Goal: Task Accomplishment & Management: Manage account settings

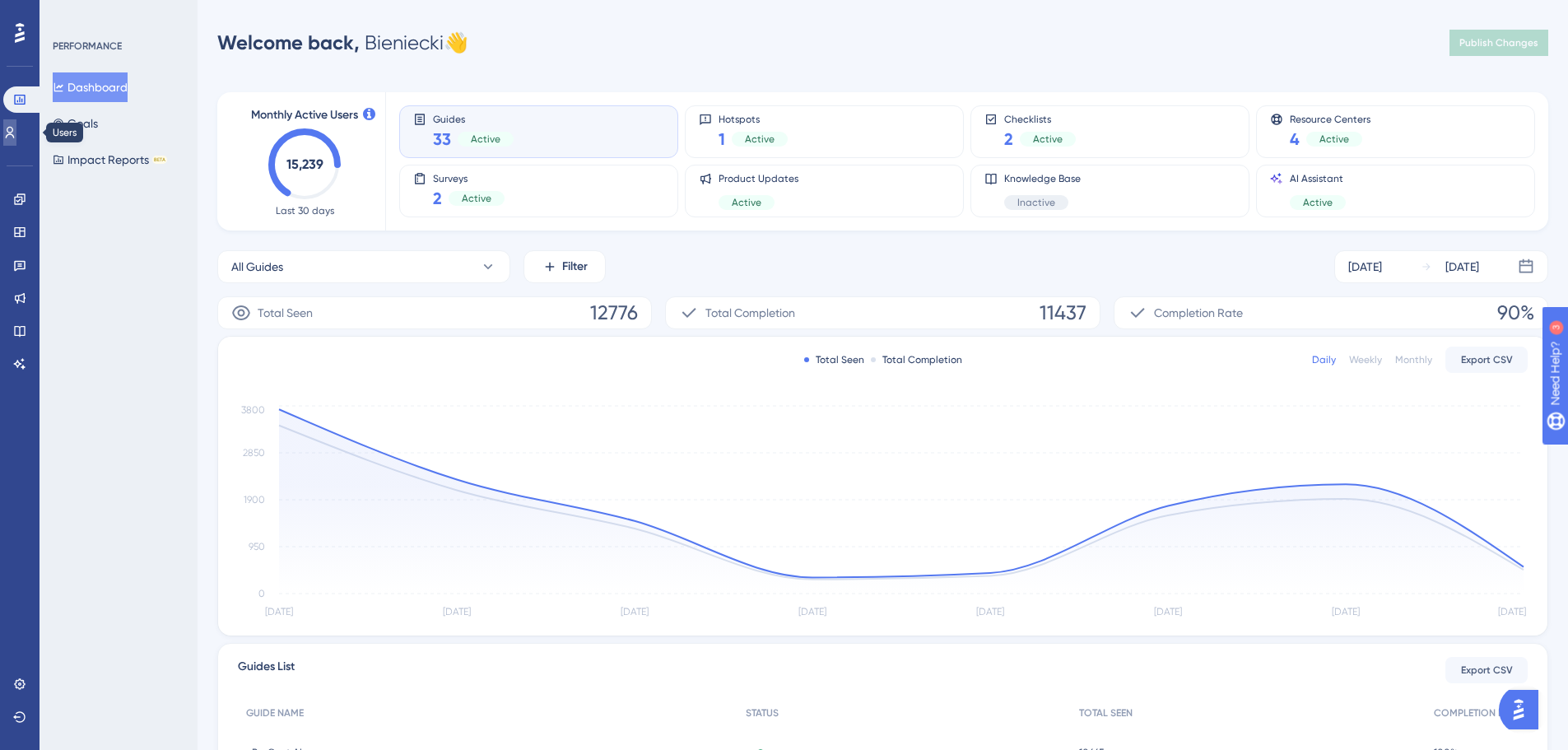
click at [16, 137] on link at bounding box center [9, 132] width 13 height 26
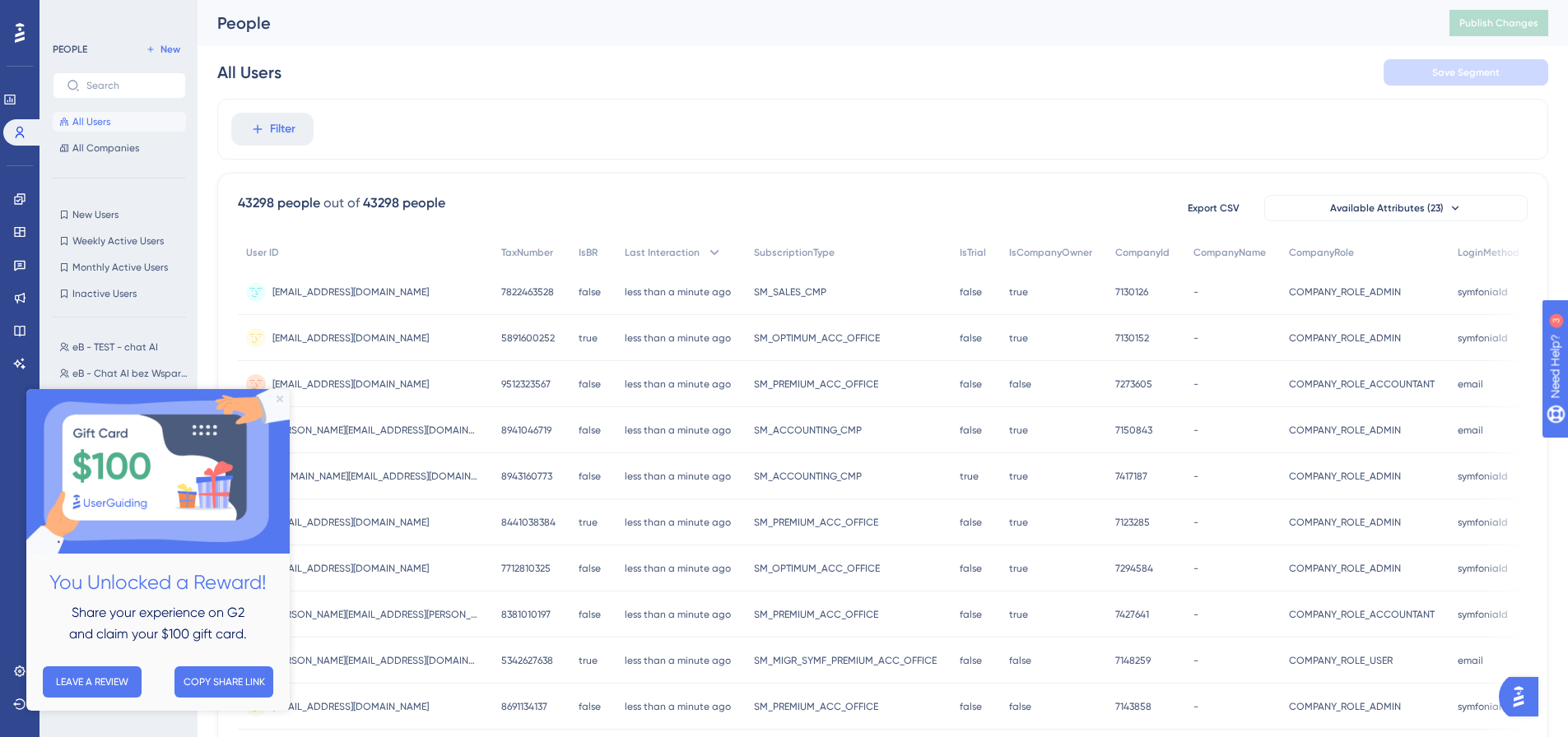
click at [283, 399] on icon "Close Preview" at bounding box center [280, 400] width 7 height 7
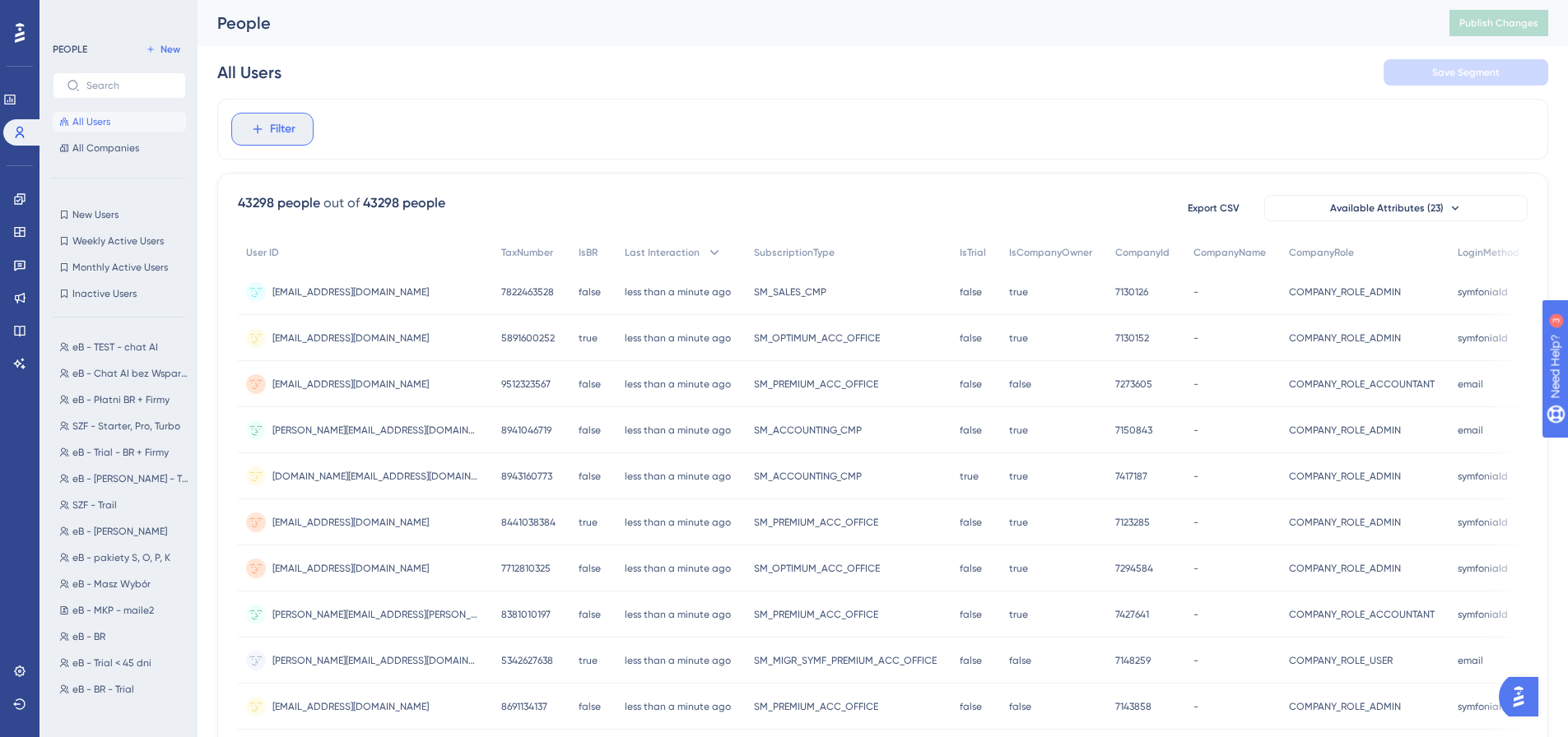
click at [286, 130] on span "Filter" at bounding box center [283, 129] width 26 height 20
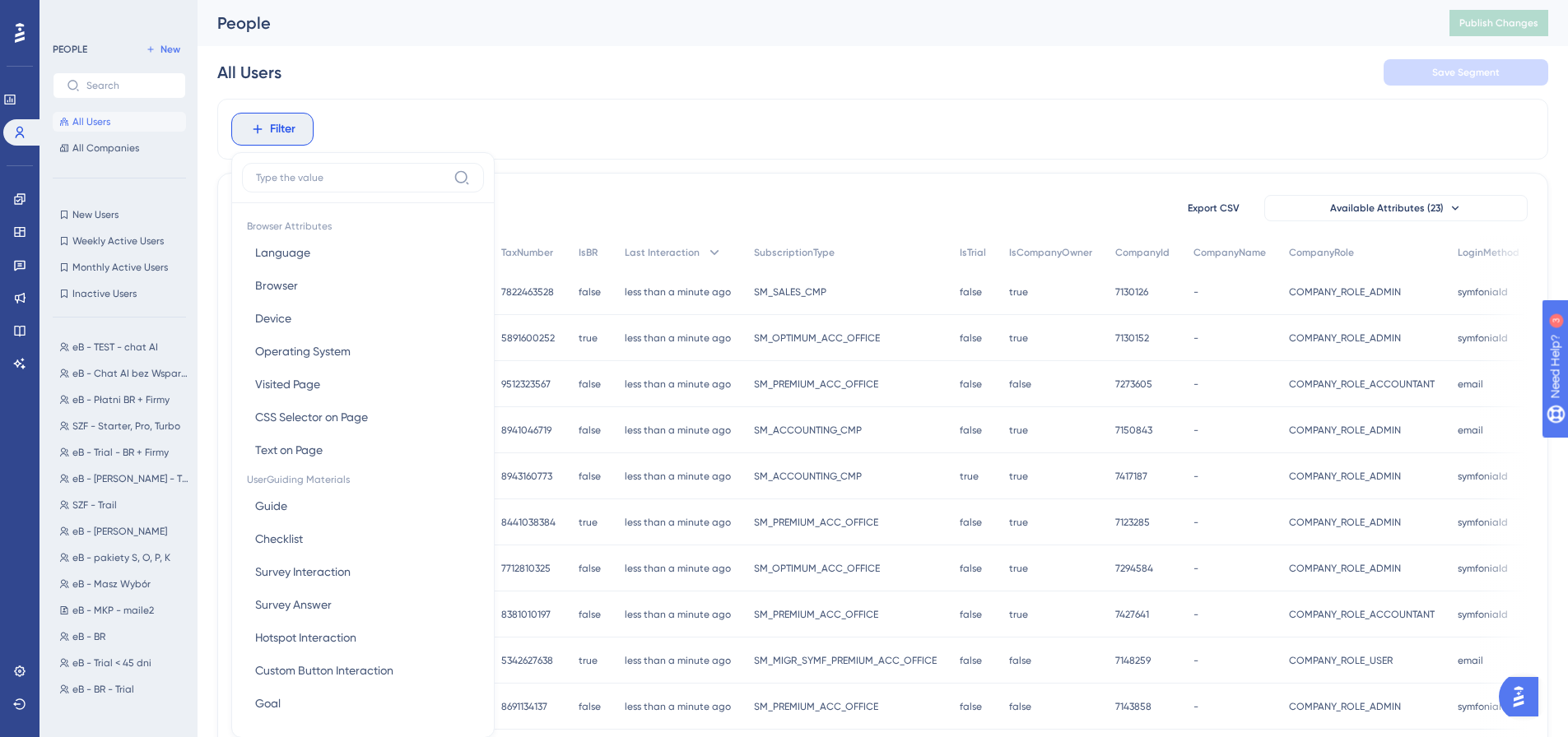
scroll to position [77, 0]
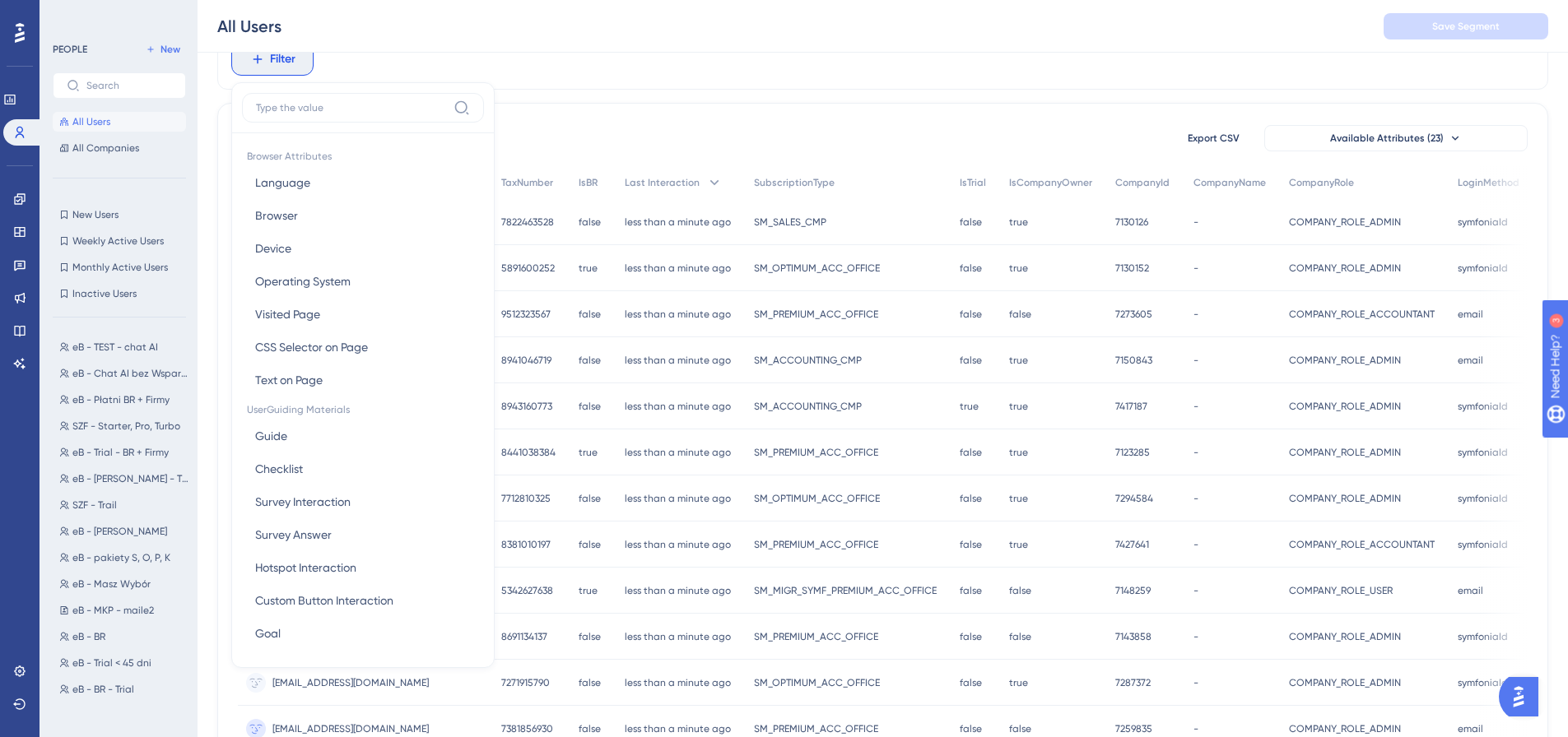
click at [350, 103] on input at bounding box center [352, 108] width 191 height 13
click at [342, 108] on input at bounding box center [352, 108] width 191 height 13
click at [399, 102] on input at bounding box center [352, 108] width 191 height 13
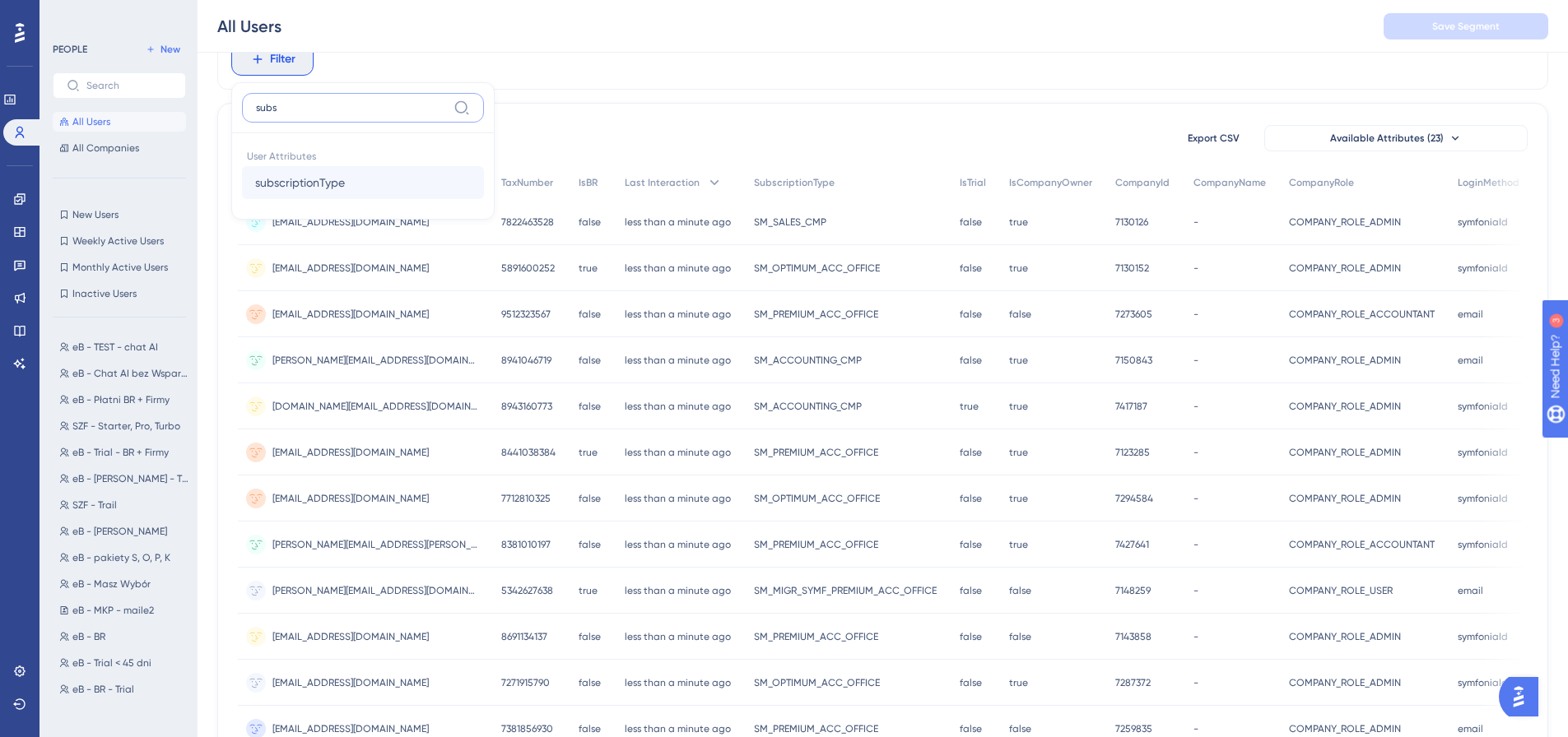
type input "subs"
click at [332, 177] on span "subscriptionType" at bounding box center [300, 182] width 90 height 20
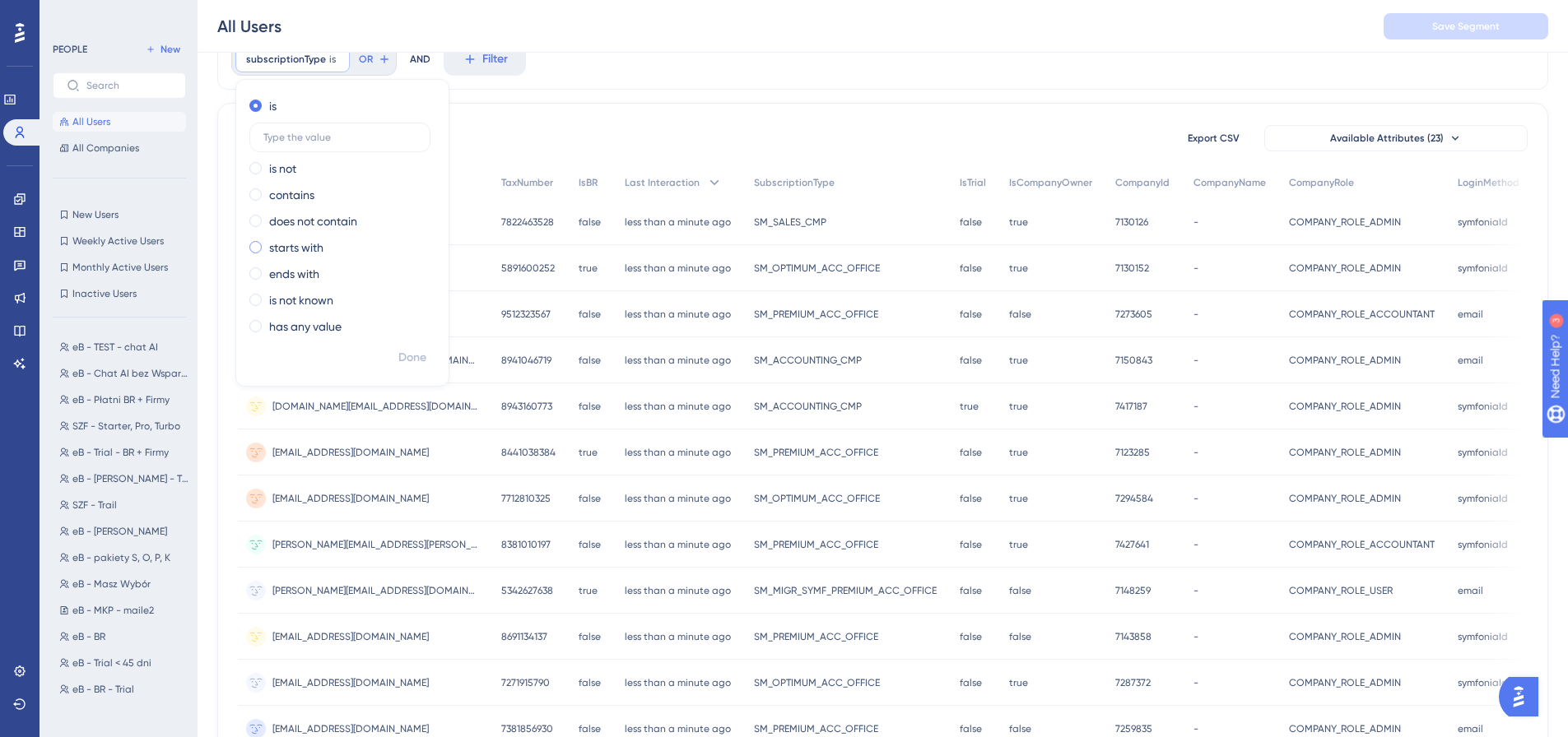
click at [299, 249] on label "starts with" at bounding box center [296, 248] width 55 height 20
click at [314, 243] on input "text" at bounding box center [339, 243] width 153 height 11
type input "NS_"
click at [407, 361] on span "Done" at bounding box center [412, 358] width 28 height 20
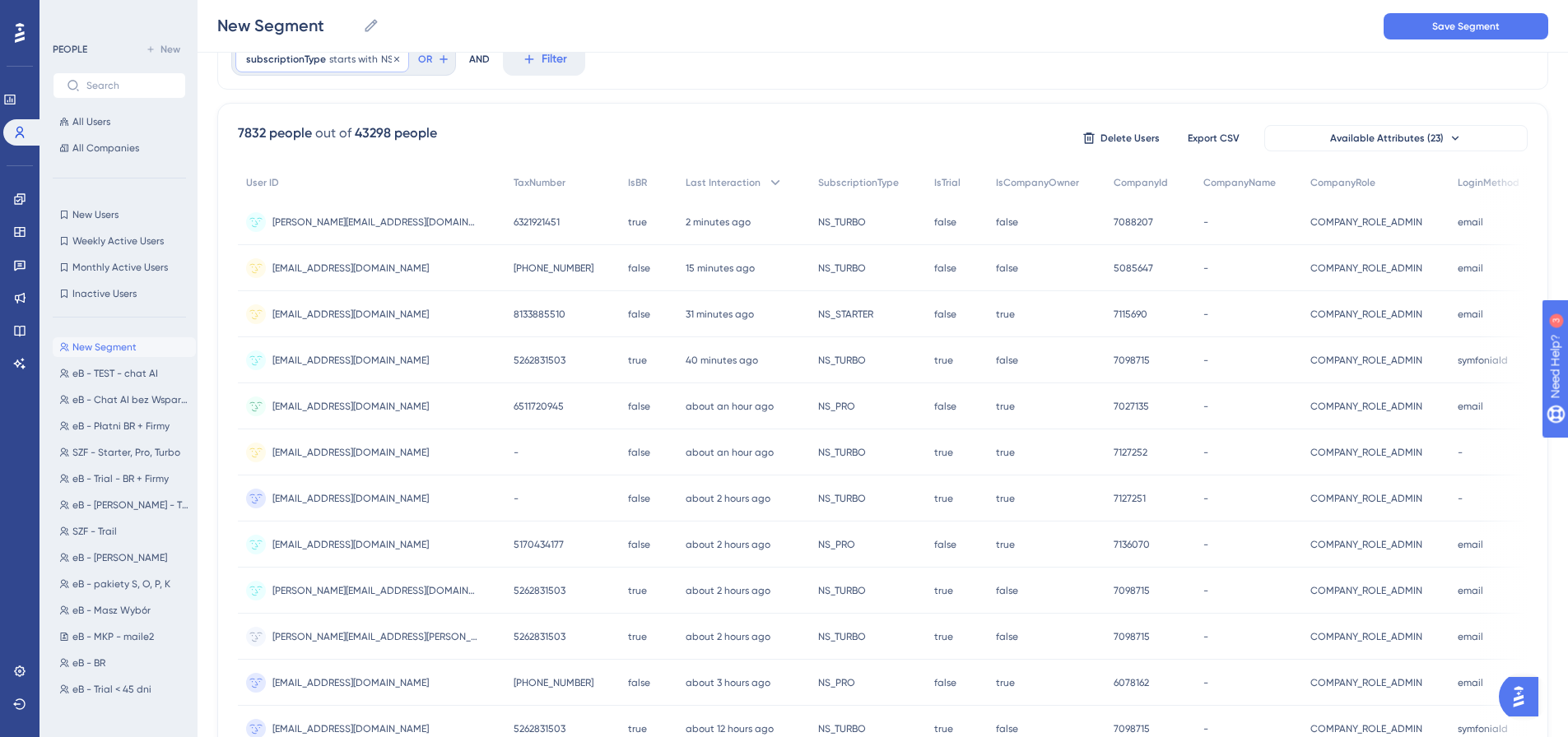
click at [317, 64] on span "subscriptionType" at bounding box center [285, 59] width 79 height 13
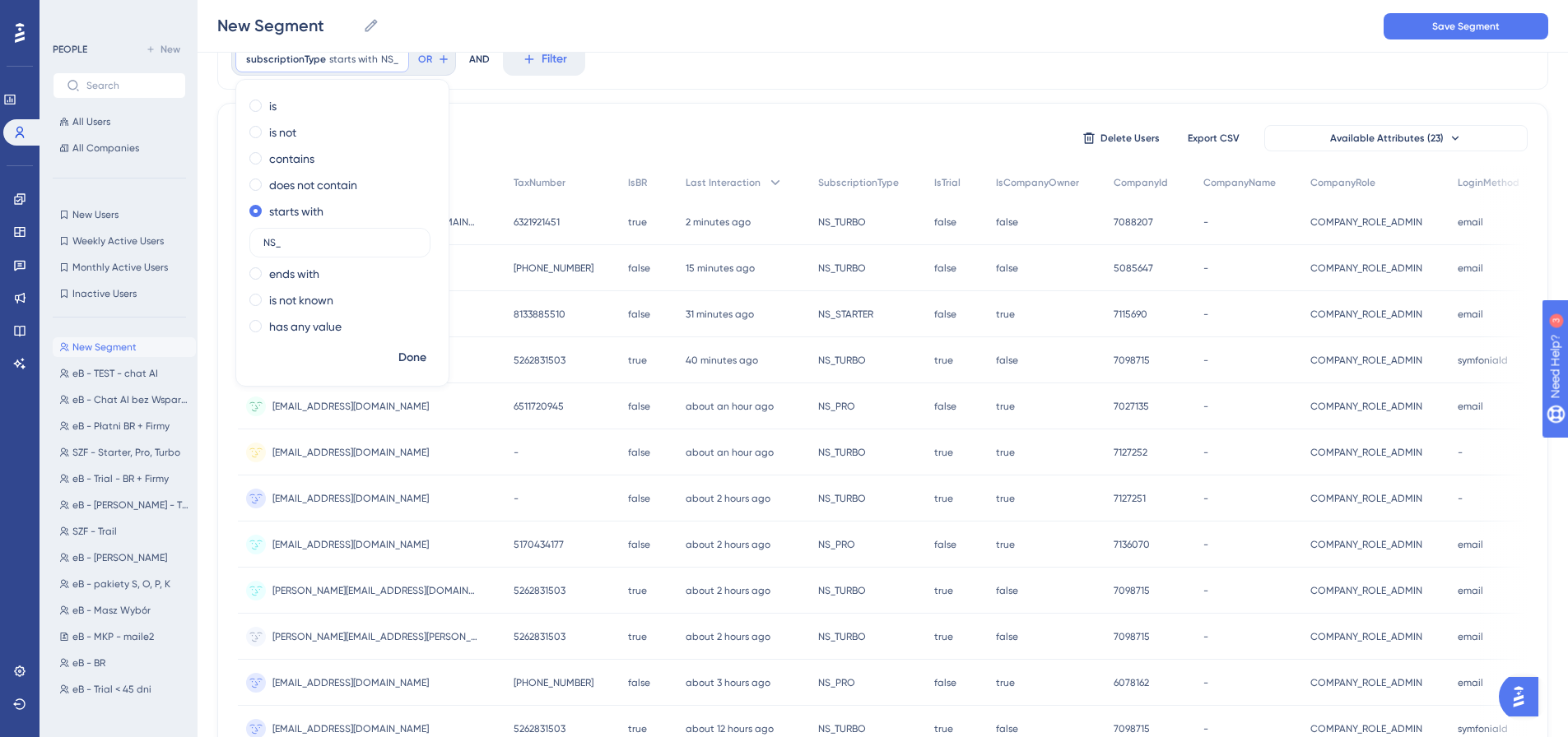
drag, startPoint x: 277, startPoint y: 243, endPoint x: 211, endPoint y: 244, distance: 66.0
click at [211, 244] on div "Performance Users Engagement Widgets Feedback Product Updates Knowledge Base AI…" at bounding box center [882, 571] width 1371 height 1297
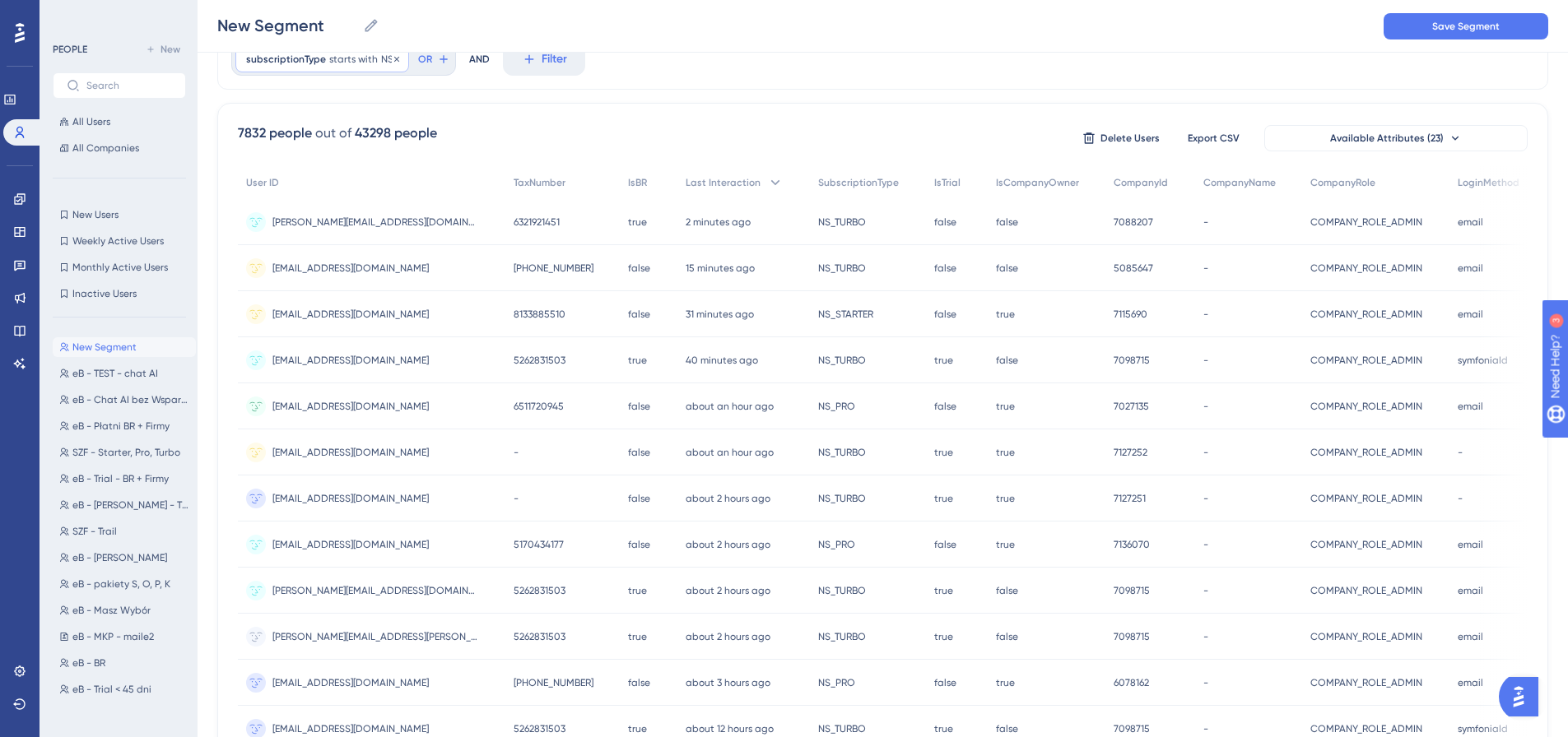
click at [324, 58] on div "subscriptionType starts with NS_ NS_ Remove" at bounding box center [322, 59] width 173 height 26
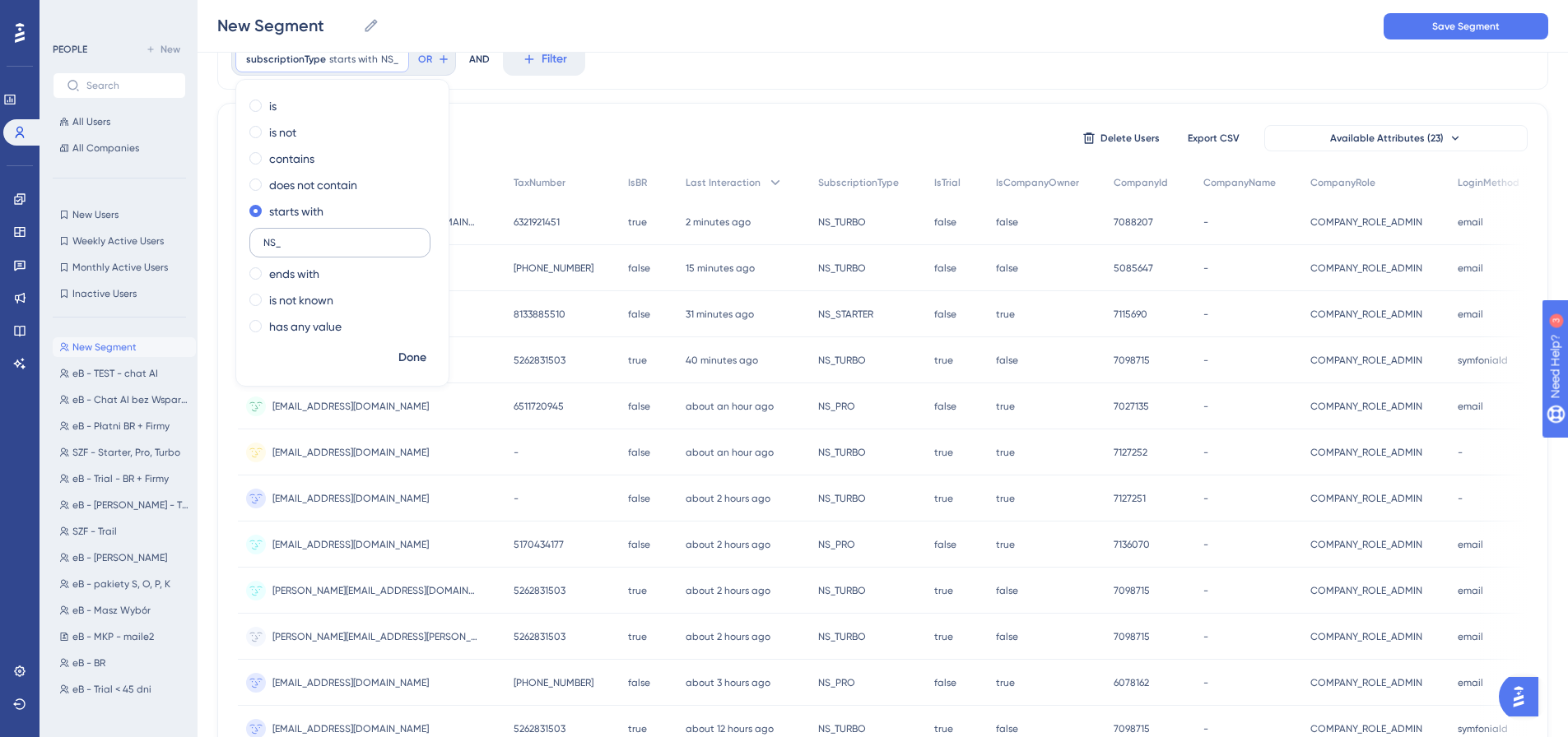
drag, startPoint x: 275, startPoint y: 243, endPoint x: 260, endPoint y: 242, distance: 15.0
click at [260, 242] on label "NS_" at bounding box center [340, 243] width 181 height 30
click at [392, 61] on icon at bounding box center [397, 60] width 10 height 10
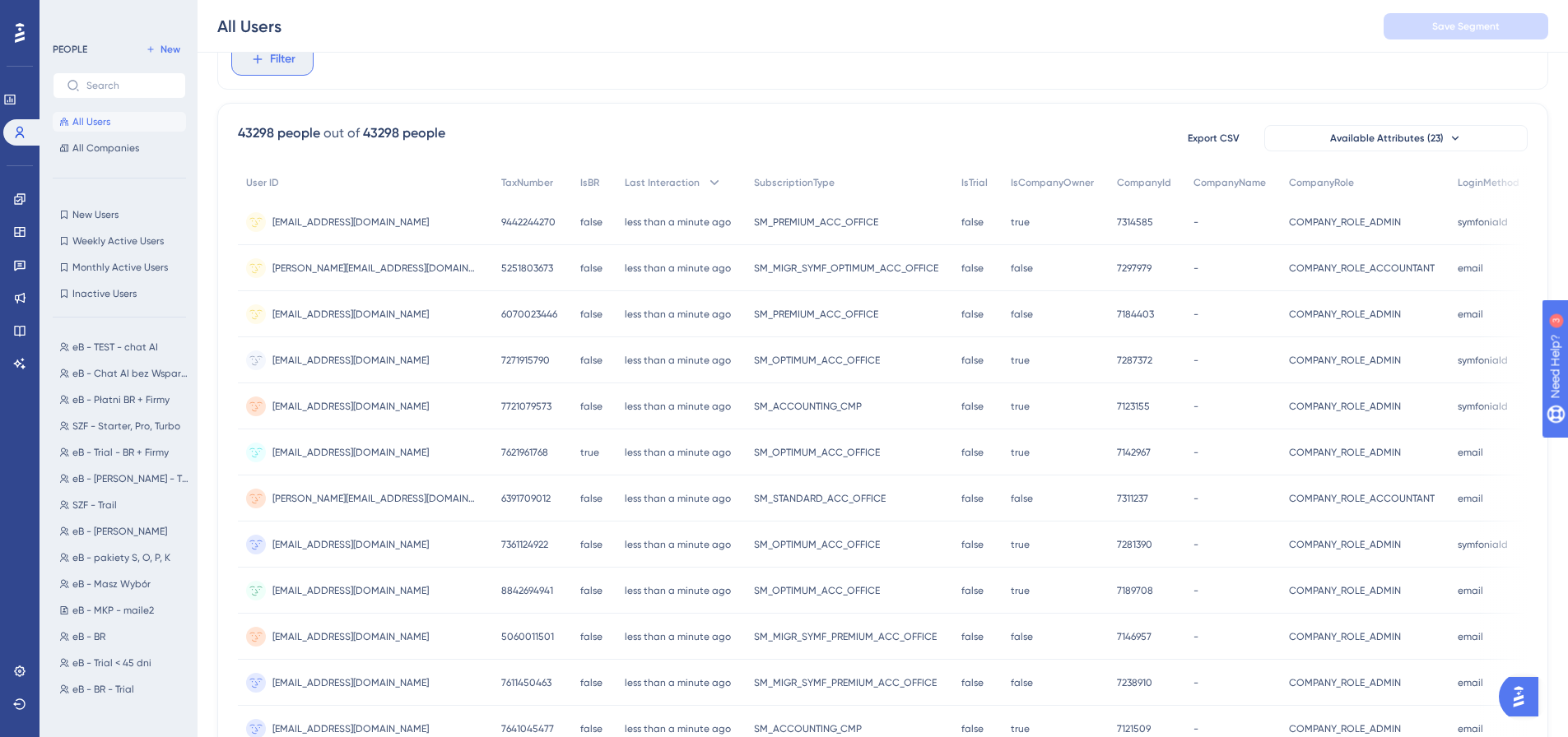
click at [284, 68] on span "Filter" at bounding box center [283, 59] width 26 height 20
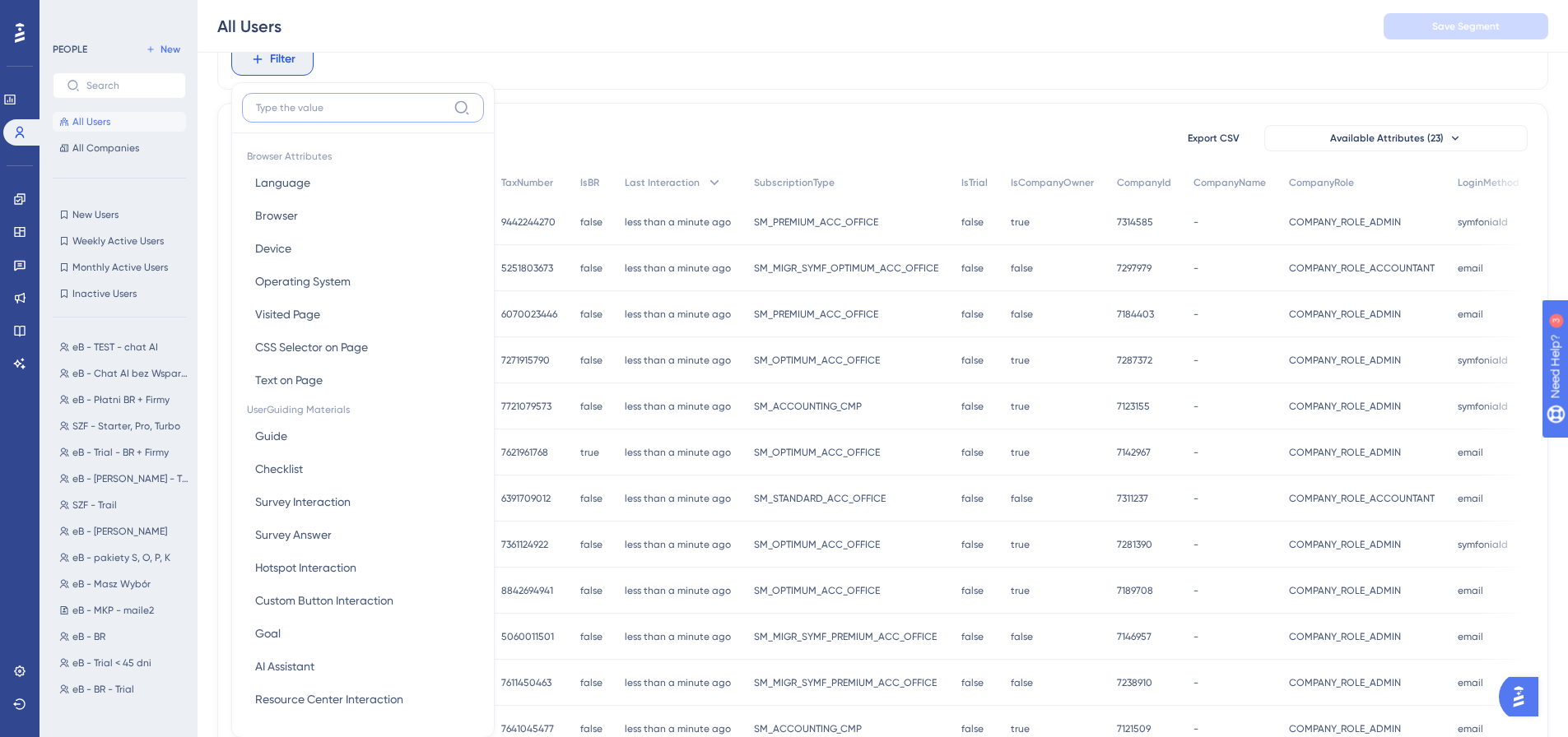
scroll to position [119, 0]
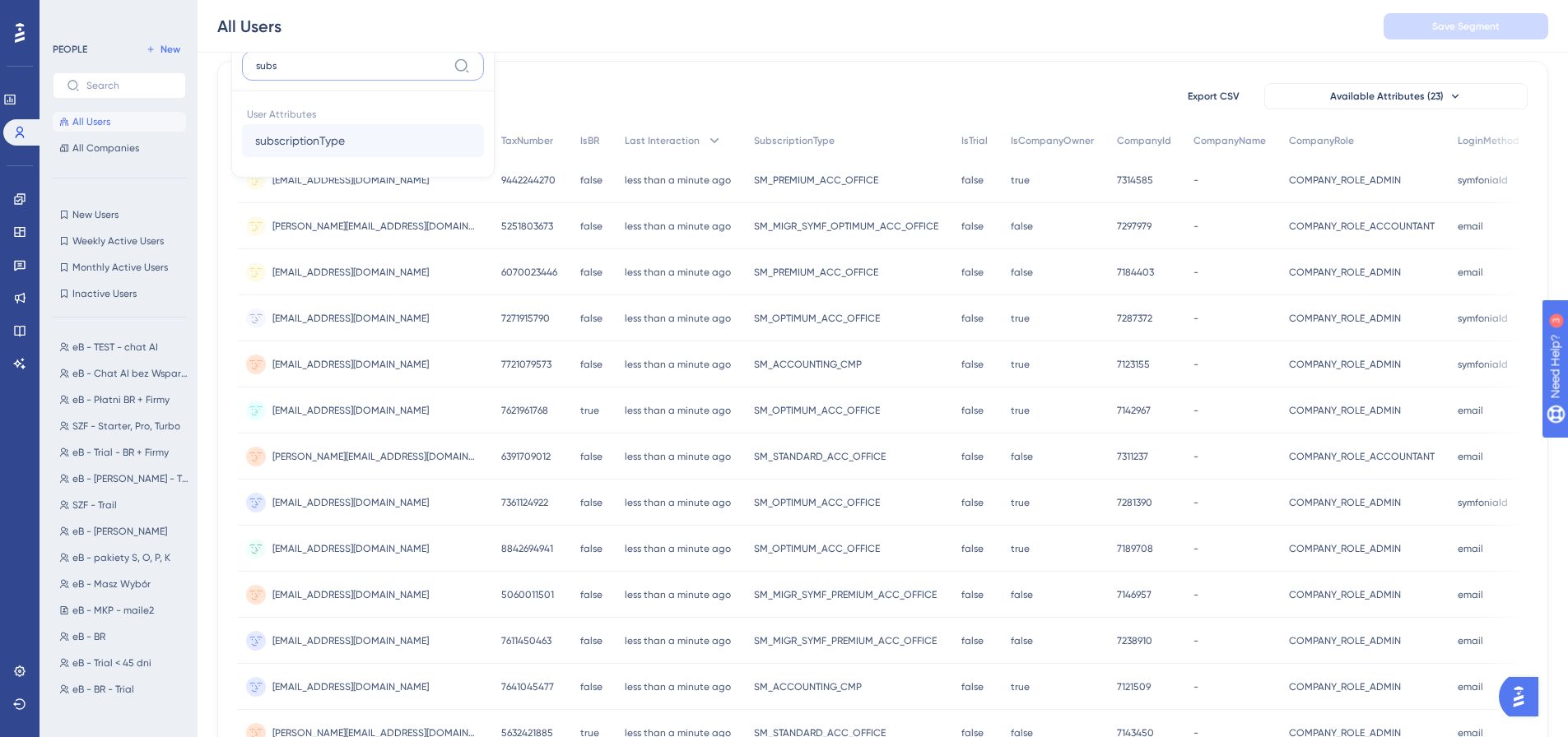
type input "subs"
click at [331, 143] on span "subscriptionType" at bounding box center [300, 140] width 90 height 20
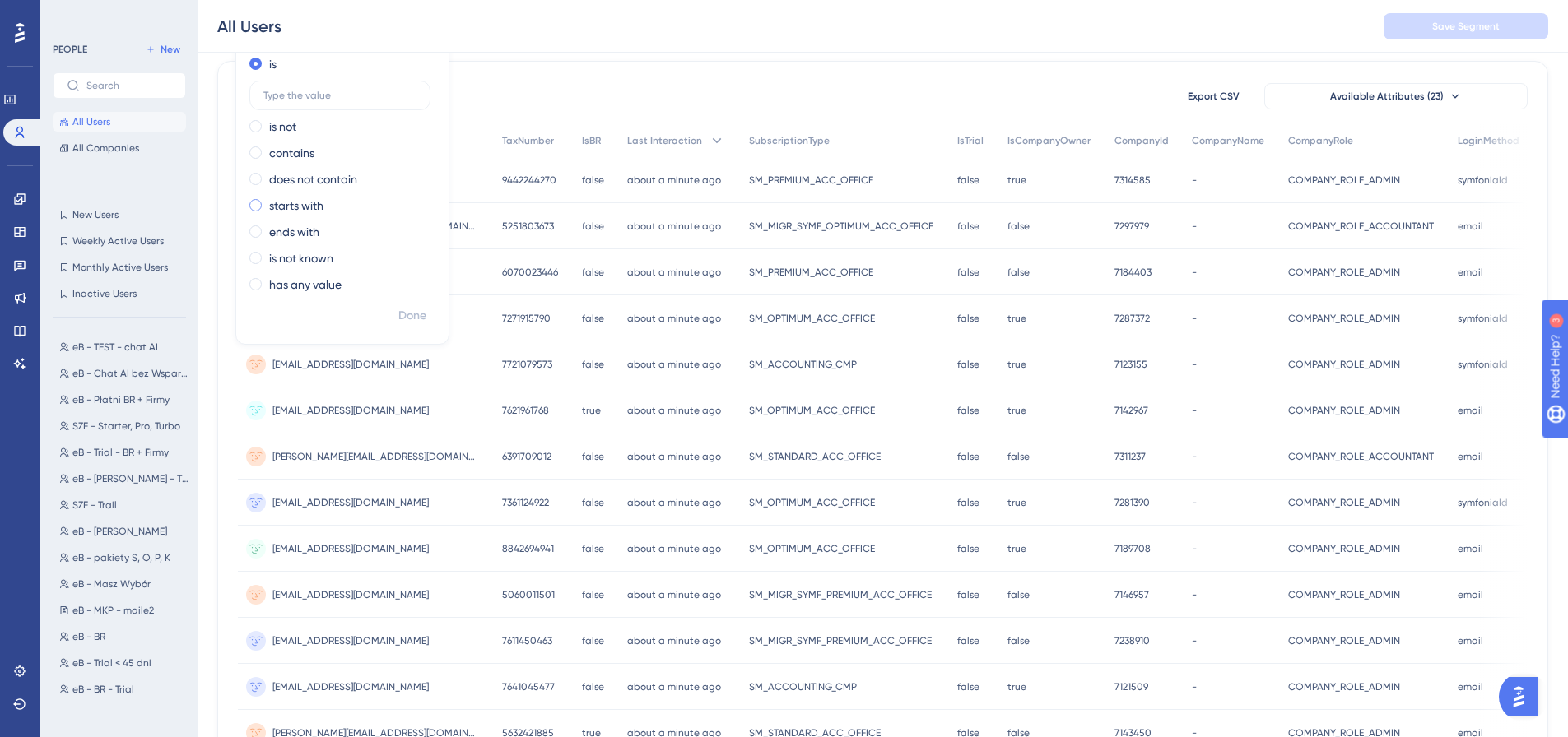
click at [274, 203] on label "starts with" at bounding box center [296, 205] width 55 height 20
click at [291, 200] on input "text" at bounding box center [339, 200] width 153 height 11
type input "SM_"
click at [418, 317] on span "Done" at bounding box center [412, 315] width 28 height 20
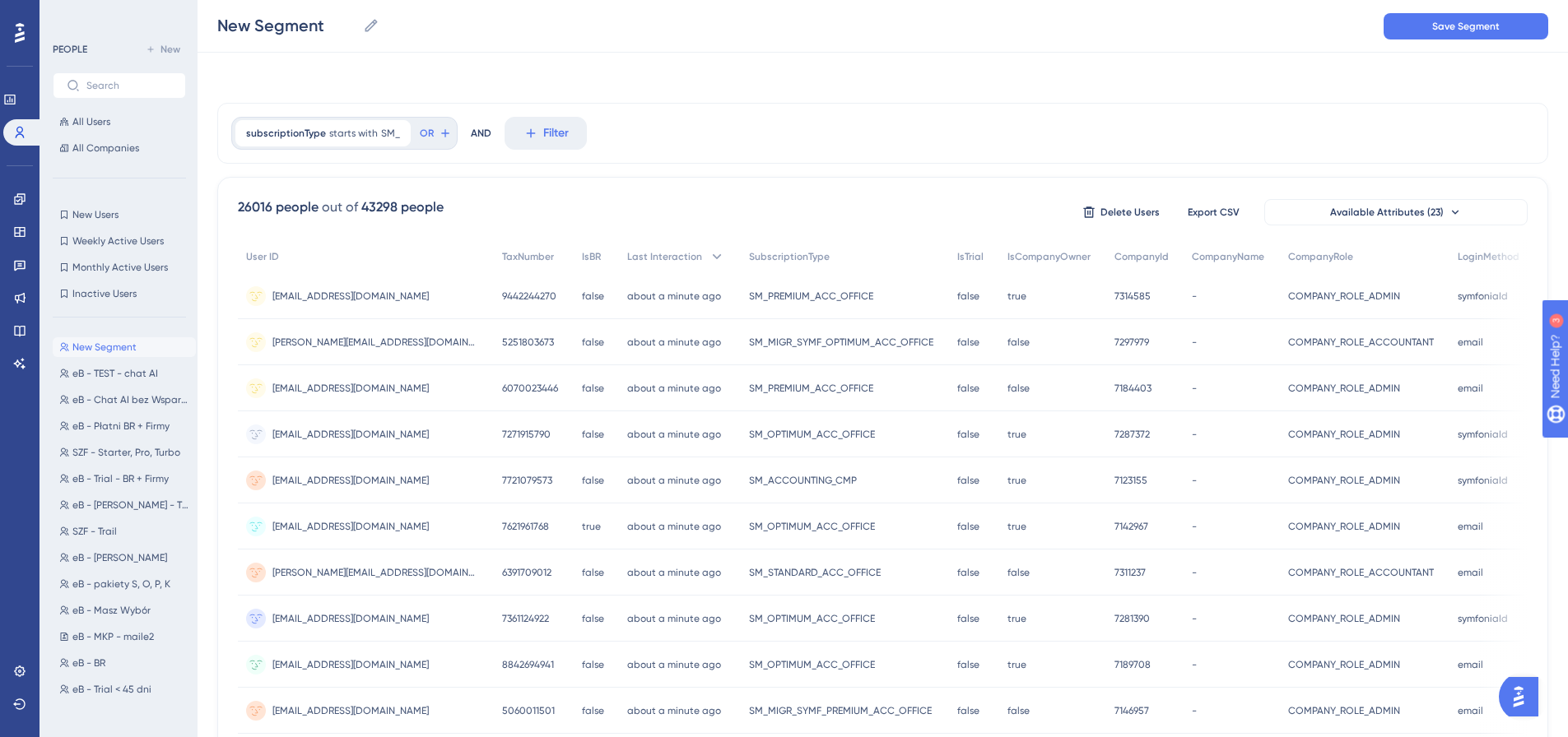
scroll to position [0, 0]
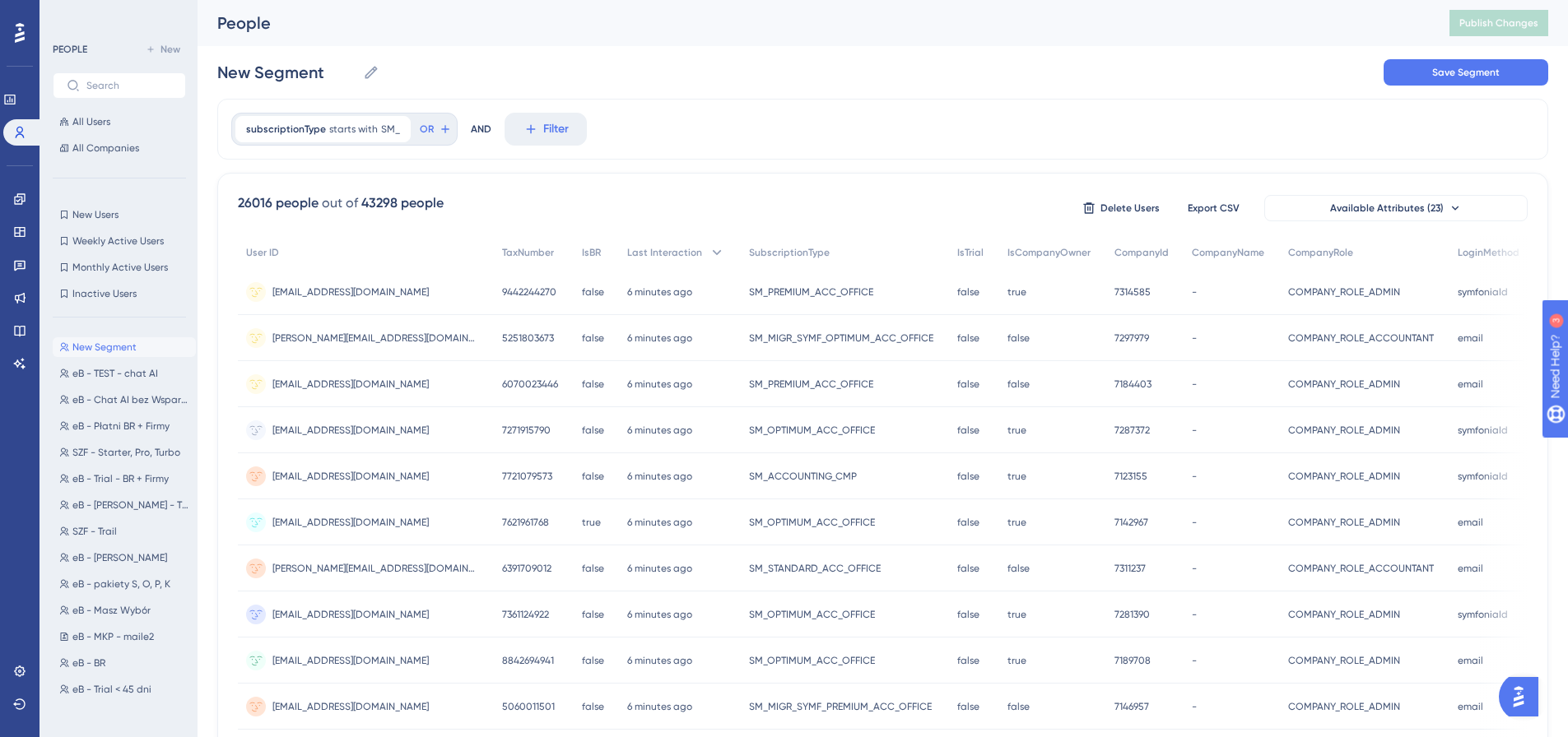
click at [714, 132] on div "subscriptionType starts with SM_ SM_ Remove OR AND Filter" at bounding box center [882, 129] width 1331 height 61
click at [535, 136] on button "Filter" at bounding box center [546, 129] width 82 height 33
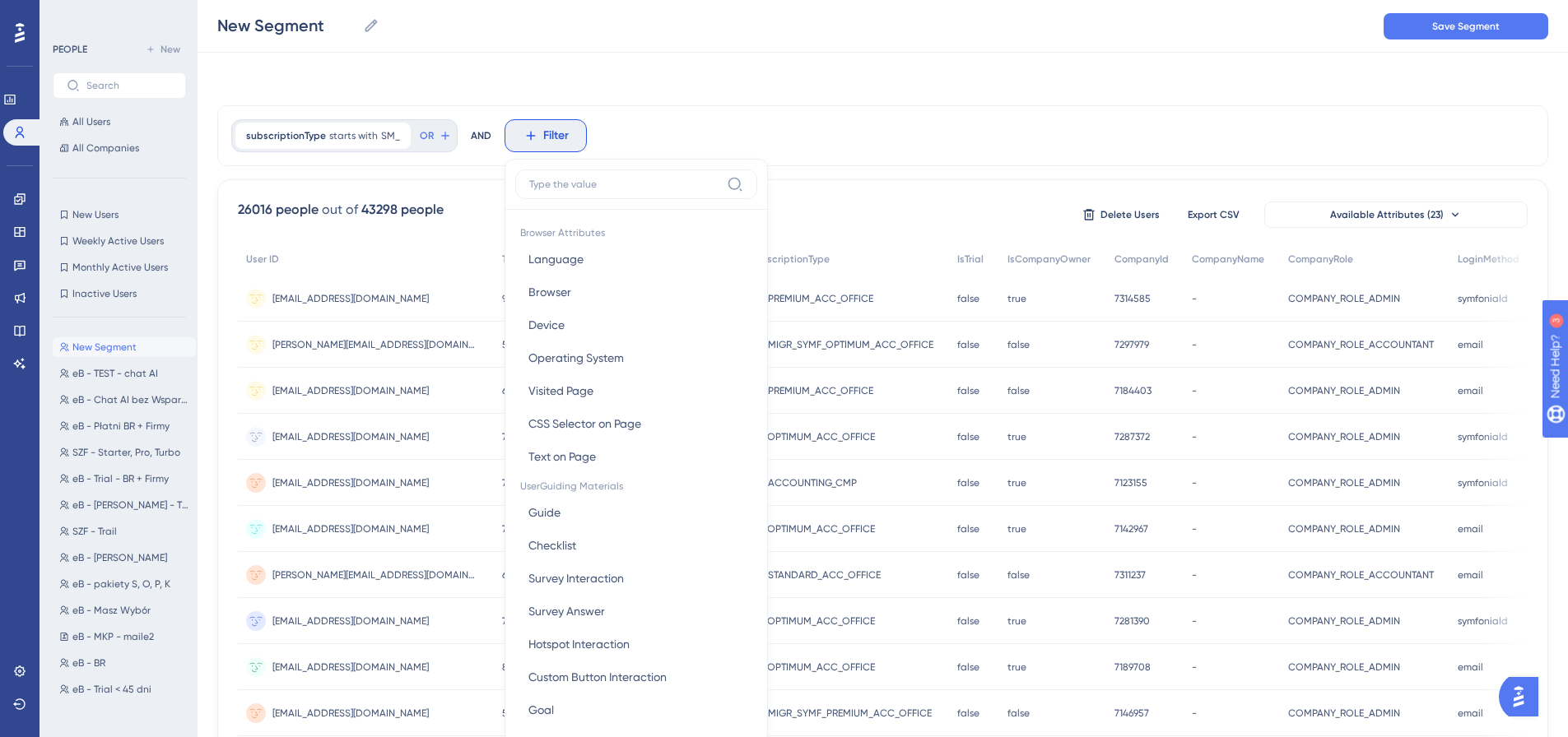
scroll to position [77, 0]
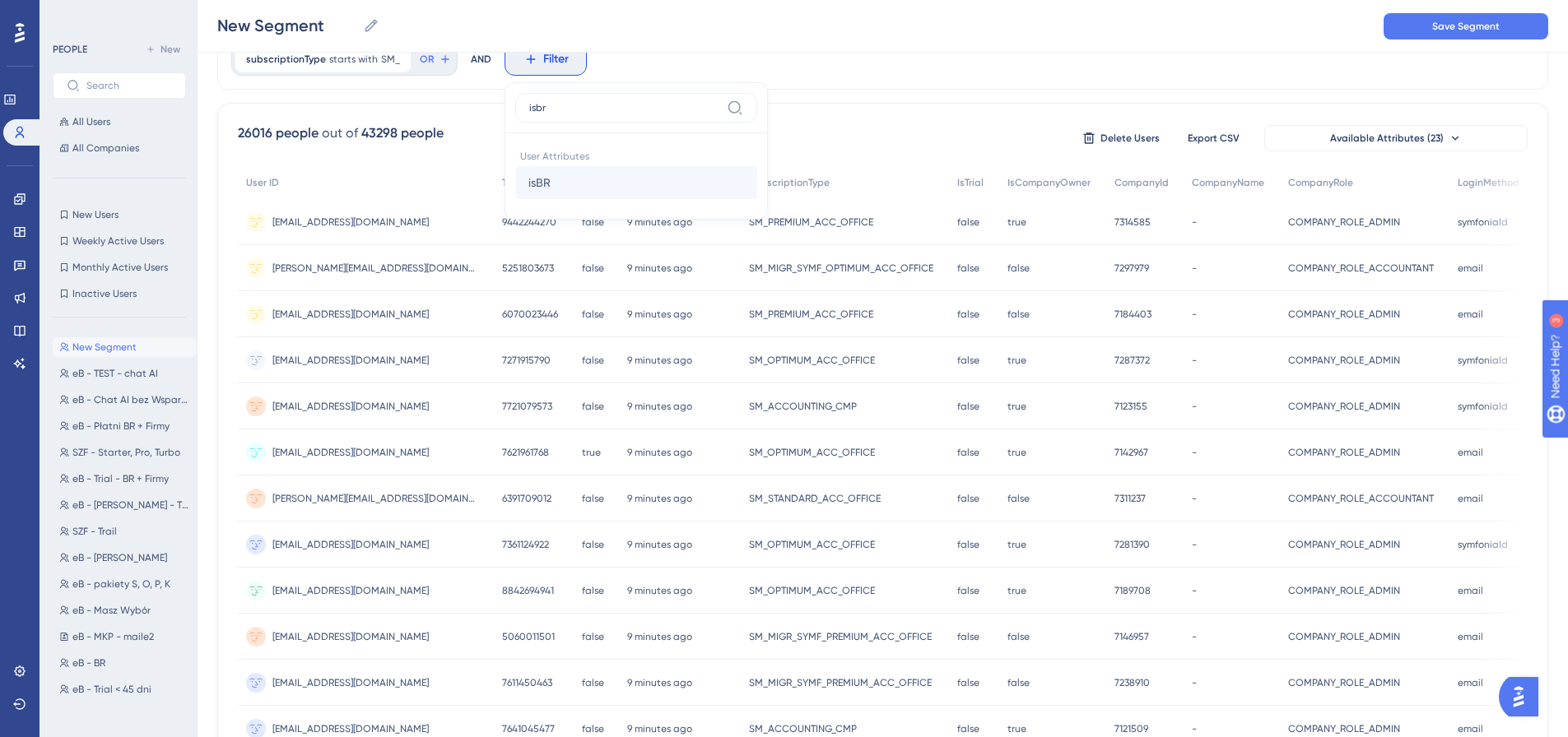
type input "isbr"
click at [556, 188] on button "isBR isBR" at bounding box center [635, 183] width 242 height 33
click at [920, 74] on div "subscriptionType starts with SM_ SM_ Remove OR AND isBR is true true Remove is …" at bounding box center [882, 59] width 1331 height 61
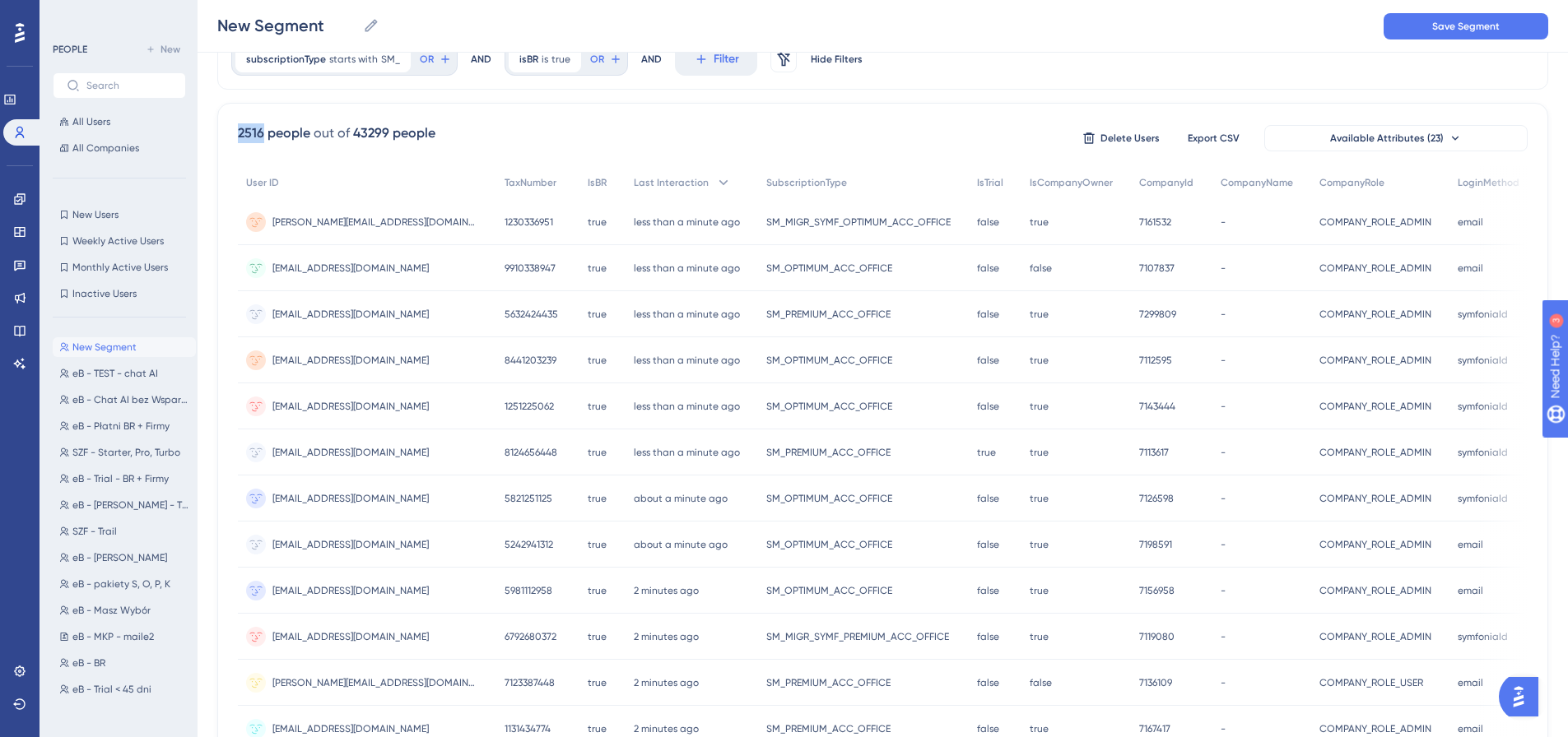
drag, startPoint x: 237, startPoint y: 135, endPoint x: 262, endPoint y: 141, distance: 25.7
click at [262, 141] on div "2516 people out of 43299 people Delete Users Export CSV Available Attributes (2…" at bounding box center [882, 648] width 1331 height 1091
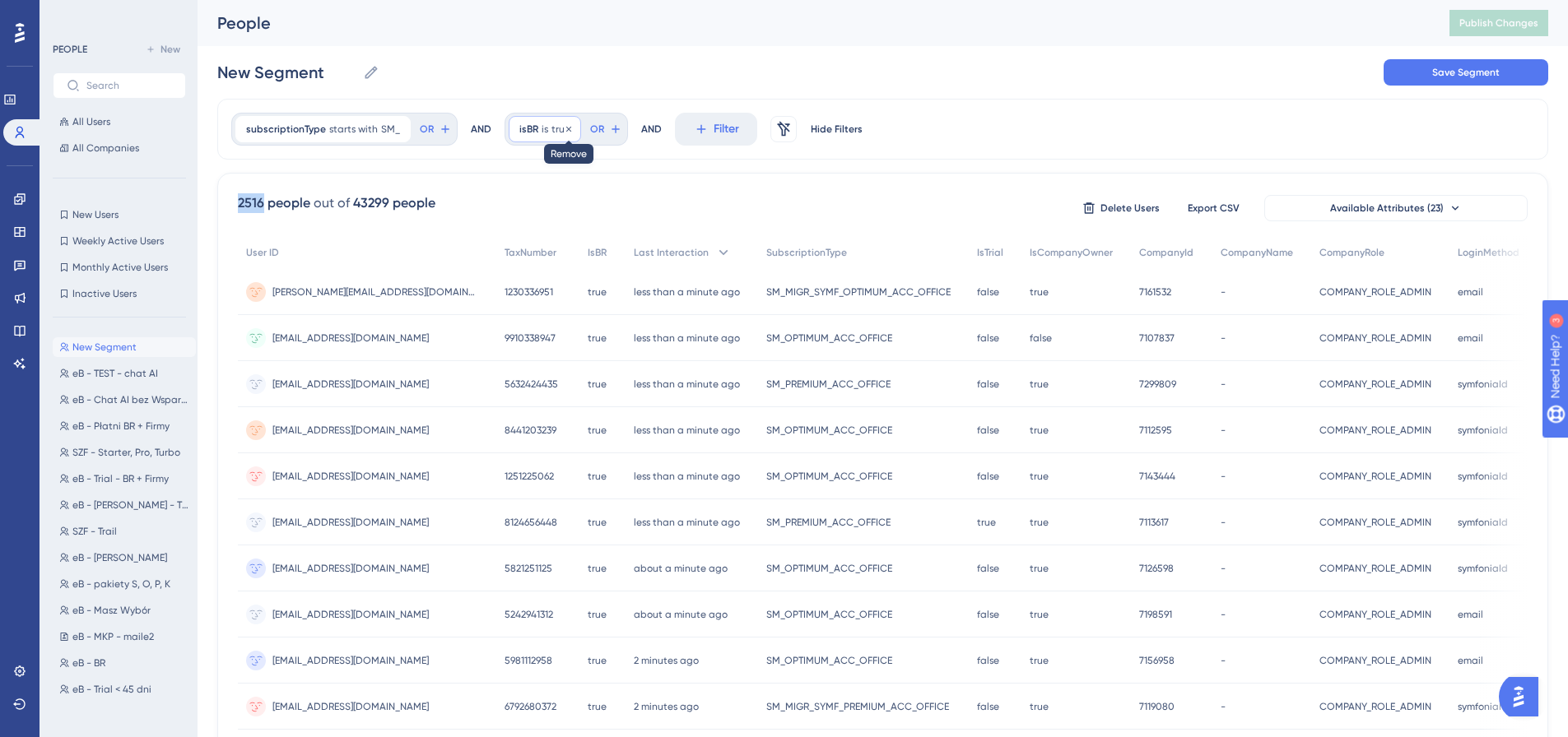
click at [566, 130] on icon at bounding box center [569, 128] width 5 height 5
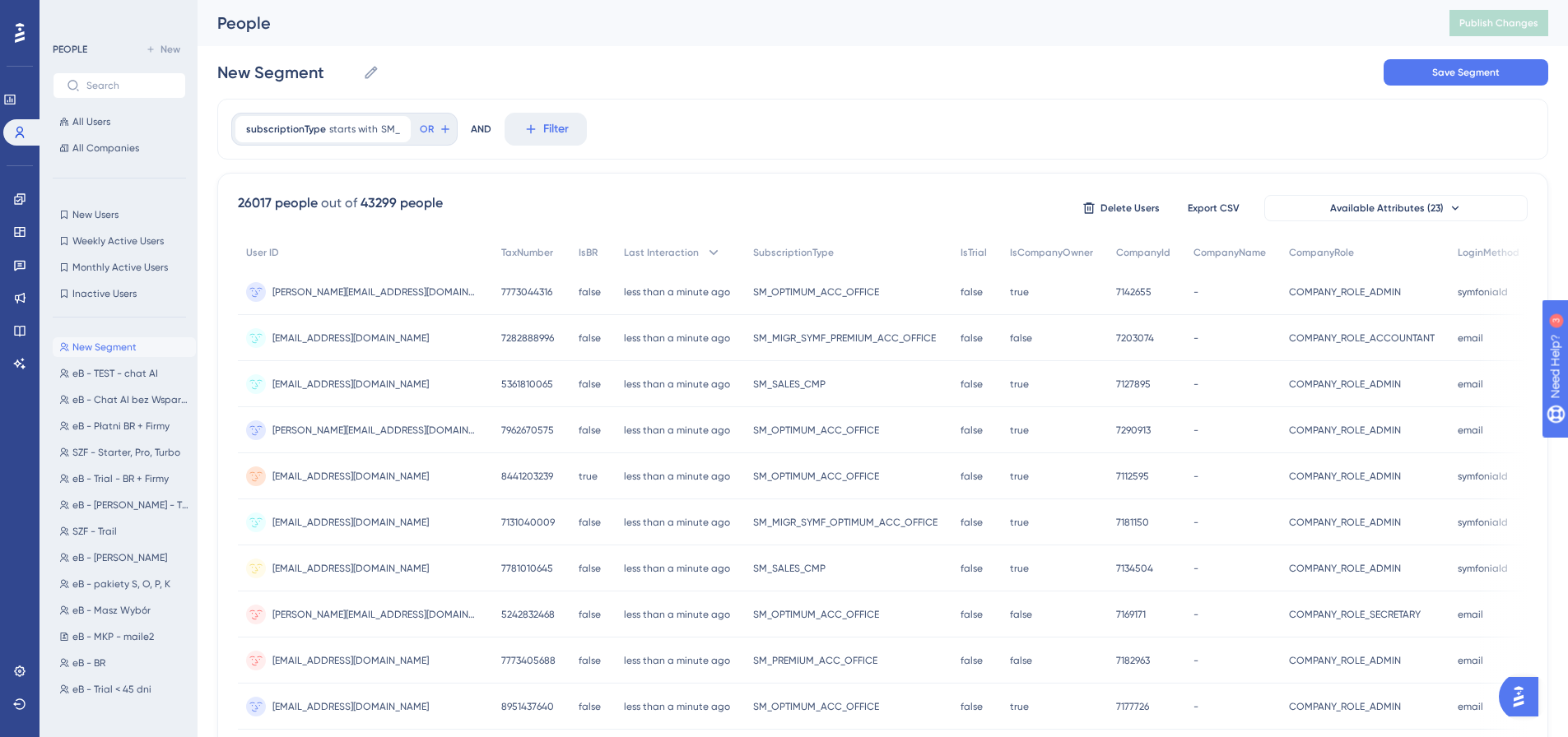
click at [313, 219] on span "26017 people out of 43299 people" at bounding box center [341, 208] width 205 height 30
drag, startPoint x: 236, startPoint y: 198, endPoint x: 269, endPoint y: 198, distance: 33.0
click at [269, 198] on div "26017 people out of 43299 people Delete Users Export CSV Available Attributes (…" at bounding box center [882, 718] width 1331 height 1091
copy div "26017"
click at [1036, 71] on div "New Segment New Segment Save Segment" at bounding box center [882, 73] width 1331 height 53
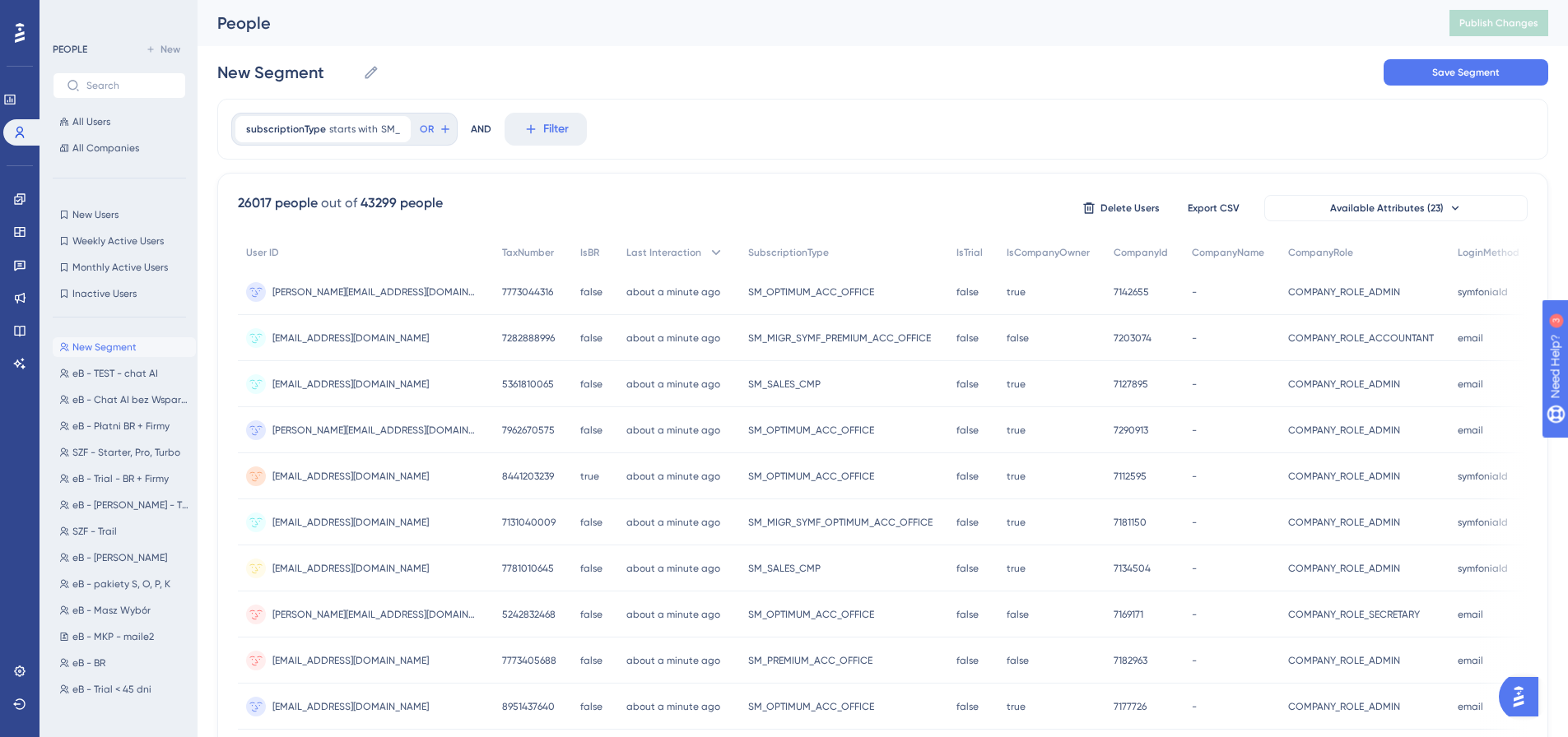
click at [1027, 86] on div "New Segment New Segment Save Segment" at bounding box center [882, 73] width 1331 height 53
drag, startPoint x: 732, startPoint y: 340, endPoint x: 930, endPoint y: 341, distance: 198.0
click at [930, 341] on div "SM_MIGR_SYMF_PREMIUM_ACC_OFFICE SM_MIGR_SYMF_PREMIUM_ACC_OFFICE" at bounding box center [844, 338] width 208 height 46
copy span "SM_MIGR_SYMF_PREMIUM_ACC_OFFICE"
click at [612, 176] on div "26017 people out of 43299 people Delete Users Export CSV Available Attributes (…" at bounding box center [882, 718] width 1331 height 1091
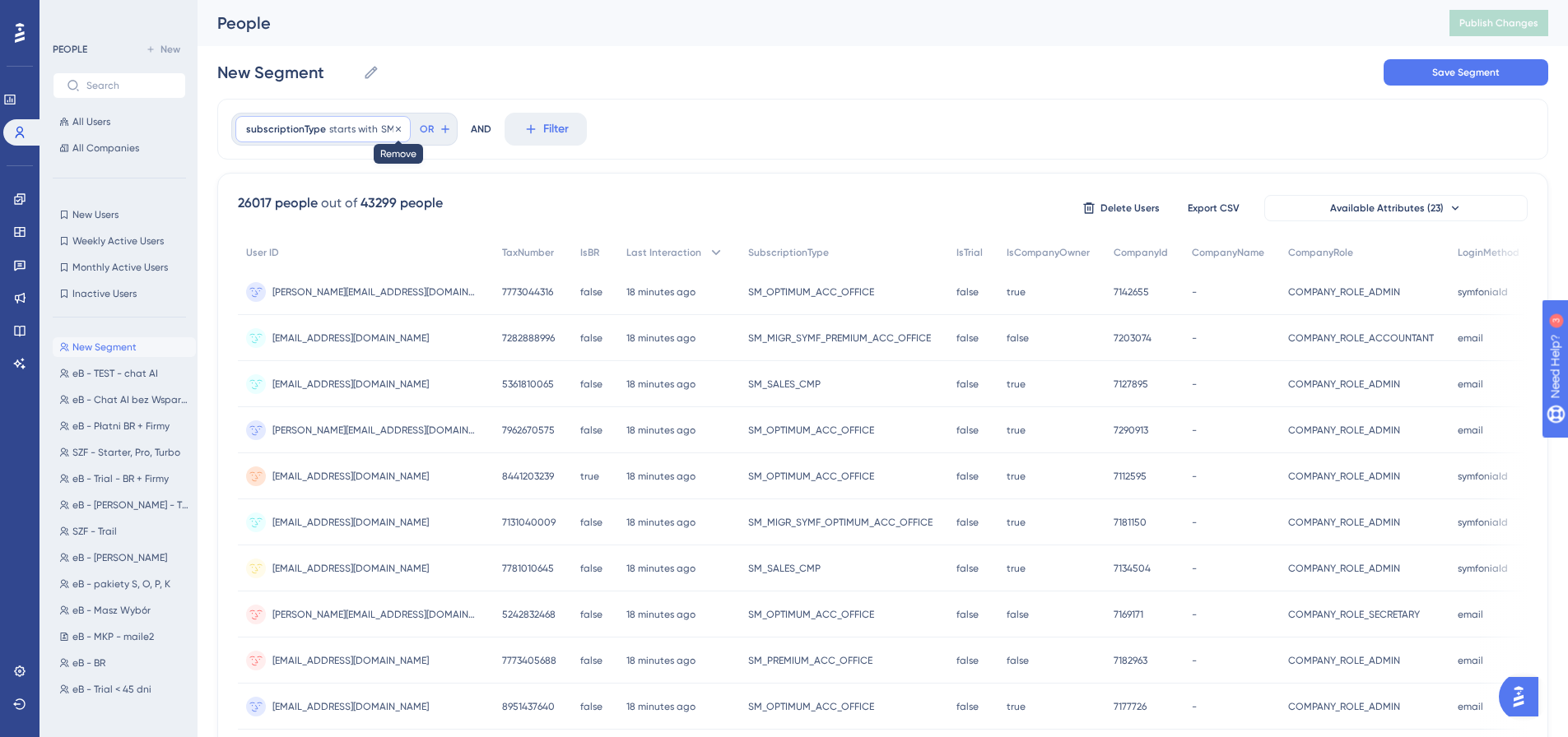
click at [396, 127] on icon at bounding box center [399, 128] width 5 height 5
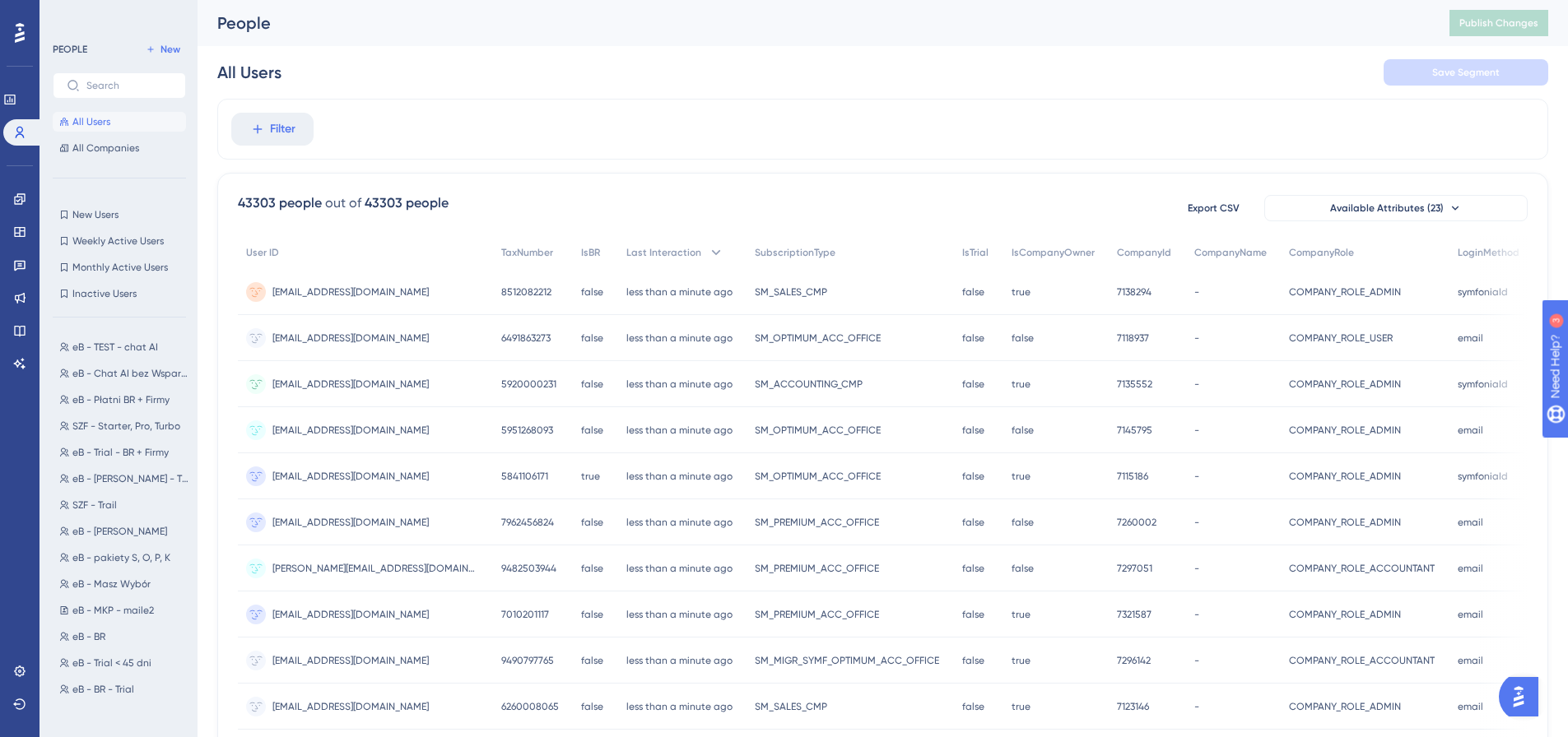
click at [324, 218] on span "43303 people out of 43303 people" at bounding box center [343, 208] width 211 height 30
click at [292, 134] on span "Filter" at bounding box center [283, 129] width 26 height 20
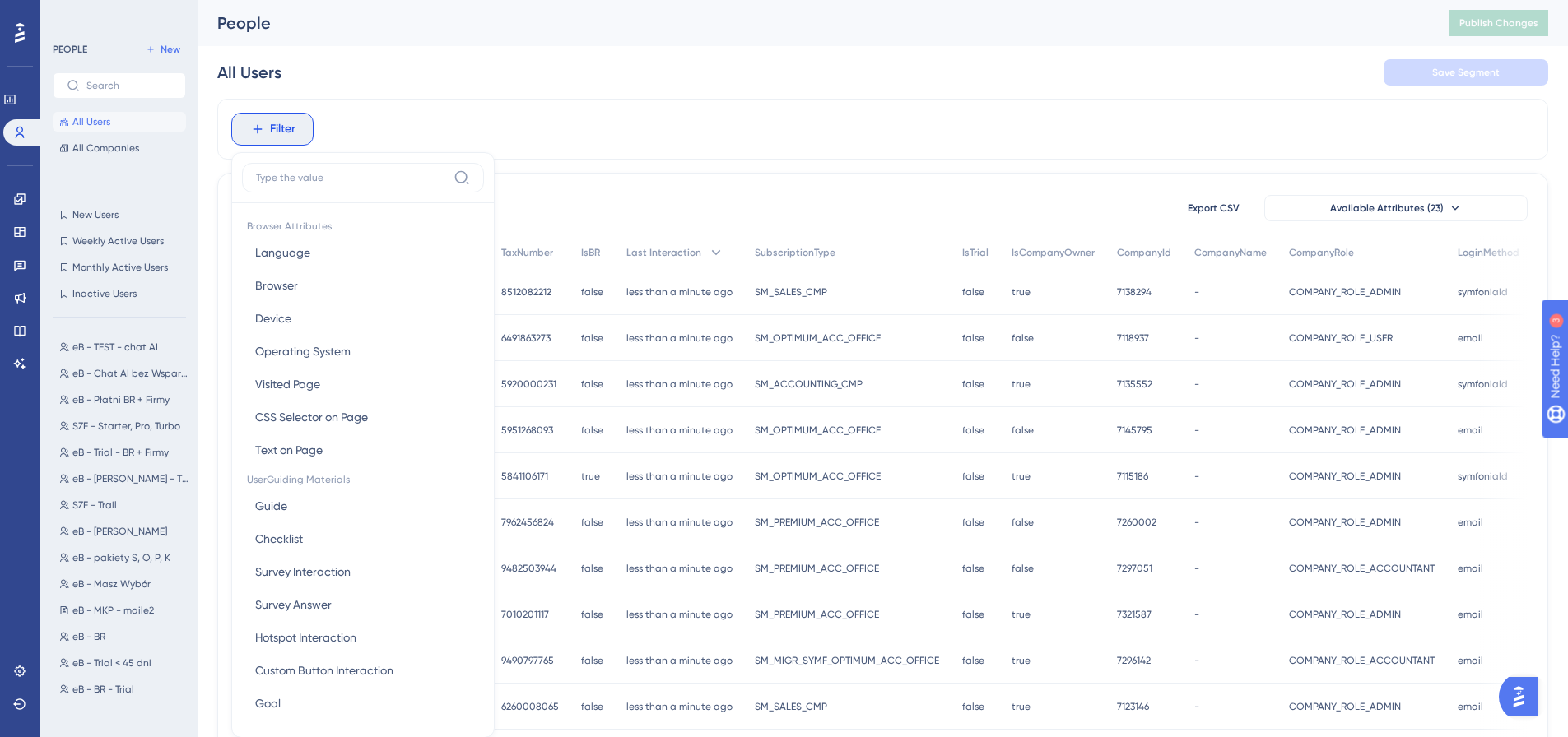
scroll to position [77, 0]
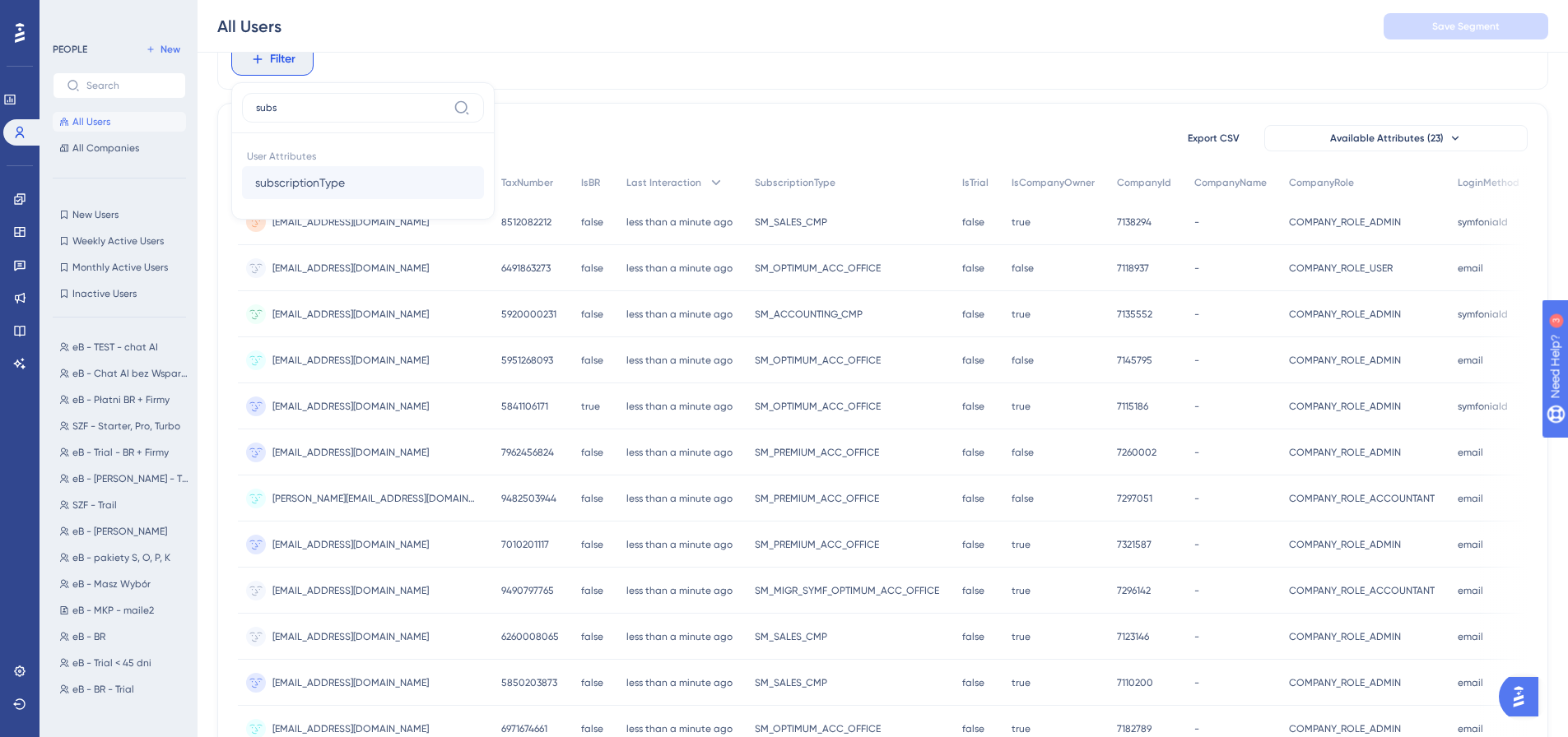
type input "subs"
click at [325, 187] on span "subscriptionType" at bounding box center [300, 182] width 90 height 20
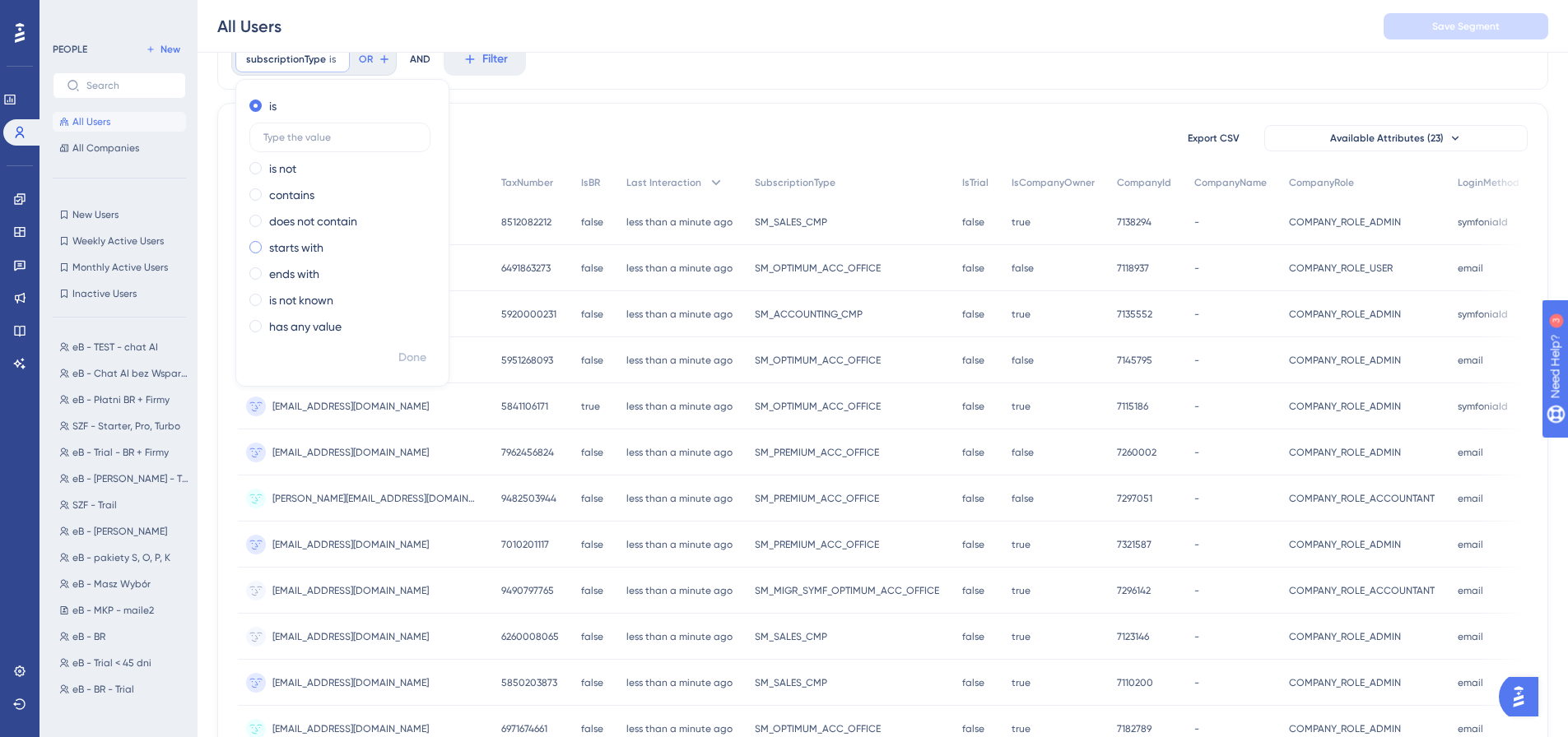
click at [282, 249] on label "starts with" at bounding box center [296, 248] width 55 height 20
type input "SM_"
click at [422, 351] on span "Done" at bounding box center [412, 358] width 28 height 20
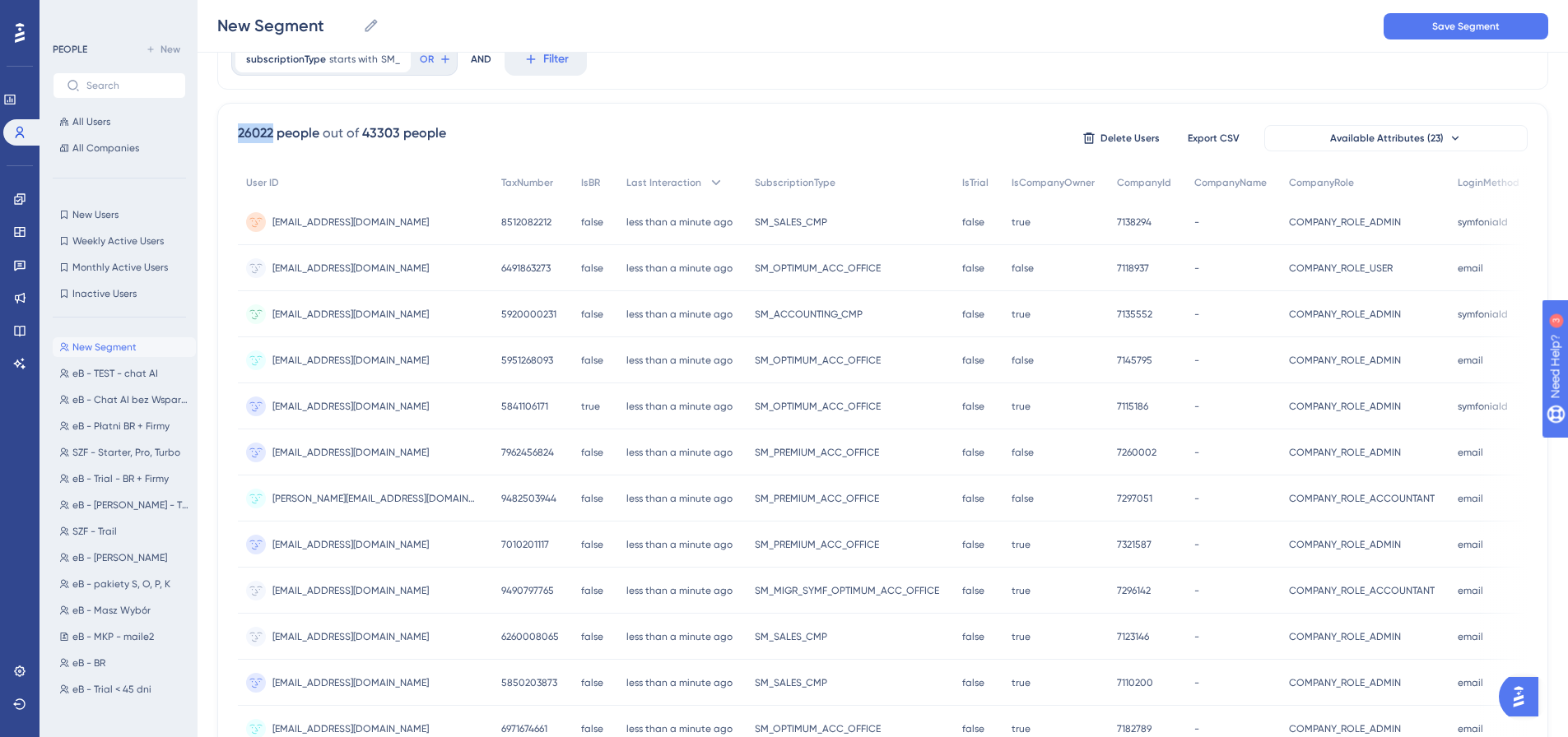
drag, startPoint x: 238, startPoint y: 131, endPoint x: 272, endPoint y: 133, distance: 34.1
click at [272, 134] on div "26022 people" at bounding box center [278, 133] width 81 height 20
click at [1198, 98] on div "subscriptionType starts with SM_ SM_ Remove OR AND Filter 26022 people out of 4…" at bounding box center [882, 611] width 1331 height 1166
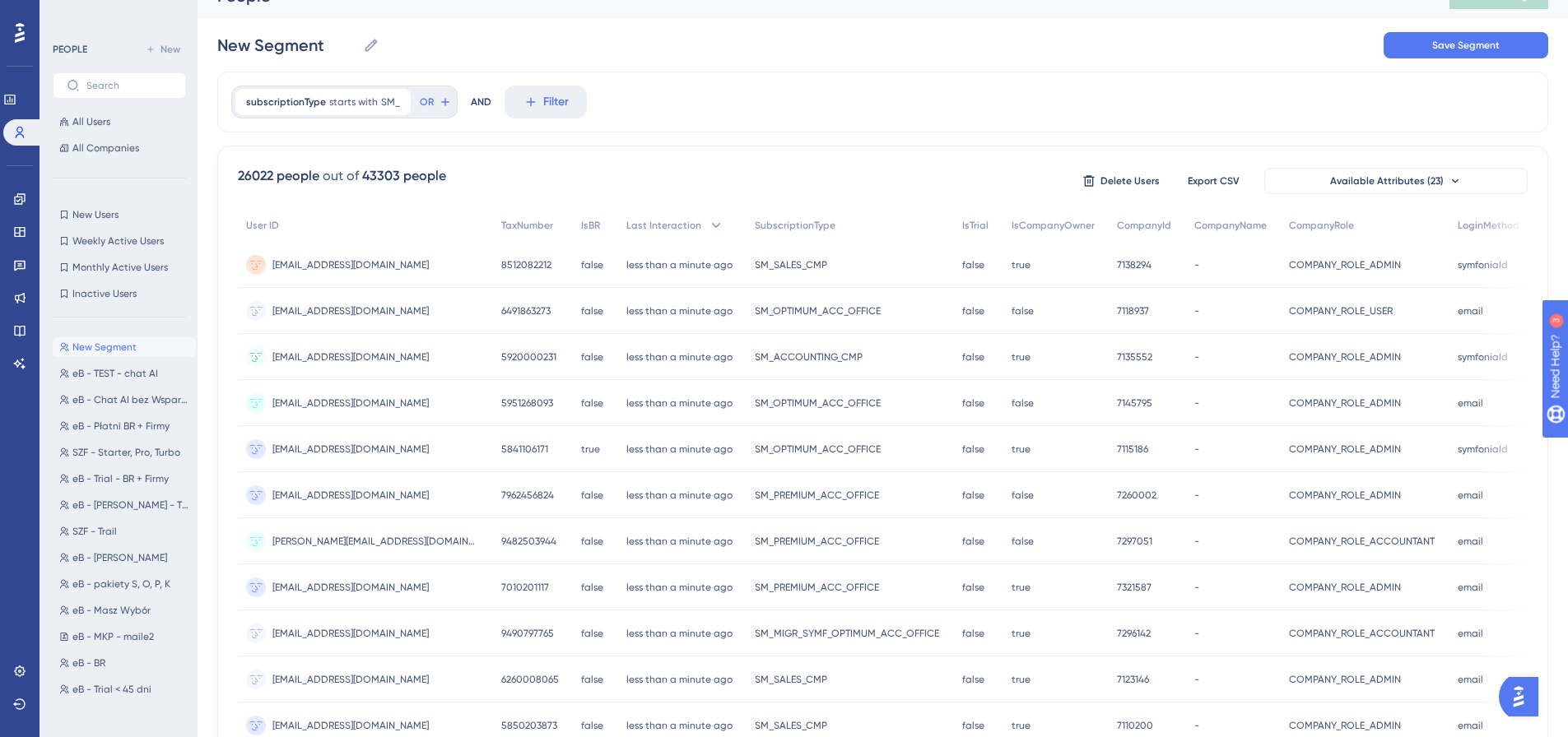
scroll to position [0, 0]
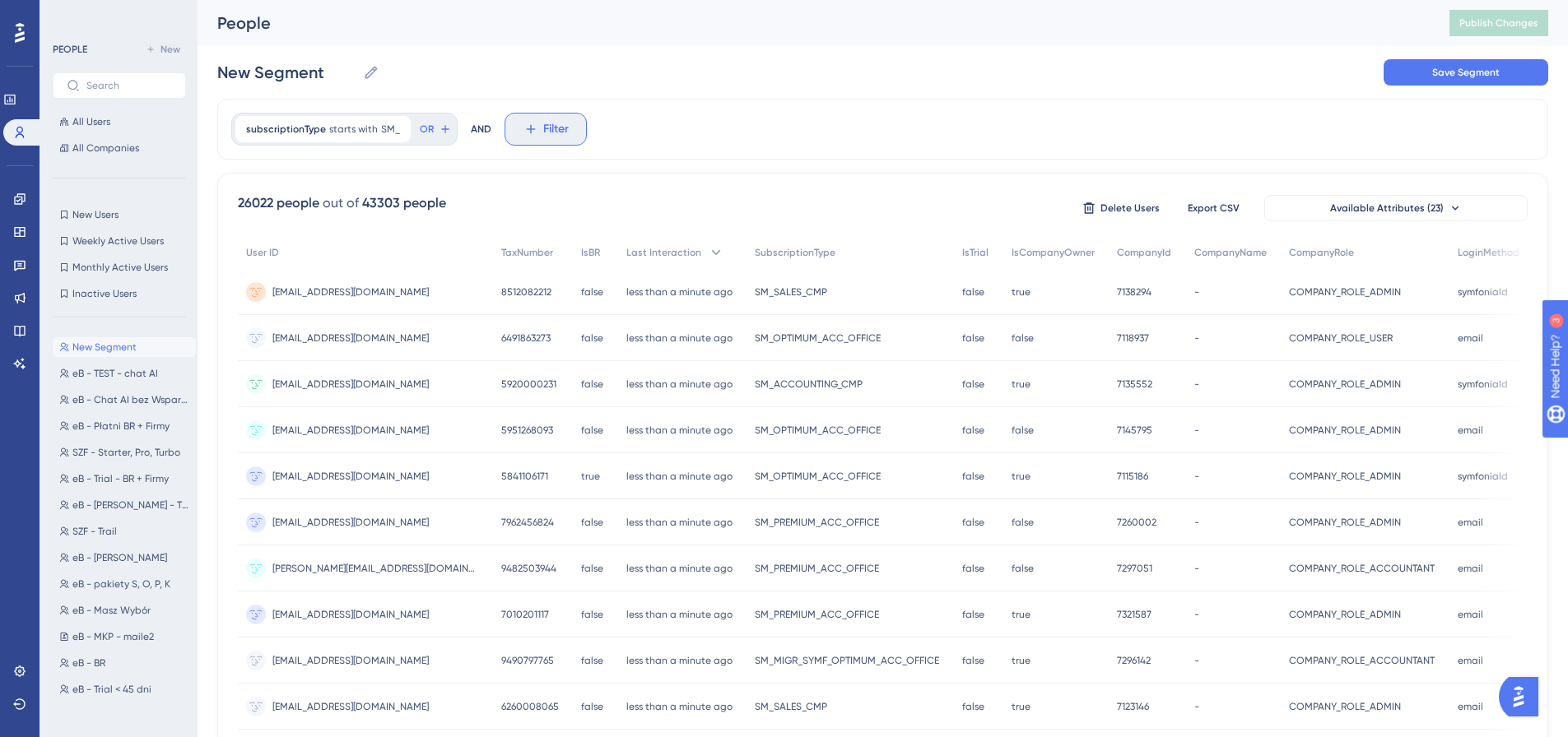
click at [528, 129] on icon at bounding box center [530, 129] width 9 height 9
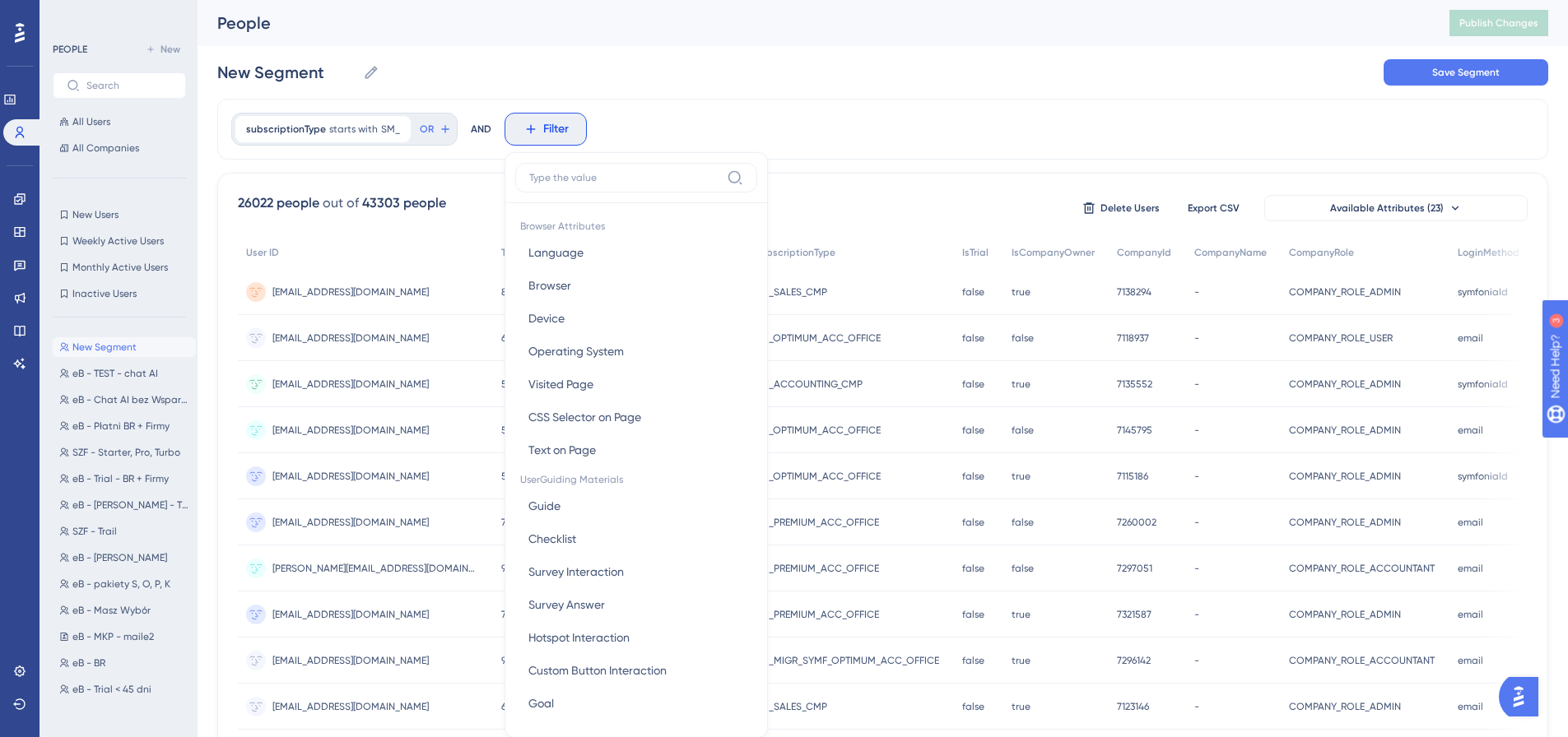
scroll to position [77, 0]
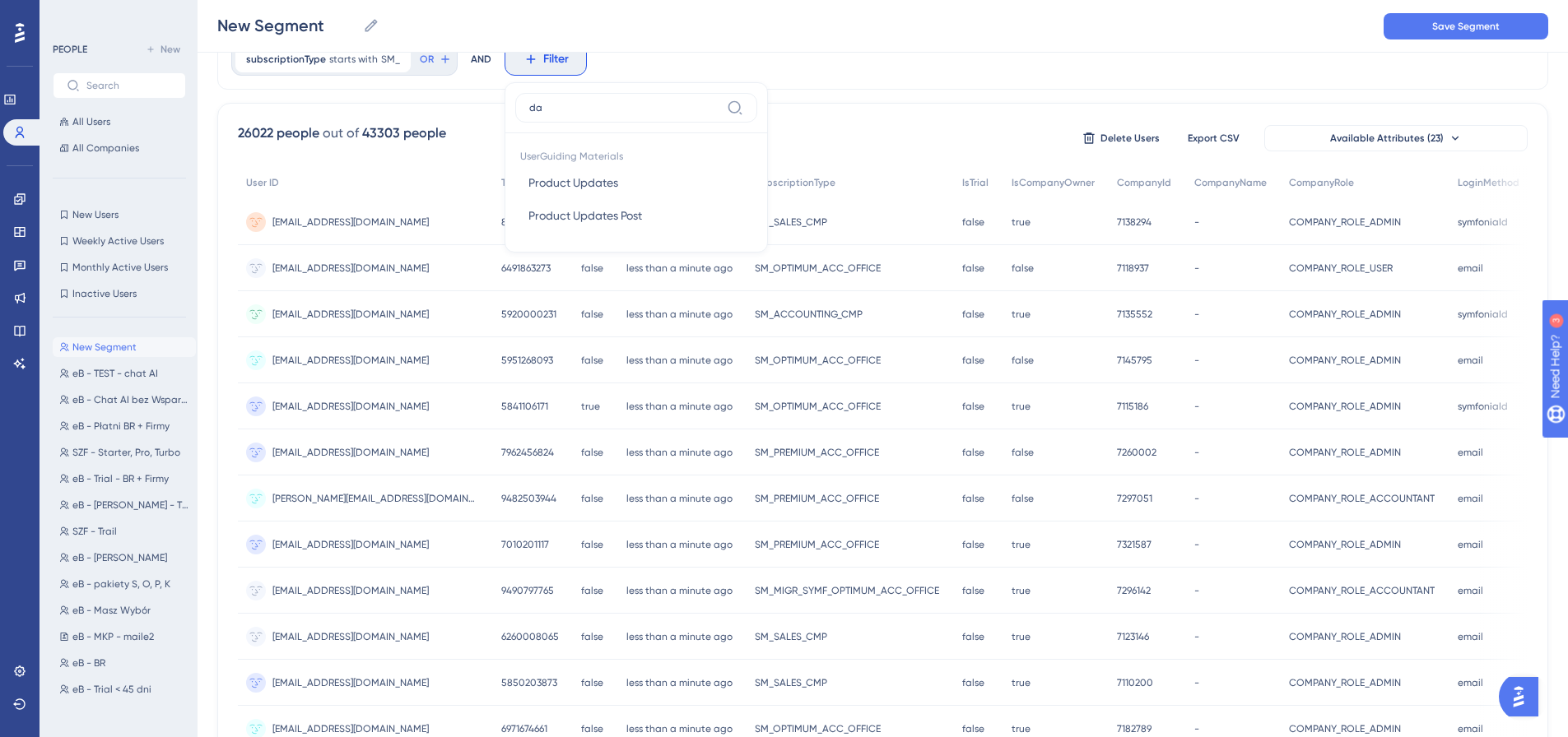
type input "d"
type input "last"
click at [594, 183] on span "Last Interaction" at bounding box center [570, 182] width 82 height 20
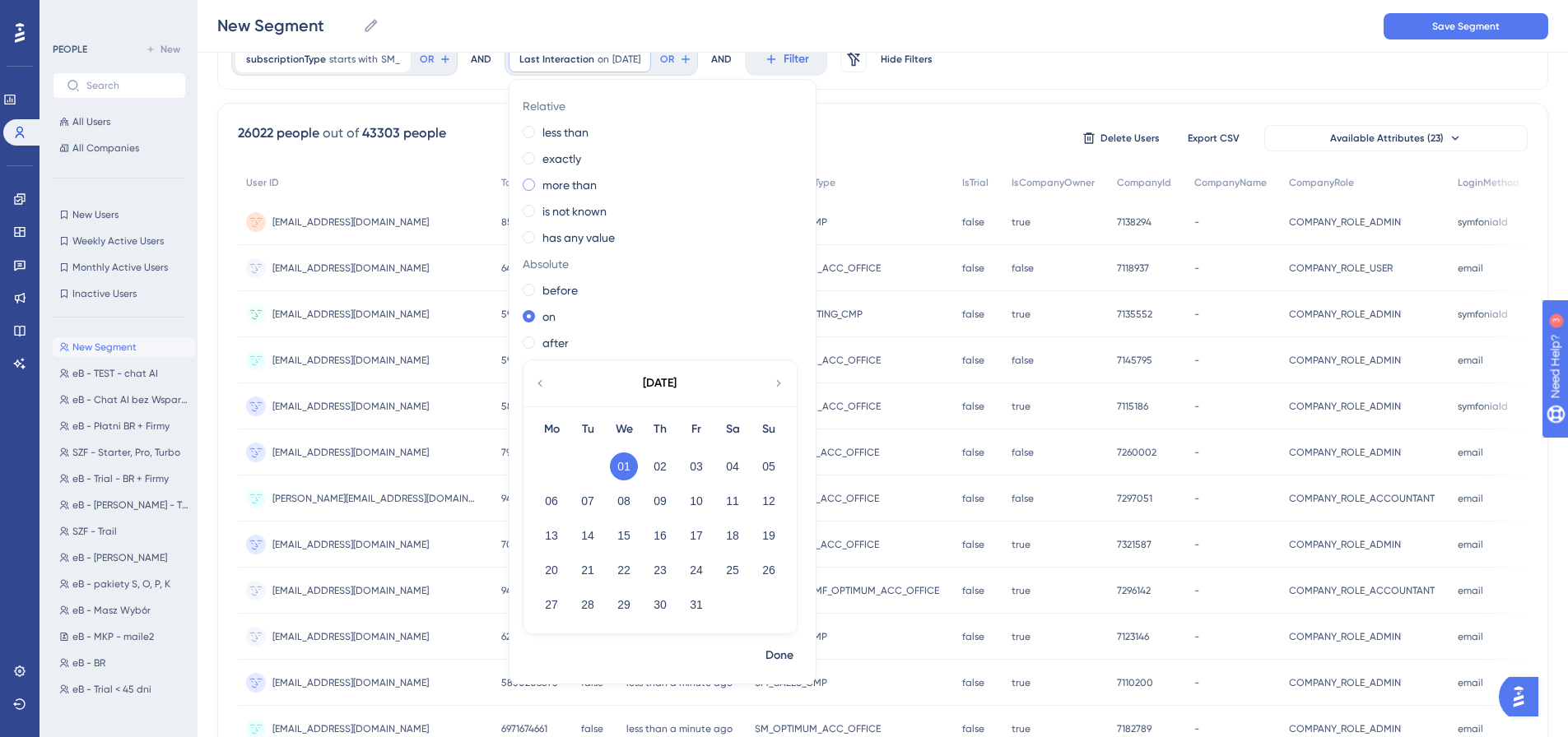
click at [566, 190] on label "more than" at bounding box center [570, 184] width 55 height 20
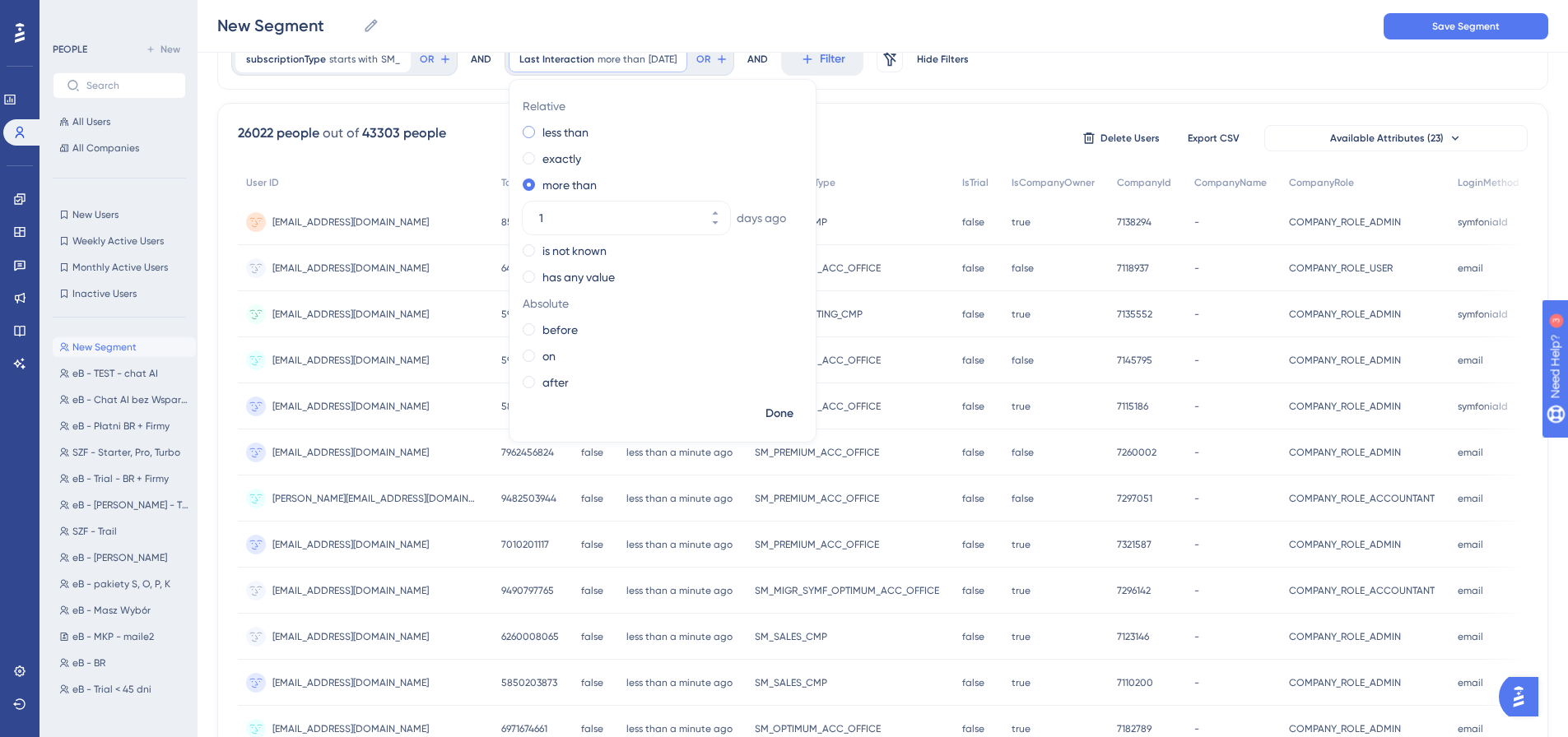
click at [531, 136] on div "less than" at bounding box center [659, 132] width 273 height 20
click at [529, 382] on span at bounding box center [529, 382] width 12 height 12
click at [540, 378] on input "radio" at bounding box center [540, 378] width 0 height 0
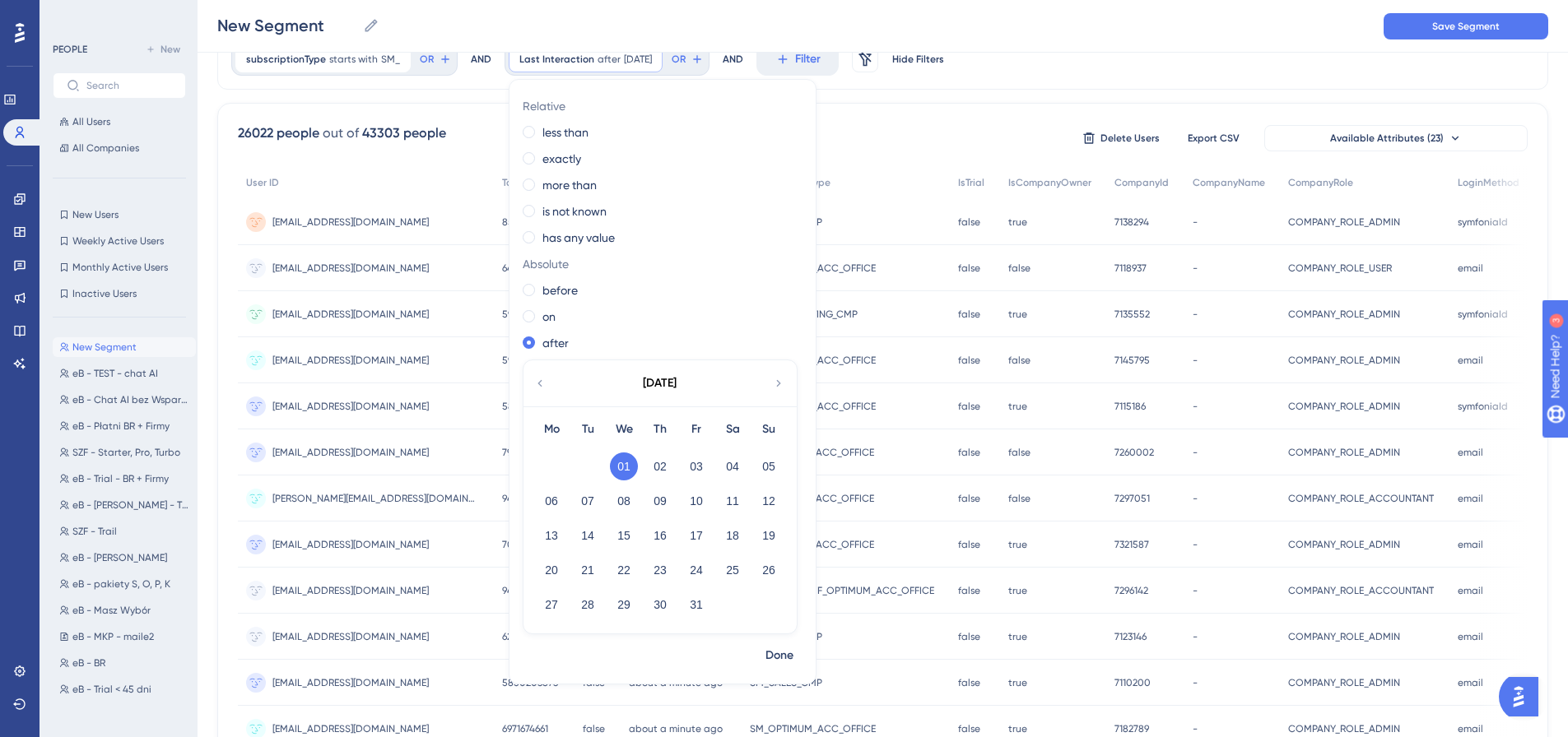
click at [537, 383] on icon at bounding box center [539, 383] width 4 height 7
click at [549, 468] on button "01" at bounding box center [551, 466] width 28 height 28
click at [541, 468] on button "01" at bounding box center [551, 466] width 28 height 28
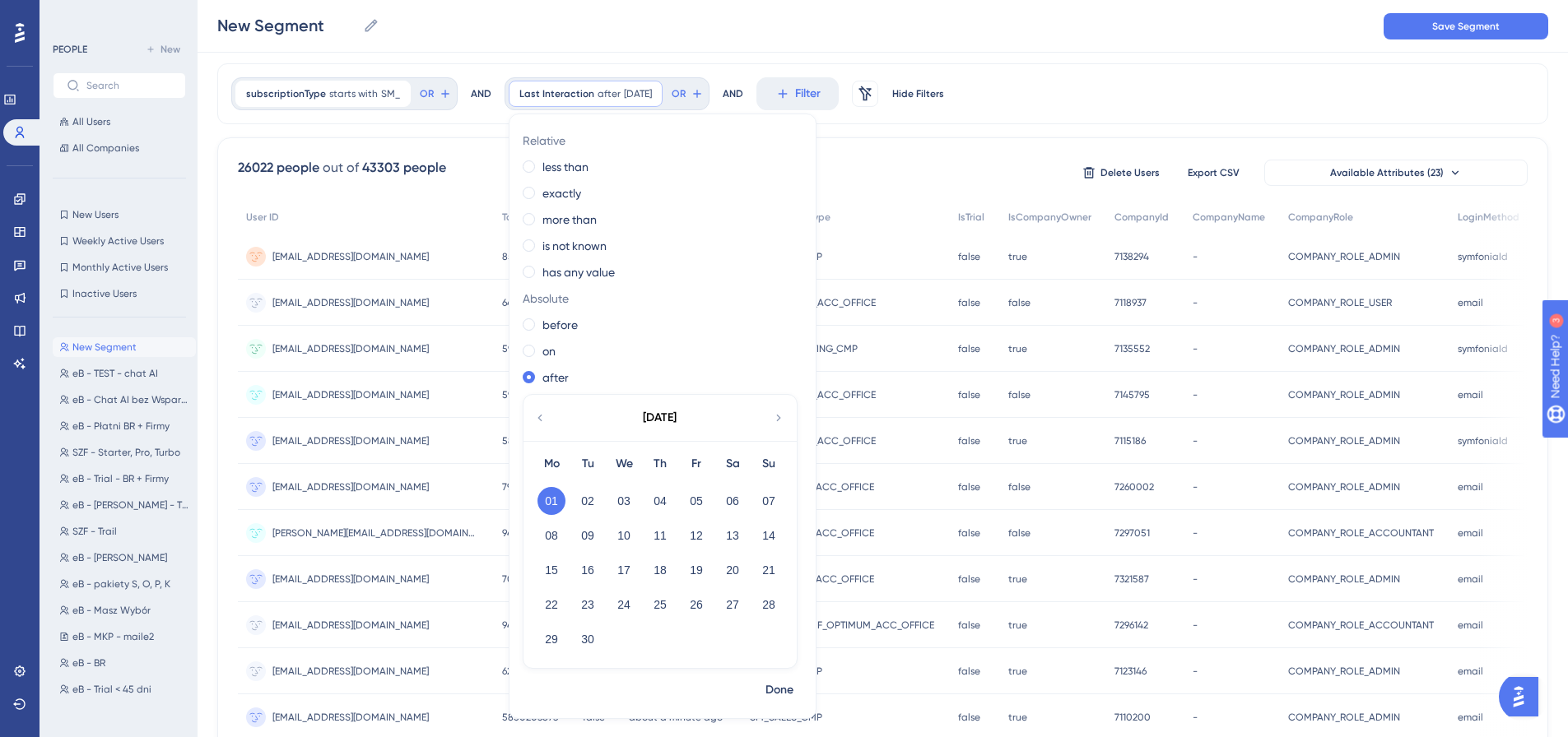
scroll to position [82, 0]
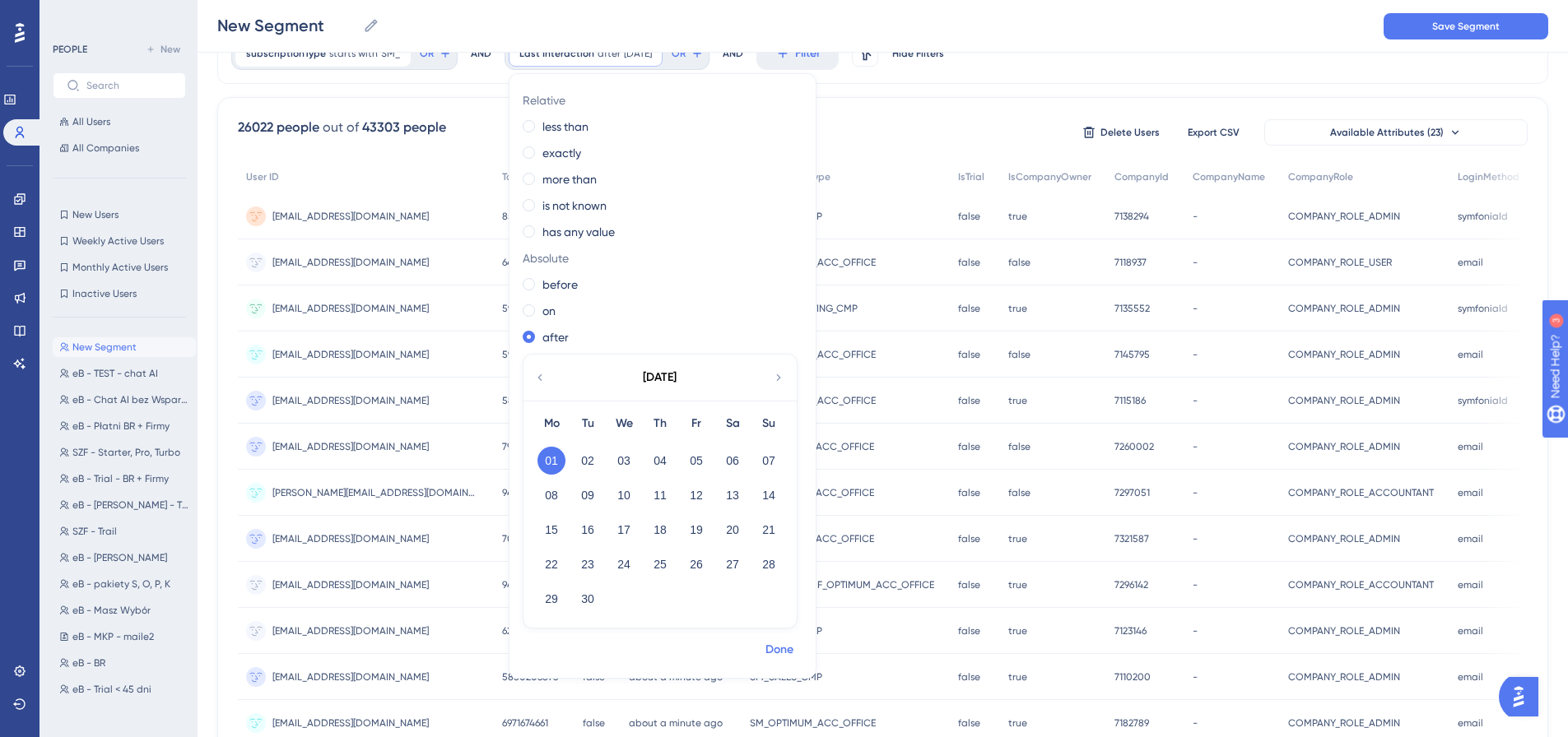
click at [776, 652] on span "Done" at bounding box center [779, 650] width 28 height 20
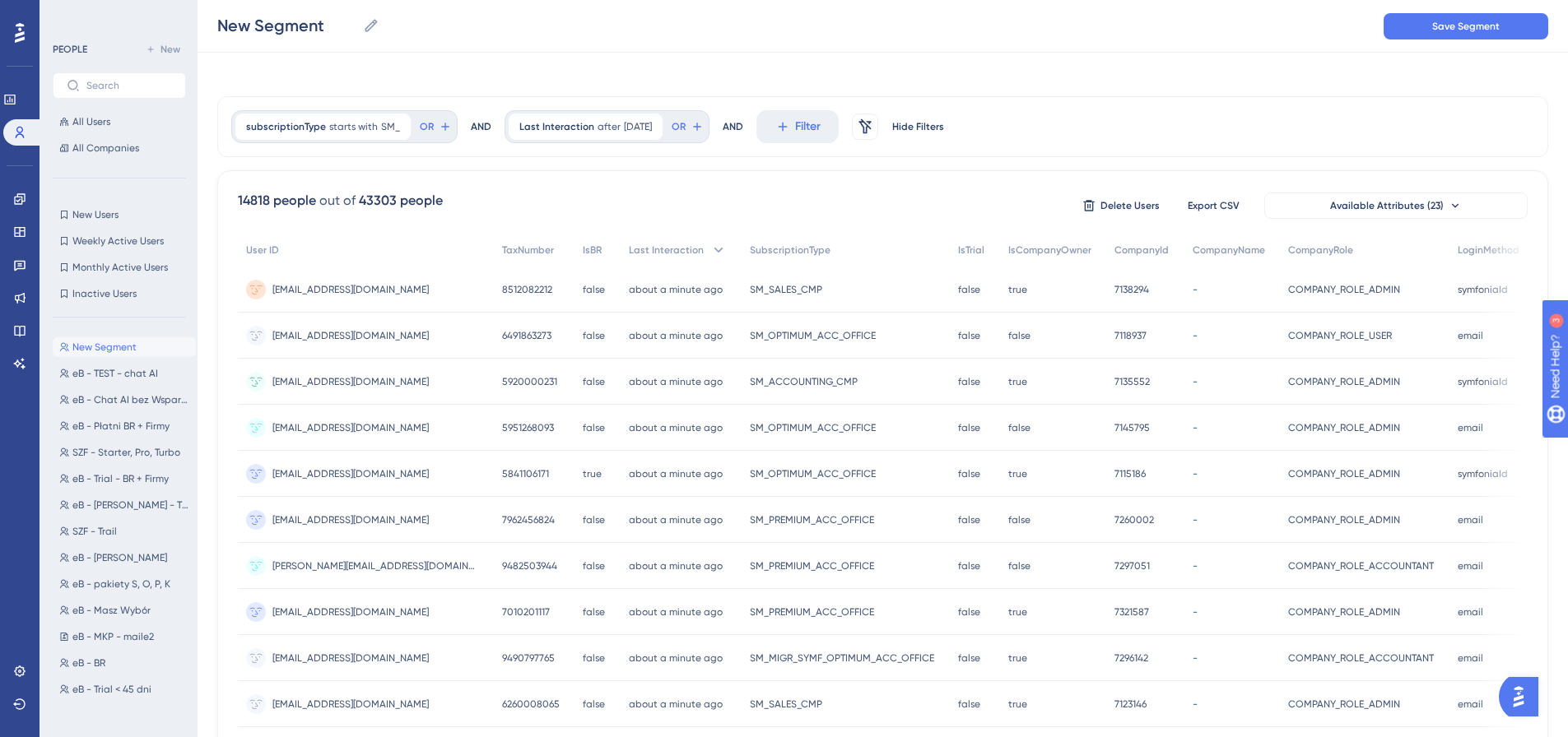
scroll to position [0, 0]
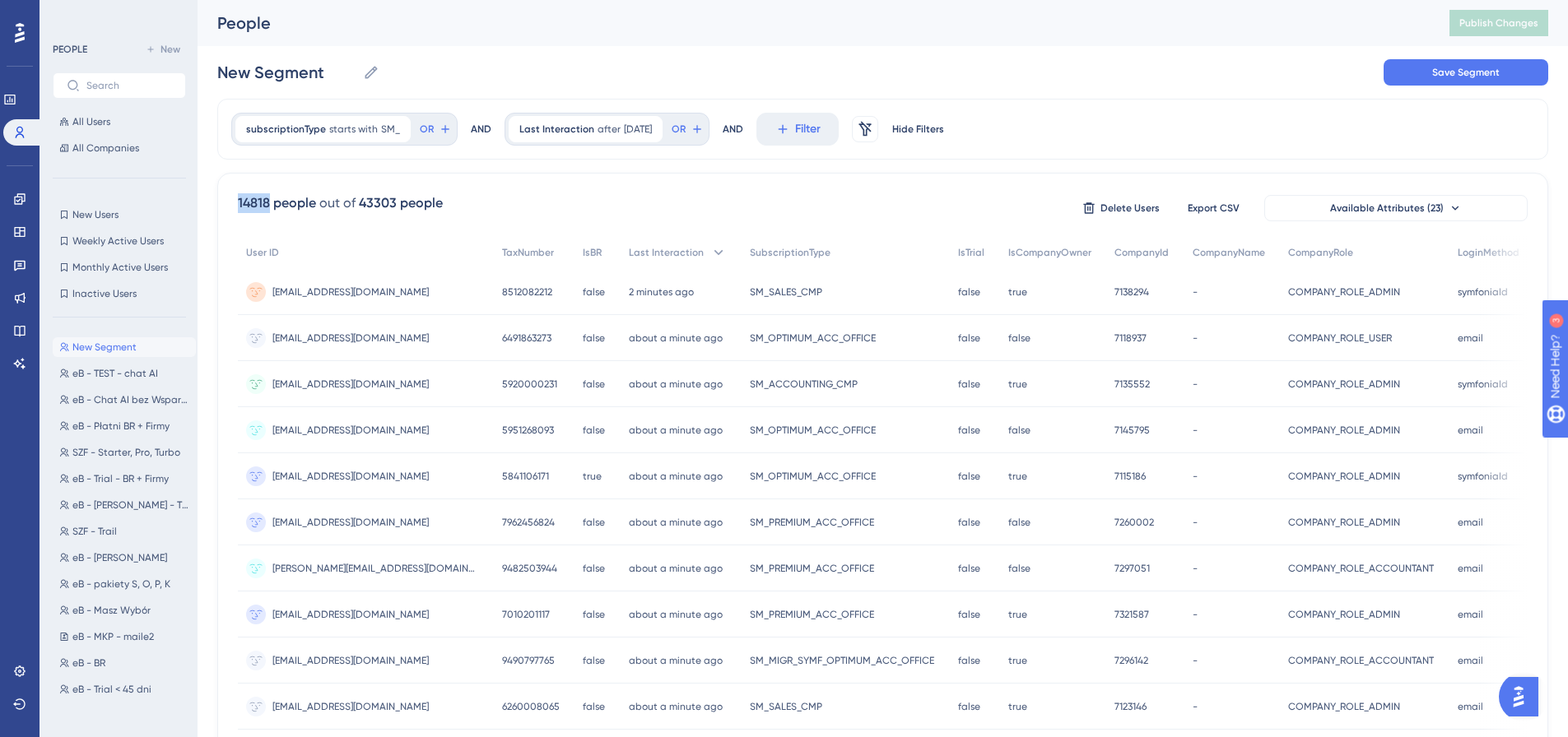
drag, startPoint x: 237, startPoint y: 198, endPoint x: 267, endPoint y: 207, distance: 31.3
click at [267, 207] on div "14818 people out of 43303 people Delete Users Export CSV Available Attributes (…" at bounding box center [882, 718] width 1331 height 1091
copy div "14818"
click at [562, 197] on div "14818 people out of 43303 people Delete Users Export CSV Available Attributes (…" at bounding box center [883, 208] width 1290 height 30
click at [795, 127] on button "Filter" at bounding box center [798, 129] width 82 height 33
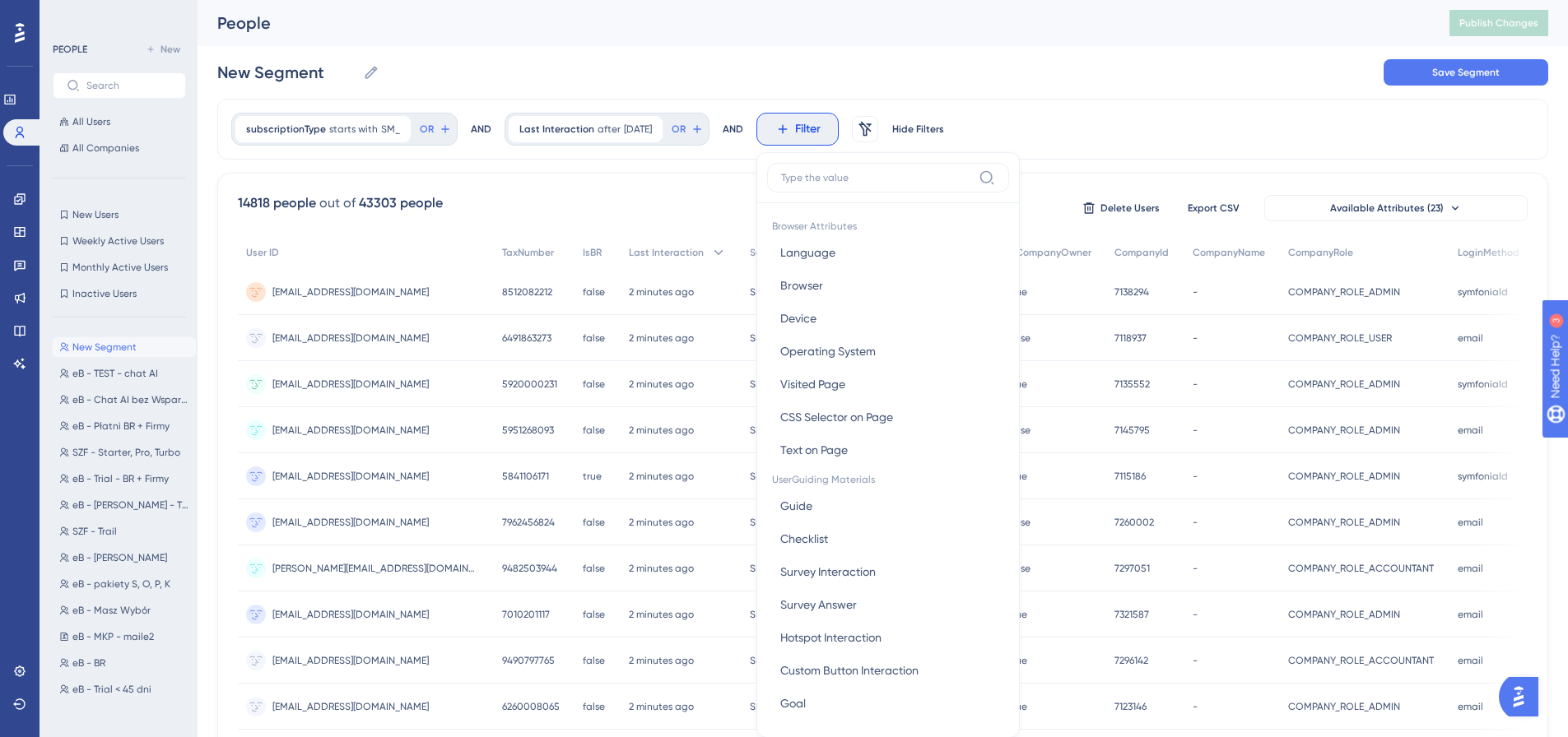
scroll to position [77, 0]
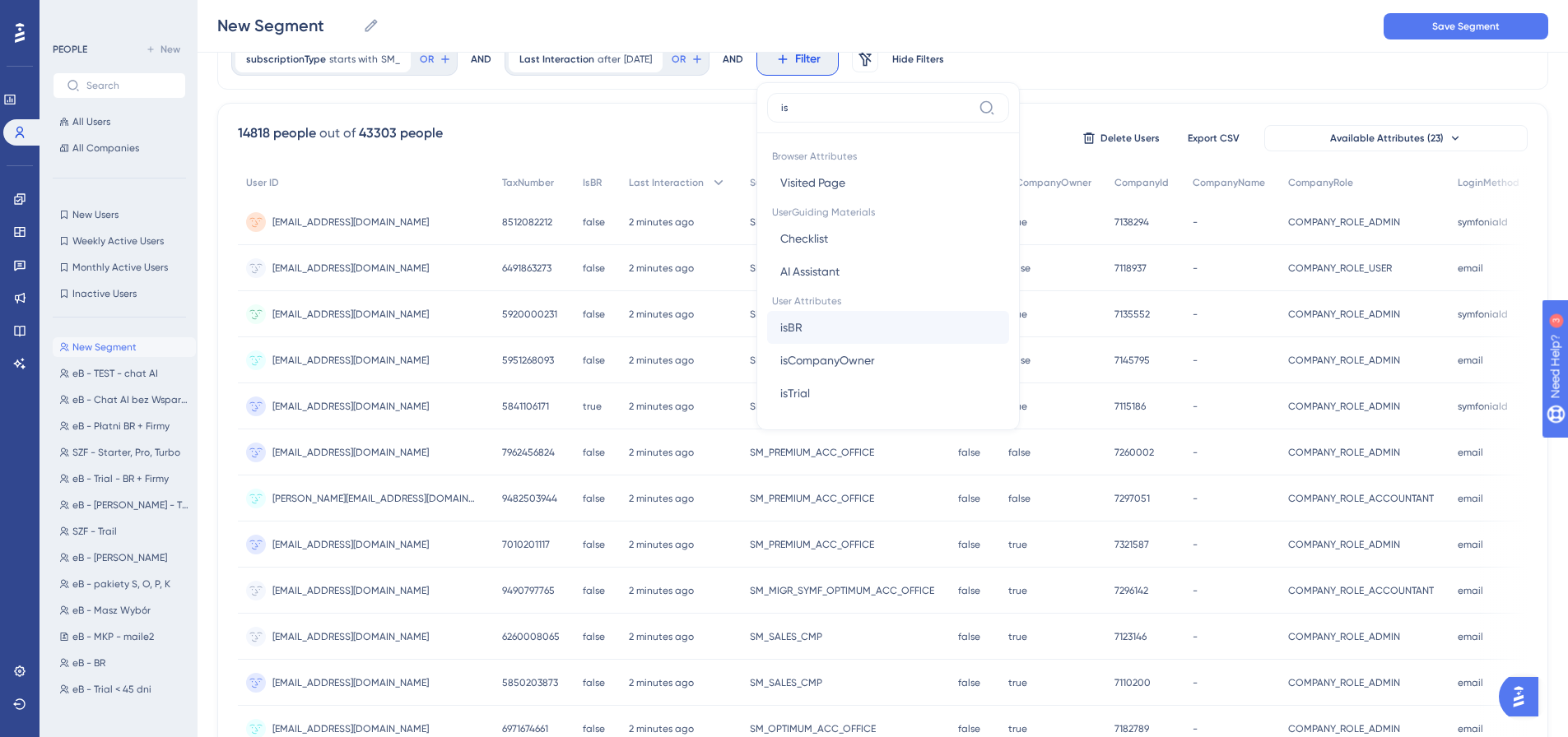
type input "is"
click at [881, 336] on button "isBR isBR" at bounding box center [887, 327] width 242 height 33
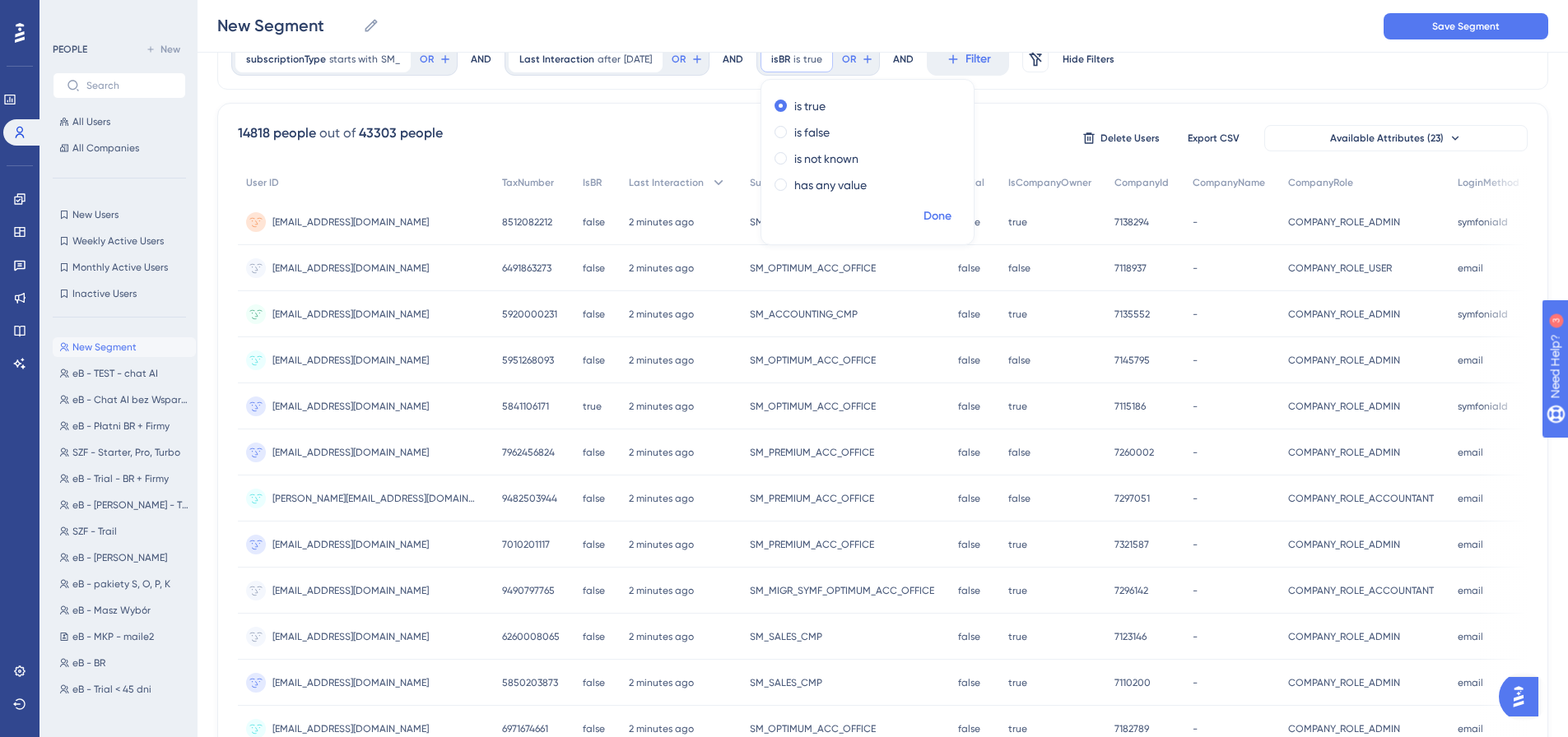
click at [945, 213] on span "Done" at bounding box center [937, 216] width 28 height 20
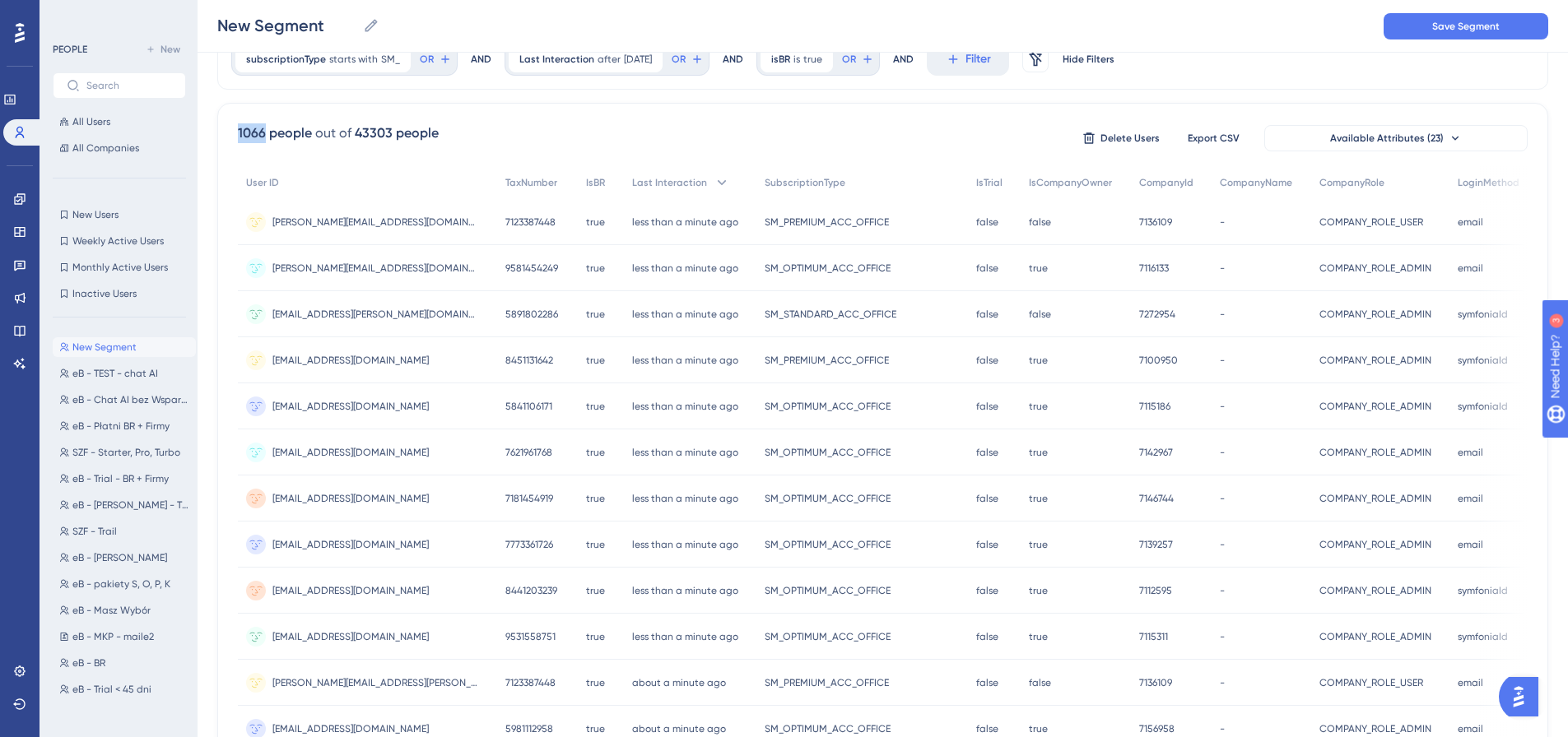
drag, startPoint x: 236, startPoint y: 132, endPoint x: 265, endPoint y: 132, distance: 29.0
click at [265, 132] on div "1066 people out of 43303 people Delete Users Export CSV Available Attributes (2…" at bounding box center [882, 648] width 1331 height 1091
copy div "1066"
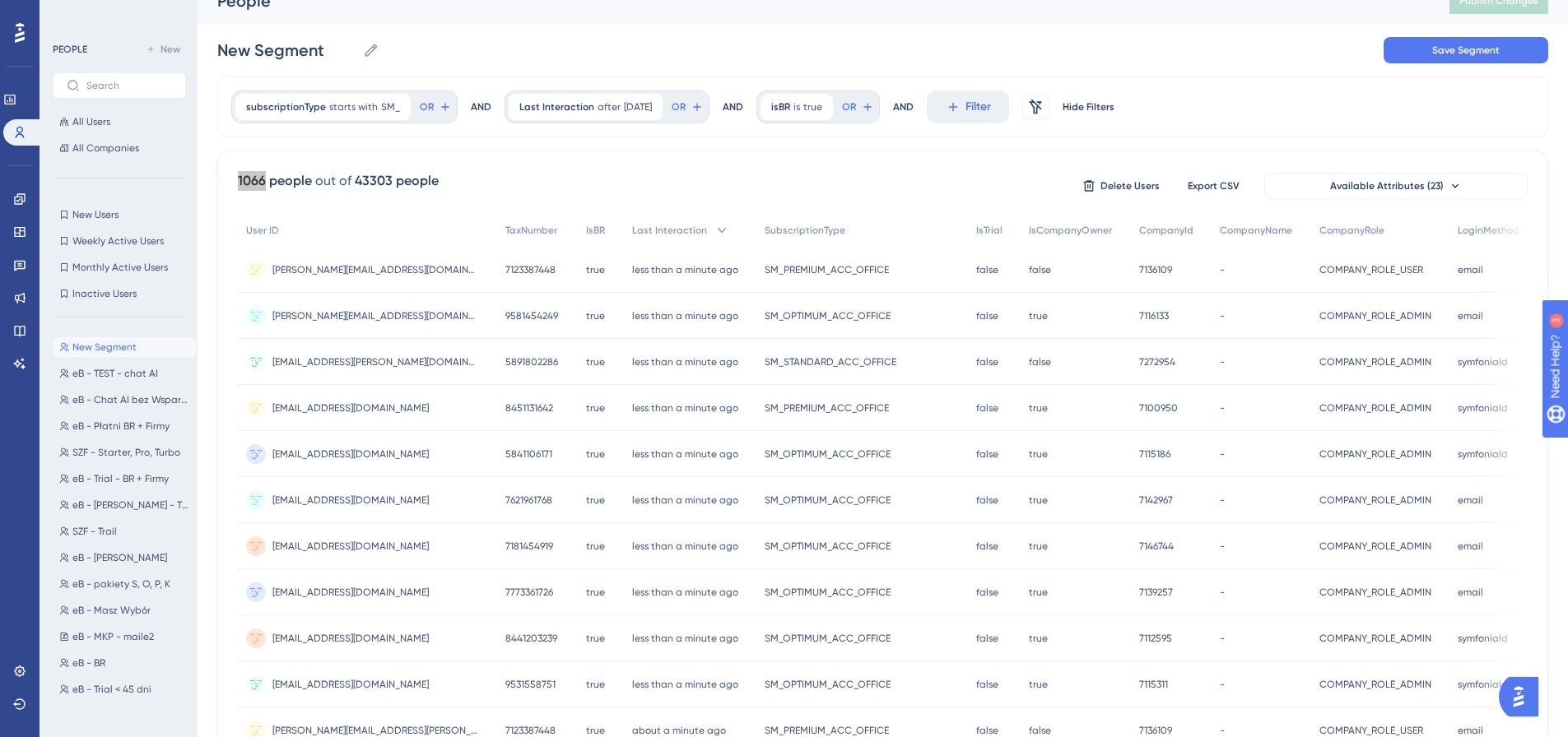
scroll to position [0, 0]
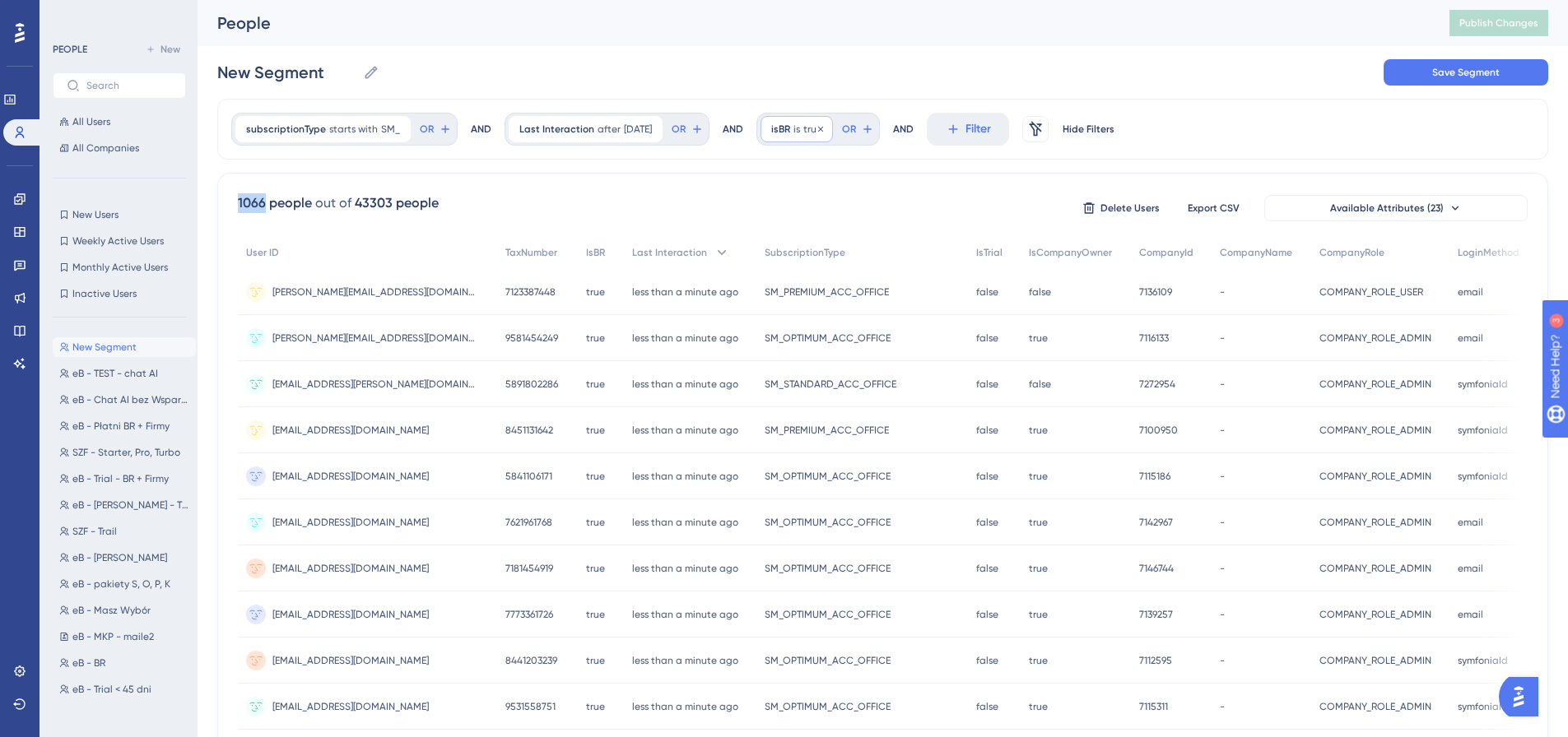
click at [790, 132] on span "isBR" at bounding box center [781, 129] width 19 height 13
click at [829, 200] on label "is false" at bounding box center [811, 202] width 35 height 20
click at [932, 286] on span "Done" at bounding box center [937, 286] width 28 height 20
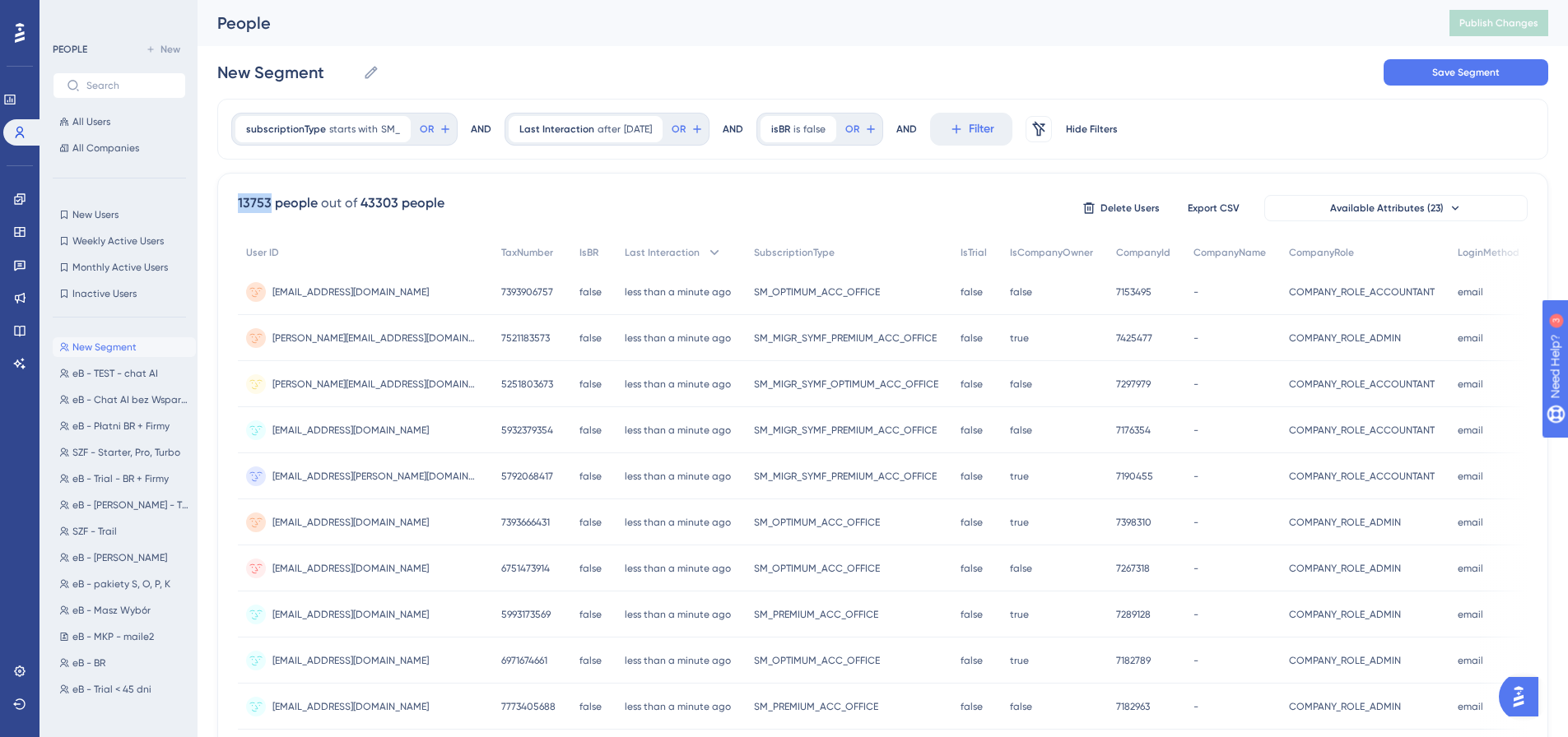
drag, startPoint x: 231, startPoint y: 195, endPoint x: 269, endPoint y: 206, distance: 39.6
click at [269, 206] on div "13753 people out of 43303 people Delete Users Export CSV Available Attributes (…" at bounding box center [882, 718] width 1331 height 1091
copy div "13753"
click at [965, 132] on button "Filter" at bounding box center [971, 129] width 82 height 33
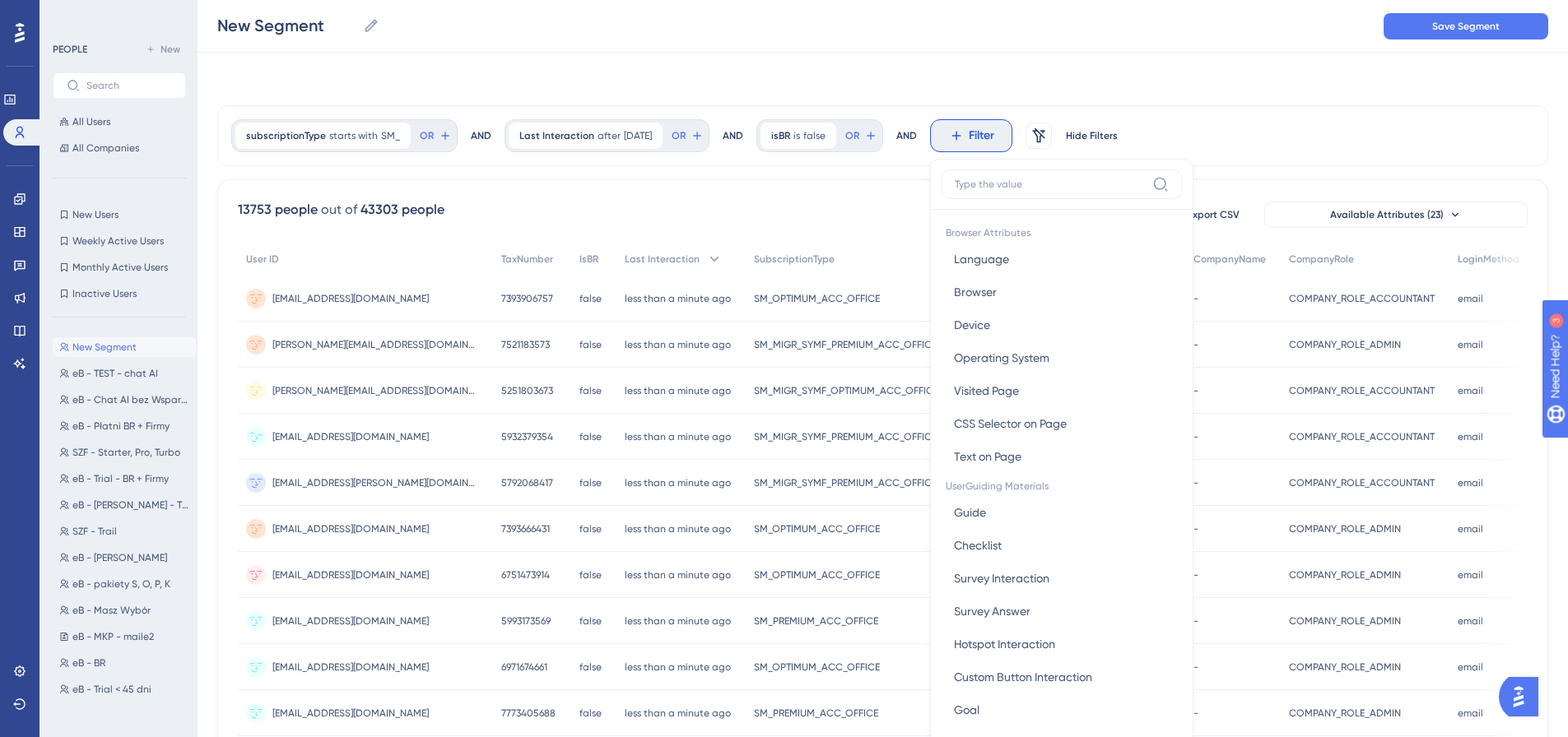
scroll to position [77, 0]
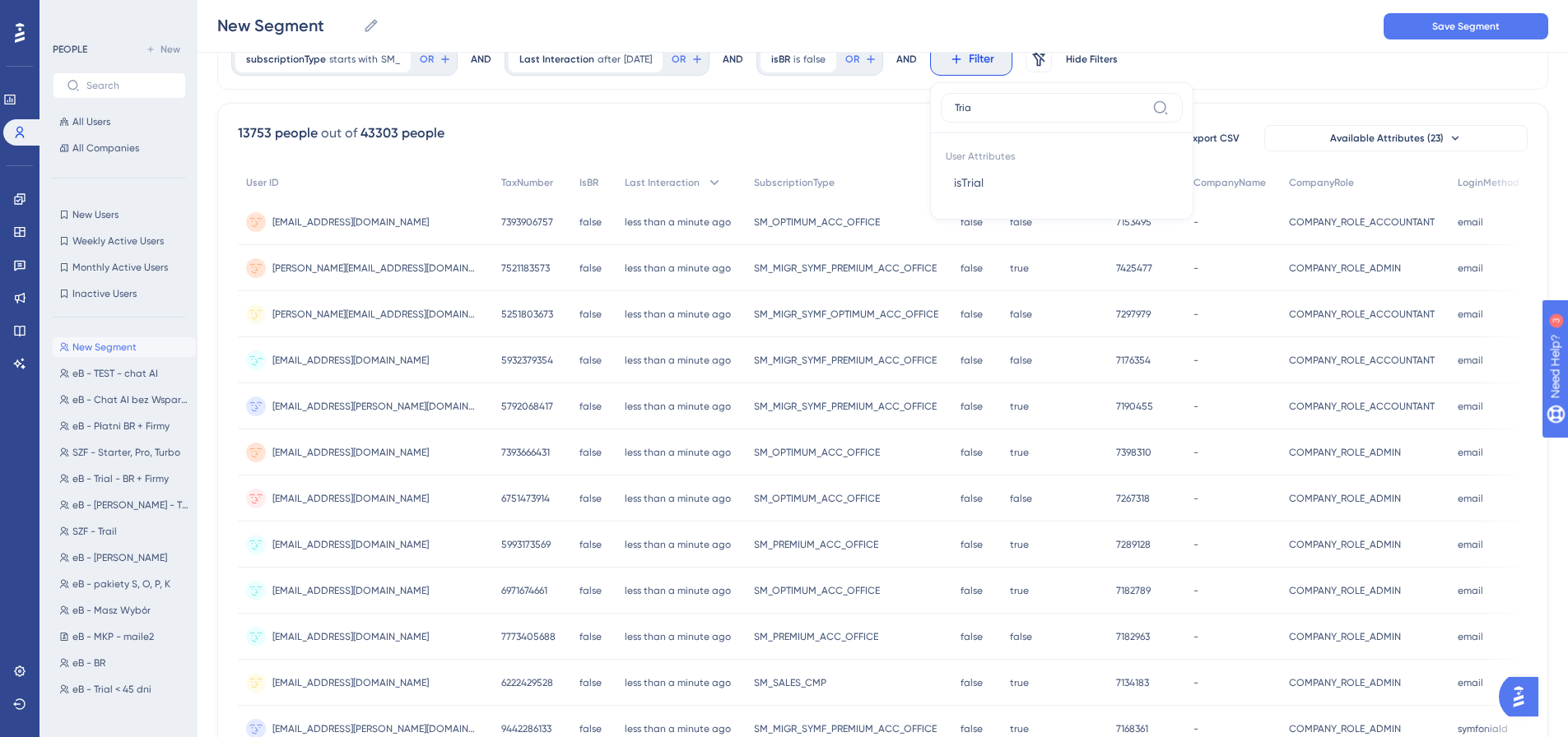
type input "Trial"
click at [973, 173] on button "isTrial isTrial" at bounding box center [1061, 183] width 242 height 33
click at [1119, 207] on span "Done" at bounding box center [1111, 216] width 28 height 20
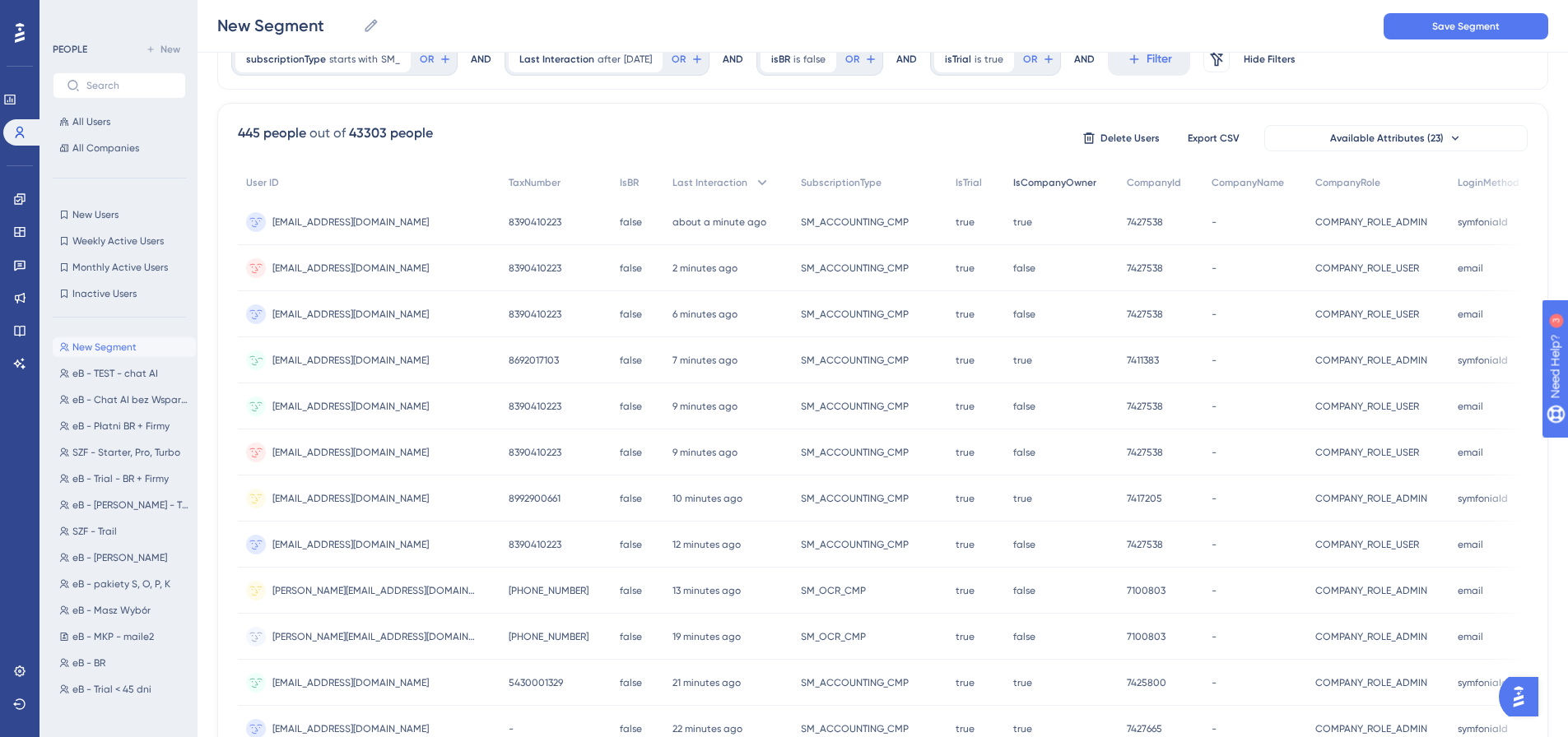
scroll to position [0, 0]
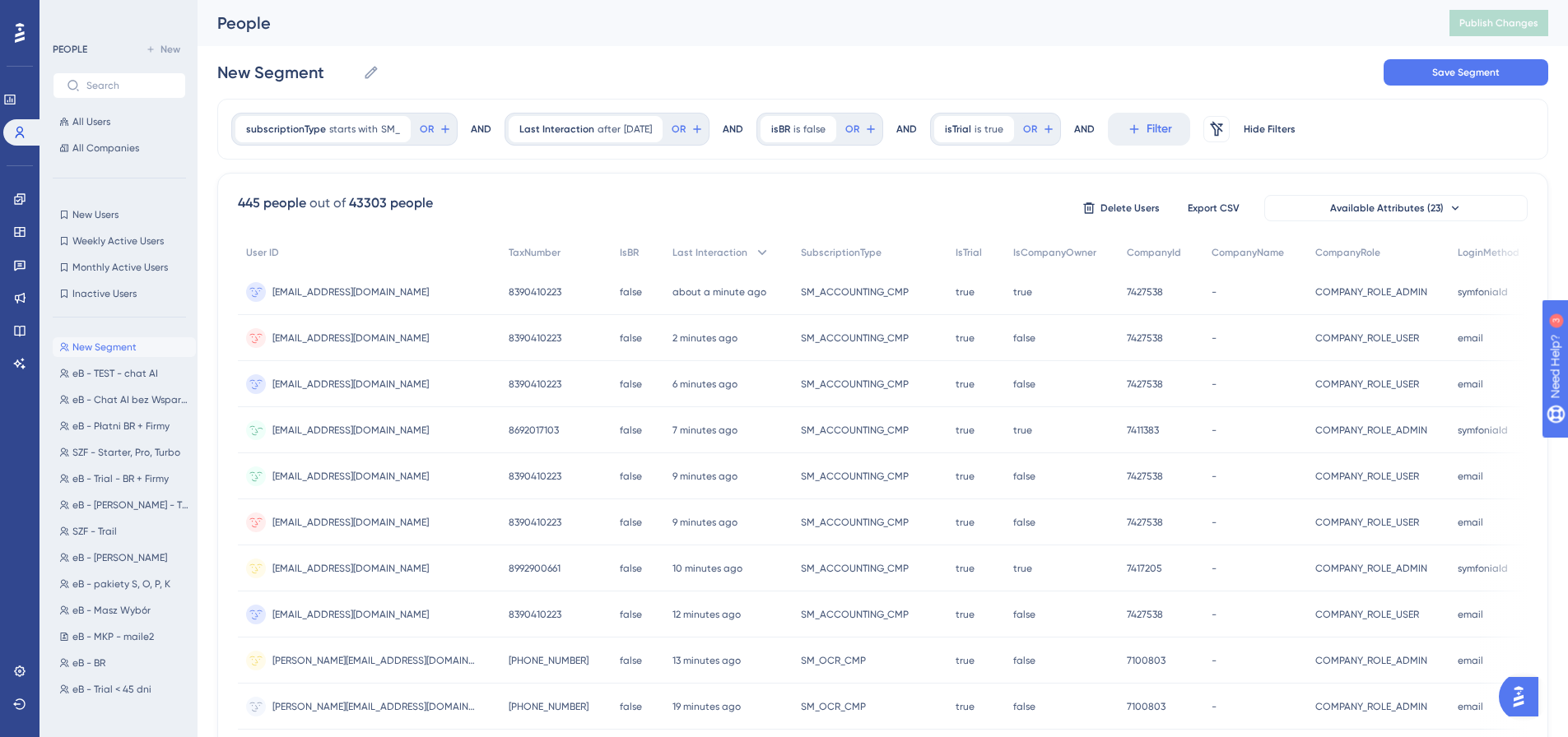
click at [239, 202] on div "445 people" at bounding box center [272, 202] width 68 height 20
click at [255, 204] on div "445 people" at bounding box center [272, 202] width 68 height 20
drag, startPoint x: 260, startPoint y: 200, endPoint x: 238, endPoint y: 202, distance: 22.1
click at [238, 202] on div "445 people" at bounding box center [272, 202] width 68 height 20
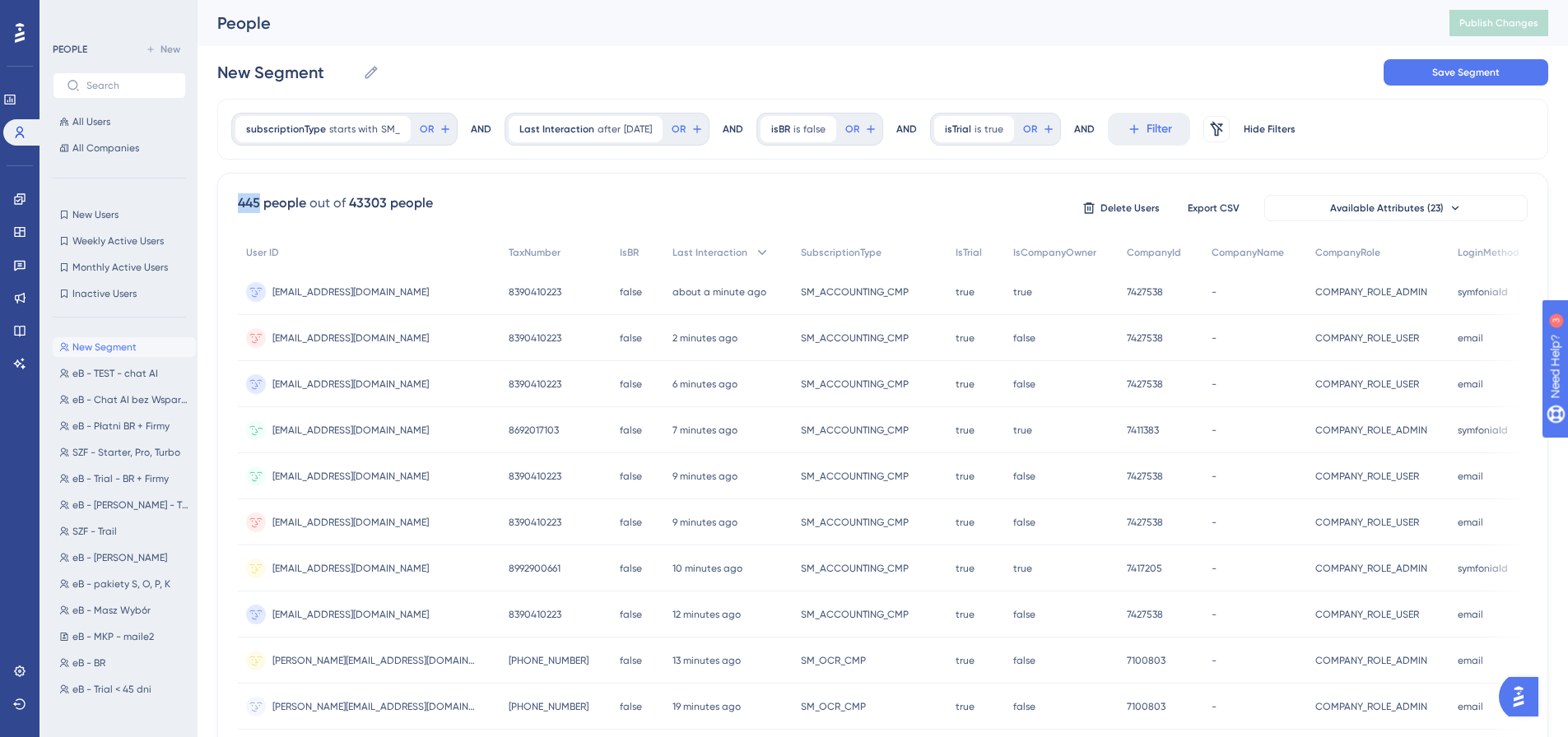
copy div "445"
click at [800, 131] on span "is" at bounding box center [797, 129] width 7 height 13
click at [820, 181] on label "is true" at bounding box center [810, 176] width 32 height 20
click at [946, 288] on span "Done" at bounding box center [937, 286] width 28 height 20
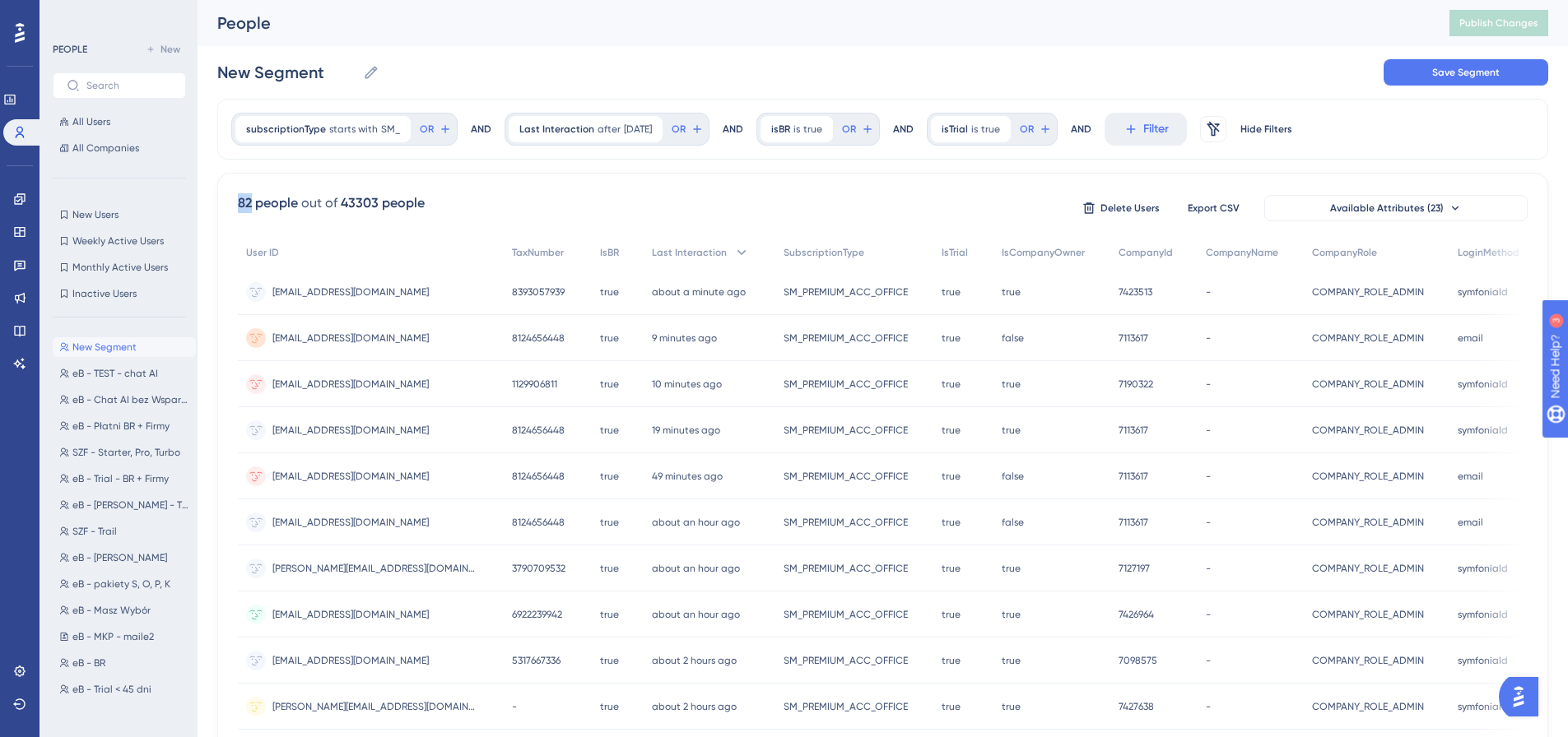
drag, startPoint x: 252, startPoint y: 203, endPoint x: 235, endPoint y: 204, distance: 17.0
click at [235, 204] on div "82 people out of 43303 people Delete Users Export CSV Available Attributes (23)…" at bounding box center [882, 718] width 1331 height 1091
copy div "82"
click at [968, 126] on span "isTrial" at bounding box center [954, 129] width 26 height 13
click at [980, 203] on label "is false" at bounding box center [981, 202] width 35 height 20
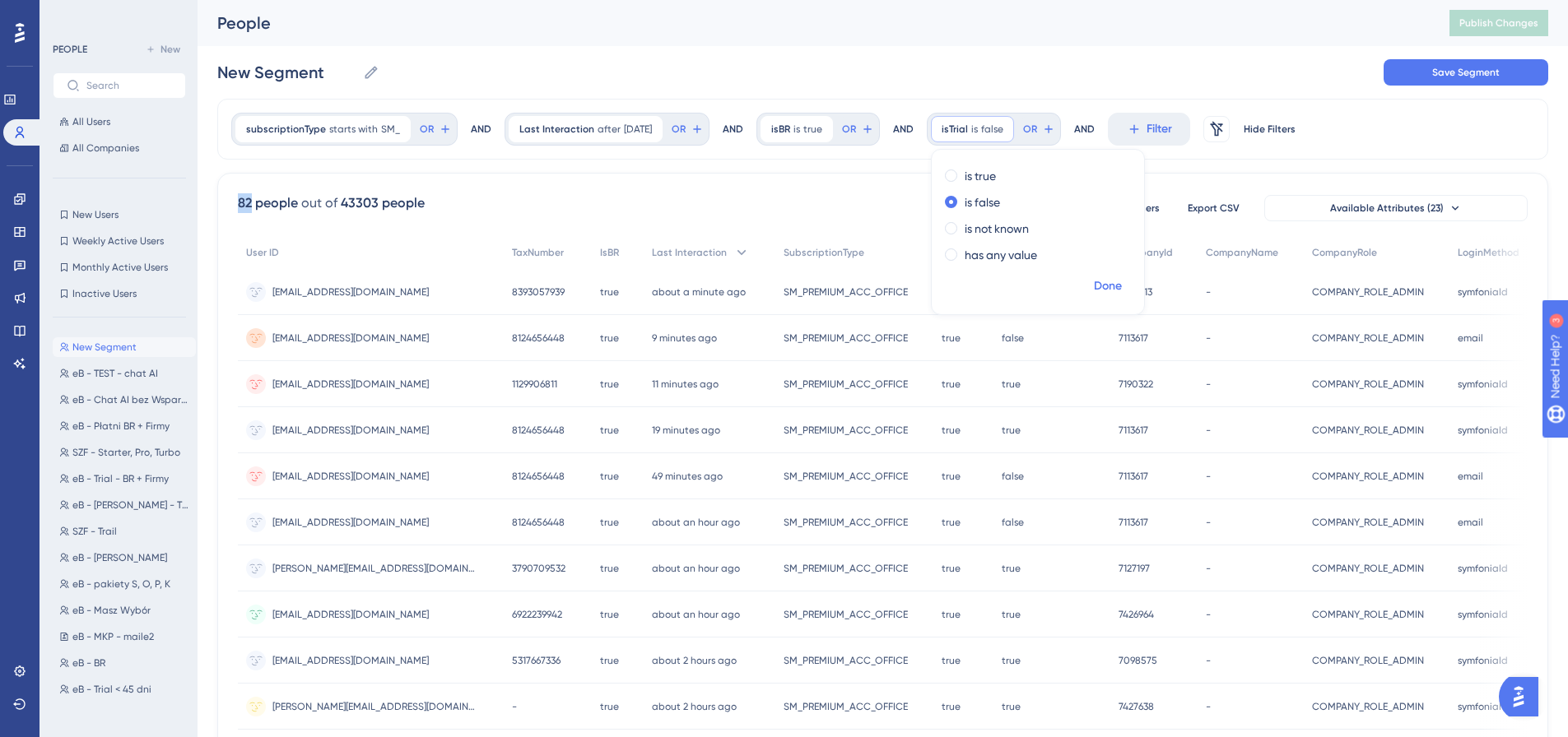
click at [1112, 283] on span "Done" at bounding box center [1108, 286] width 28 height 20
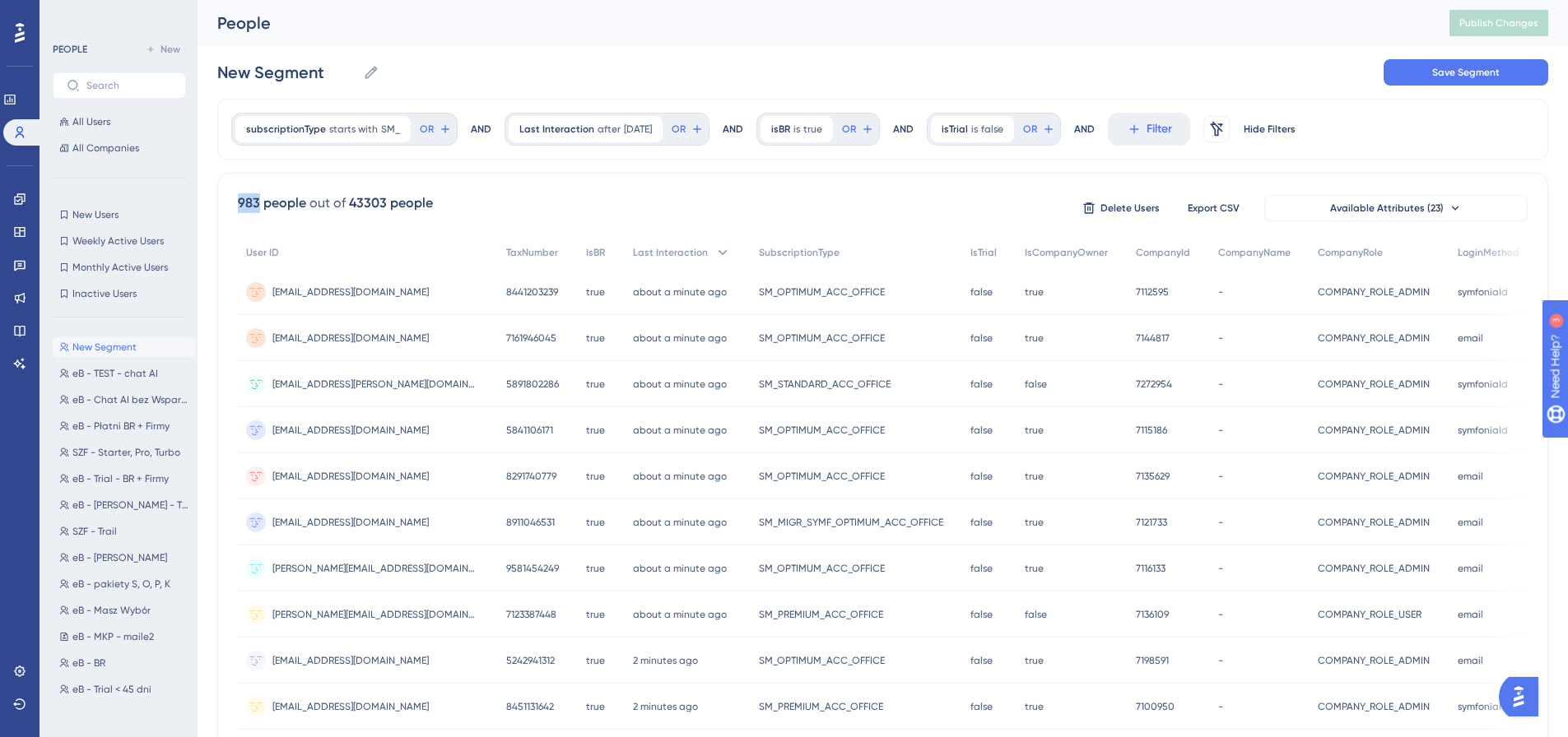
drag, startPoint x: 258, startPoint y: 202, endPoint x: 236, endPoint y: 204, distance: 22.1
click at [236, 204] on div "983 people out of 43303 people Delete Users Export CSV Available Attributes (23…" at bounding box center [882, 718] width 1331 height 1091
copy div "983"
click at [786, 132] on span "isBR" at bounding box center [781, 129] width 19 height 13
click at [816, 199] on label "is false" at bounding box center [811, 202] width 35 height 20
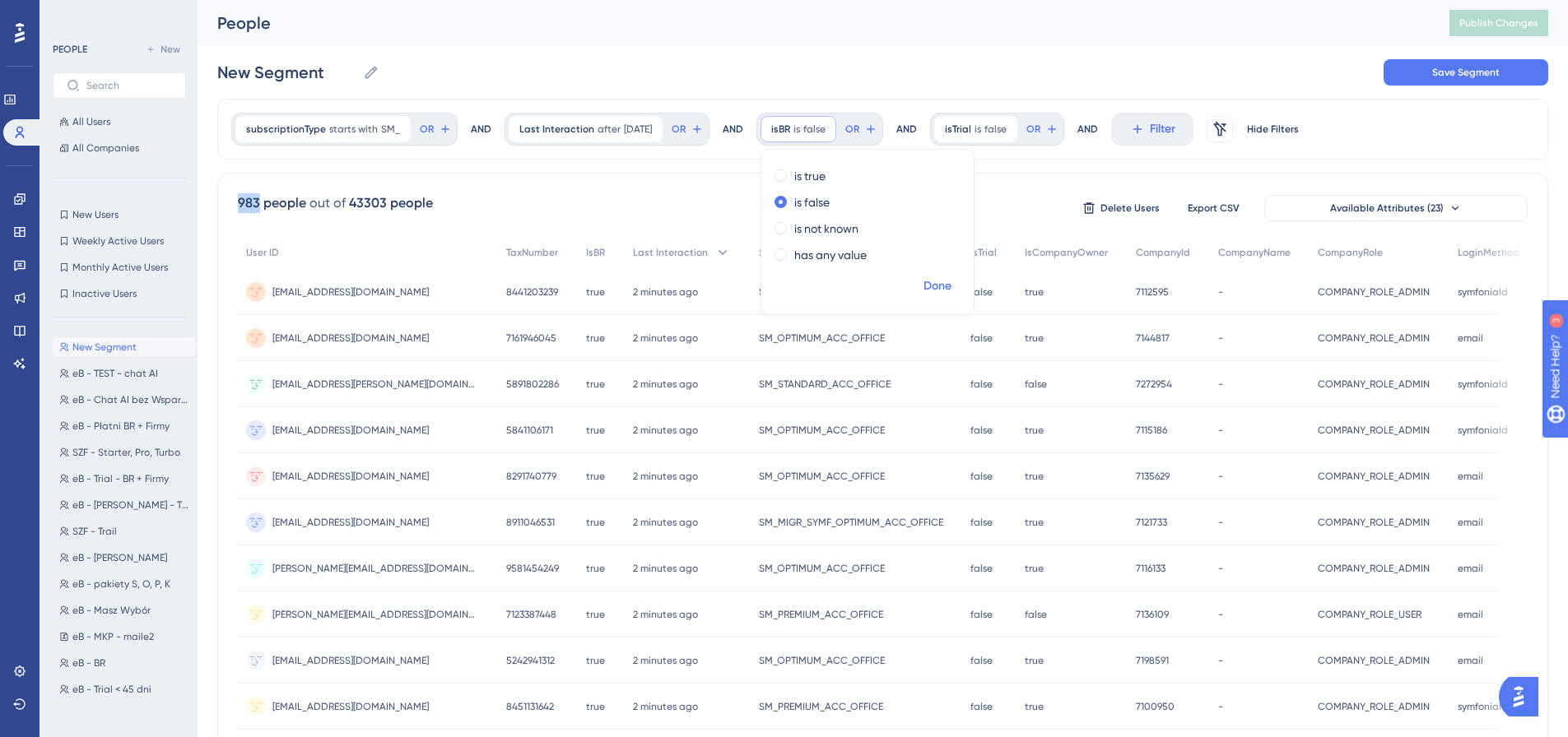
click at [939, 290] on span "Done" at bounding box center [937, 286] width 28 height 20
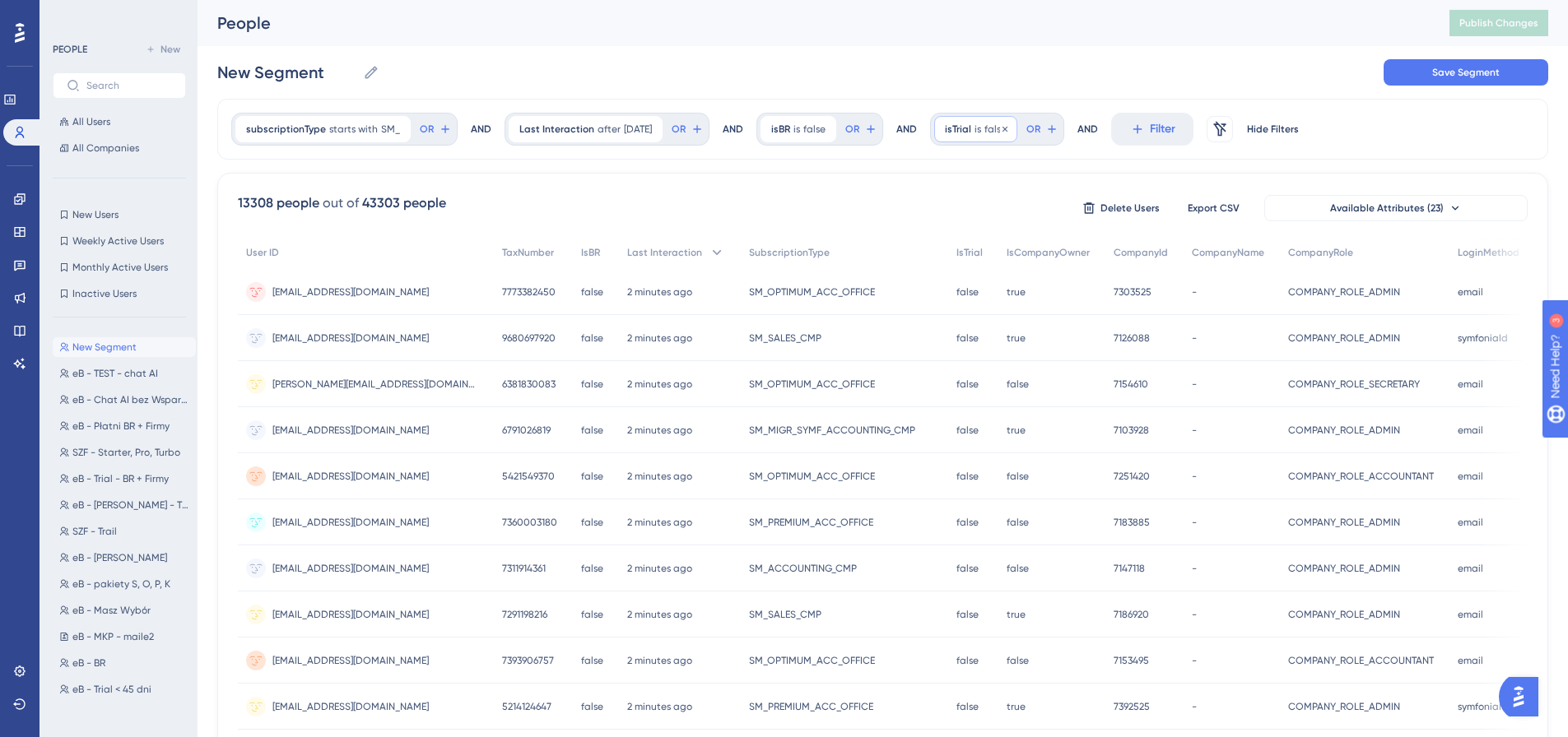
click at [974, 134] on div "isTrial is false false Remove" at bounding box center [975, 129] width 83 height 26
click at [1109, 278] on span "Done" at bounding box center [1111, 286] width 28 height 20
click at [789, 167] on div "subscriptionType starts with SM_ SM_ Remove OR AND Last Interaction after [DATE…" at bounding box center [882, 681] width 1331 height 1166
click at [785, 168] on div "subscriptionType starts with SM_ SM_ Remove OR AND Last Interaction after [DATE…" at bounding box center [882, 681] width 1331 height 1166
drag, startPoint x: 228, startPoint y: 199, endPoint x: 274, endPoint y: 206, distance: 46.5
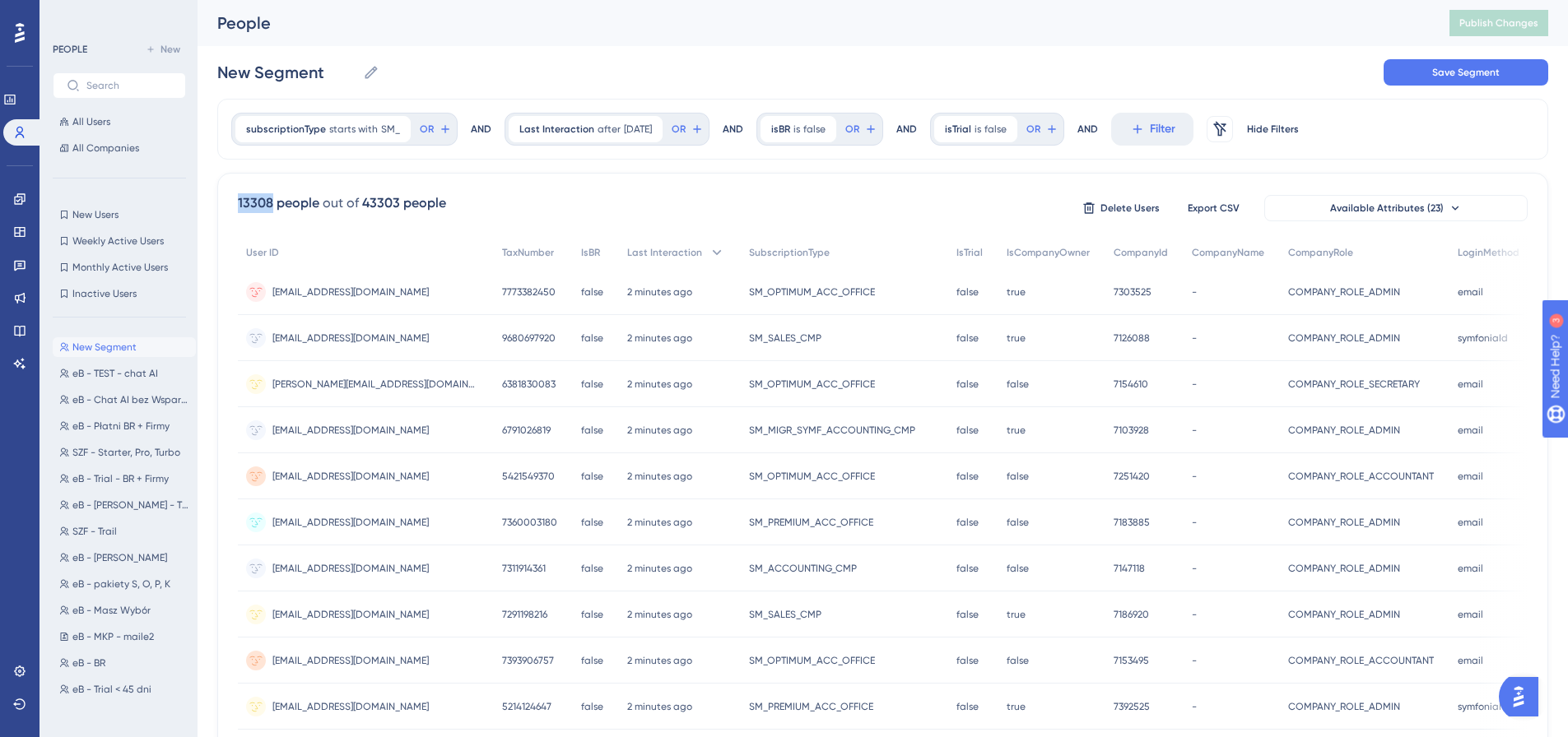
click at [274, 206] on div "13308 people out of 43303 people Delete Users Export CSV Available Attributes (…" at bounding box center [882, 718] width 1331 height 1091
click at [970, 131] on span "isTrial" at bounding box center [957, 129] width 26 height 13
click at [985, 181] on label "is true" at bounding box center [983, 176] width 32 height 20
click at [1113, 284] on span "Done" at bounding box center [1111, 286] width 28 height 20
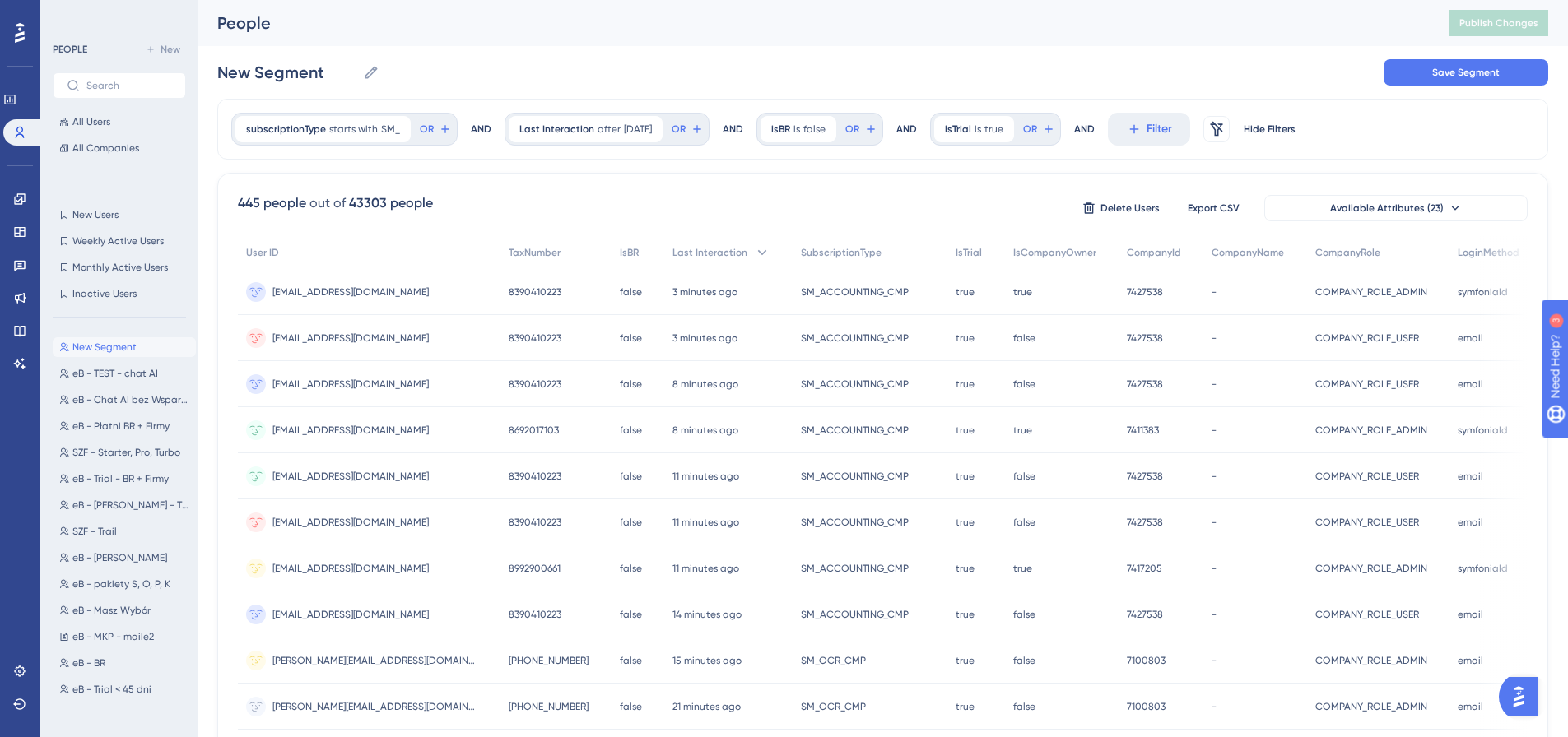
click at [920, 173] on div "445 people out of 43303 people Delete Users Export CSV Available Attributes (23…" at bounding box center [882, 718] width 1331 height 1091
click at [963, 132] on span "isTrial" at bounding box center [957, 129] width 26 height 13
click at [967, 199] on div "is false" at bounding box center [1038, 202] width 179 height 20
click at [1115, 280] on span "Done" at bounding box center [1111, 286] width 28 height 20
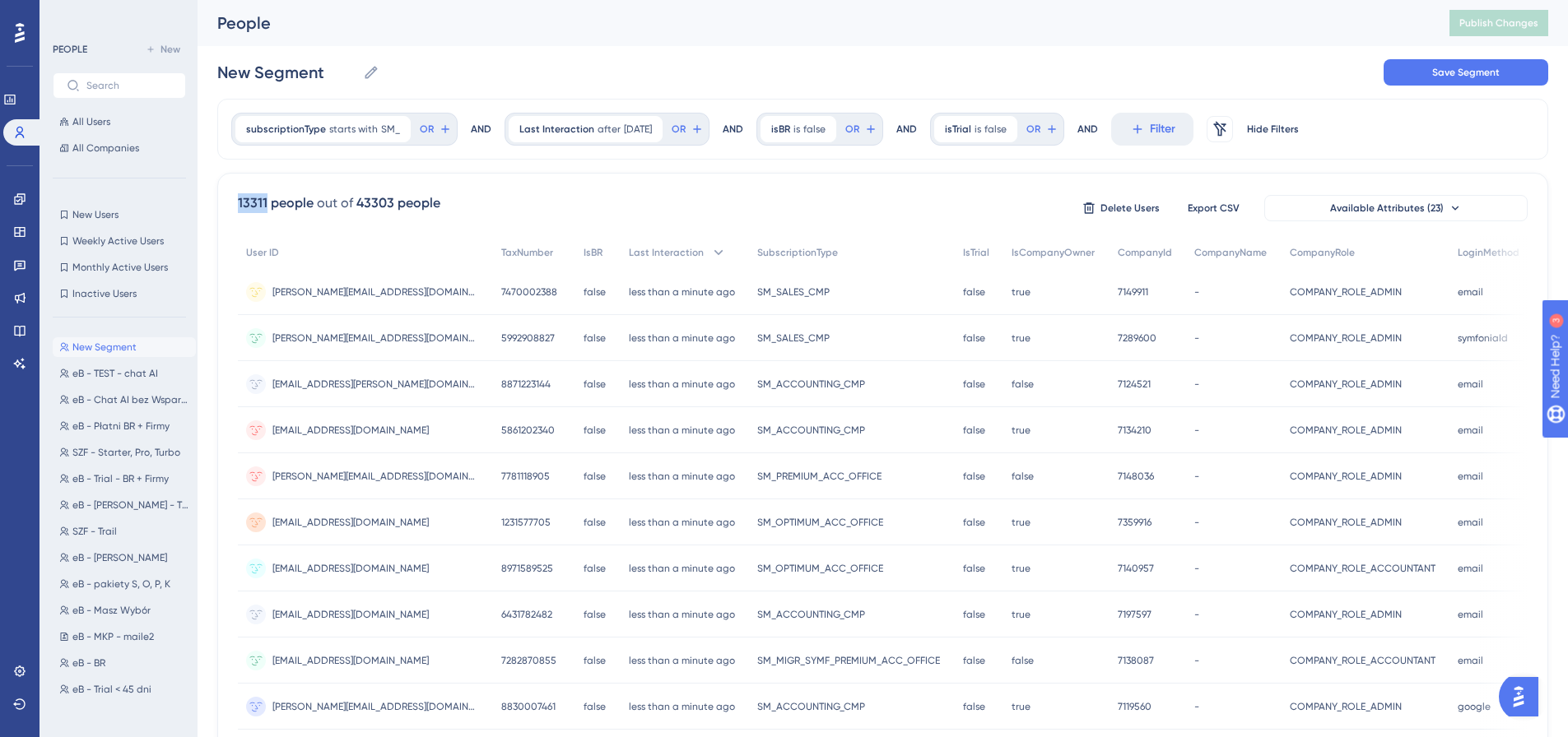
drag, startPoint x: 235, startPoint y: 201, endPoint x: 265, endPoint y: 209, distance: 31.0
click at [265, 209] on div "13311 people out of 43303 people Delete Users Export CSV Available Attributes (…" at bounding box center [882, 718] width 1331 height 1091
copy div "13311"
click at [898, 197] on div "13311 people out of 43303 people Delete Users Export CSV Available Attributes (…" at bounding box center [883, 208] width 1290 height 30
click at [1146, 132] on button "Filter" at bounding box center [1152, 129] width 82 height 33
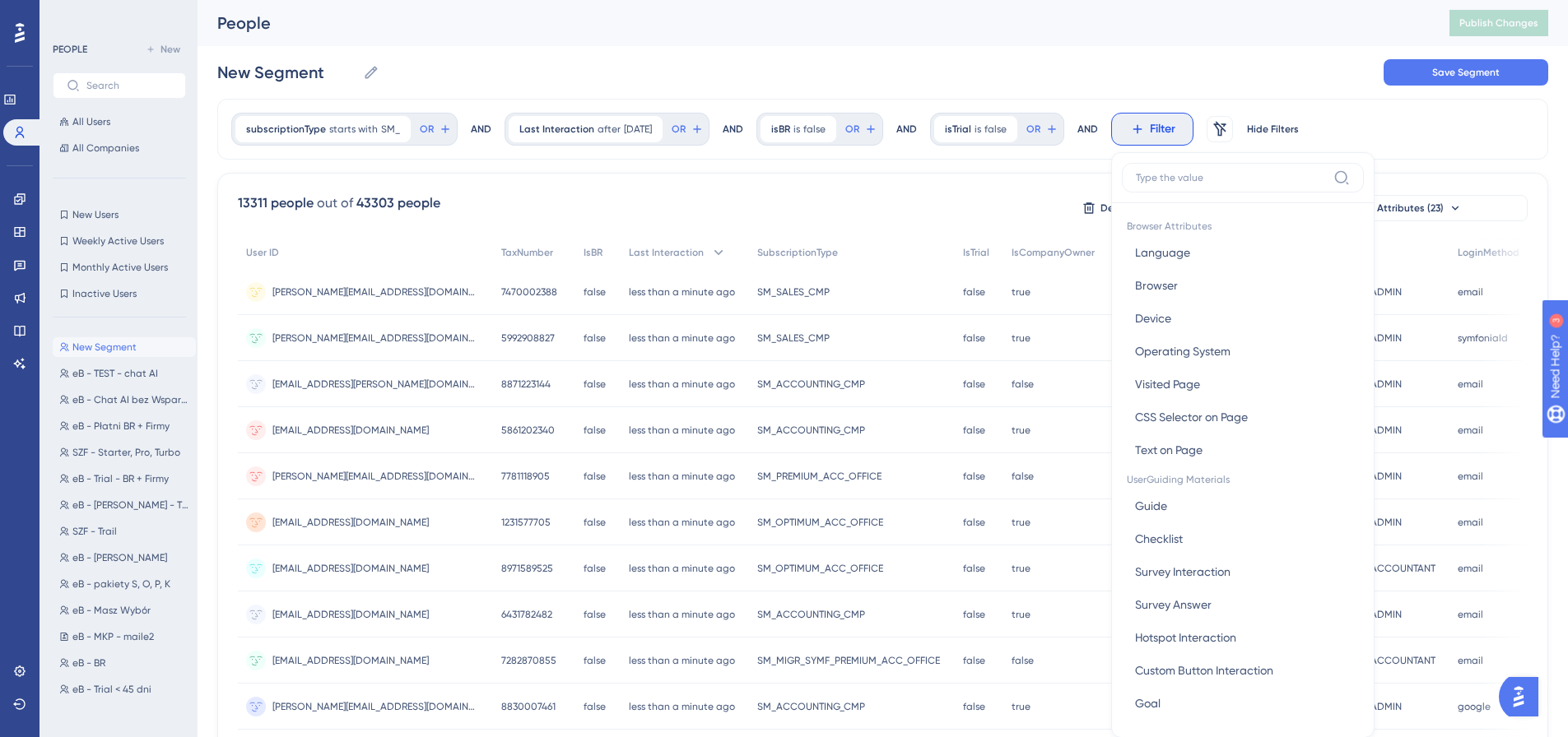
click at [1255, 169] on label at bounding box center [1242, 178] width 242 height 30
click at [1255, 171] on input at bounding box center [1232, 177] width 191 height 13
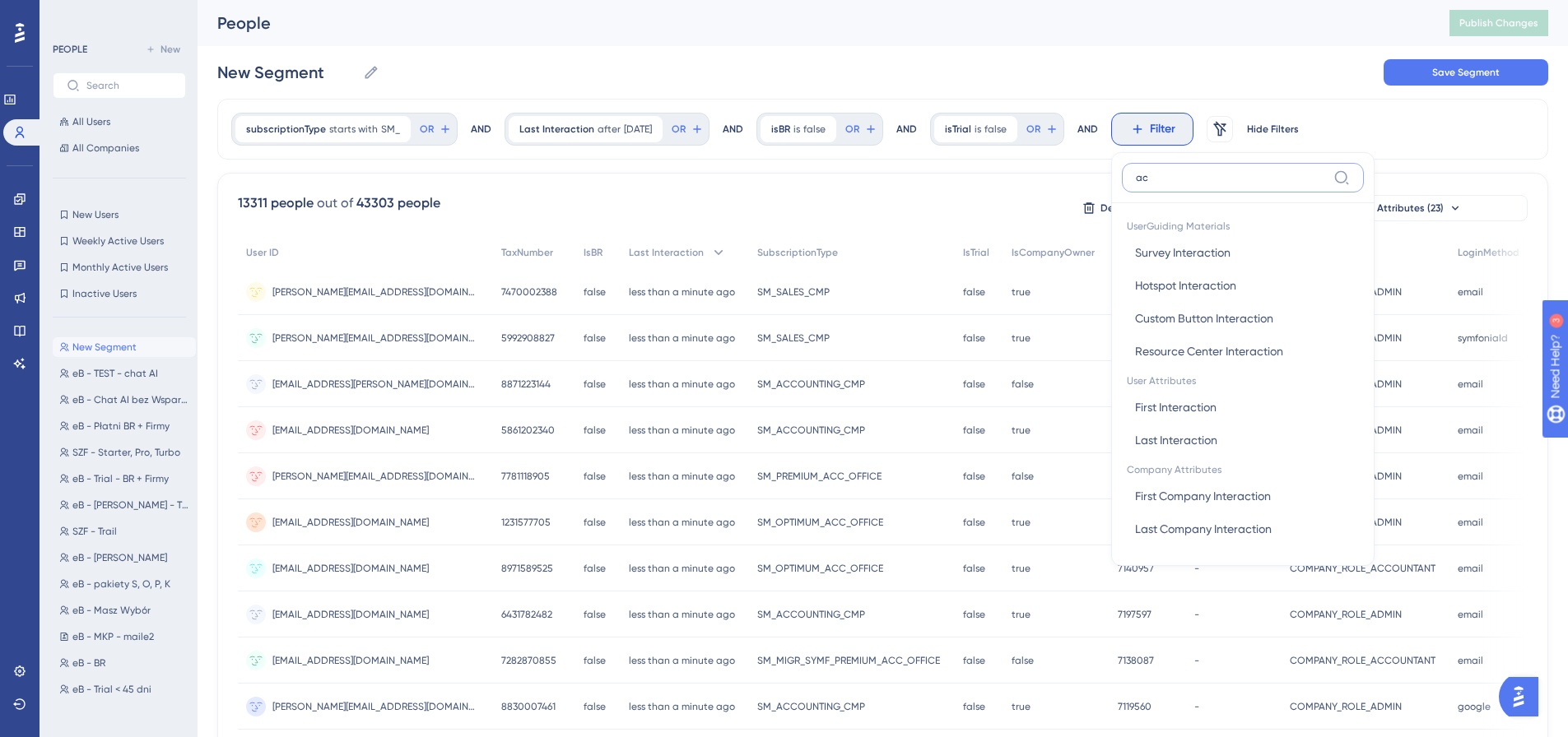
type input "a"
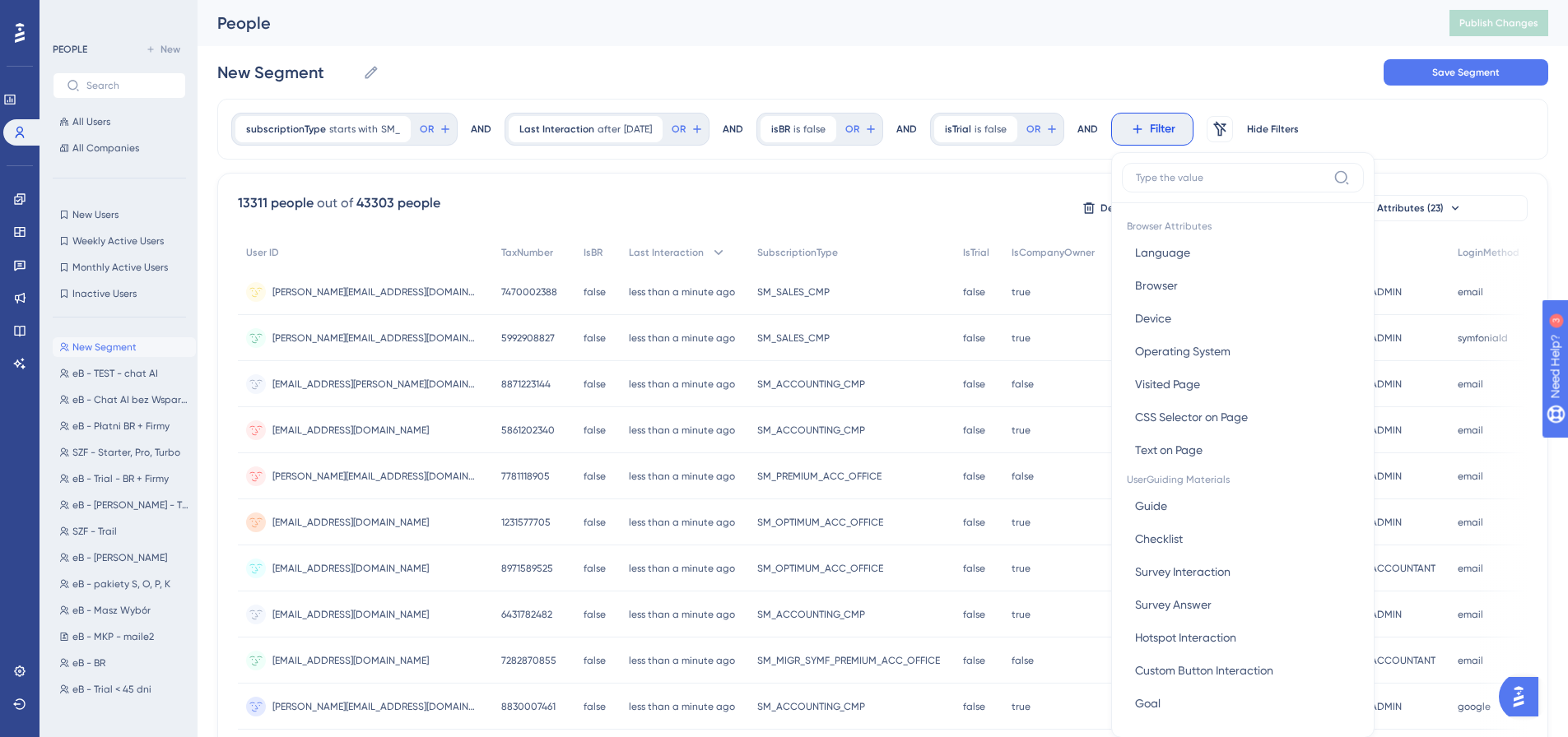
drag, startPoint x: 1407, startPoint y: 187, endPoint x: 1417, endPoint y: 161, distance: 27.9
click at [1407, 186] on div "13311 people out of 43303 people Delete Users Export CSV Available Attributes (…" at bounding box center [882, 718] width 1331 height 1091
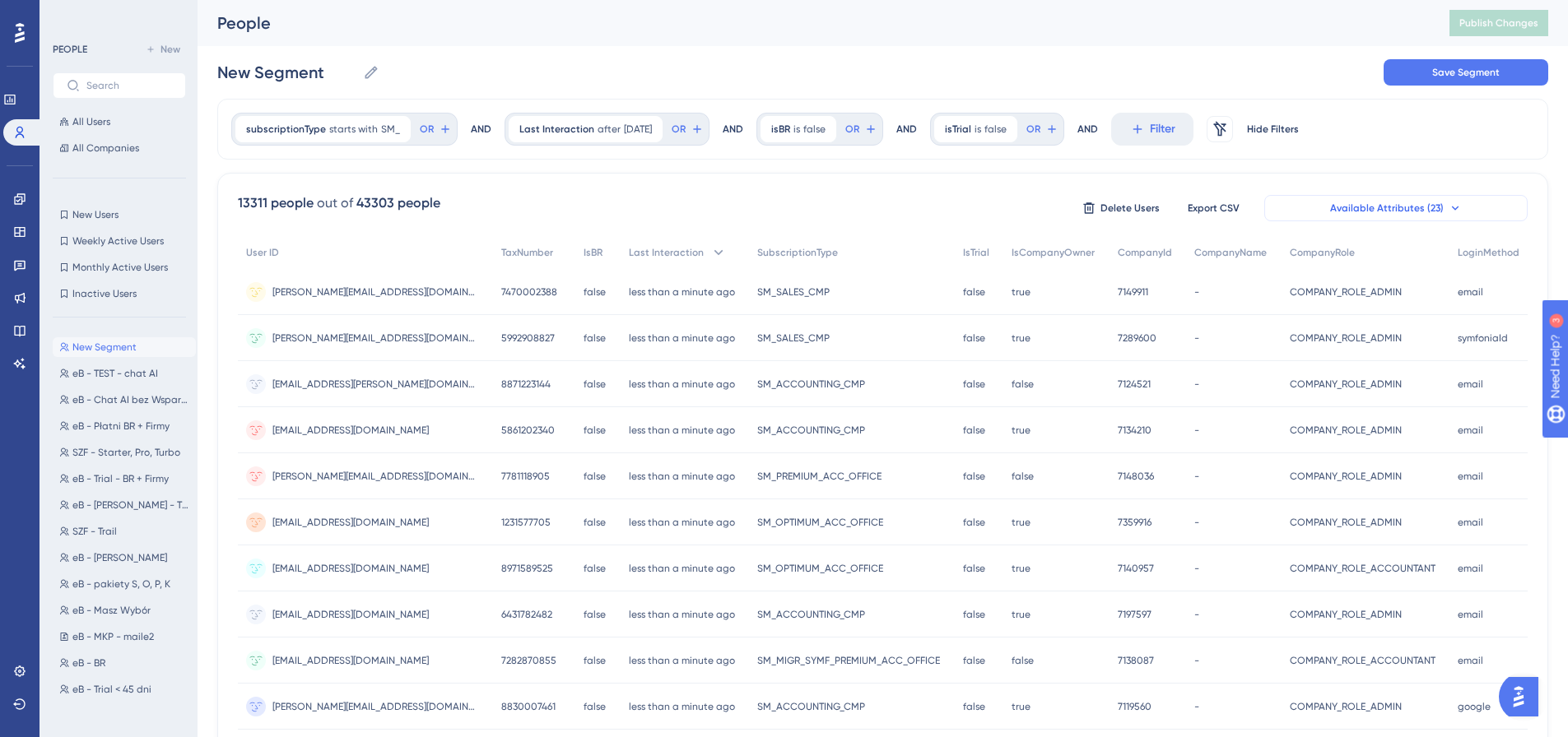
click at [1472, 213] on button "Available Attributes (23)" at bounding box center [1395, 208] width 263 height 26
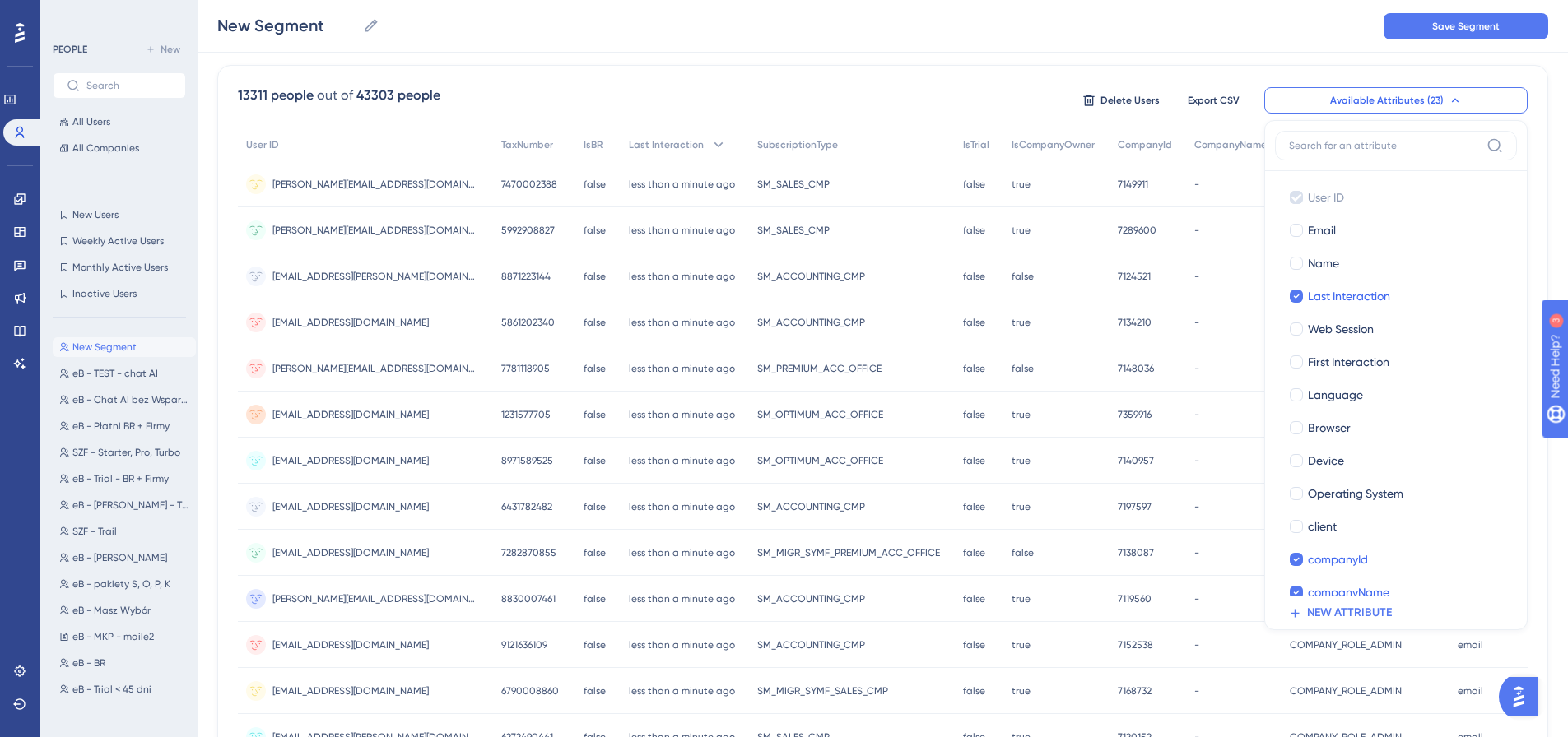
click at [1367, 56] on div "subscriptionType starts with SM_ SM_ Remove OR AND Last Interaction after [DATE…" at bounding box center [882, 573] width 1331 height 1166
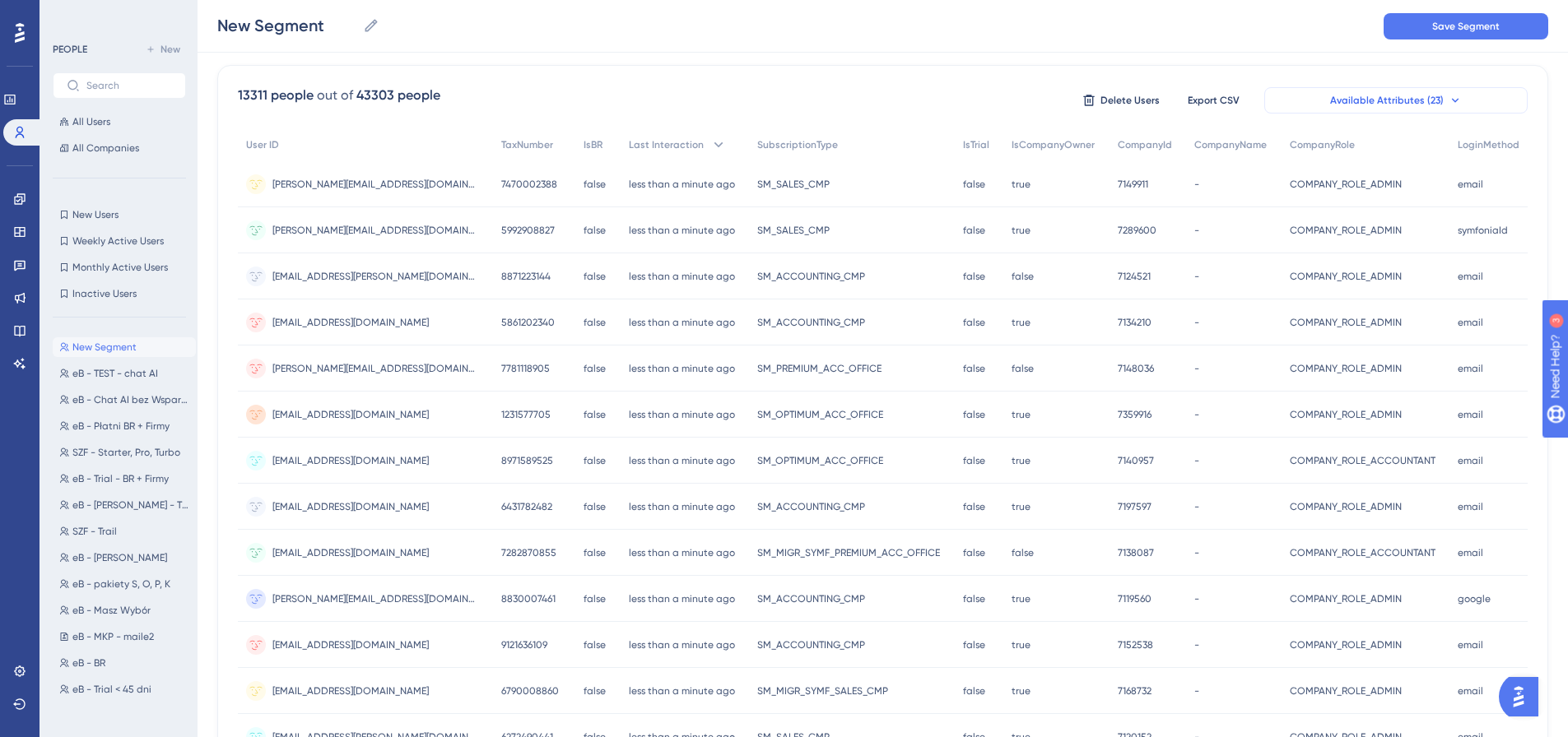
click at [1472, 103] on button "Available Attributes (23)" at bounding box center [1395, 100] width 263 height 26
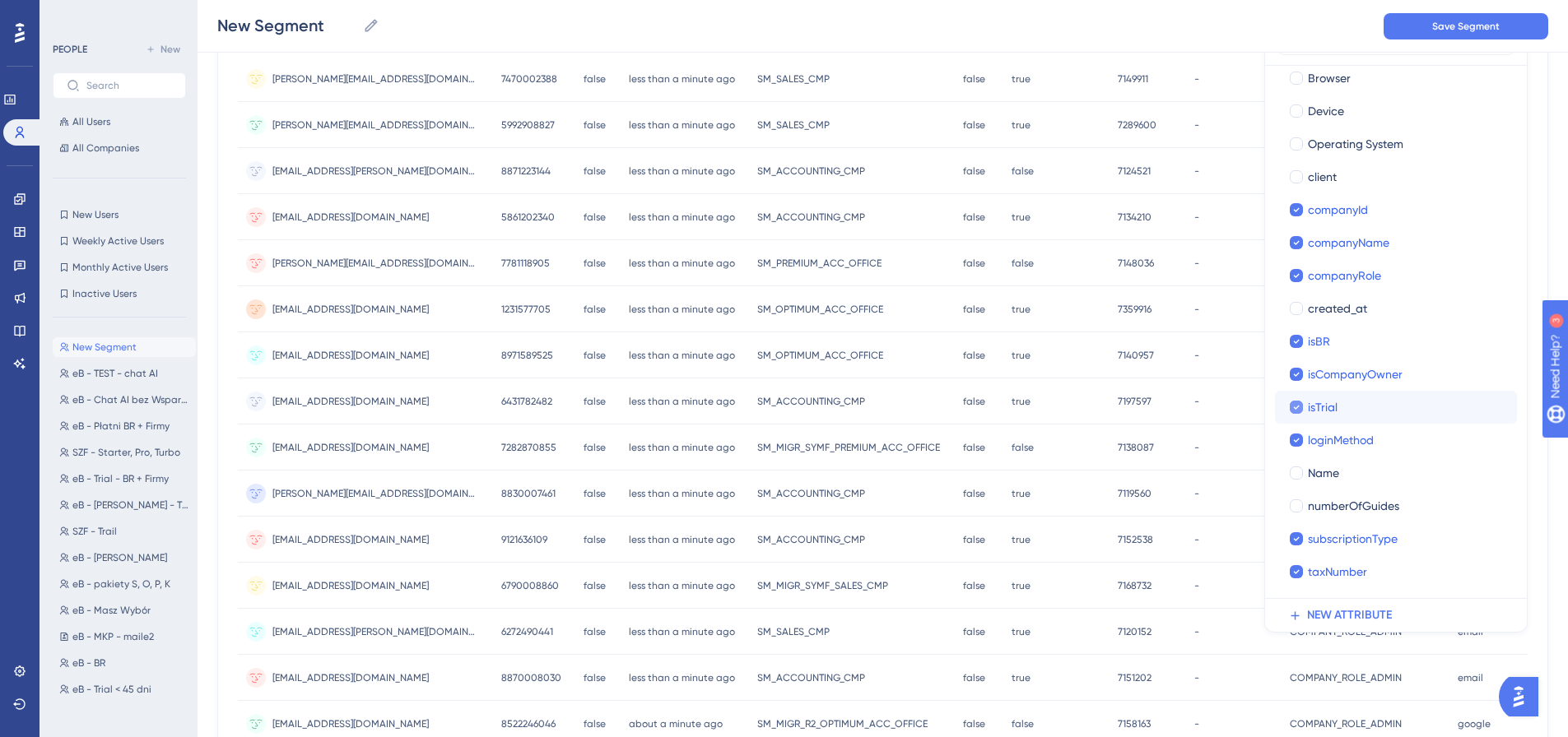
scroll to position [258, 0]
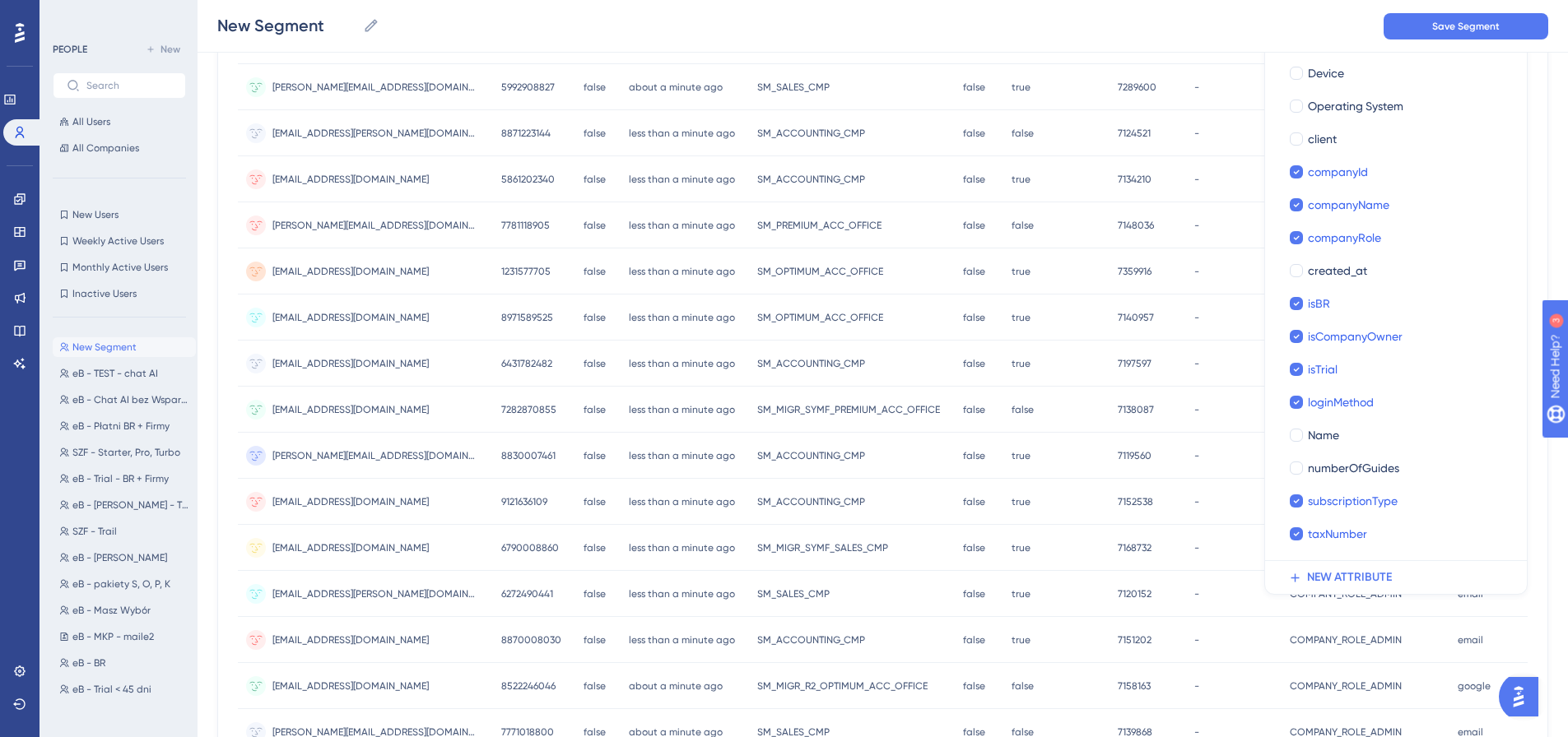
click at [1256, 32] on div "New Segment New Segment Save Segment" at bounding box center [882, 26] width 1371 height 53
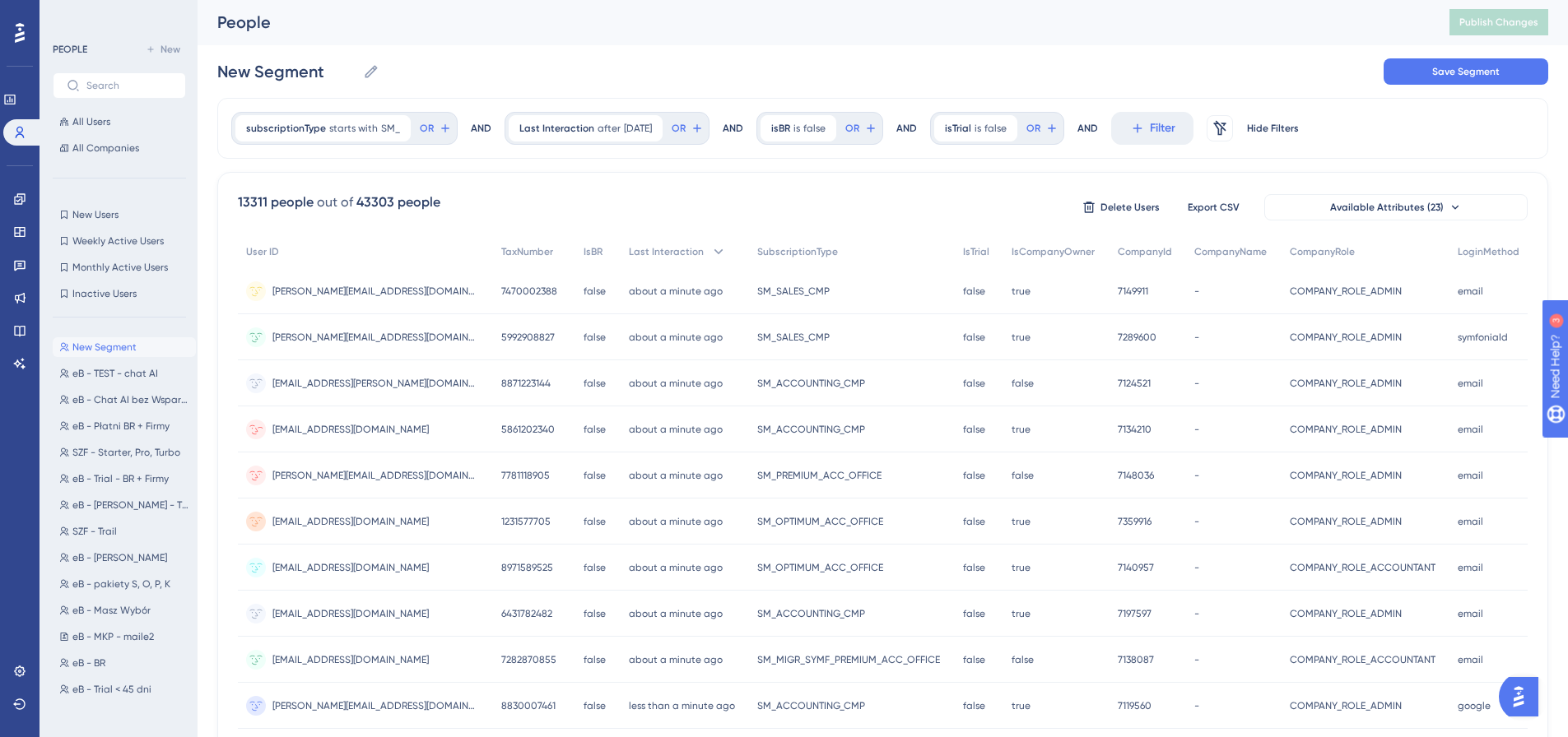
scroll to position [0, 0]
click at [559, 48] on div "New Segment New Segment Save Segment" at bounding box center [882, 73] width 1331 height 53
click at [804, 137] on div "isBR is false false Remove" at bounding box center [798, 129] width 76 height 26
click at [817, 175] on label "is true" at bounding box center [810, 176] width 32 height 20
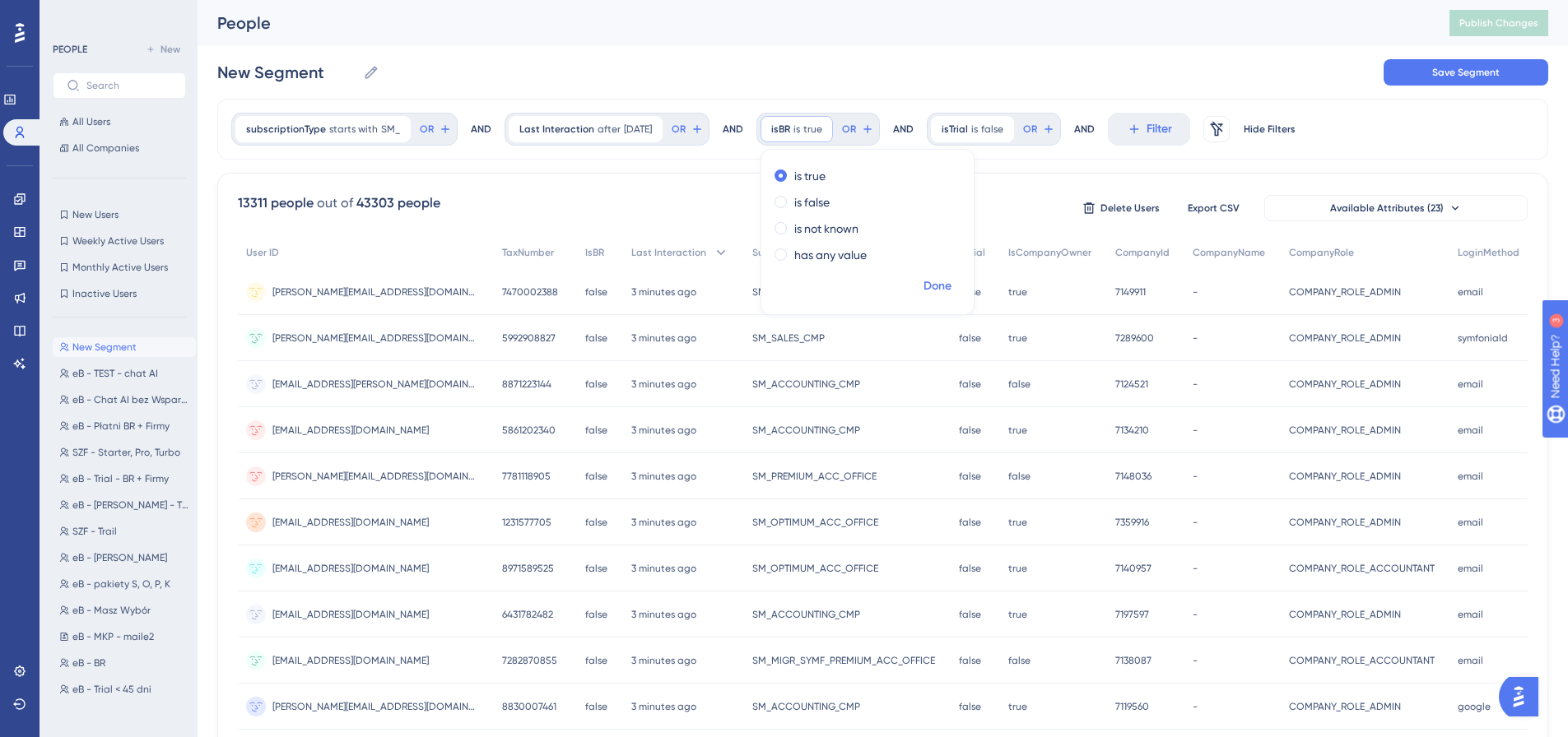
click at [937, 284] on span "Done" at bounding box center [937, 286] width 28 height 20
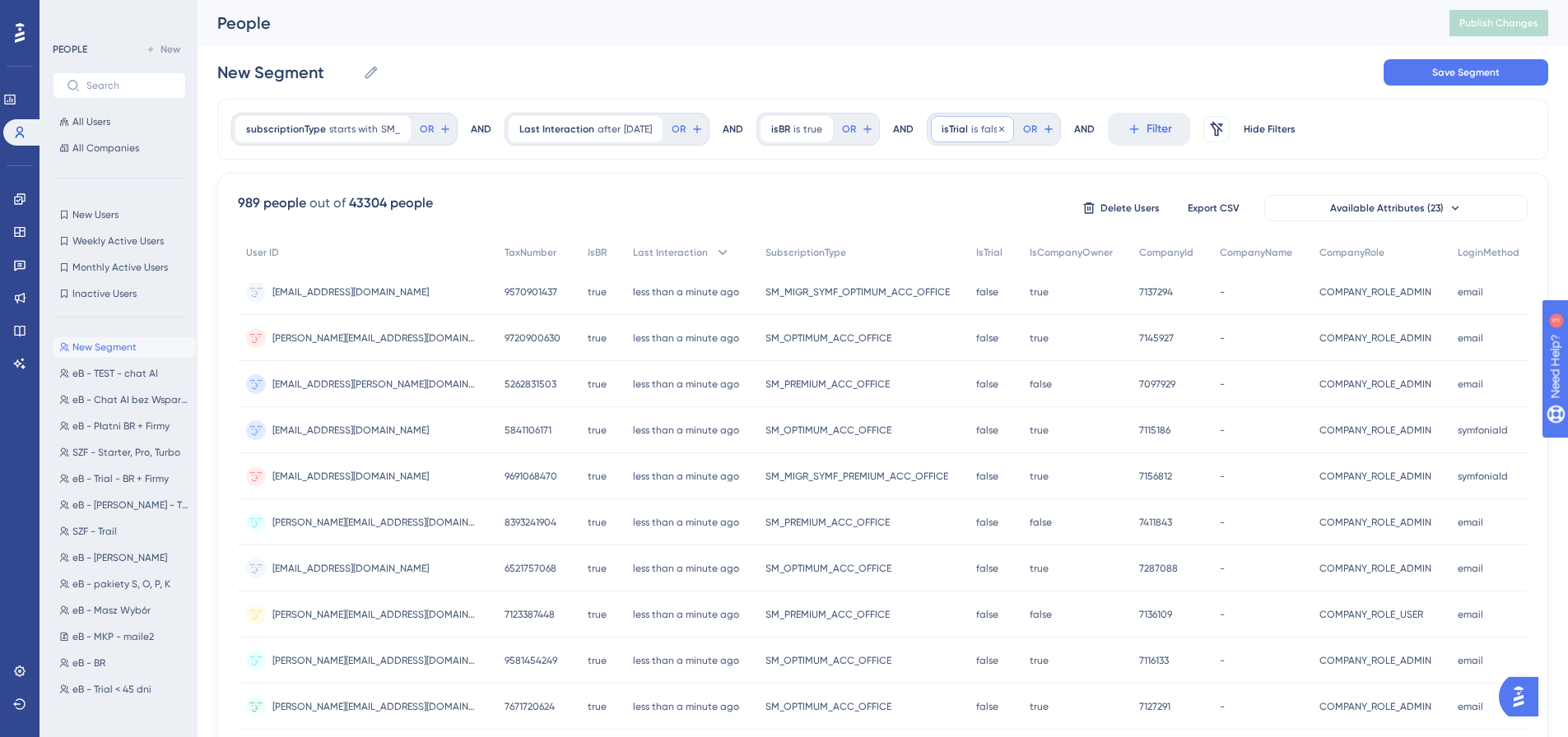
click at [968, 130] on span "isTrial" at bounding box center [954, 129] width 26 height 13
click at [1016, 78] on div "New Segment New Segment Save Segment" at bounding box center [882, 73] width 1331 height 53
click at [999, 125] on icon at bounding box center [1002, 130] width 10 height 10
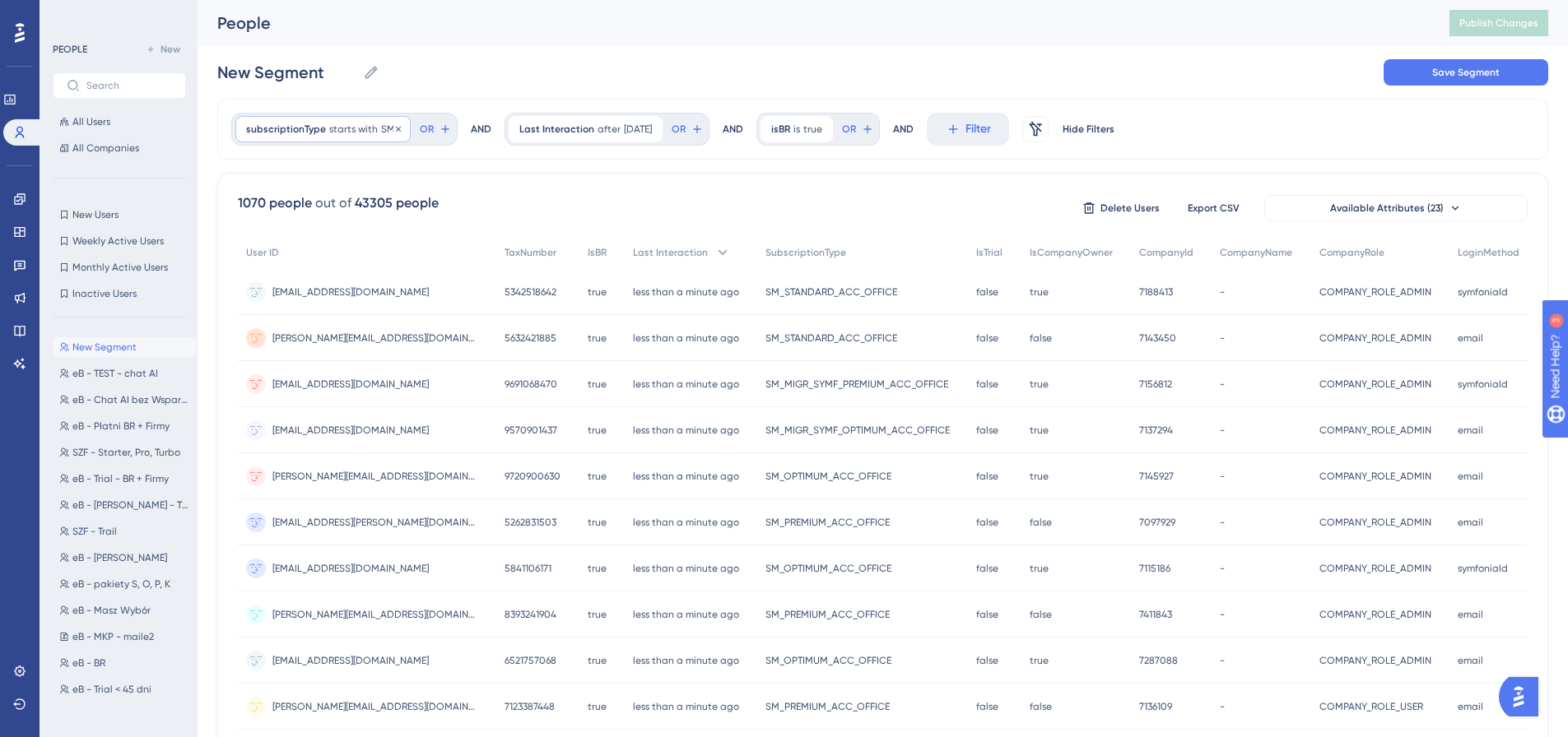
click at [313, 133] on span "subscriptionType" at bounding box center [285, 129] width 79 height 13
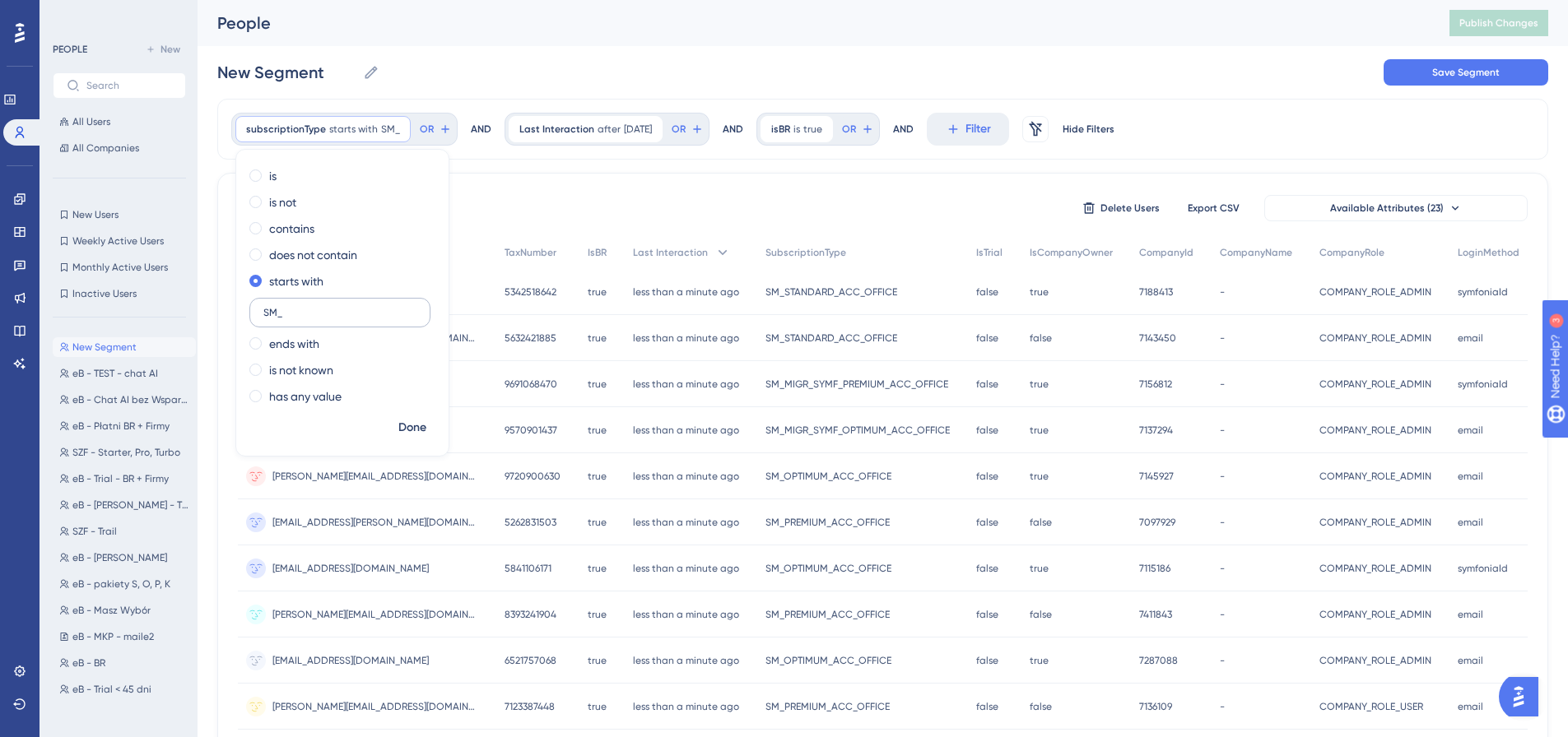
click at [306, 306] on label "SM_" at bounding box center [340, 313] width 181 height 30
click at [306, 307] on input "SM_" at bounding box center [339, 312] width 153 height 11
type input "SM_MIGR"
click at [418, 427] on span "Done" at bounding box center [412, 428] width 28 height 20
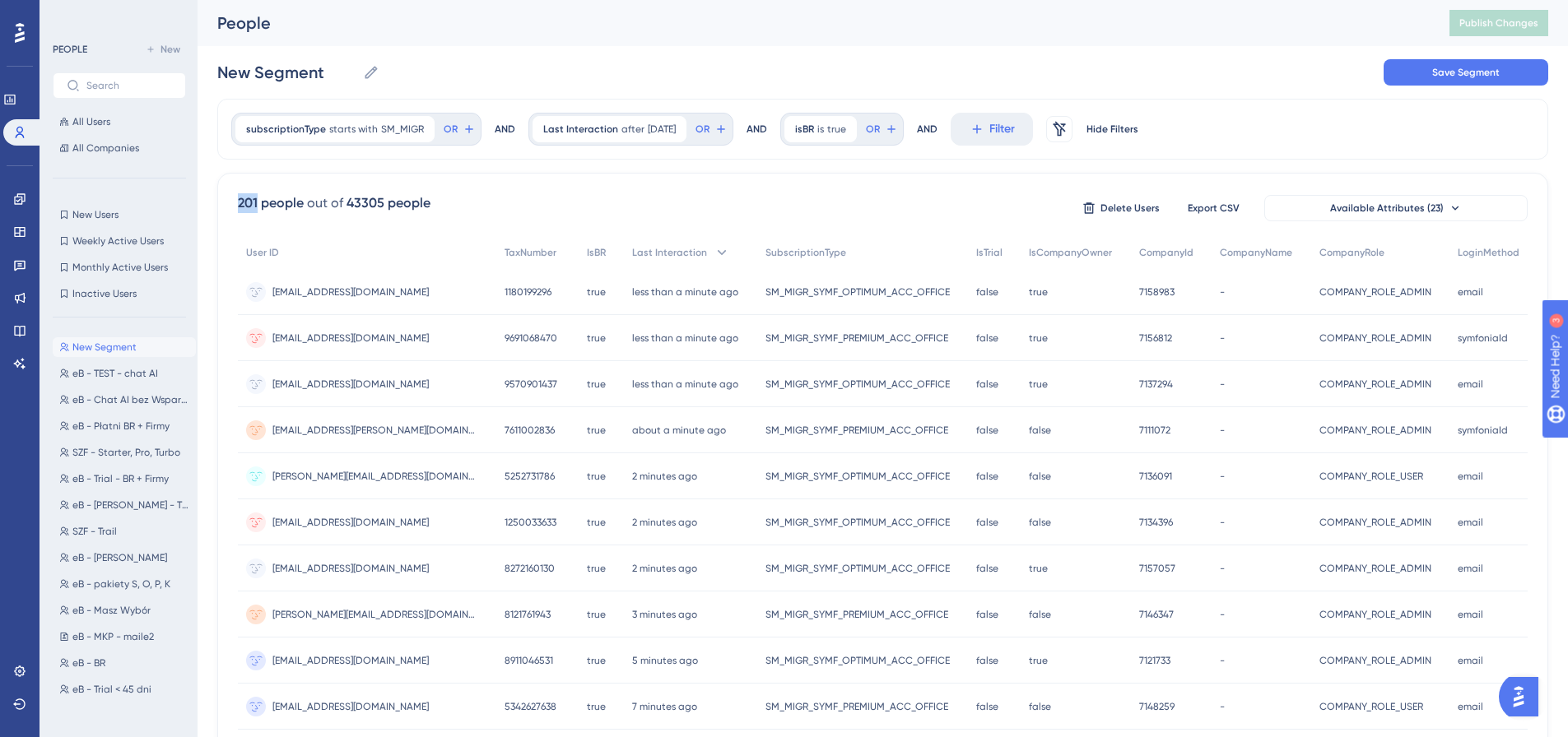
drag, startPoint x: 260, startPoint y: 203, endPoint x: 233, endPoint y: 203, distance: 27.0
click at [233, 203] on div "201 people out of 43305 people Delete Users Export CSV Available Attributes (23…" at bounding box center [882, 718] width 1331 height 1091
copy div "201"
click at [551, 194] on div "201 people out of 43305 people Delete Users Export CSV Available Attributes (23)" at bounding box center [883, 208] width 1290 height 30
click at [810, 132] on span "isBR" at bounding box center [804, 129] width 19 height 13
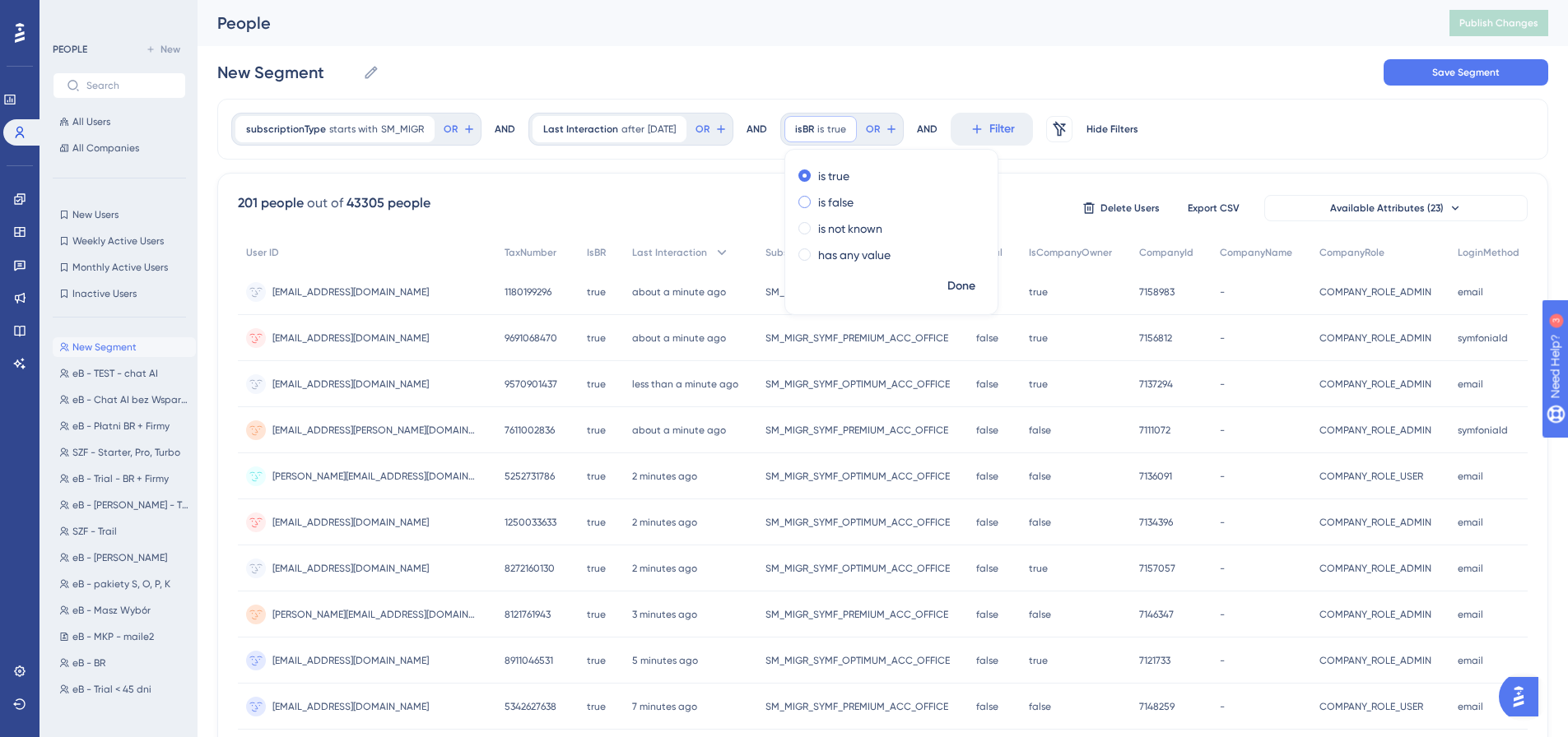
click at [845, 196] on label "is false" at bounding box center [835, 202] width 35 height 20
click at [964, 283] on span "Done" at bounding box center [961, 286] width 28 height 20
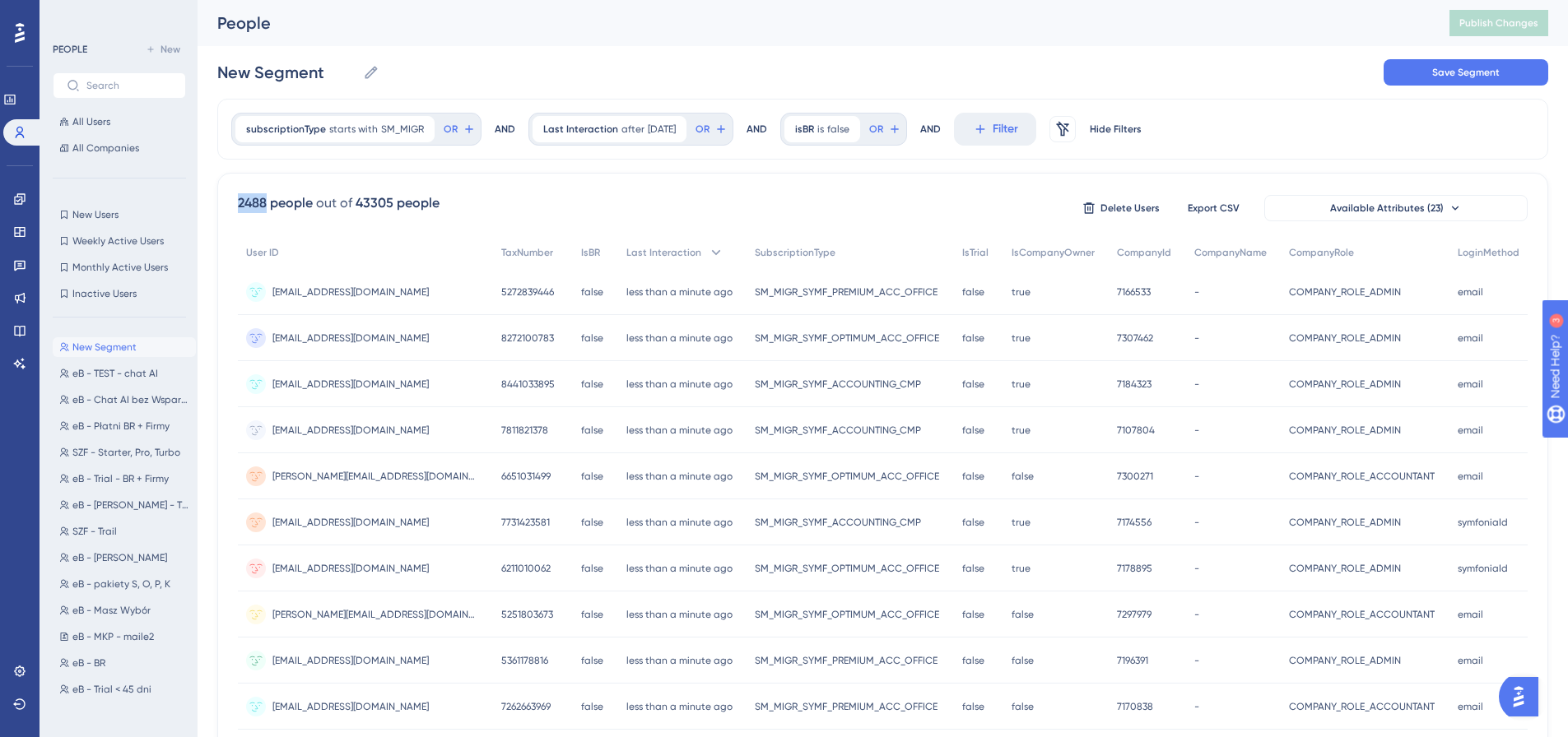
drag, startPoint x: 265, startPoint y: 198, endPoint x: 236, endPoint y: 197, distance: 29.0
click at [236, 197] on div "2488 people out of 43305 people Delete Users Export CSV Available Attributes (2…" at bounding box center [882, 718] width 1331 height 1091
click at [470, 68] on div "New Segment New Segment Save Segment" at bounding box center [882, 73] width 1331 height 53
drag, startPoint x: 625, startPoint y: 53, endPoint x: 610, endPoint y: 125, distance: 73.5
click at [625, 53] on div "New Segment New Segment Save Segment" at bounding box center [882, 73] width 1331 height 53
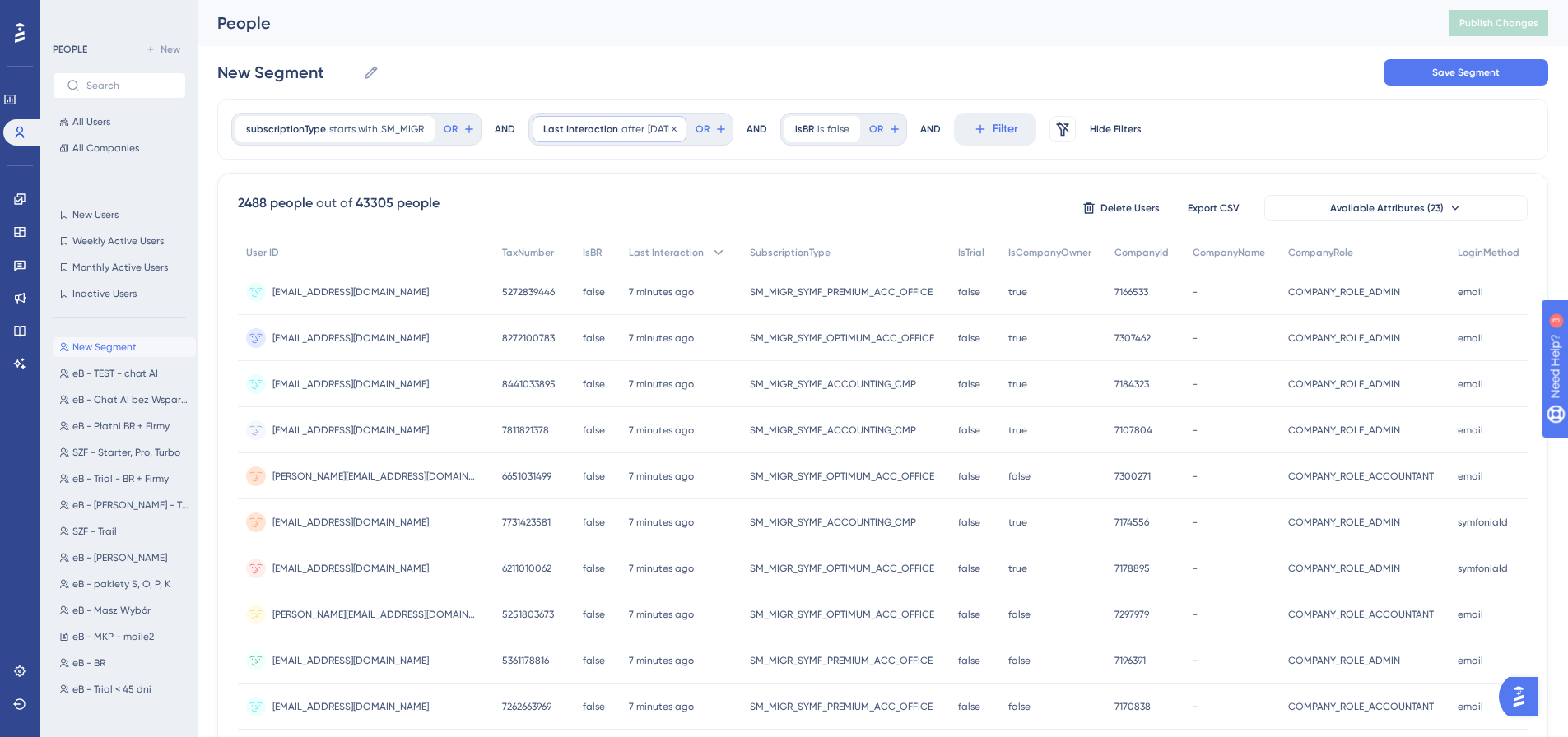
click at [611, 133] on div "Last Interaction after [DATE] [DATE] Remove" at bounding box center [609, 129] width 154 height 26
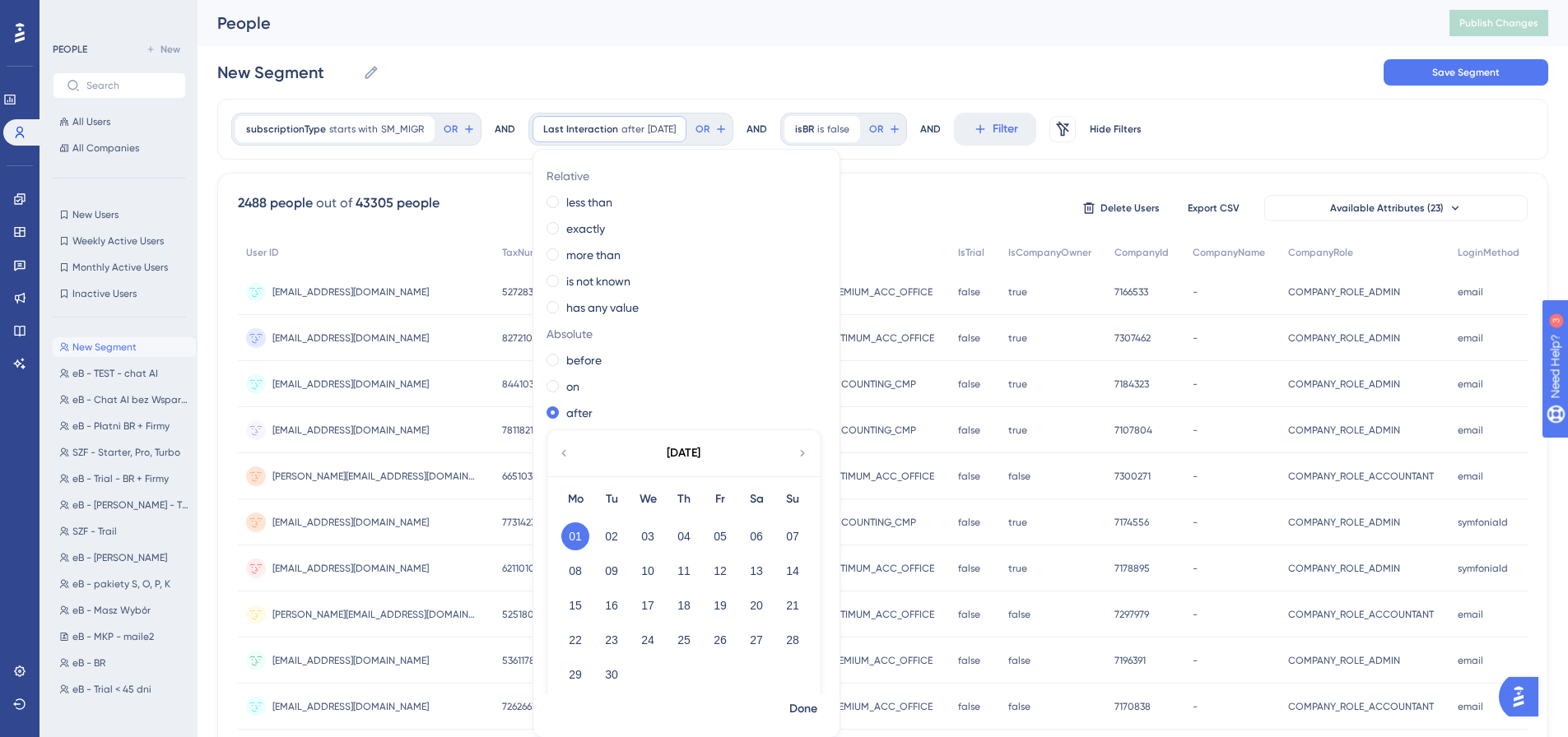
click at [735, 74] on div "New Segment New Segment Save Segment" at bounding box center [882, 73] width 1331 height 53
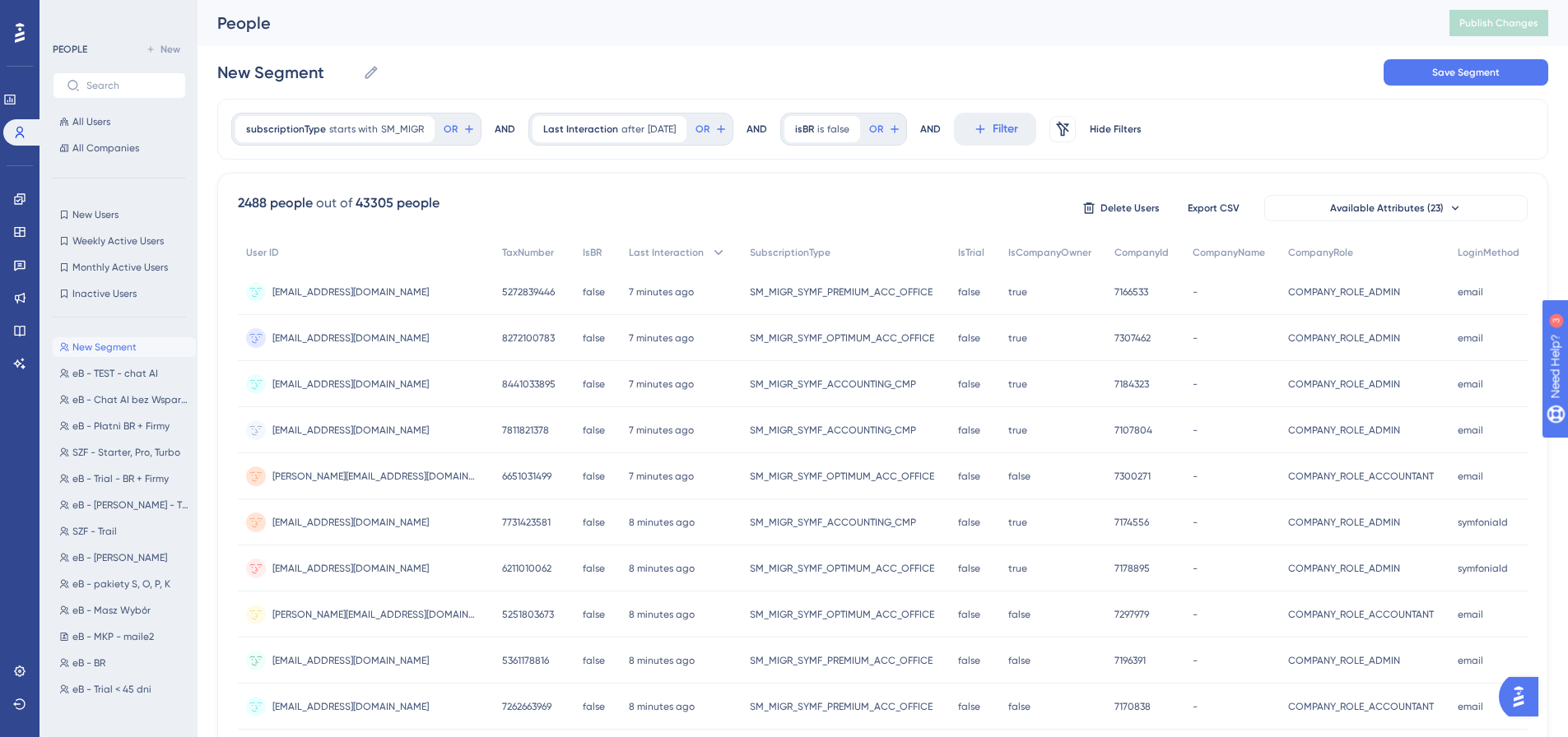
click at [769, 61] on div "New Segment New Segment Save Segment" at bounding box center [882, 73] width 1331 height 53
click at [743, 72] on div "New Segment New Segment Save Segment" at bounding box center [882, 73] width 1331 height 53
drag, startPoint x: 266, startPoint y: 293, endPoint x: 419, endPoint y: 290, distance: 153.0
click at [419, 290] on div "[EMAIL_ADDRESS][DOMAIN_NAME] [EMAIL_ADDRESS][DOMAIN_NAME]" at bounding box center [366, 292] width 256 height 46
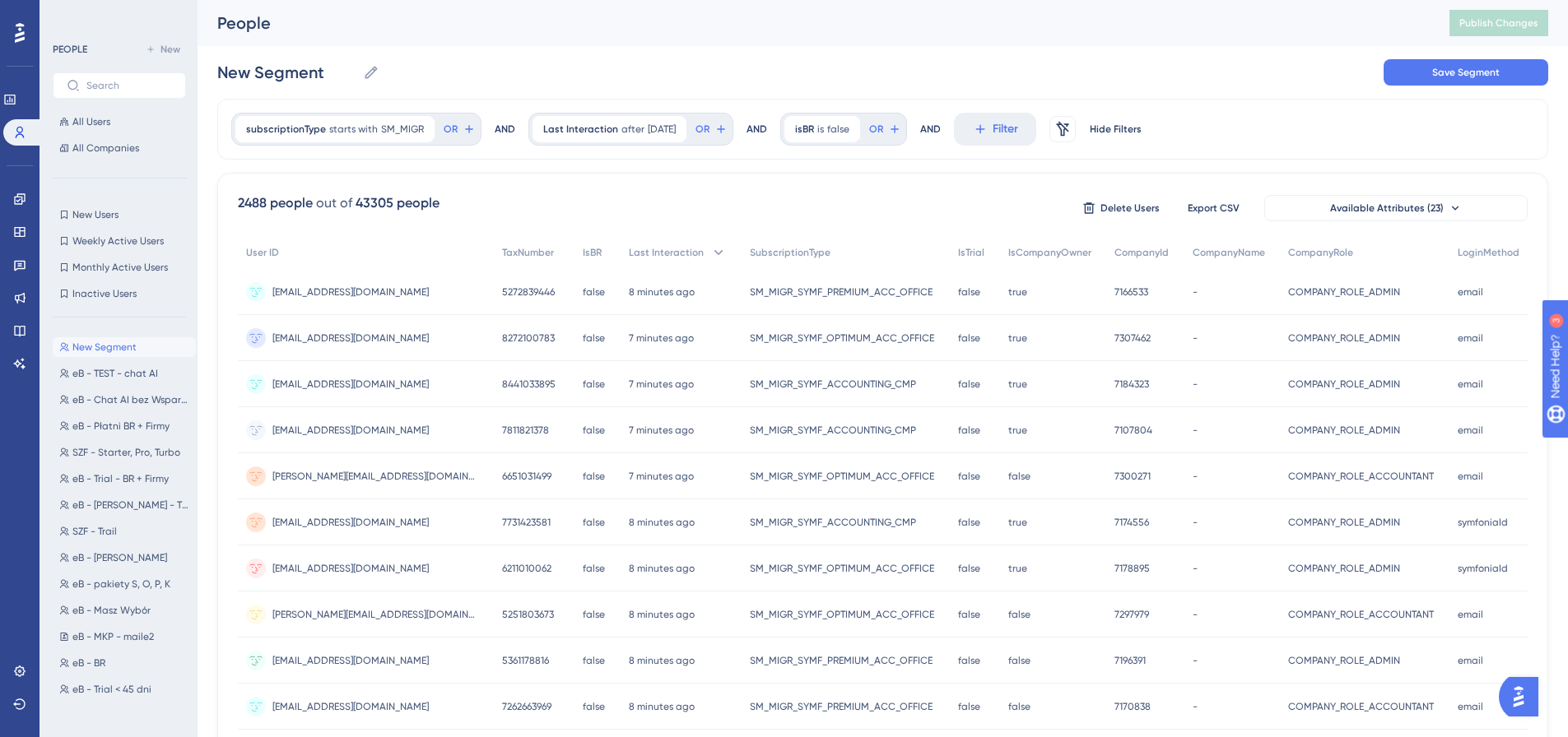
click at [498, 196] on div "2488 people out of 43305 people Delete Users Export CSV Available Attributes (2…" at bounding box center [883, 208] width 1290 height 30
drag, startPoint x: 606, startPoint y: 294, endPoint x: 712, endPoint y: 296, distance: 106.0
click at [712, 296] on div "8 minutes ago [DATE] 11:22" at bounding box center [682, 292] width 122 height 46
click at [731, 195] on div "2488 people out of 43305 people Delete Users Export CSV Available Attributes (2…" at bounding box center [883, 208] width 1290 height 30
click at [986, 133] on icon at bounding box center [980, 129] width 15 height 15
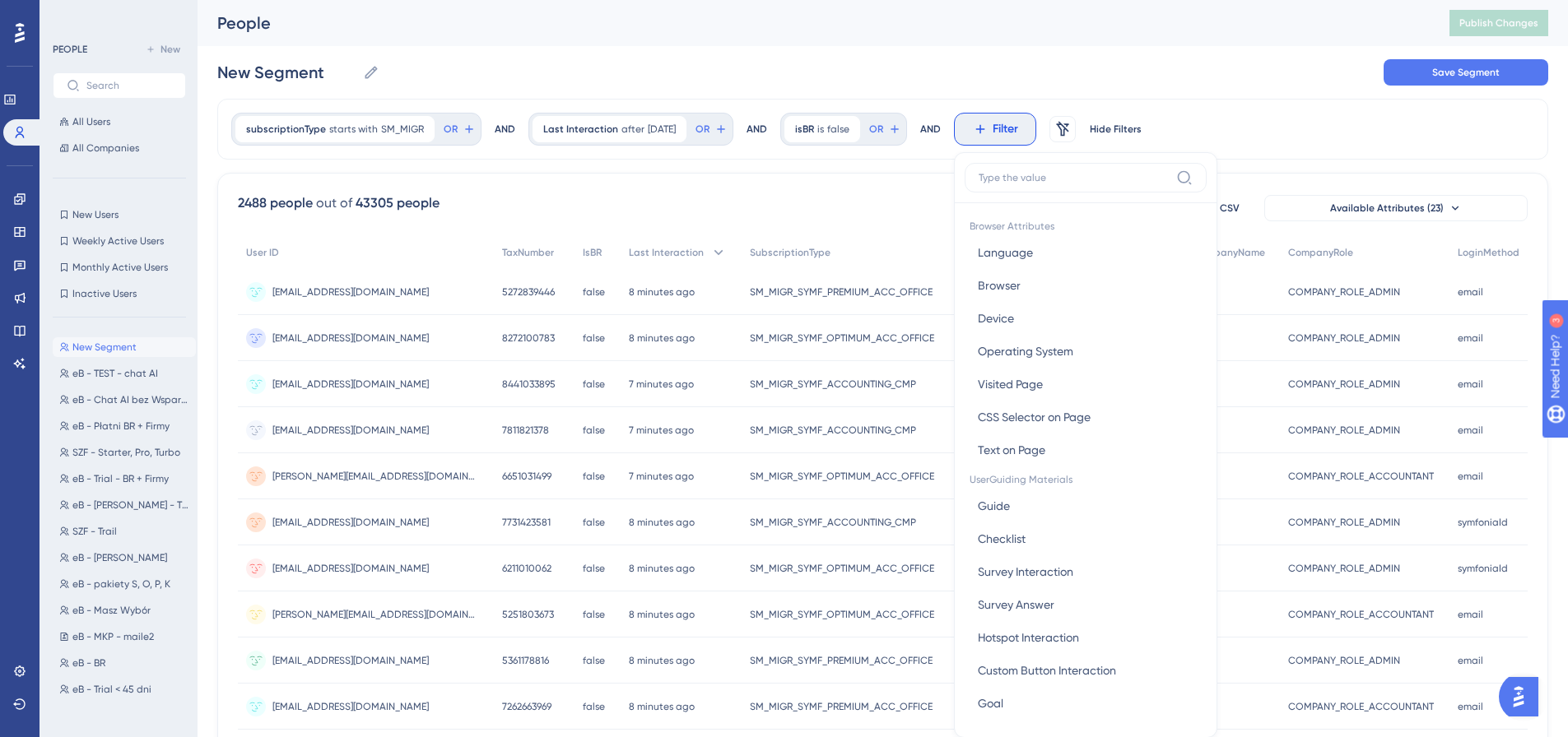
scroll to position [72, 0]
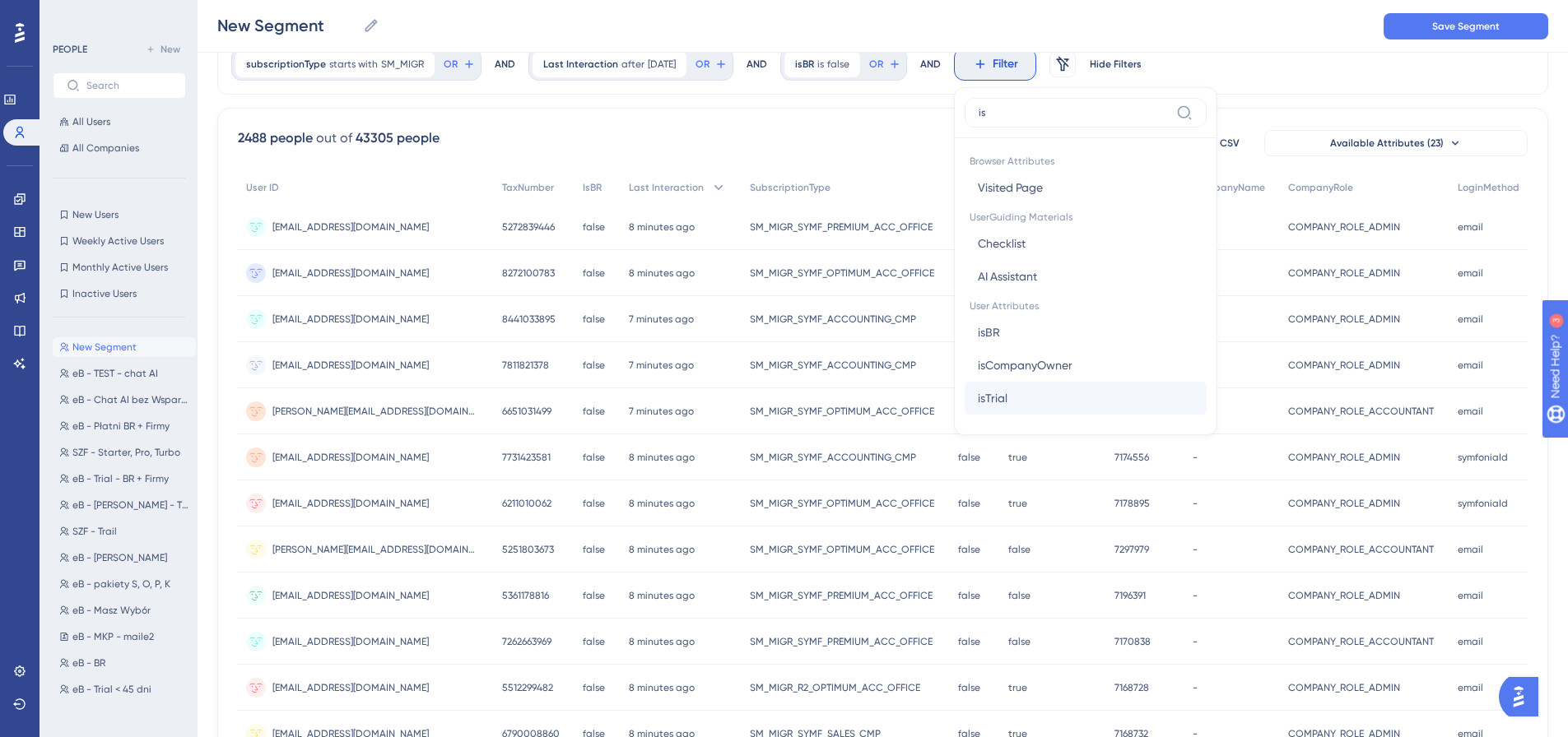
type input "is"
click at [1044, 389] on button "isTrial isTrial" at bounding box center [1085, 398] width 242 height 33
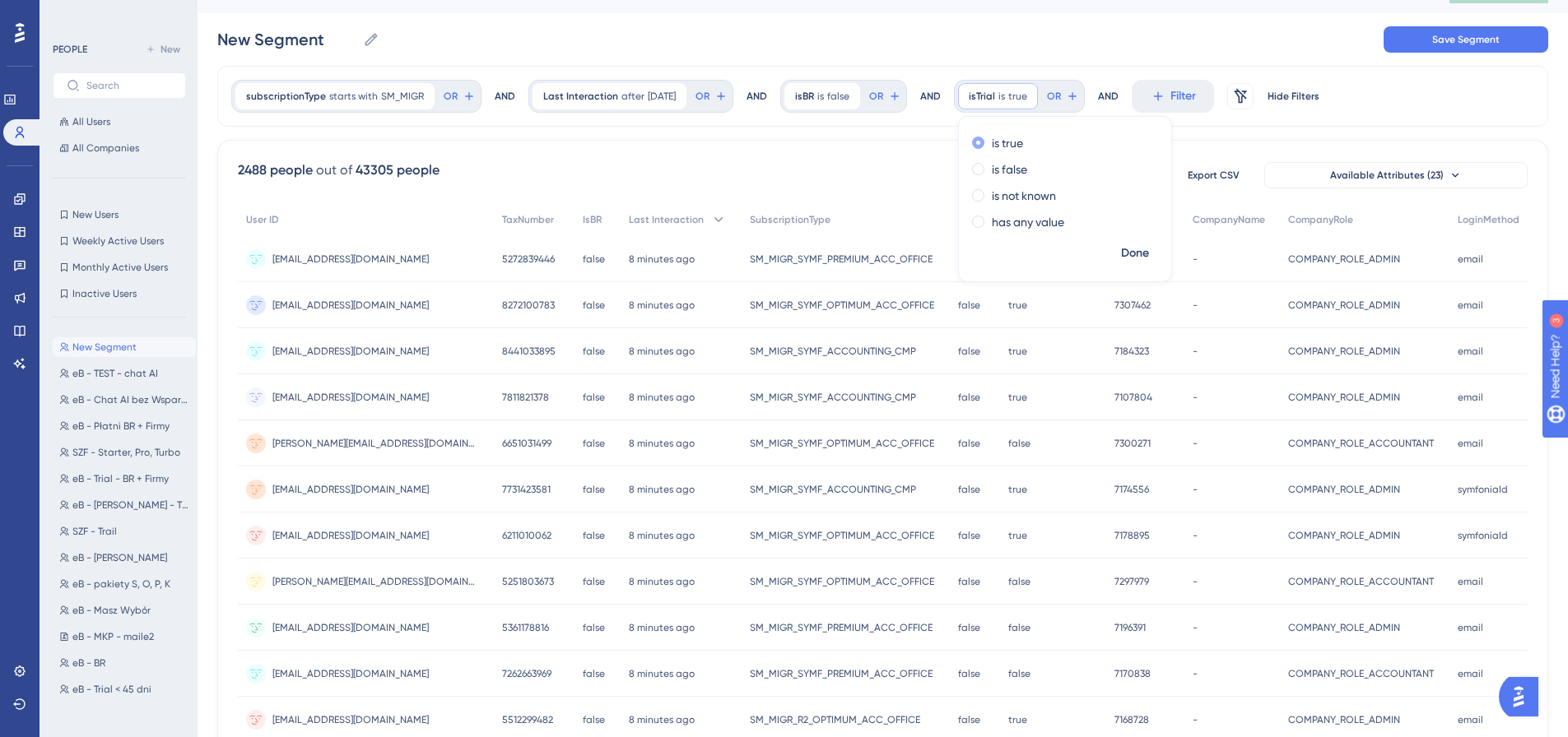
scroll to position [0, 0]
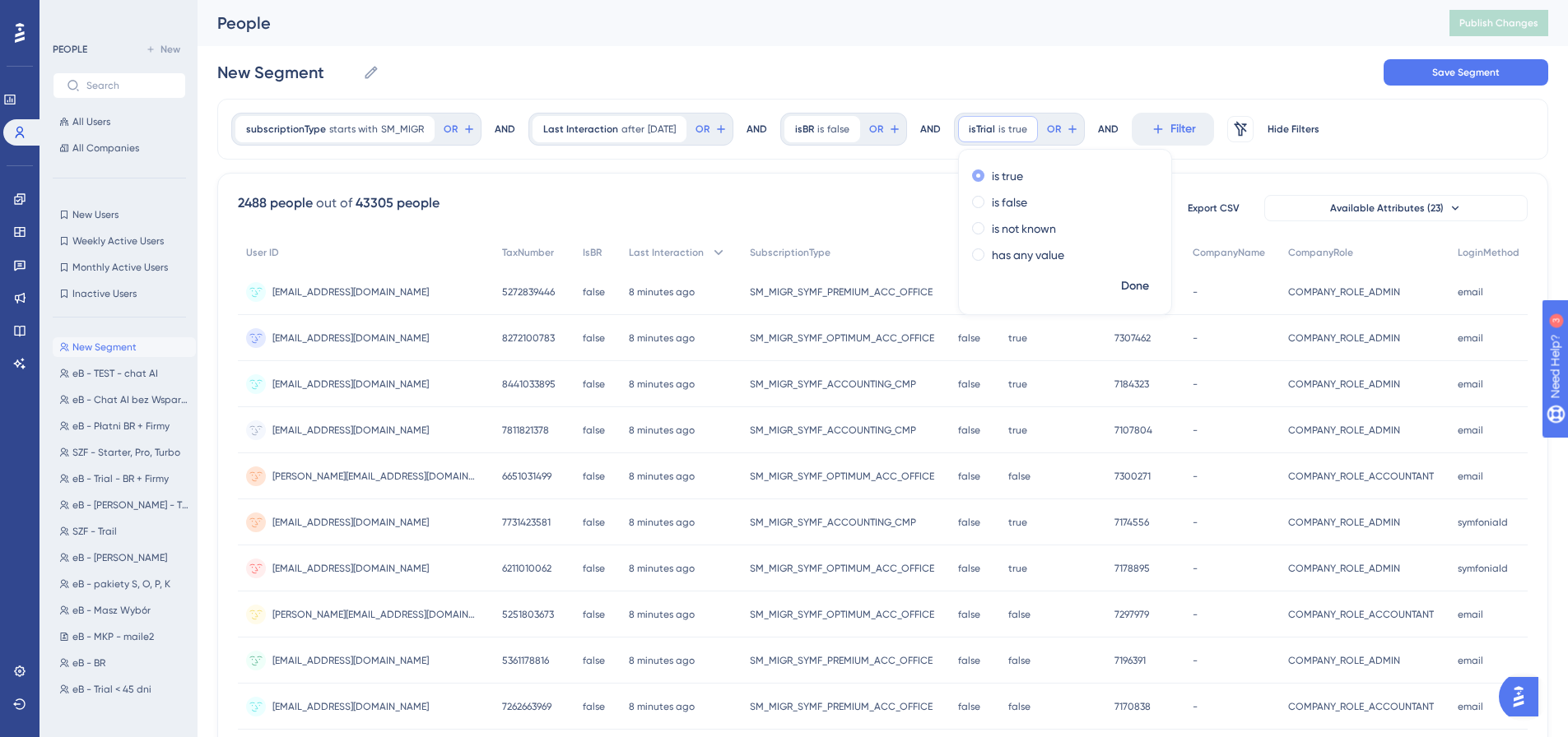
click at [1021, 183] on label "is true" at bounding box center [1007, 176] width 32 height 20
click at [1137, 282] on span "Done" at bounding box center [1135, 286] width 28 height 20
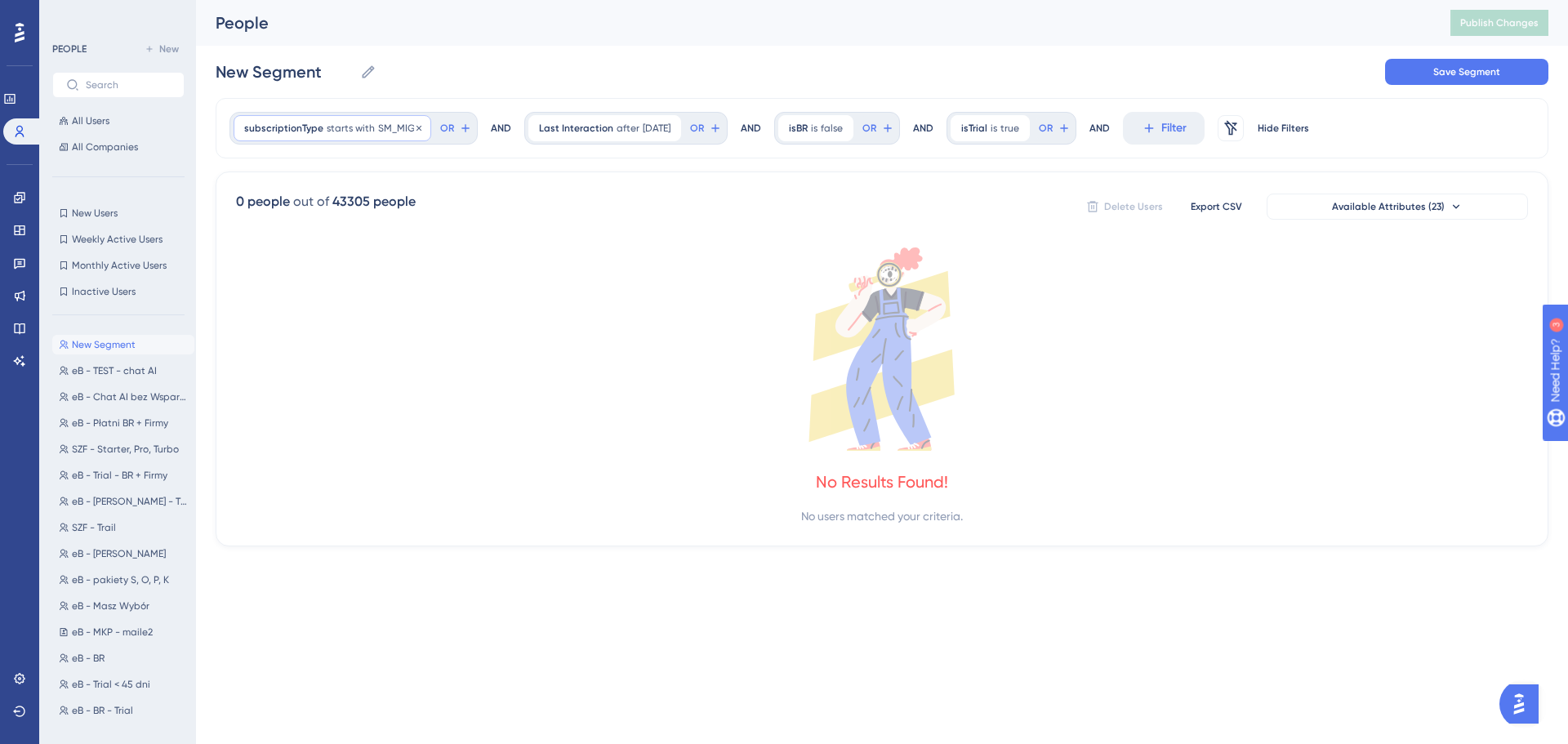
click at [378, 127] on span "SM_MIGR" at bounding box center [399, 128] width 42 height 13
click at [343, 313] on input "SM_MIGR" at bounding box center [336, 309] width 152 height 11
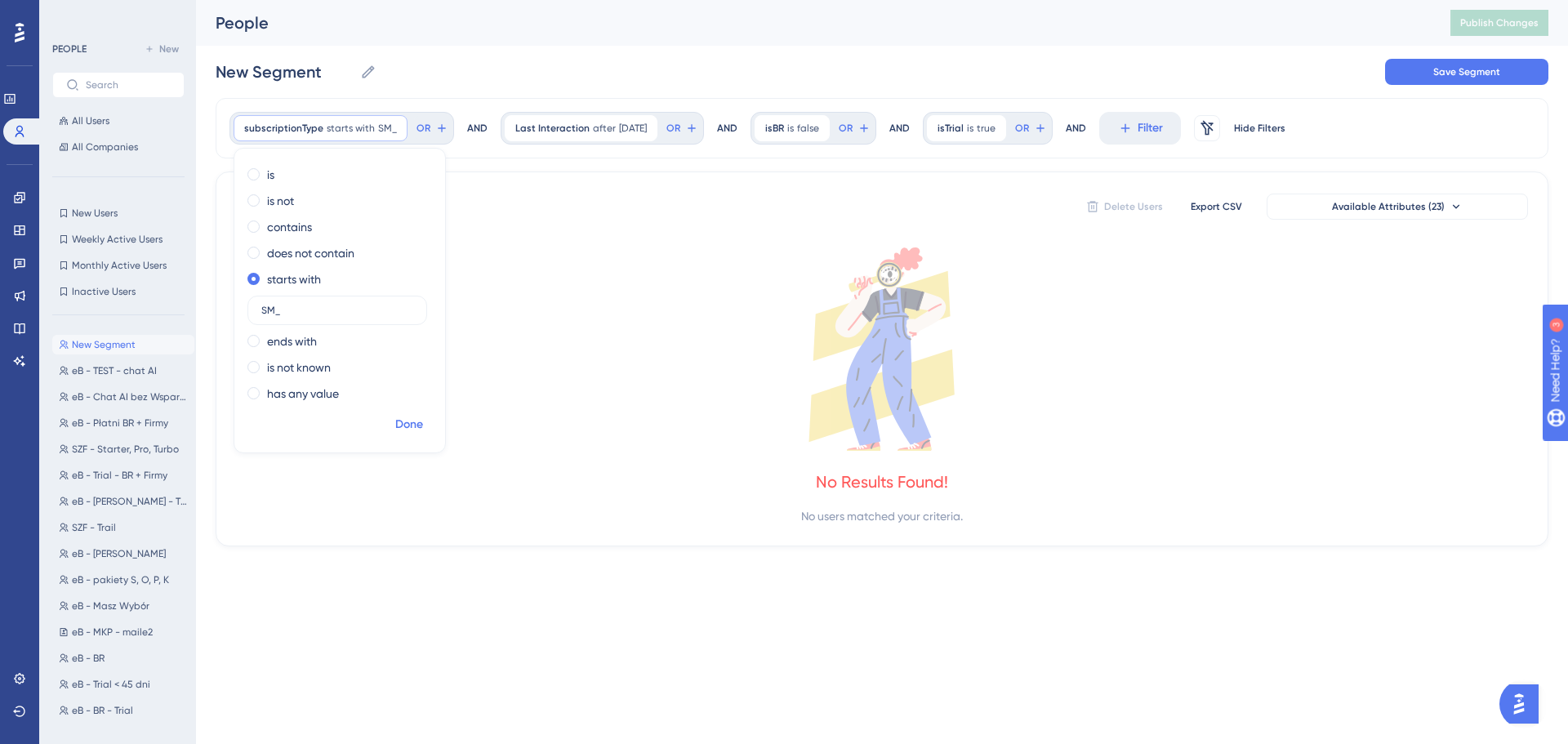
type input "SM_"
click at [405, 418] on span "Done" at bounding box center [409, 425] width 28 height 19
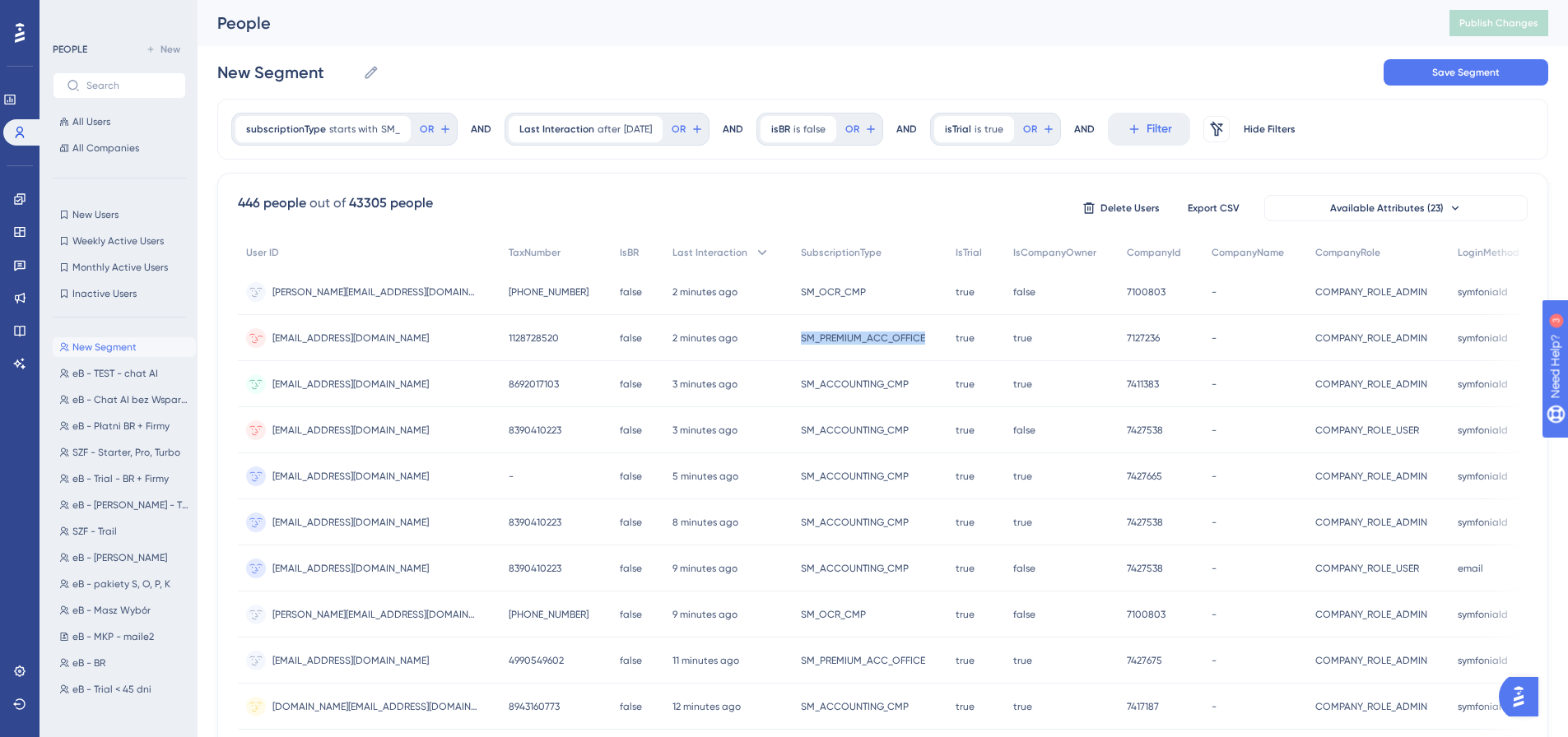
drag, startPoint x: 777, startPoint y: 336, endPoint x: 916, endPoint y: 344, distance: 139.2
click at [916, 344] on div "SM_PREMIUM_ACC_OFFICE SM_PREMIUM_ACC_OFFICE" at bounding box center [869, 338] width 155 height 46
click at [886, 201] on div "446 people out of 43305 people Delete Users Export CSV Available Attributes (23)" at bounding box center [883, 208] width 1290 height 30
drag, startPoint x: 349, startPoint y: 202, endPoint x: 386, endPoint y: 202, distance: 37.0
click at [386, 202] on div "43305 people" at bounding box center [391, 202] width 84 height 20
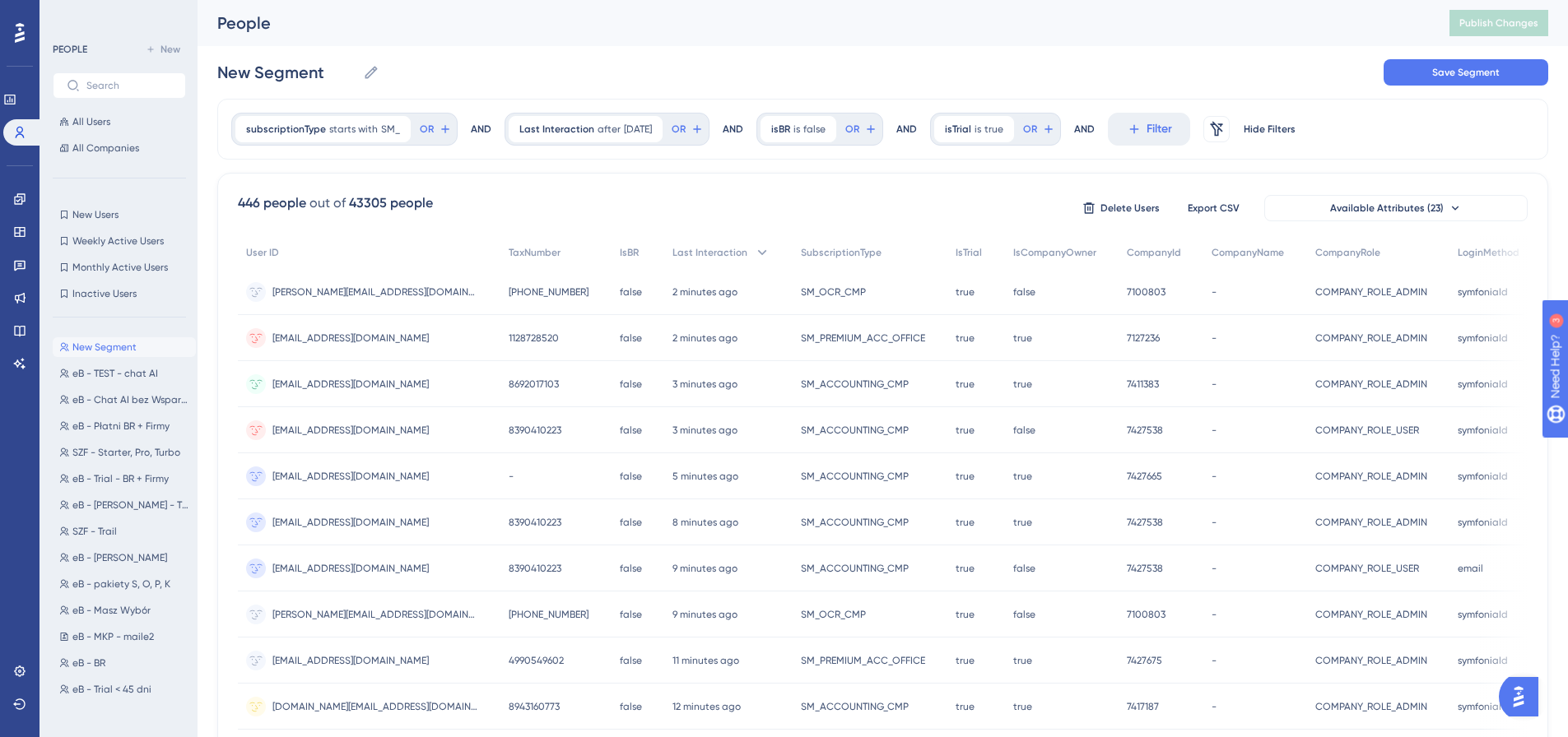
click at [736, 207] on div "446 people out of 43305 people Delete Users Export CSV Available Attributes (23)" at bounding box center [883, 208] width 1290 height 30
drag, startPoint x: 352, startPoint y: 202, endPoint x: 398, endPoint y: 202, distance: 46.0
click at [398, 202] on div "43305 people" at bounding box center [391, 202] width 84 height 20
click at [636, 186] on div "446 people out of 43305 people Delete Users Export CSV Available Attributes (23…" at bounding box center [882, 718] width 1331 height 1091
click at [761, 193] on div "446 people out of 43305 people Delete Users Export CSV Available Attributes (23)" at bounding box center [883, 208] width 1290 height 30
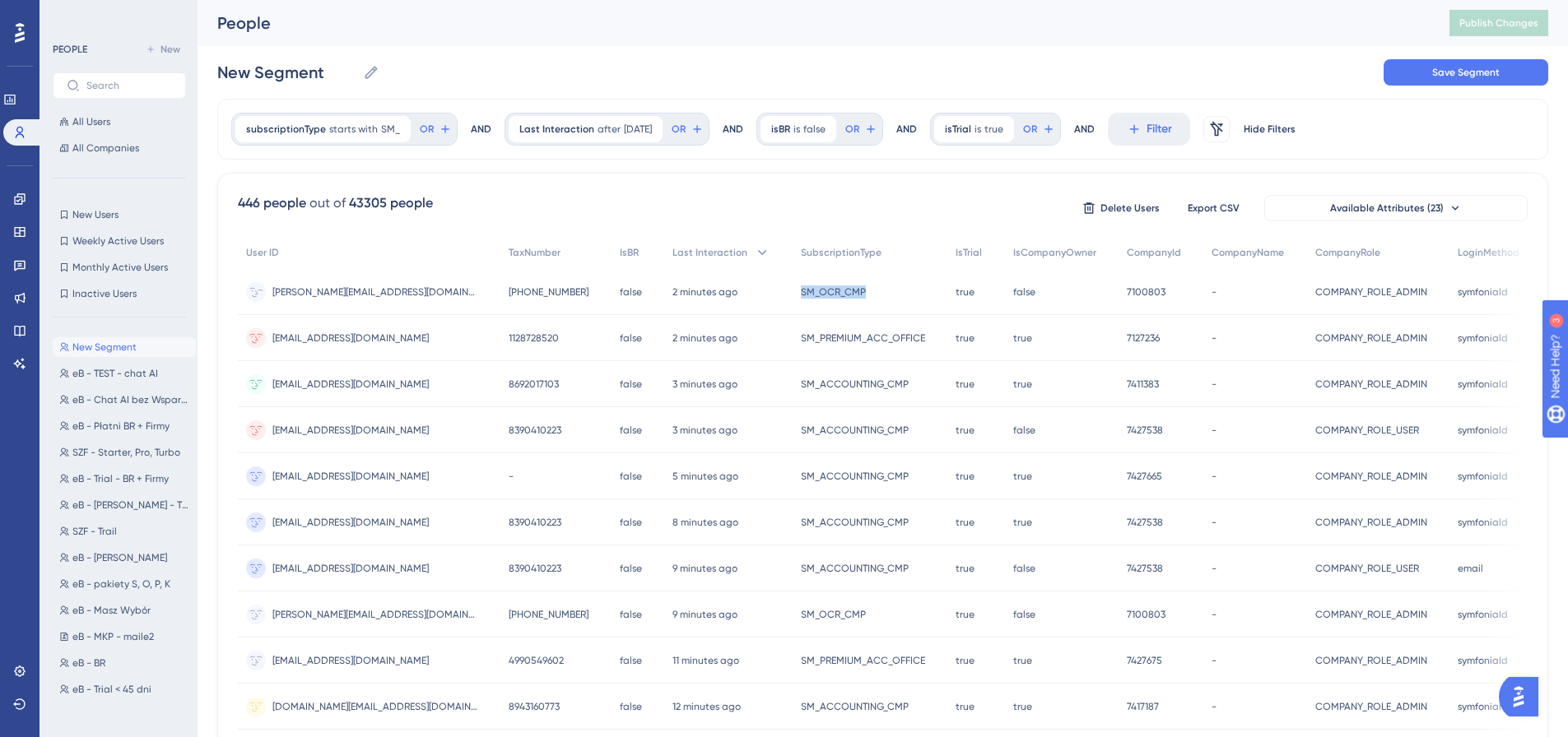
drag, startPoint x: 781, startPoint y: 292, endPoint x: 858, endPoint y: 292, distance: 77.0
click at [858, 292] on div "SM_OCR_CMP SM_OCR_CMP" at bounding box center [869, 292] width 155 height 46
click at [859, 202] on div "446 people out of 43305 people Delete Users Export CSV Available Attributes (23)" at bounding box center [883, 208] width 1290 height 30
drag, startPoint x: 775, startPoint y: 294, endPoint x: 843, endPoint y: 296, distance: 68.0
click at [843, 296] on div "SM_OCR_CMP SM_OCR_CMP" at bounding box center [869, 292] width 155 height 46
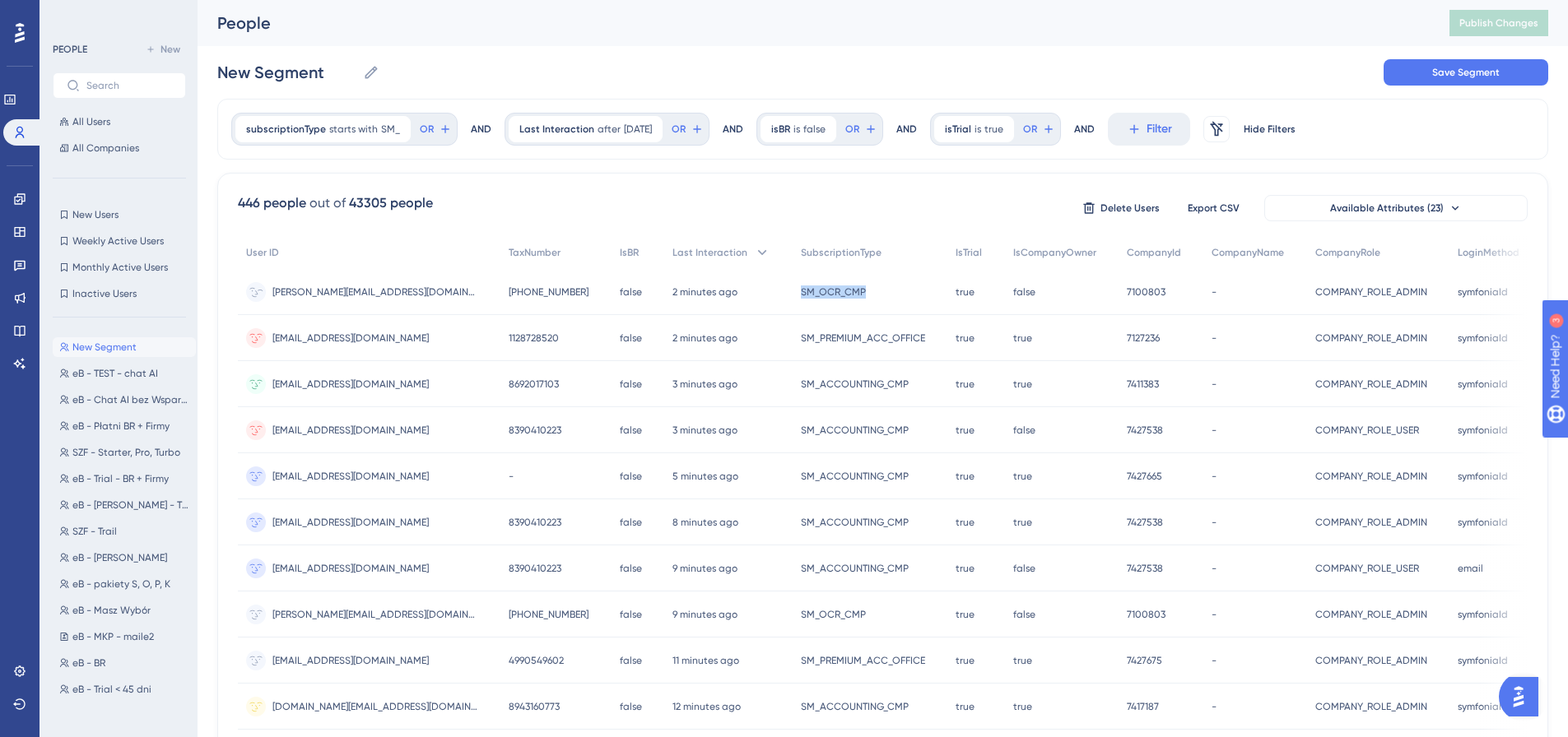
click at [811, 300] on div "SM_OCR_CMP SM_OCR_CMP" at bounding box center [869, 292] width 155 height 46
click at [802, 270] on div "SM_OCR_CMP SM_OCR_CMP" at bounding box center [869, 292] width 155 height 46
drag, startPoint x: 801, startPoint y: 295, endPoint x: 818, endPoint y: 296, distance: 17.0
click at [818, 296] on span "SM_OCR_CMP" at bounding box center [834, 291] width 65 height 13
click at [844, 226] on div "446 people out of 43305 people Delete Users Export CSV Available Attributes (23…" at bounding box center [882, 718] width 1331 height 1091
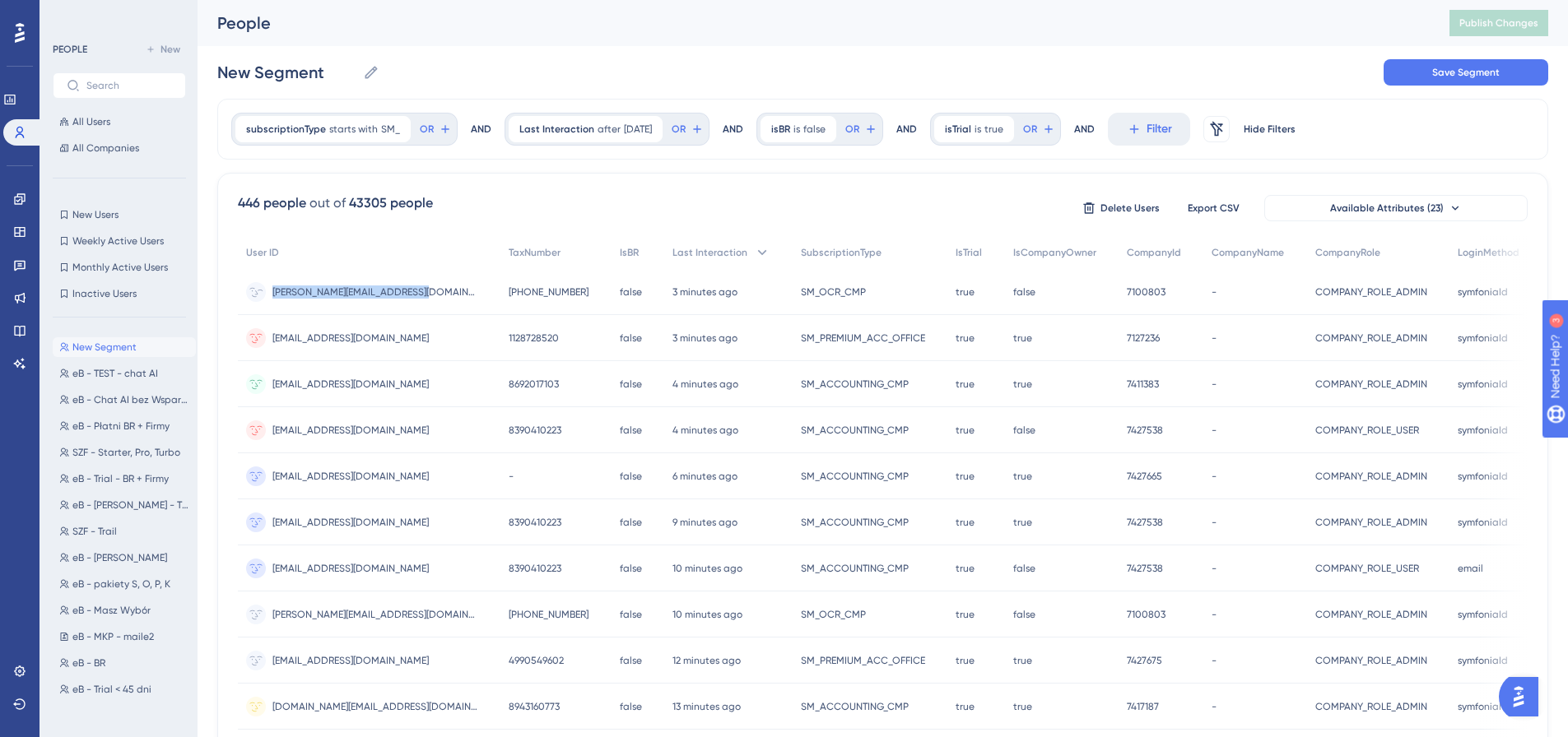
drag, startPoint x: 272, startPoint y: 295, endPoint x: 419, endPoint y: 298, distance: 147.0
click at [419, 298] on div "[PERSON_NAME][EMAIL_ADDRESS][DOMAIN_NAME] [DOMAIN_NAME][EMAIL_ADDRESS][DOMAIN_N…" at bounding box center [369, 292] width 262 height 46
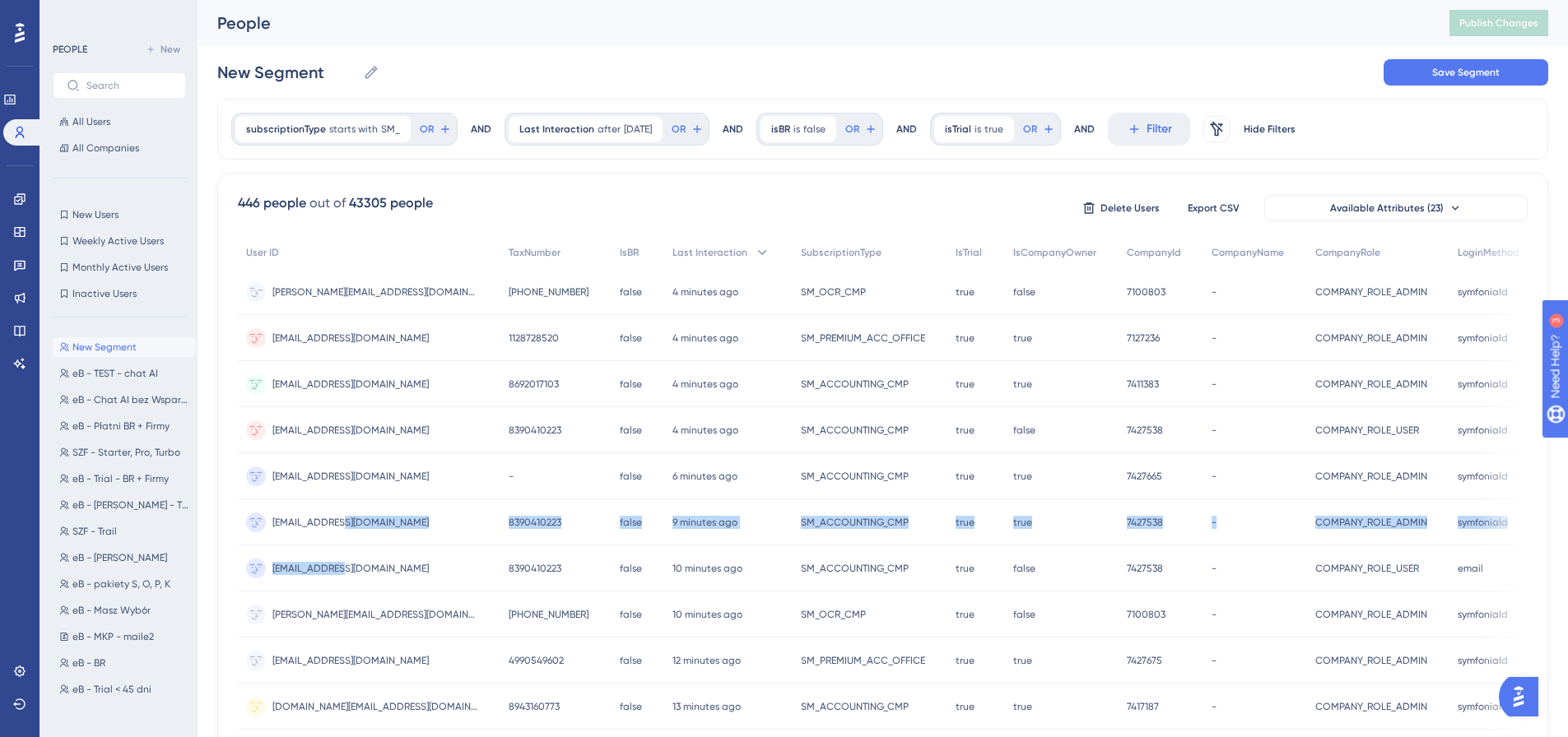
click at [334, 572] on div "User ID TaxNumber IsBR Last Interaction SubscriptionType IsTrial IsCompanyOwner…" at bounding box center [883, 714] width 1290 height 955
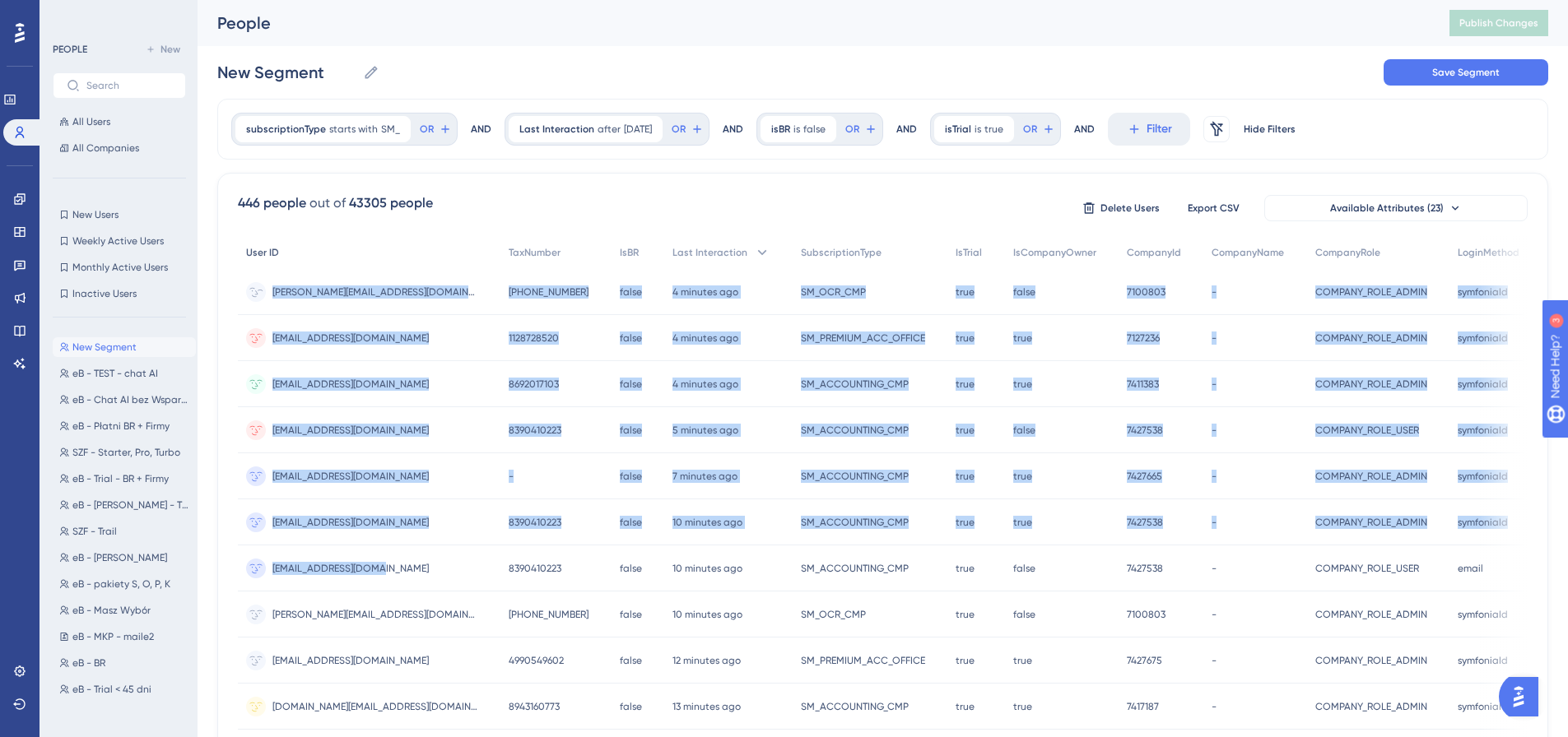
drag, startPoint x: 368, startPoint y: 569, endPoint x: 361, endPoint y: 248, distance: 321.1
click at [269, 298] on div "User ID TaxNumber IsBR Last Interaction SubscriptionType IsTrial IsCompanyOwner…" at bounding box center [883, 714] width 1290 height 955
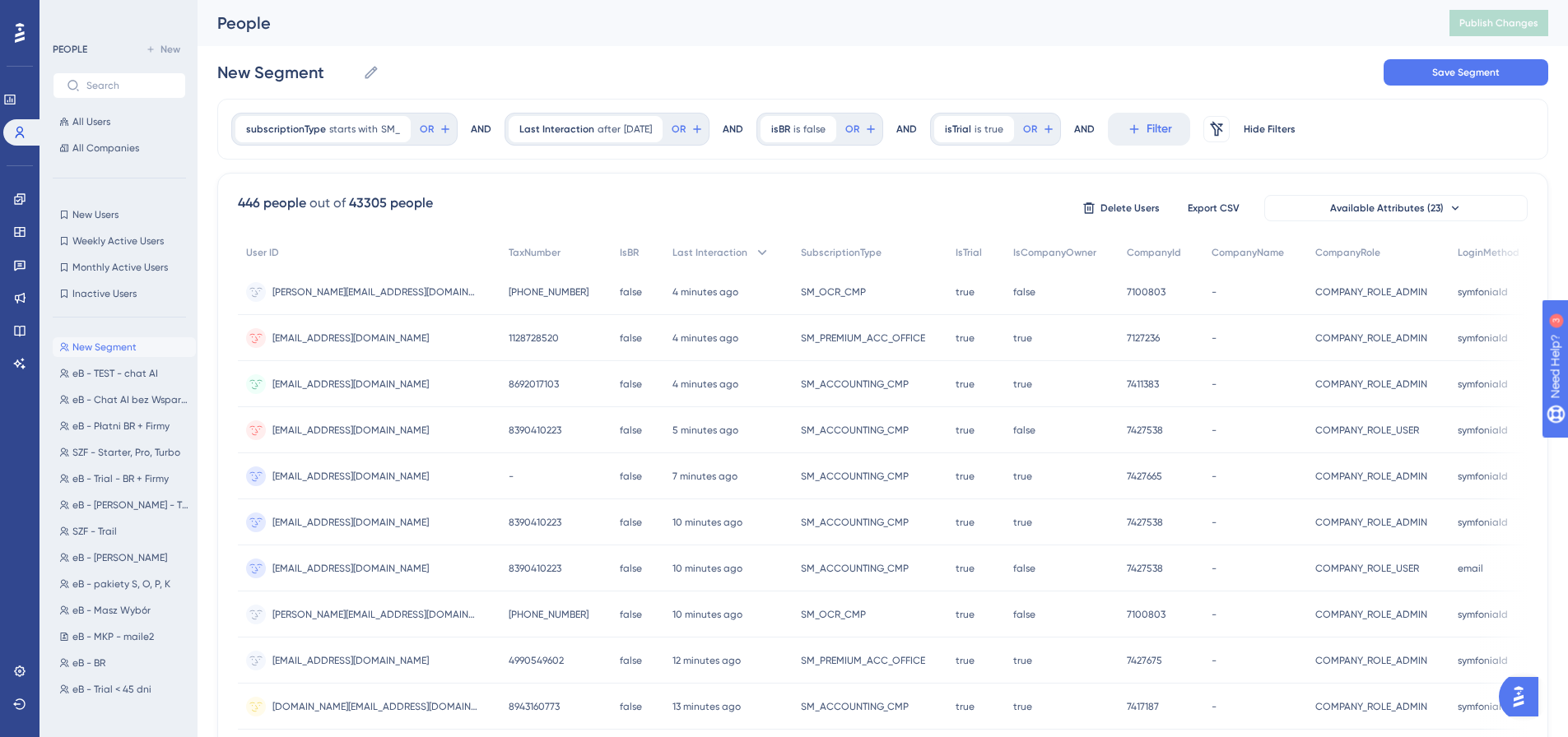
click at [407, 235] on div "446 people out of 43305 people Delete Users Export CSV Available Attributes (23…" at bounding box center [882, 718] width 1331 height 1091
click at [816, 212] on div "446 people out of 43305 people Delete Users Export CSV Available Attributes (23)" at bounding box center [883, 208] width 1290 height 30
click at [668, 190] on div "446 people out of 43305 people Delete Users Export CSV Available Attributes (23…" at bounding box center [882, 718] width 1331 height 1091
click at [594, 122] on div "Last Interaction after [DATE] [DATE] Remove" at bounding box center [586, 129] width 154 height 26
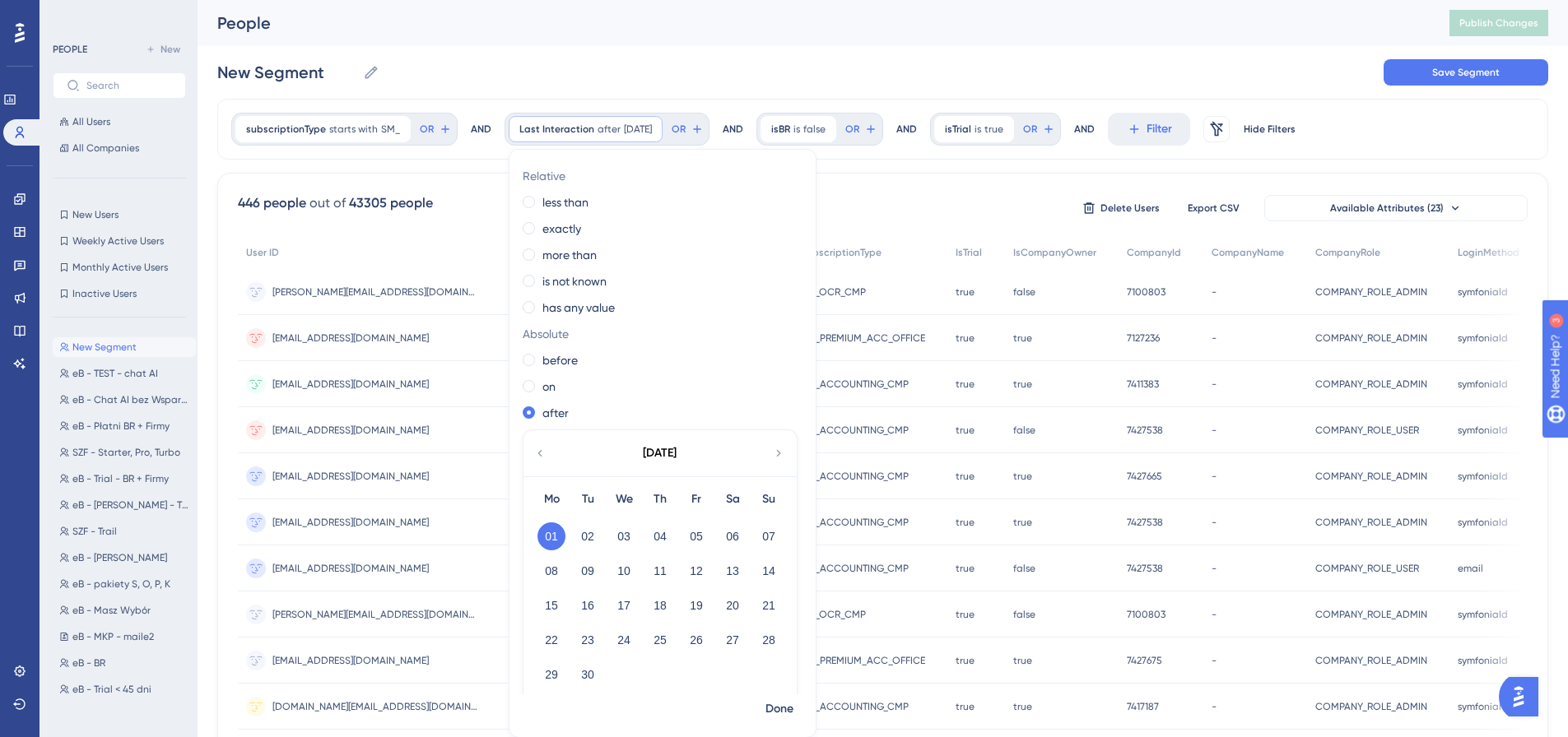
click at [536, 452] on icon at bounding box center [539, 453] width 13 height 15
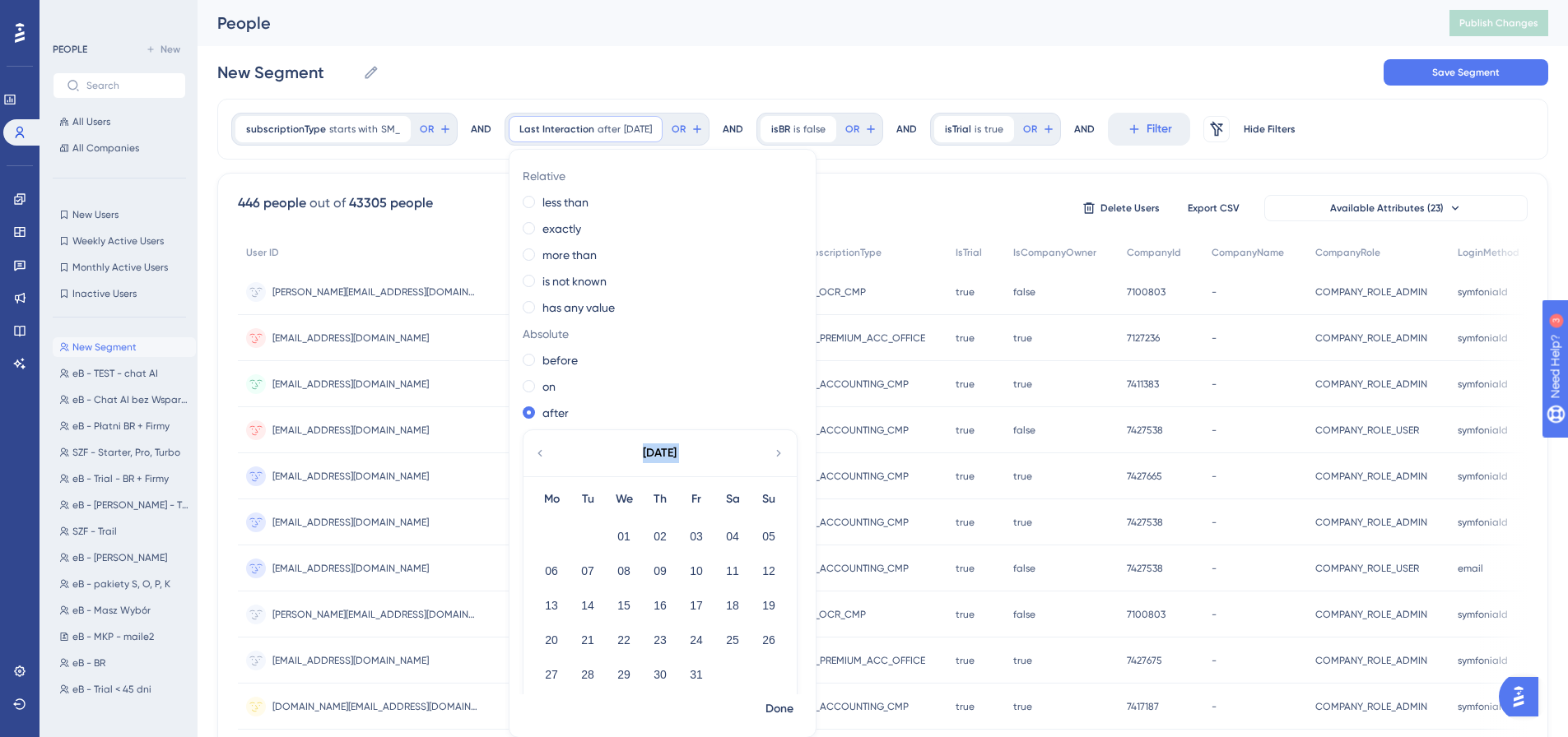
click at [536, 452] on icon at bounding box center [539, 453] width 13 height 15
click at [536, 453] on icon at bounding box center [539, 453] width 13 height 15
click at [536, 454] on icon at bounding box center [539, 453] width 13 height 15
click at [536, 455] on icon at bounding box center [539, 453] width 13 height 15
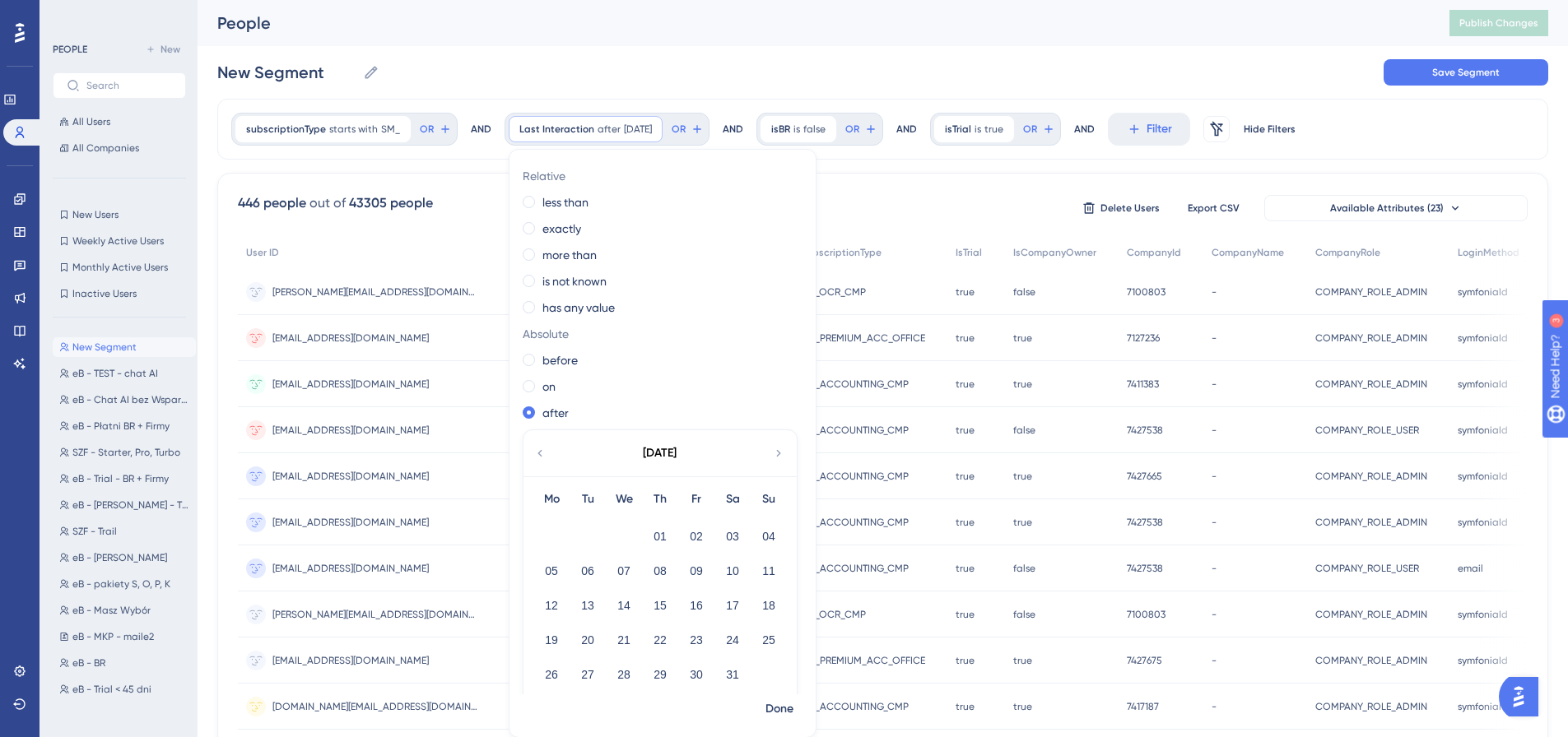
click at [772, 453] on icon at bounding box center [778, 453] width 13 height 15
click at [764, 537] on button "01" at bounding box center [769, 536] width 28 height 28
click at [777, 705] on span "Done" at bounding box center [779, 709] width 28 height 20
click at [793, 705] on div "SM_ACCOUNTING_CMP SM_ACCOUNTING_CMP" at bounding box center [869, 707] width 155 height 46
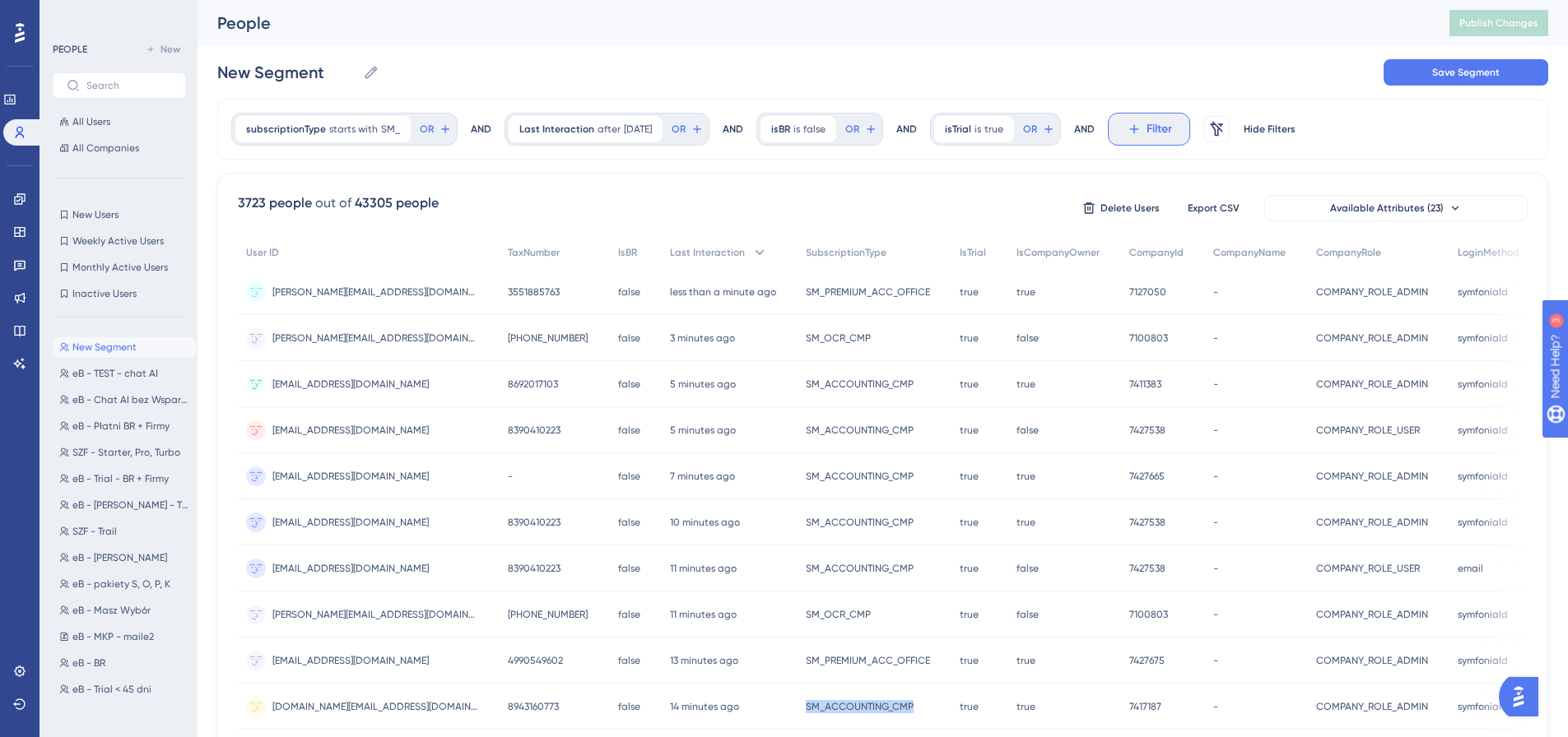
click at [1160, 125] on span "Filter" at bounding box center [1159, 129] width 26 height 20
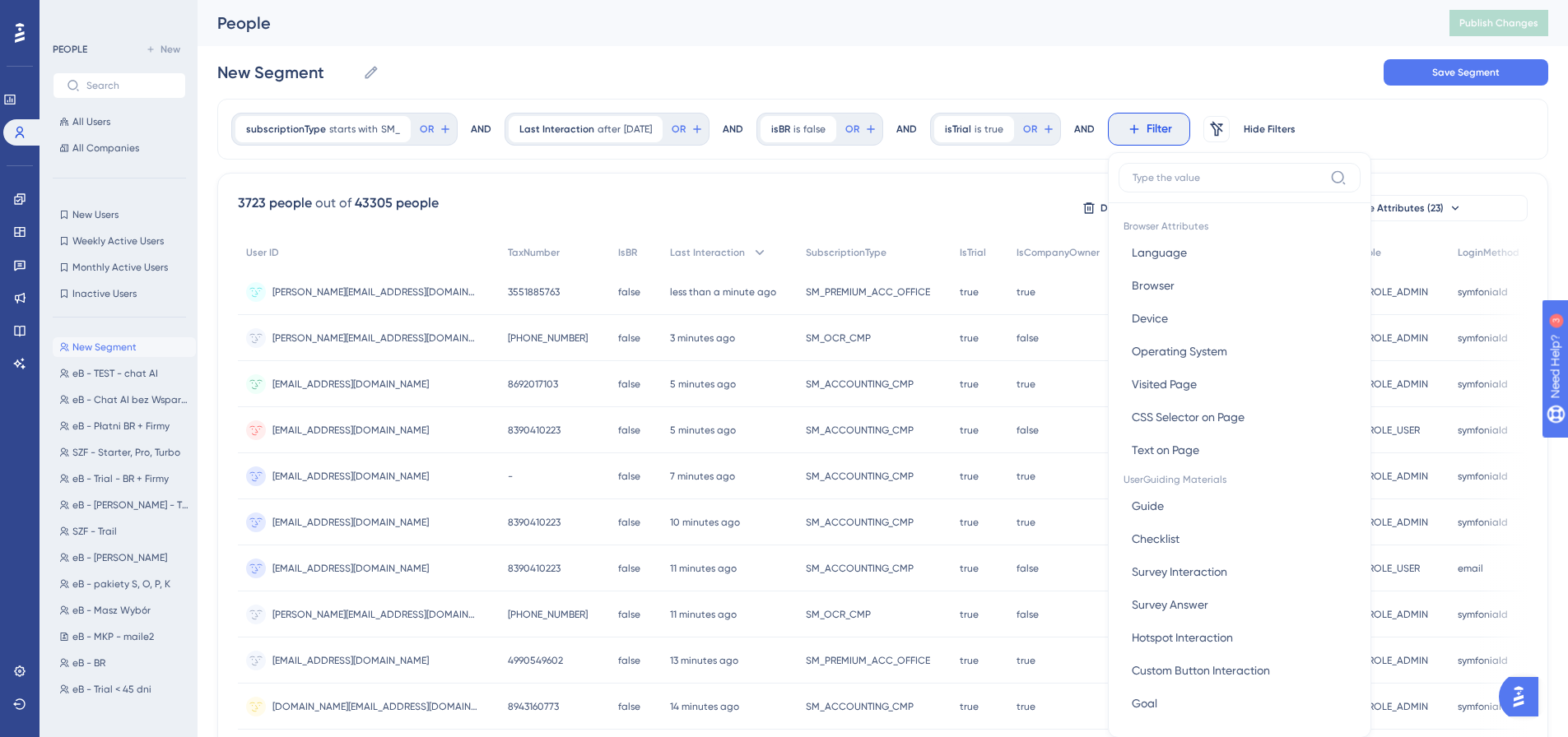
scroll to position [77, 0]
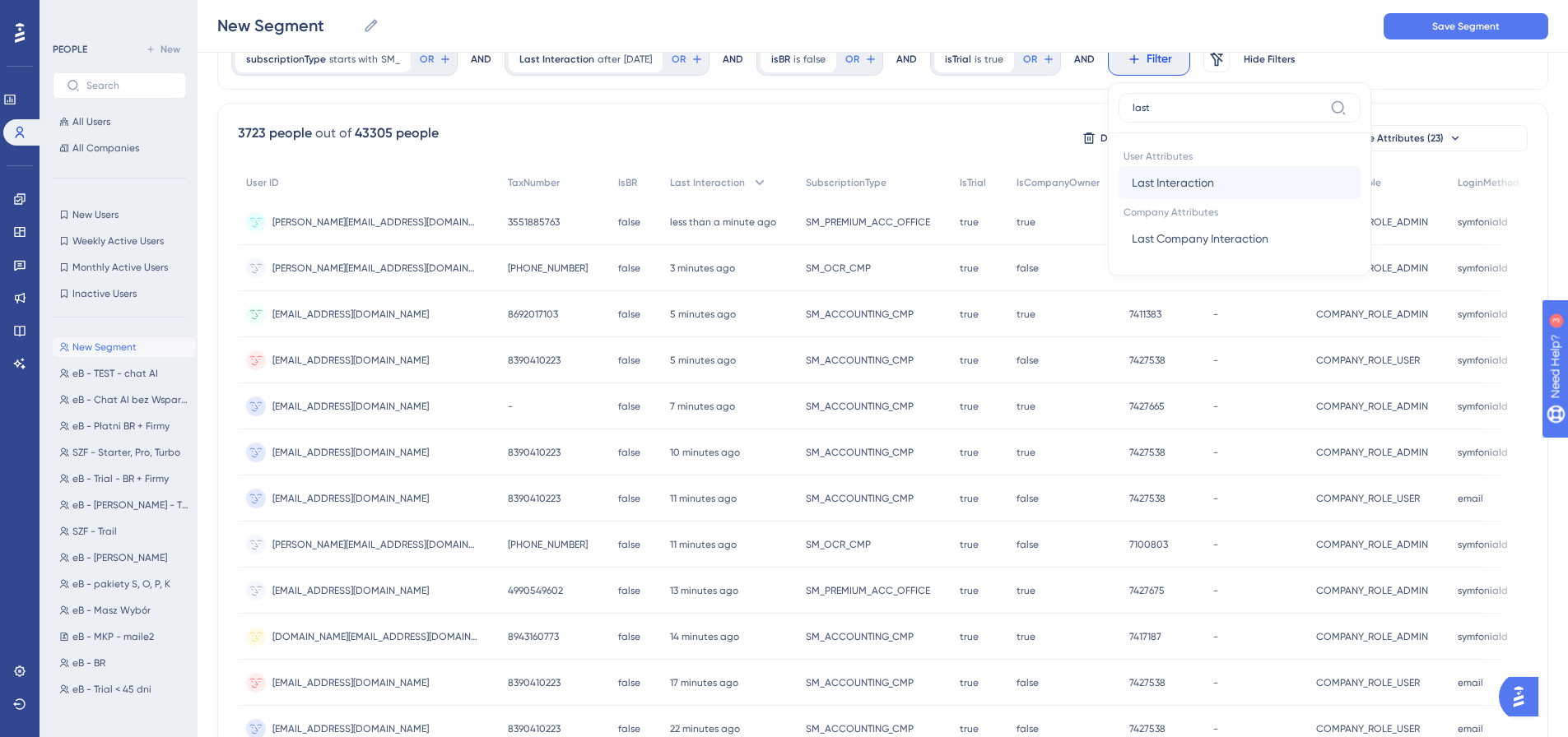
type input "last"
click at [1192, 190] on span "Last Interaction" at bounding box center [1173, 182] width 82 height 20
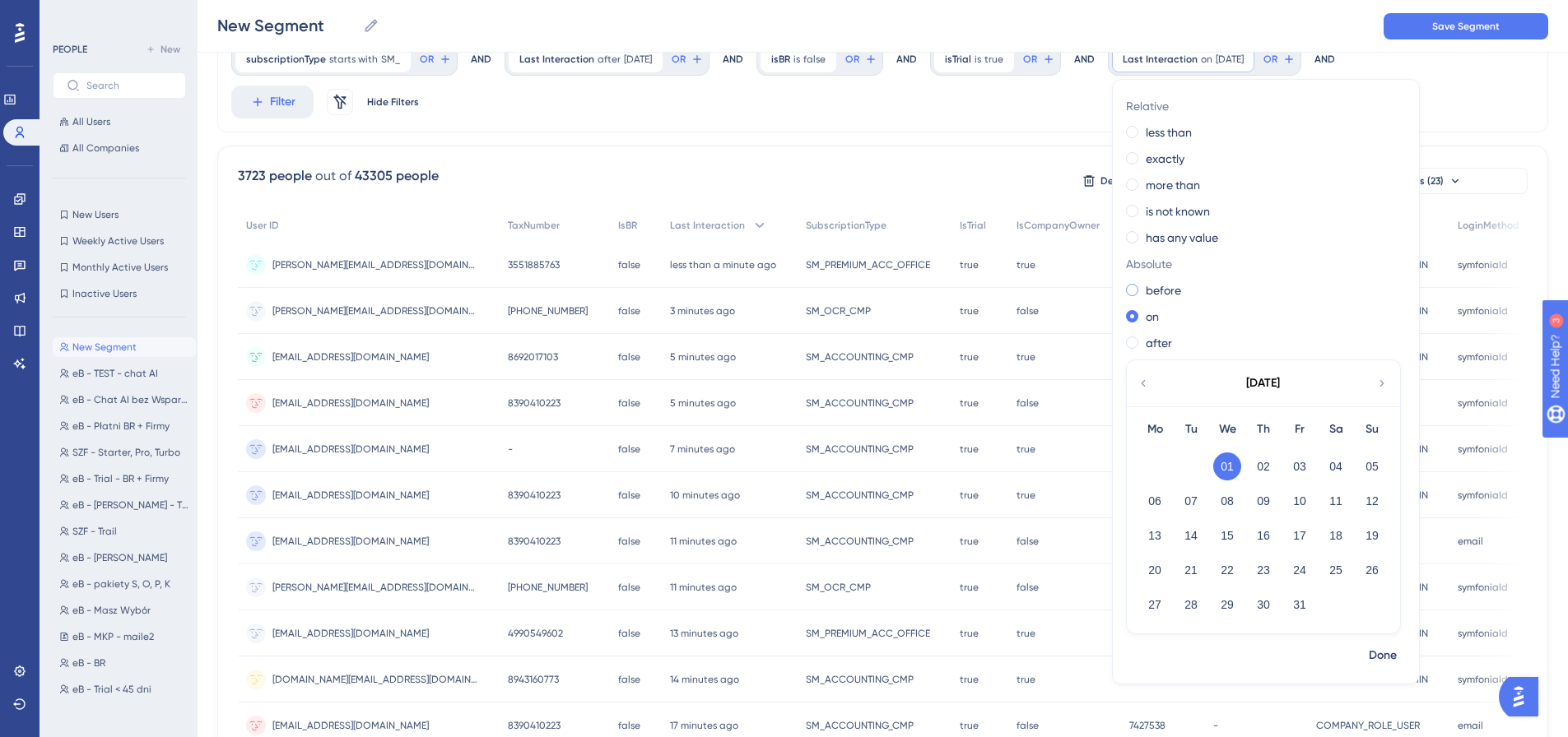
click at [1130, 287] on span at bounding box center [1132, 290] width 12 height 12
click at [1144, 286] on input "radio" at bounding box center [1144, 286] width 0 height 0
click at [1143, 384] on icon at bounding box center [1143, 383] width 13 height 15
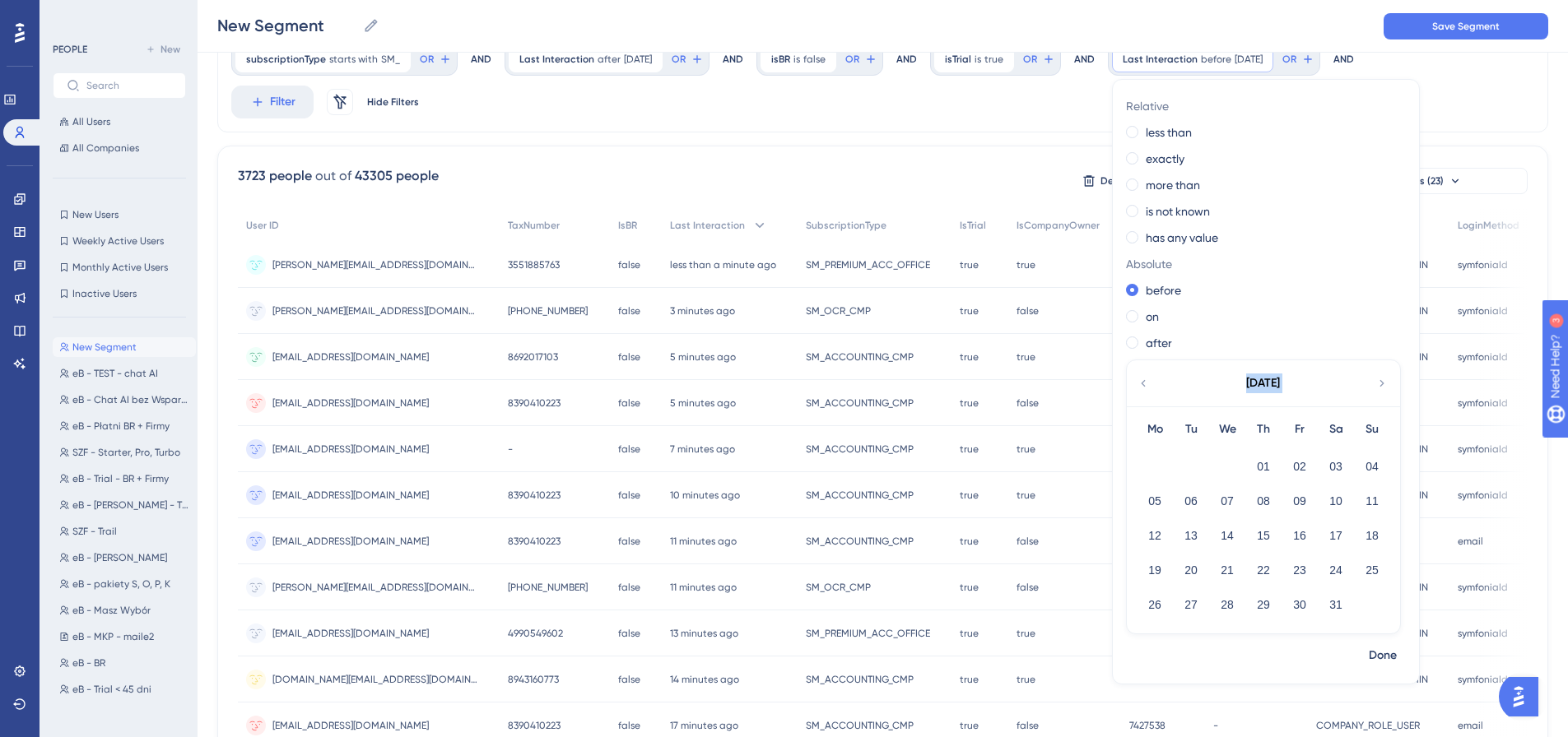
click at [1143, 384] on icon at bounding box center [1143, 383] width 13 height 15
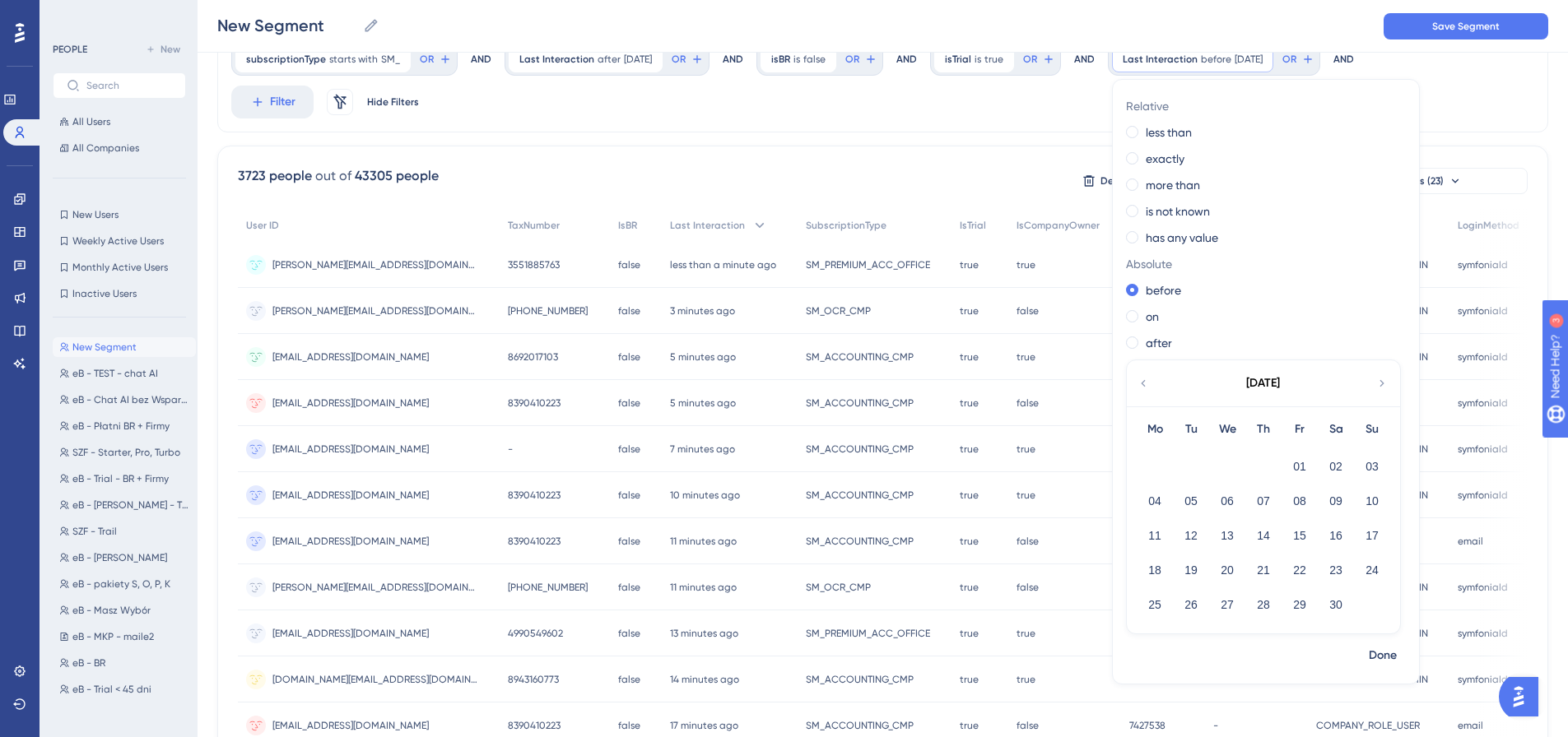
click at [1143, 384] on icon at bounding box center [1143, 383] width 13 height 15
click at [1375, 384] on icon at bounding box center [1381, 383] width 13 height 15
click at [1139, 388] on icon at bounding box center [1143, 383] width 13 height 15
click at [1154, 643] on button "30" at bounding box center [1155, 639] width 28 height 28
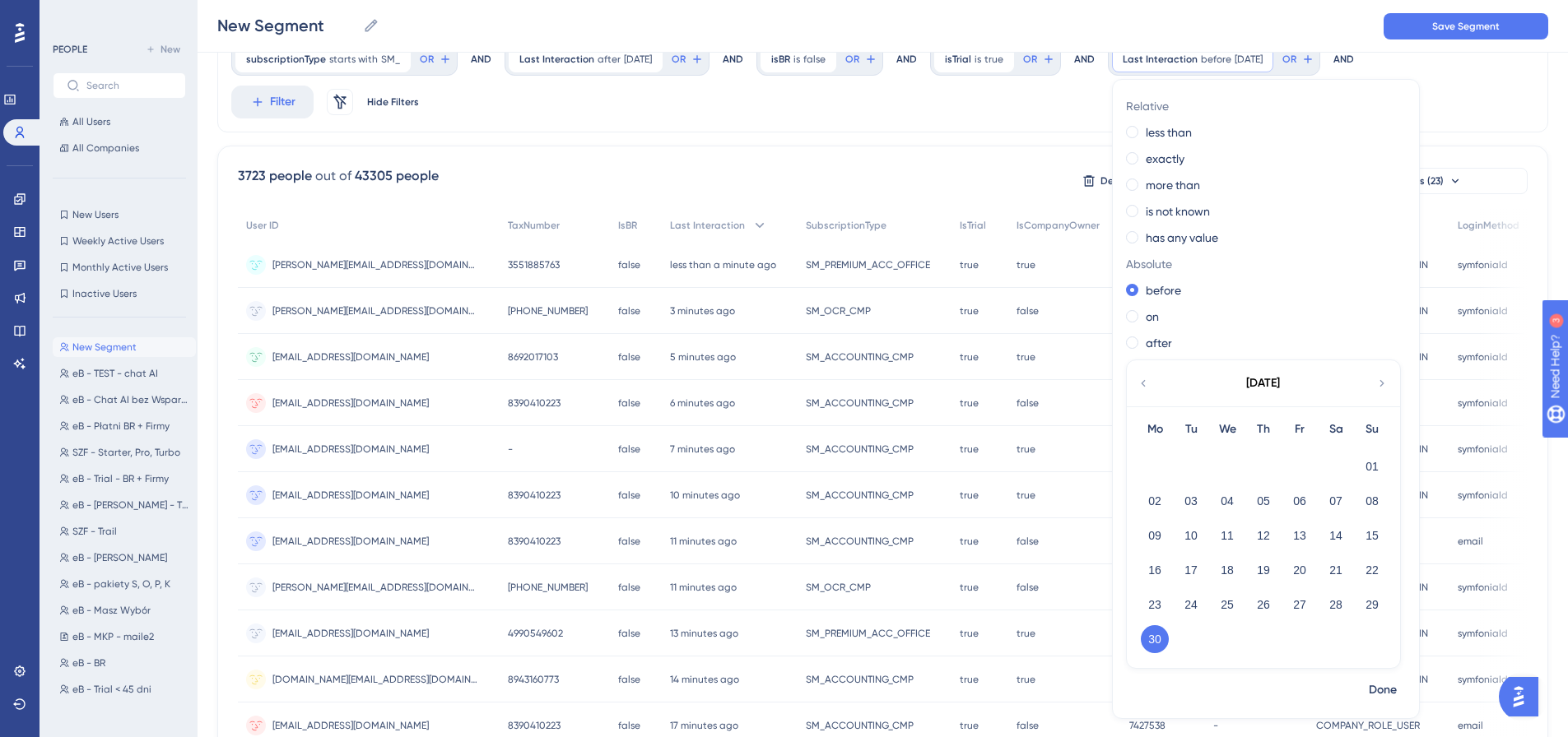
click at [1373, 381] on div "[DATE]" at bounding box center [1262, 383] width 272 height 46
click at [1372, 379] on div "[DATE]" at bounding box center [1262, 383] width 272 height 46
click at [1379, 384] on icon at bounding box center [1381, 383] width 13 height 15
click at [1193, 468] on button "01" at bounding box center [1191, 466] width 28 height 28
click at [1388, 657] on span "Done" at bounding box center [1383, 655] width 28 height 20
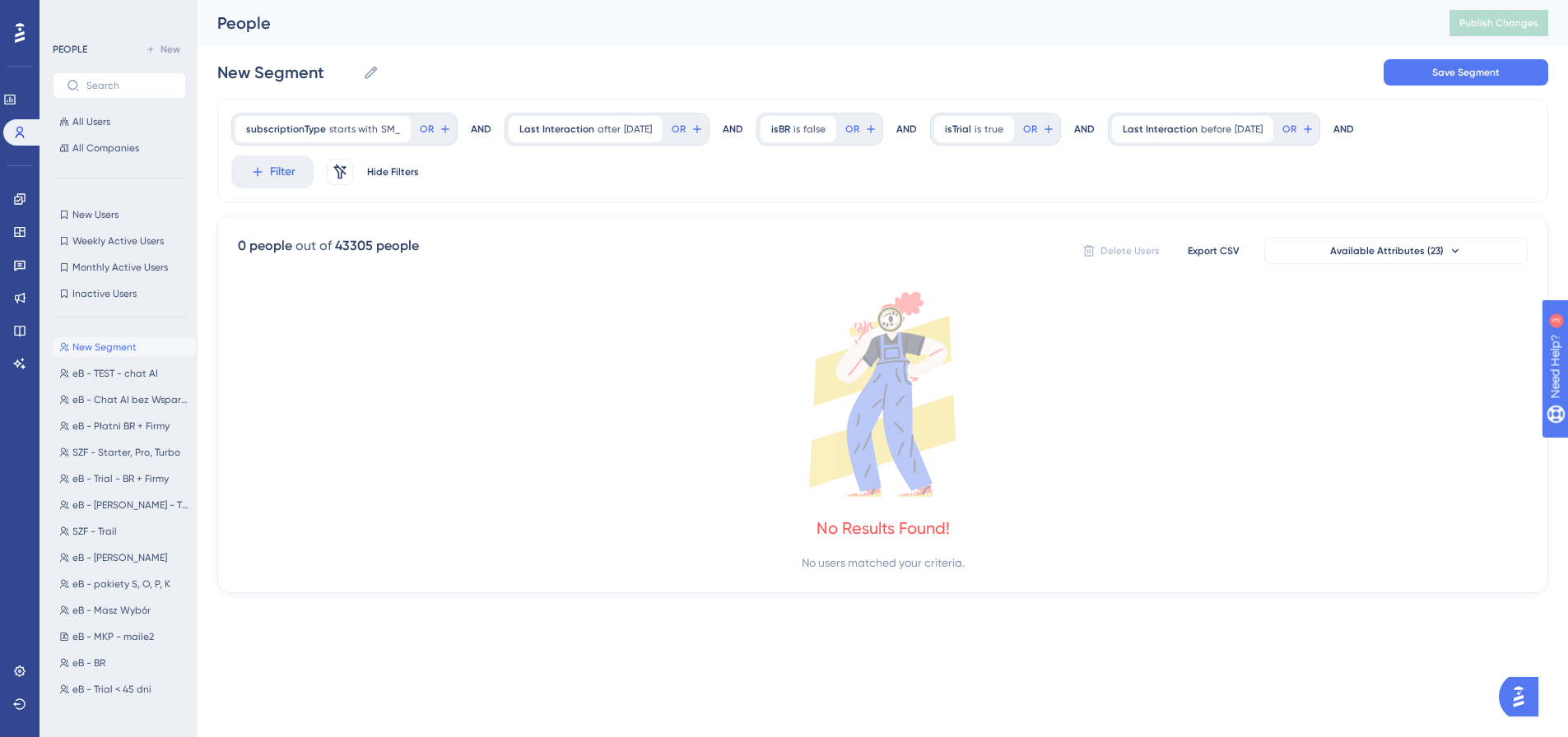
scroll to position [0, 0]
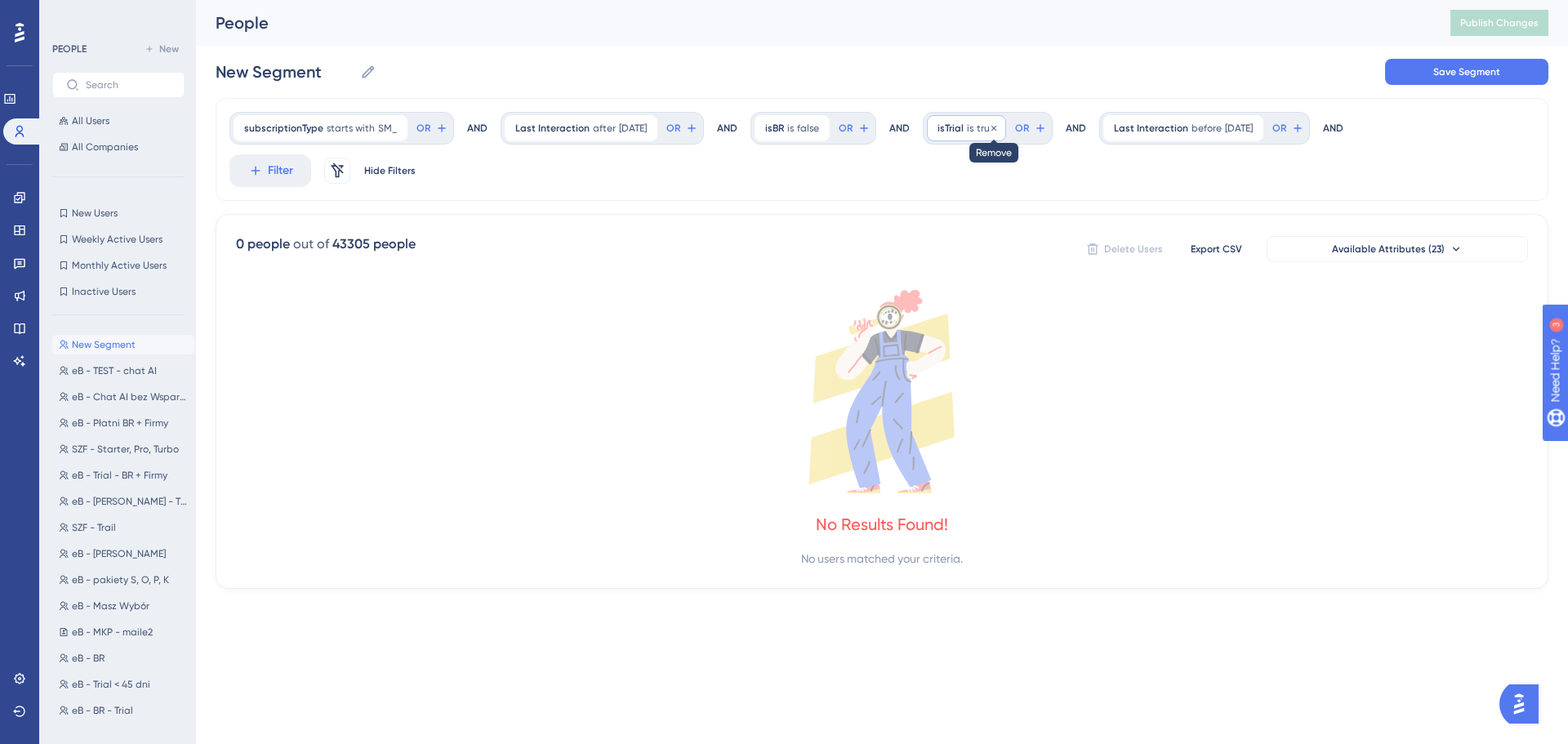
click at [992, 128] on icon at bounding box center [994, 129] width 10 height 10
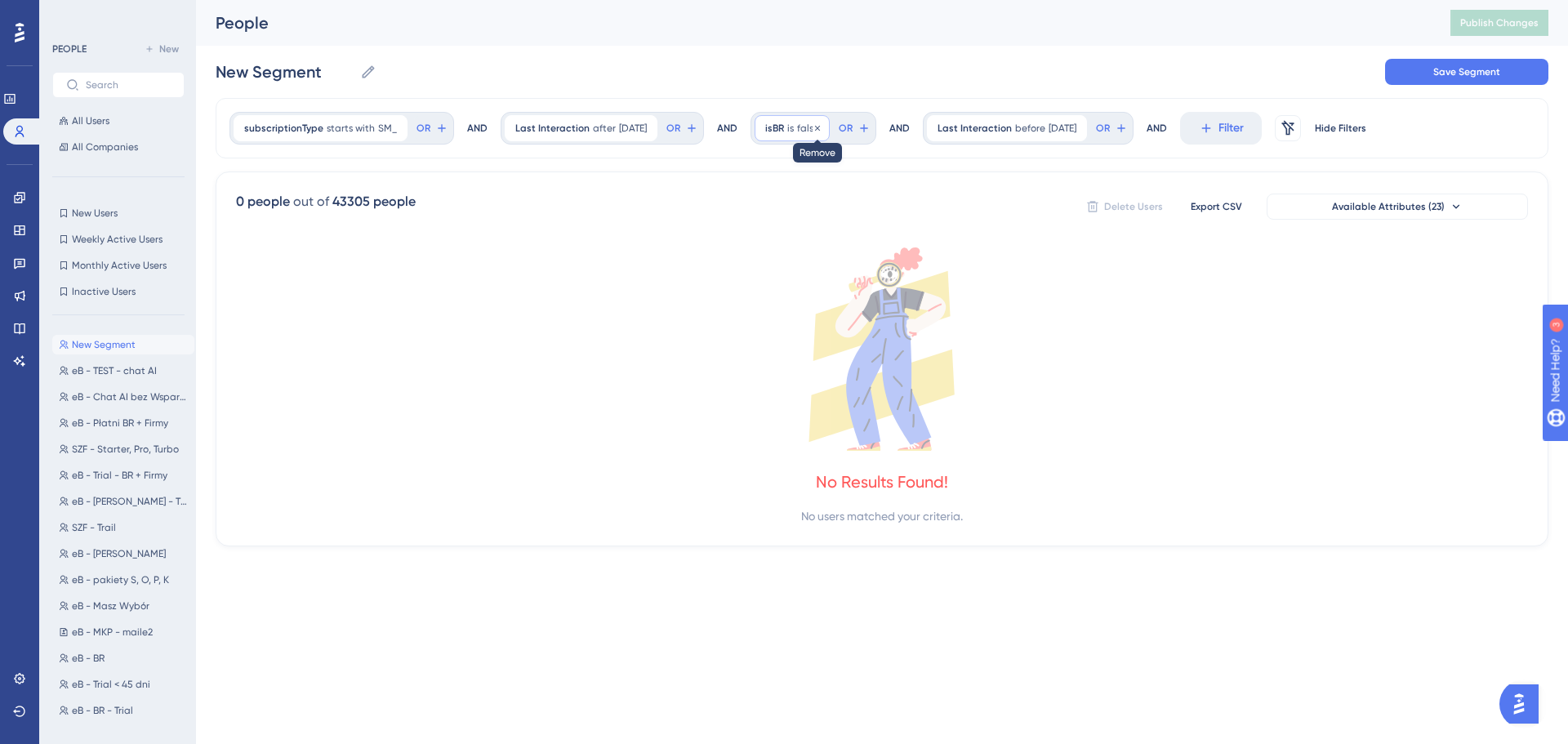
click at [818, 126] on icon at bounding box center [818, 129] width 10 height 10
click at [888, 152] on div "subscriptionType starts with SM_ SM_ Remove OR AND Last Interaction after [DATE…" at bounding box center [881, 128] width 1333 height 60
click at [862, 119] on div "Last Interaction before [DATE] [DATE] Remove" at bounding box center [834, 128] width 160 height 26
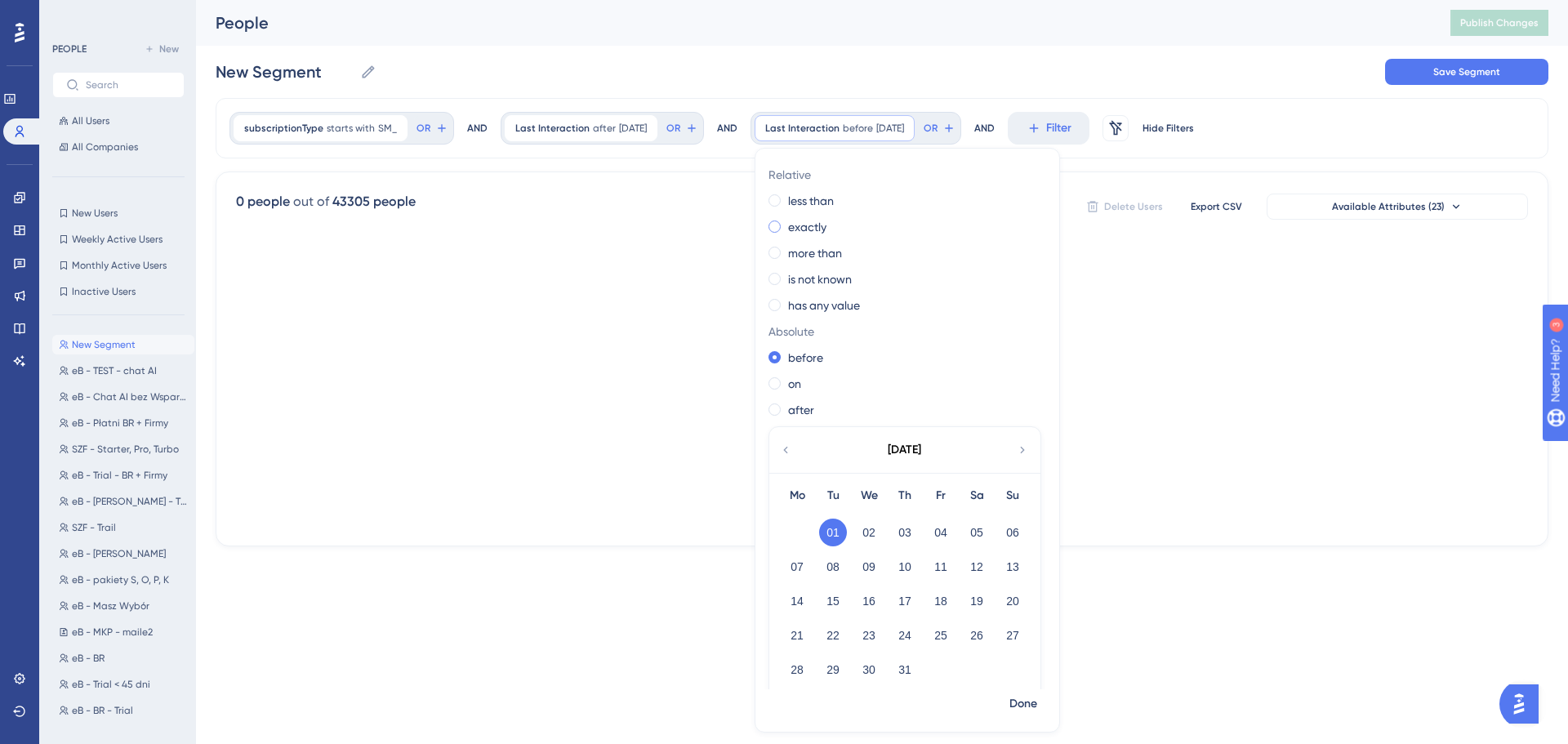
click at [815, 230] on label "exactly" at bounding box center [807, 226] width 38 height 19
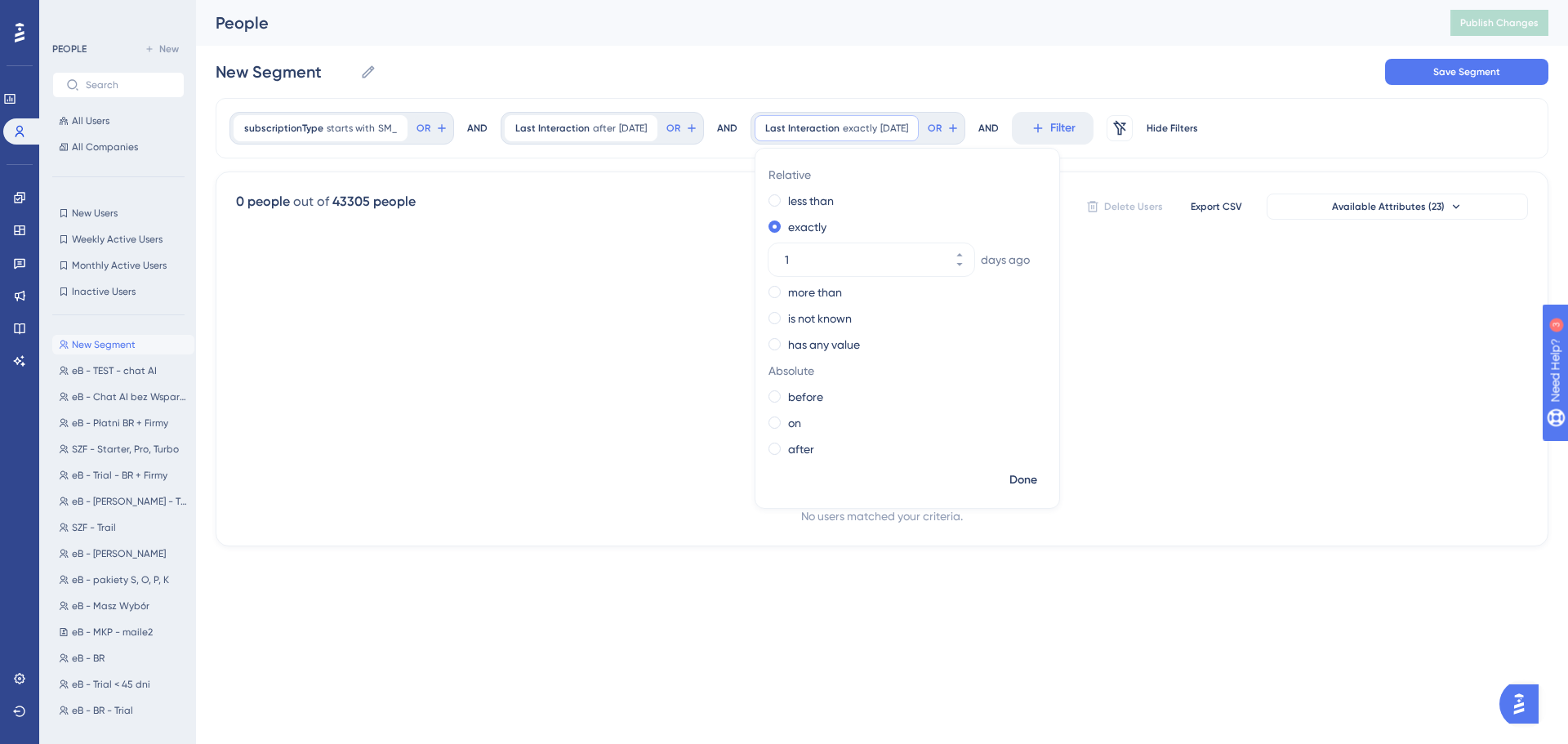
click at [1213, 164] on div "subscriptionType starts with SM_ SM_ Remove OR AND Last Interaction after [DATE…" at bounding box center [881, 322] width 1333 height 448
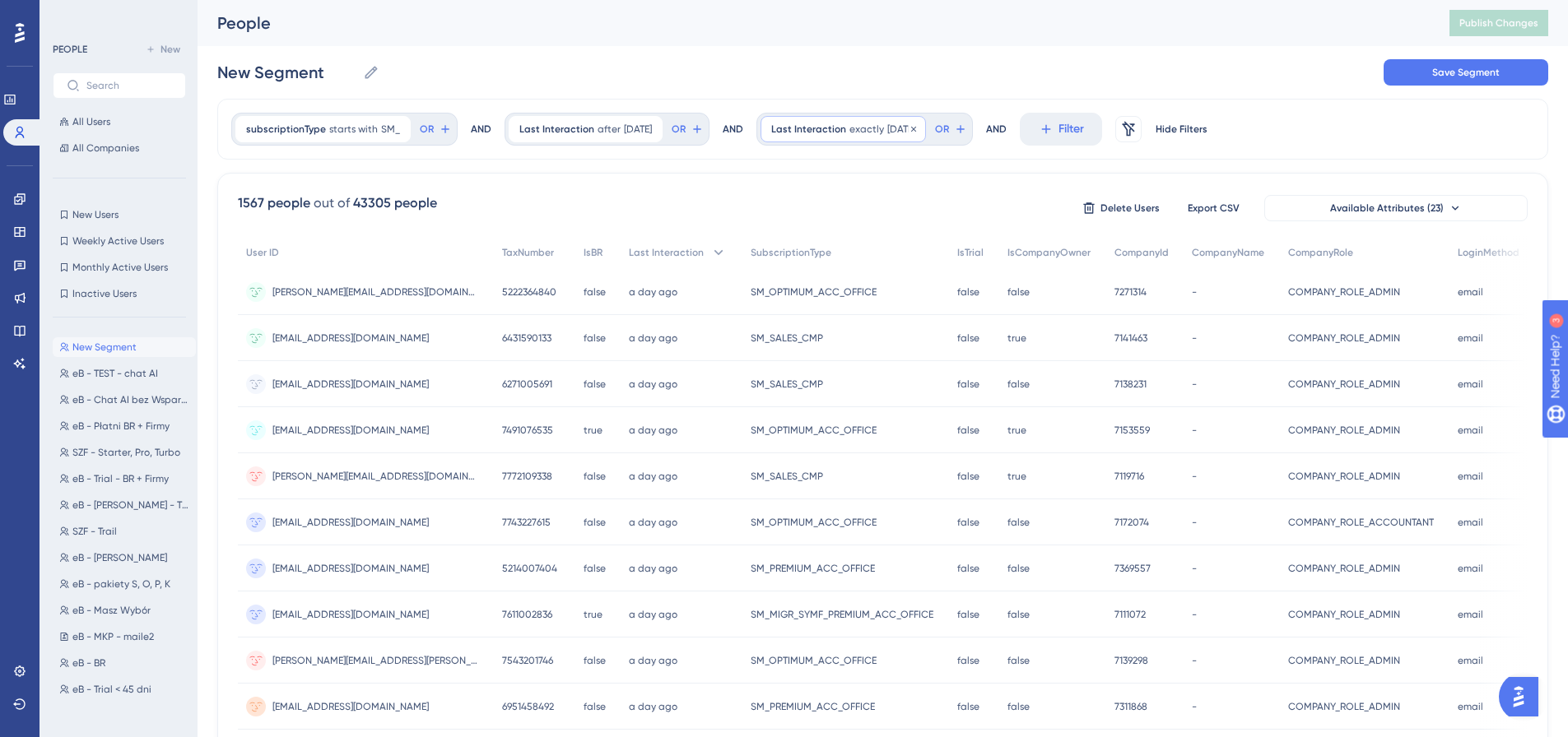
click at [910, 132] on span "[DATE]" at bounding box center [901, 129] width 28 height 13
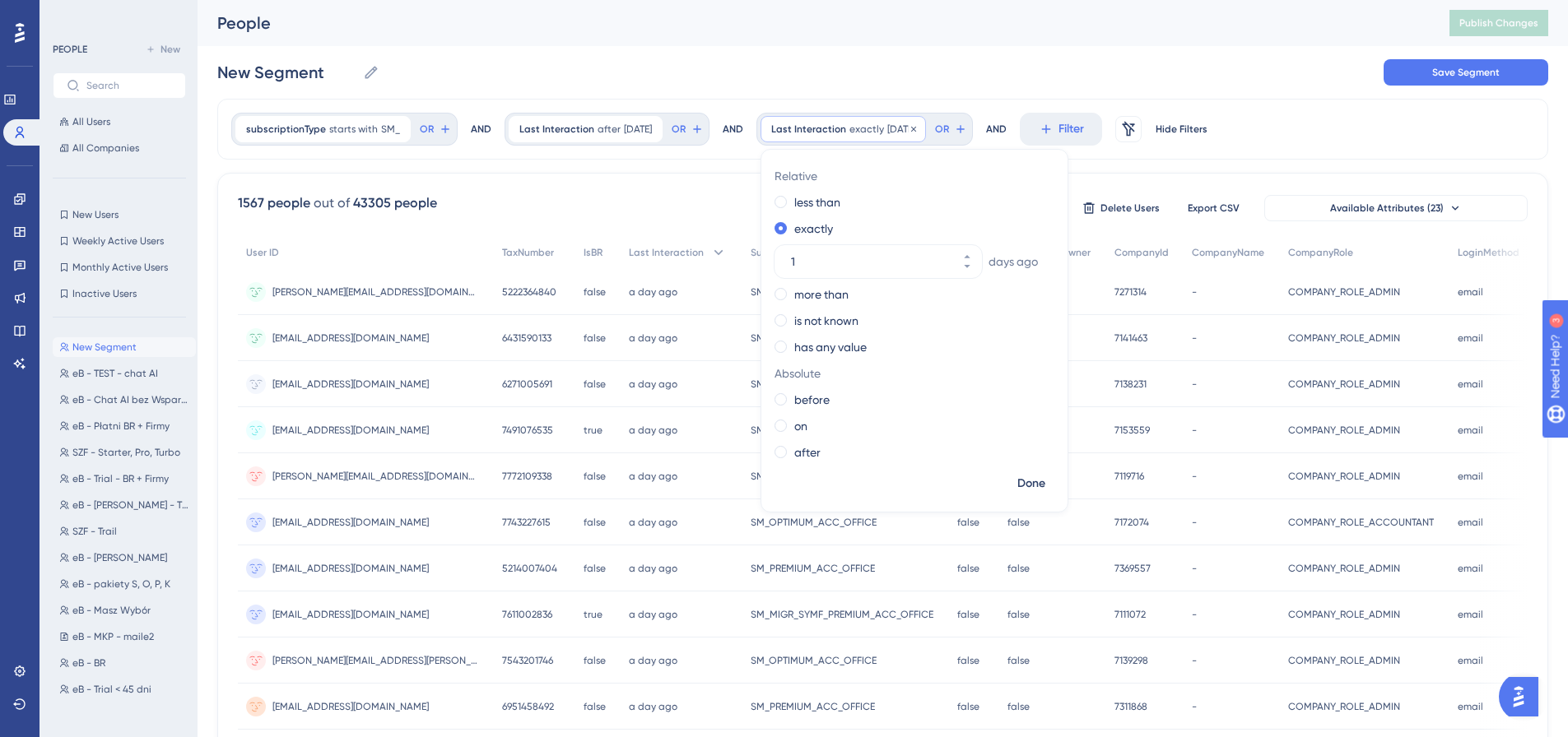
click at [926, 131] on div "Last Interaction exactly [DATE] [DATE] Remove" at bounding box center [843, 129] width 166 height 26
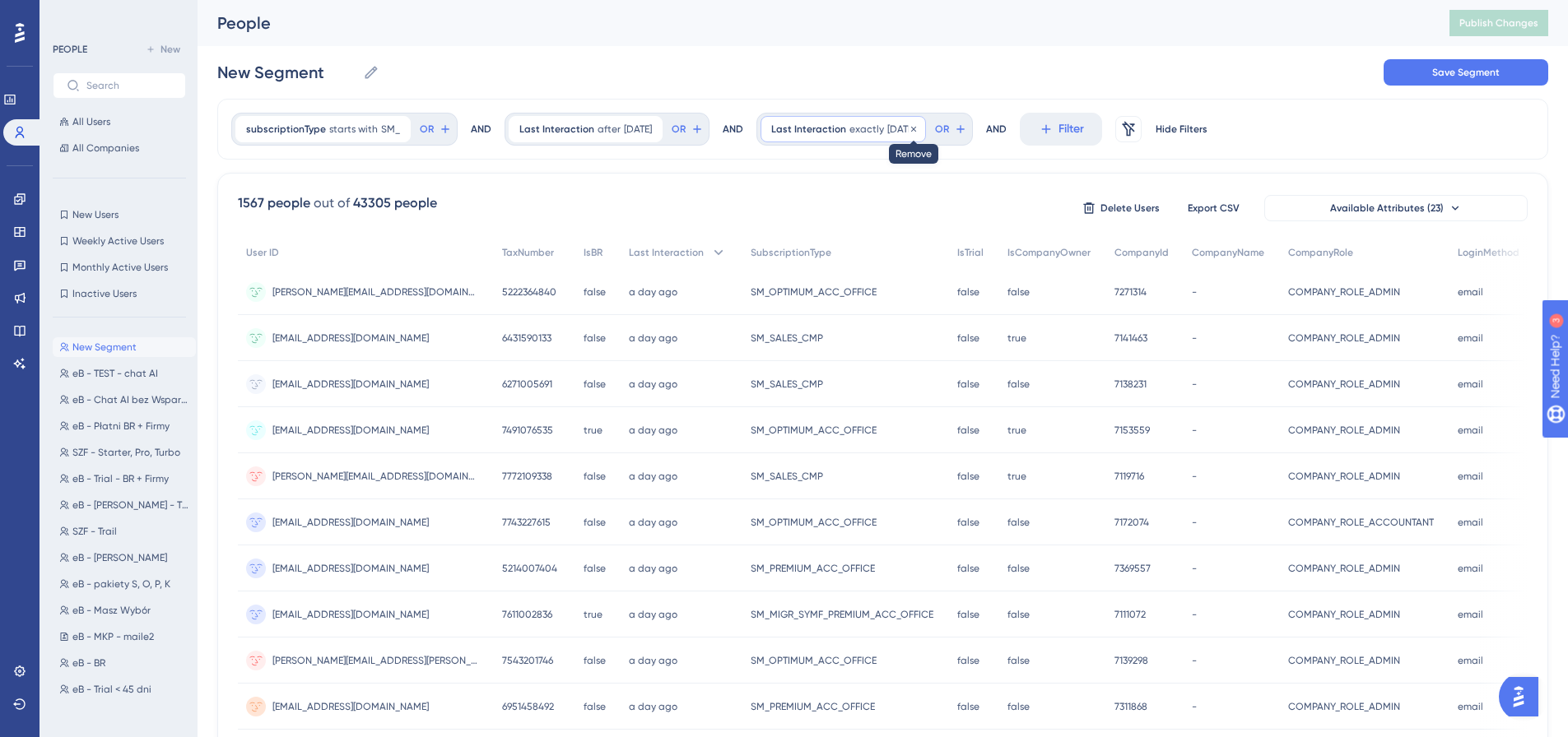
click at [918, 130] on icon at bounding box center [914, 130] width 10 height 10
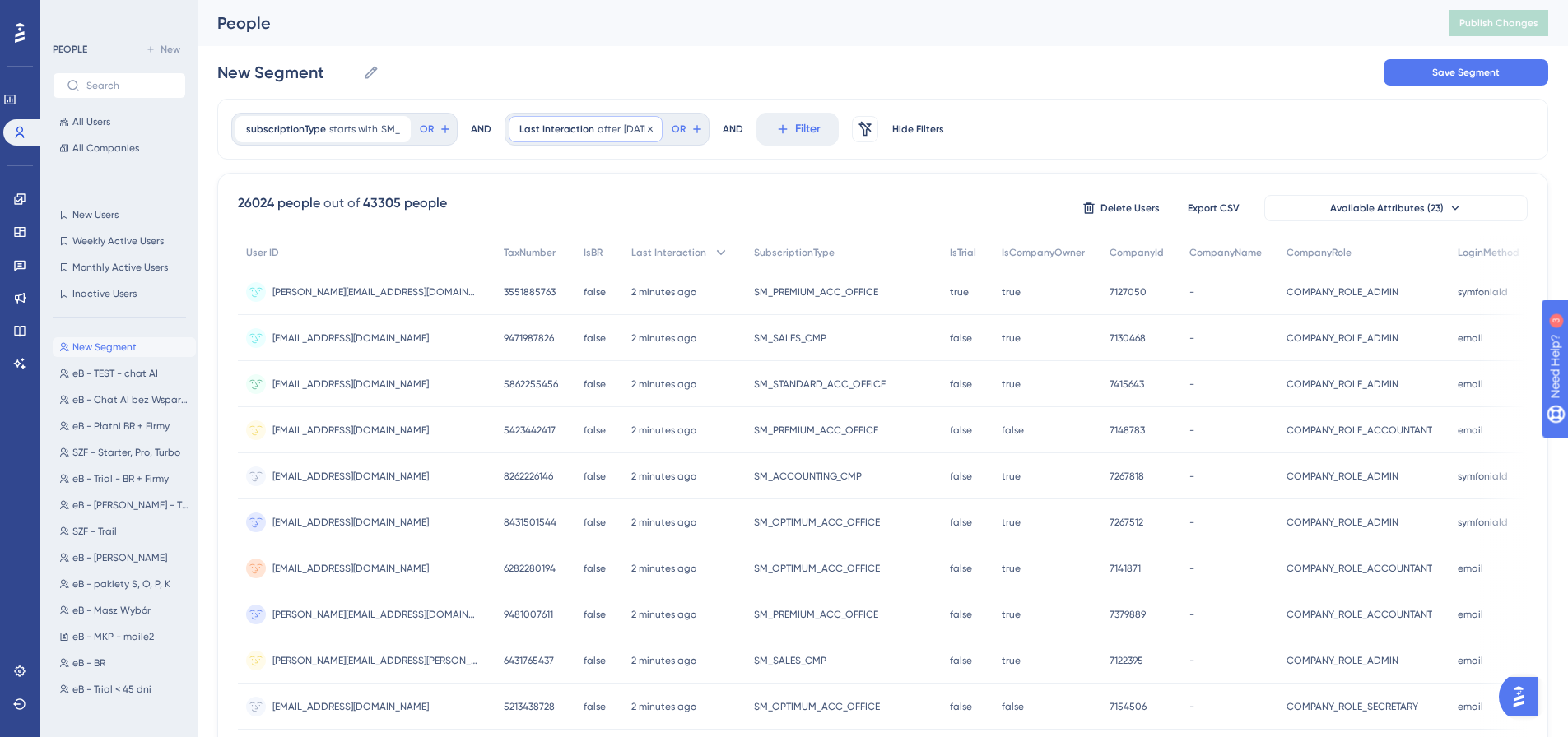
click at [574, 134] on span "Last Interaction" at bounding box center [557, 129] width 75 height 13
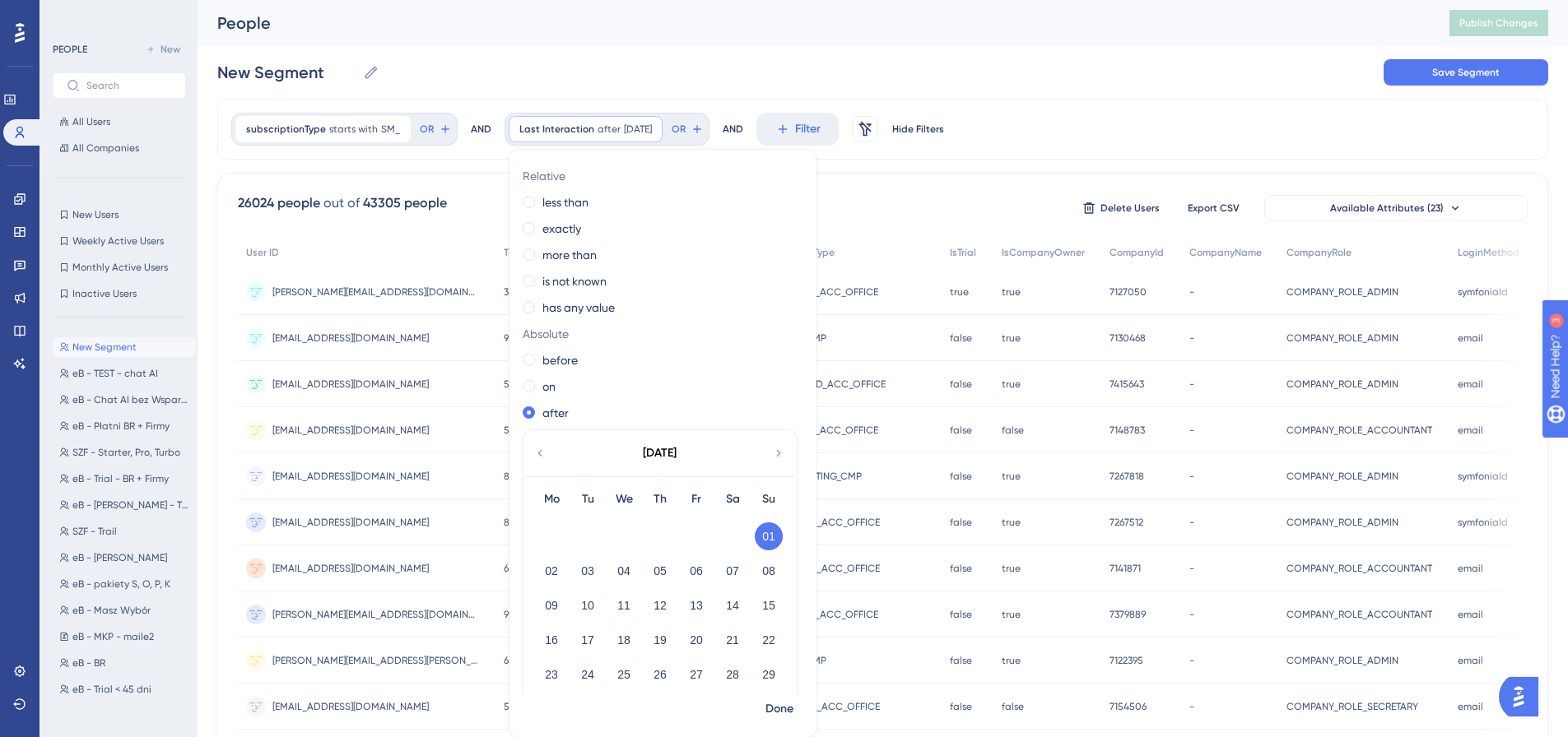
click at [845, 180] on div "26024 people out of 43305 people Delete Users Export CSV Available Attributes (…" at bounding box center [882, 718] width 1331 height 1091
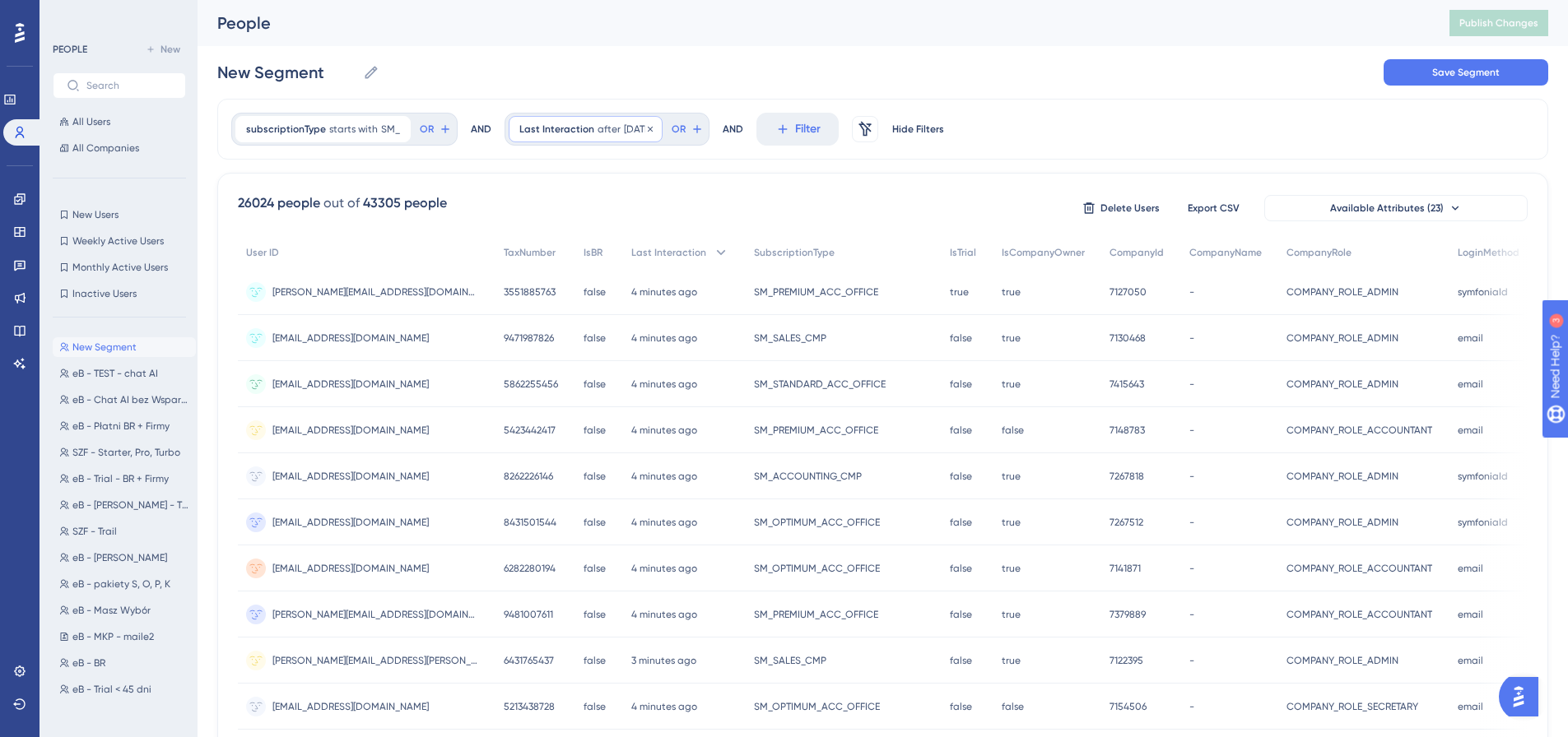
click at [565, 131] on span "Last Interaction" at bounding box center [557, 129] width 75 height 13
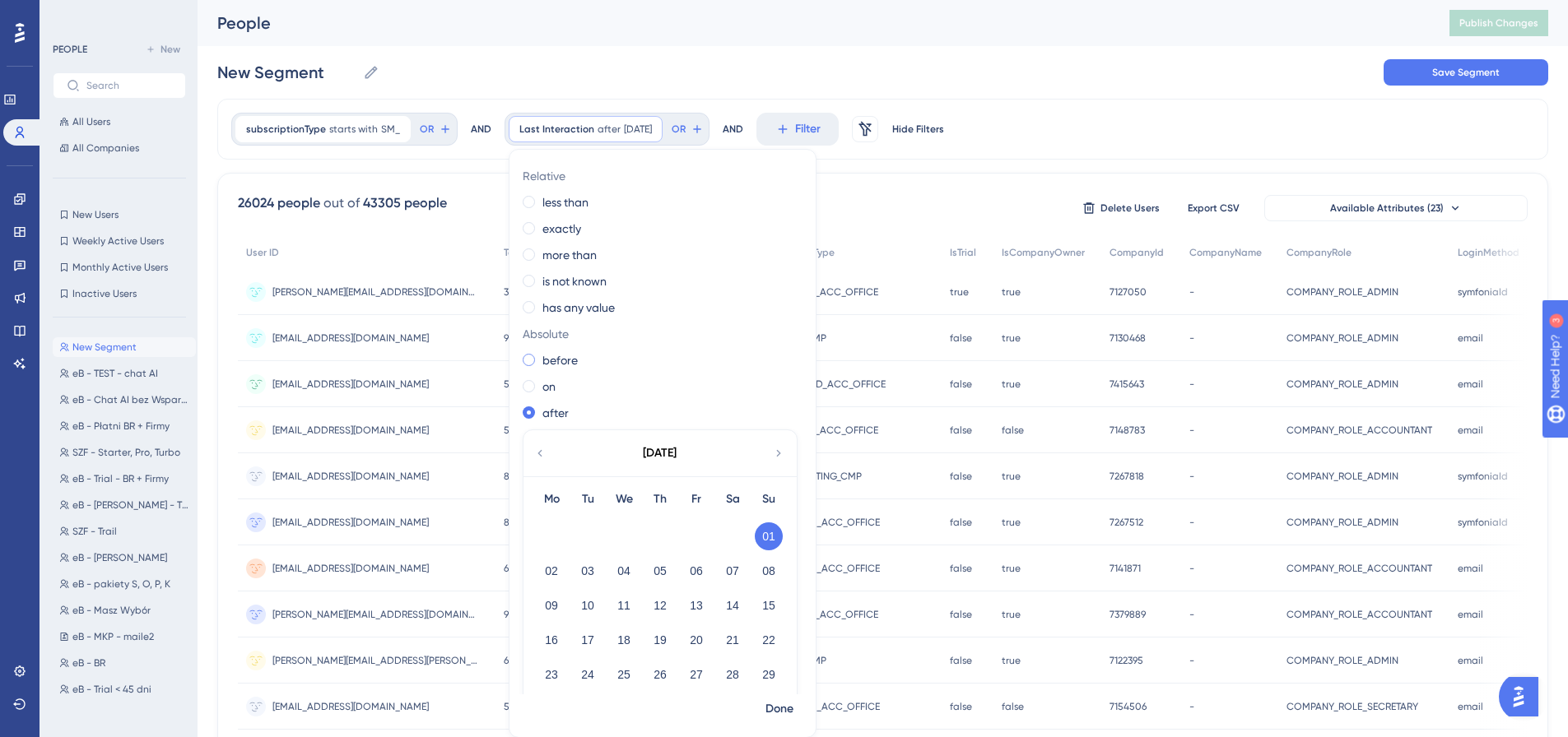
click at [563, 365] on label "before" at bounding box center [559, 360] width 35 height 20
click at [764, 539] on button "01" at bounding box center [769, 536] width 28 height 28
click at [552, 419] on label "after" at bounding box center [555, 412] width 26 height 20
click at [778, 711] on span "Done" at bounding box center [779, 709] width 28 height 20
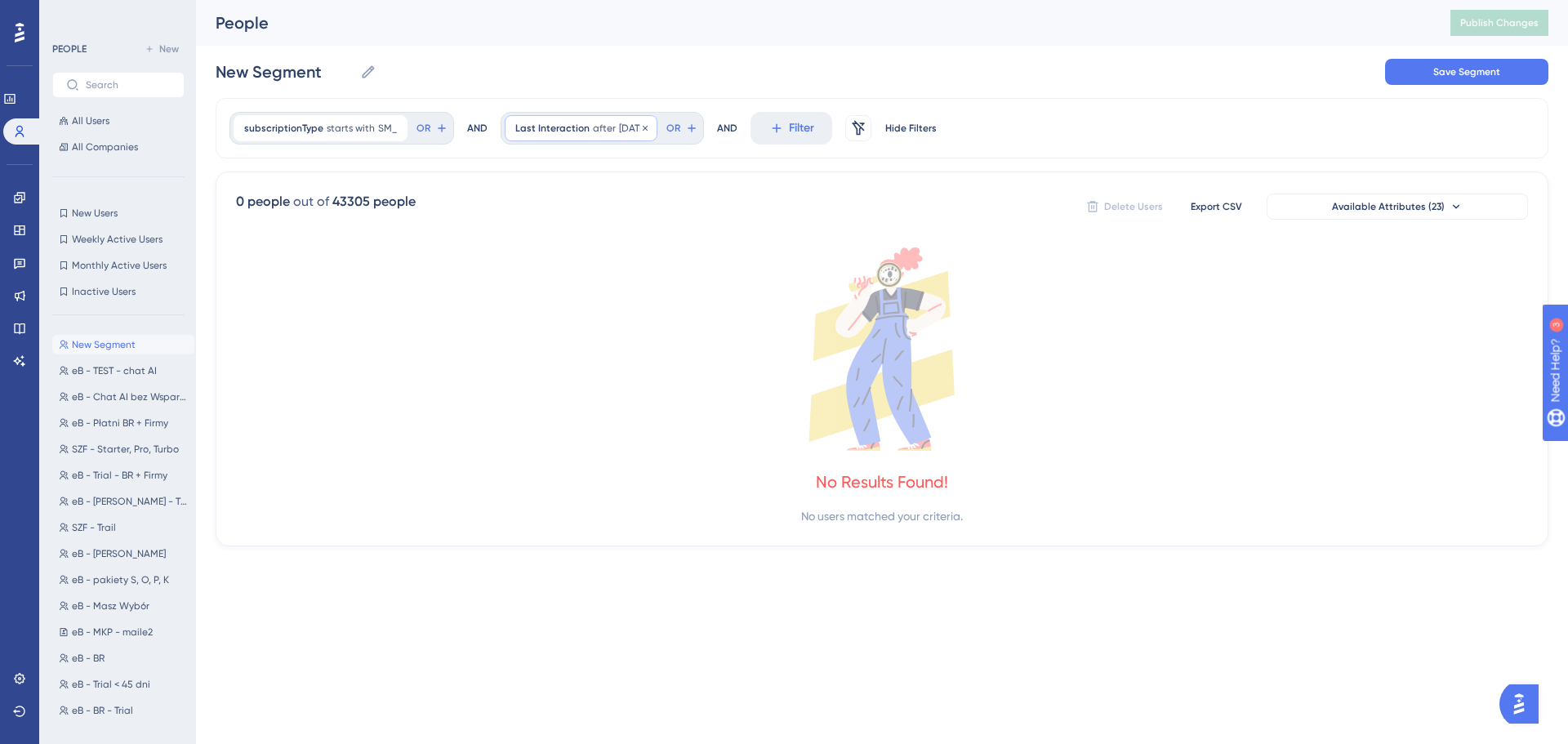
click at [598, 128] on span "after" at bounding box center [604, 128] width 23 height 13
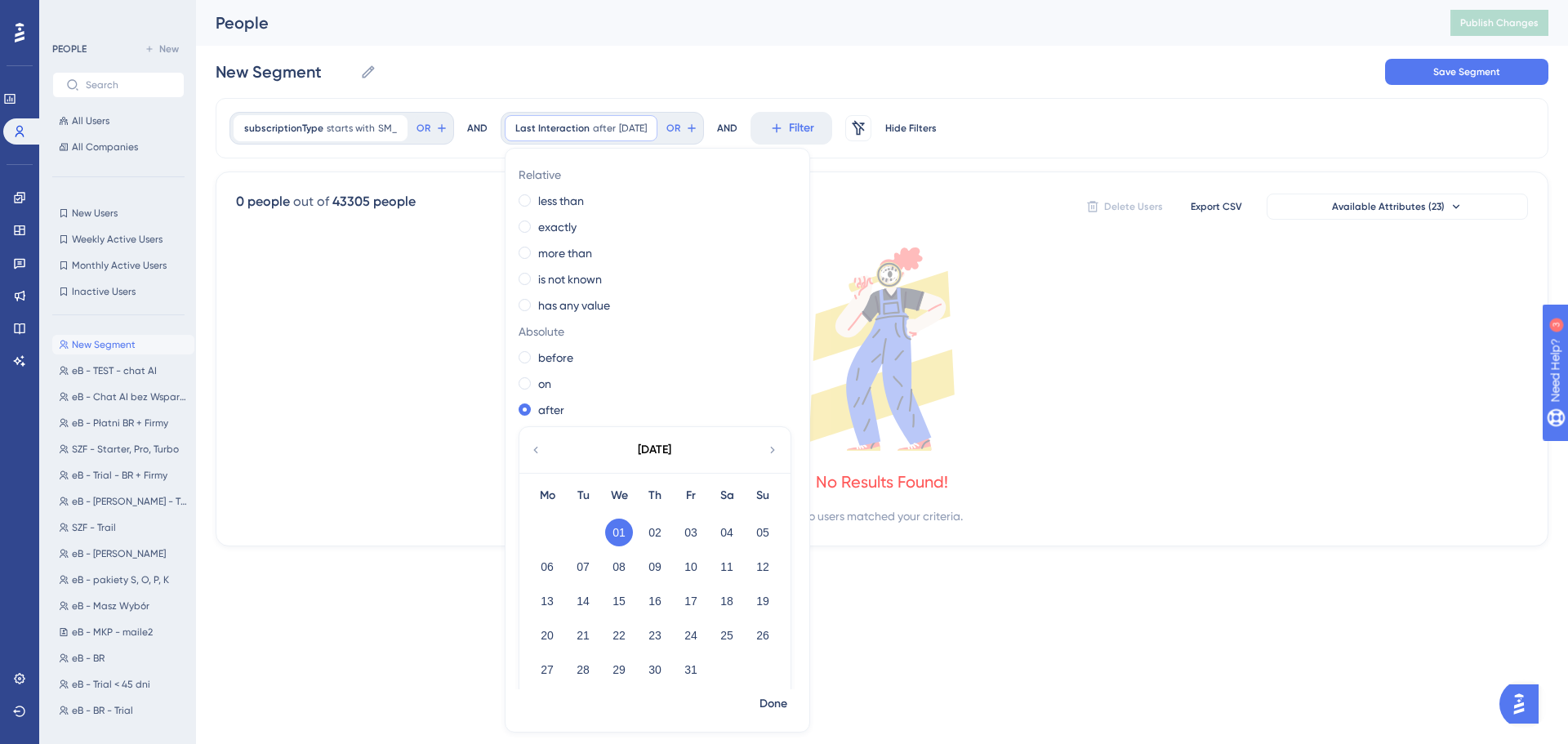
click at [529, 447] on icon at bounding box center [535, 449] width 13 height 14
click at [529, 447] on icon at bounding box center [535, 449] width 13 height 14
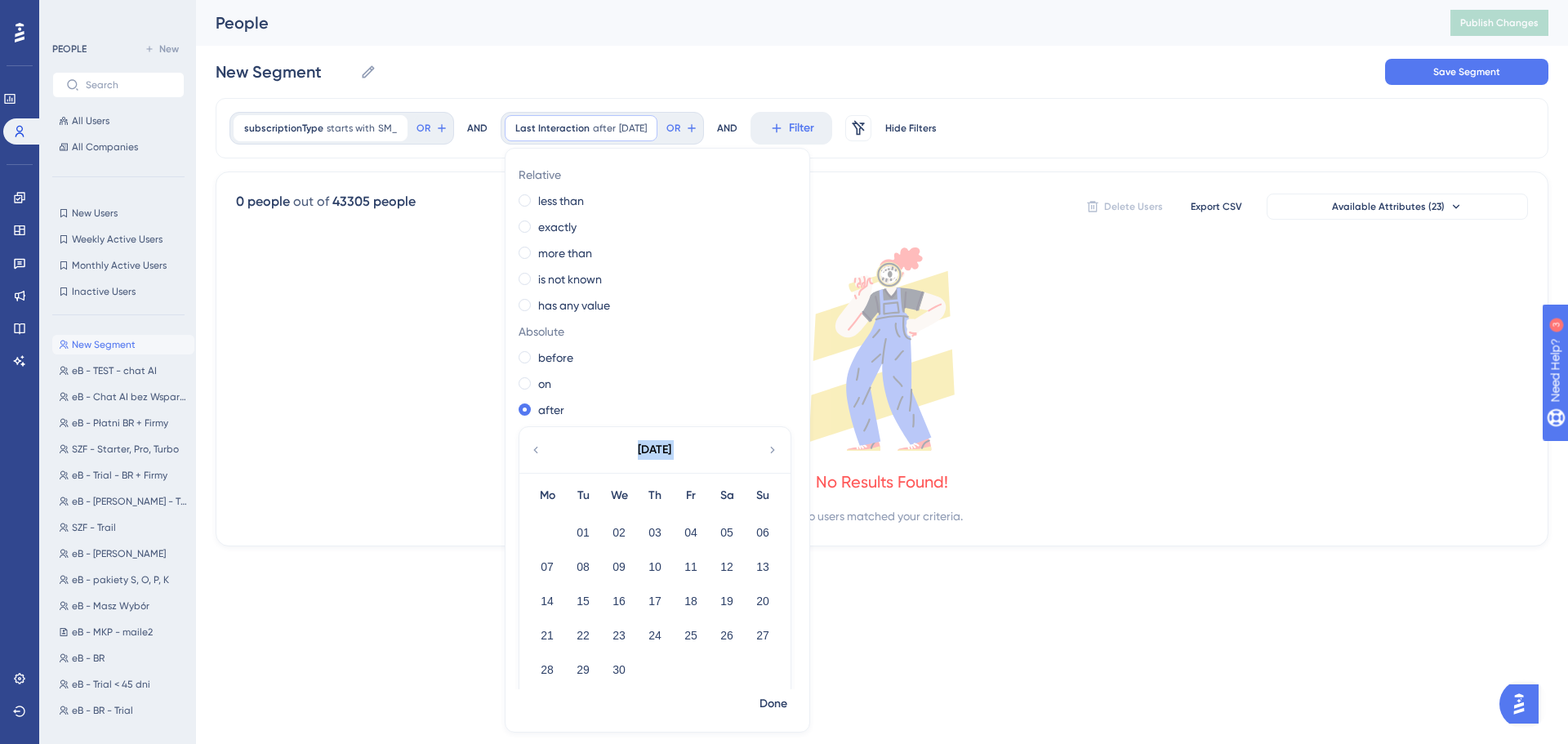
click at [529, 447] on icon at bounding box center [535, 449] width 13 height 14
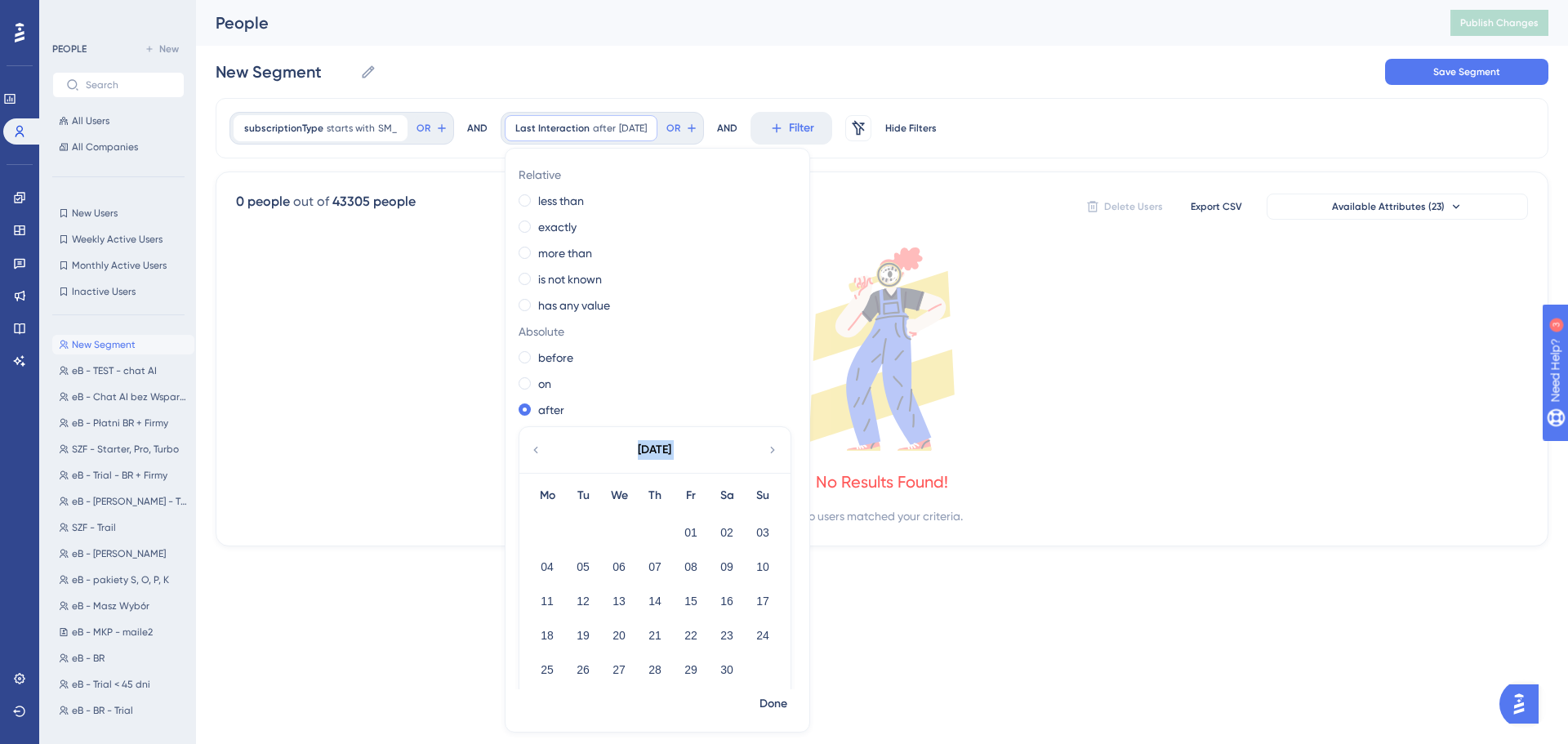
click at [529, 447] on icon at bounding box center [535, 449] width 13 height 14
click at [757, 536] on button "01" at bounding box center [763, 532] width 28 height 28
click at [772, 701] on span "Done" at bounding box center [773, 703] width 28 height 19
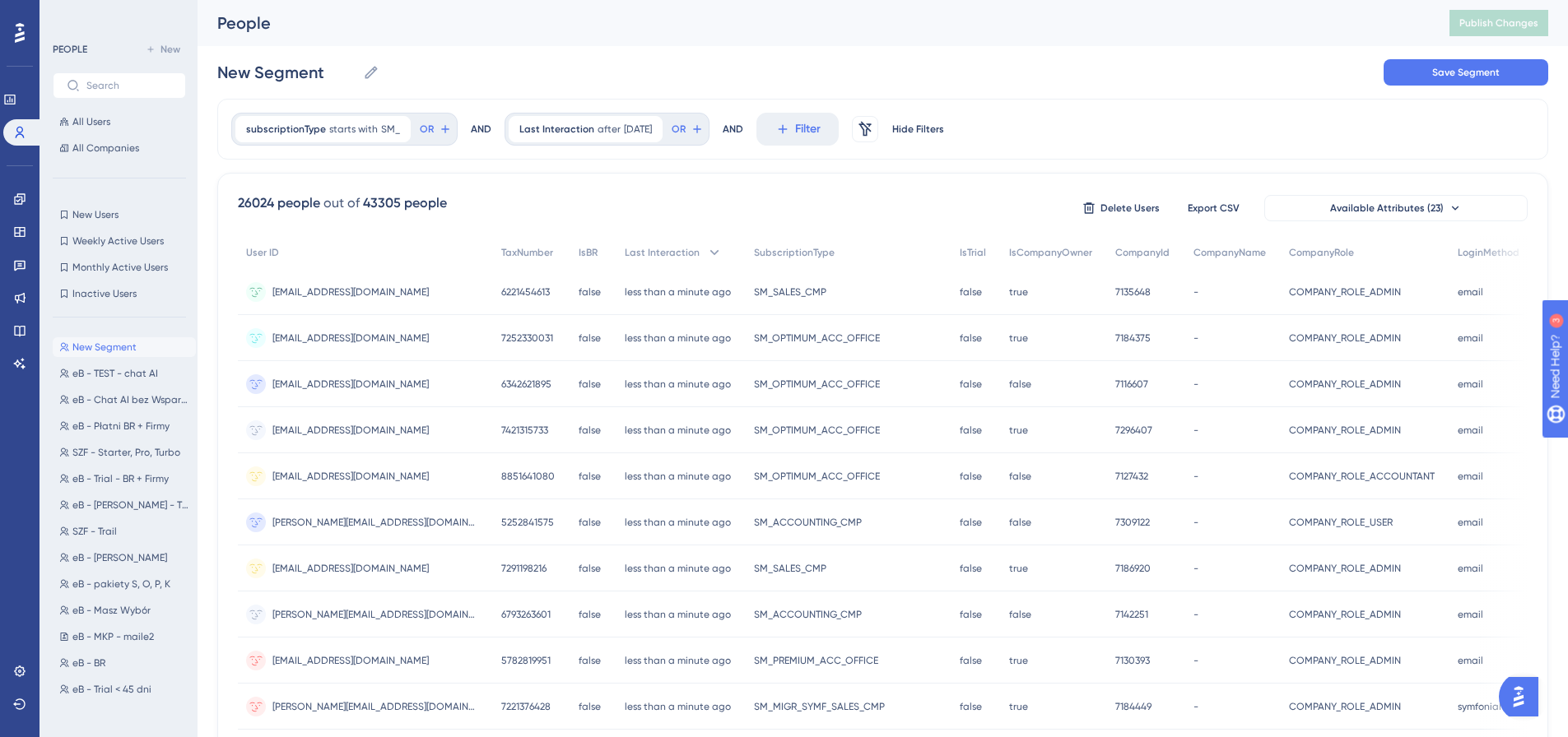
click at [754, 167] on div "subscriptionType starts with SM_ SM_ Remove OR AND Last Interaction after [DATE…" at bounding box center [882, 681] width 1331 height 1166
click at [781, 133] on icon at bounding box center [782, 129] width 15 height 15
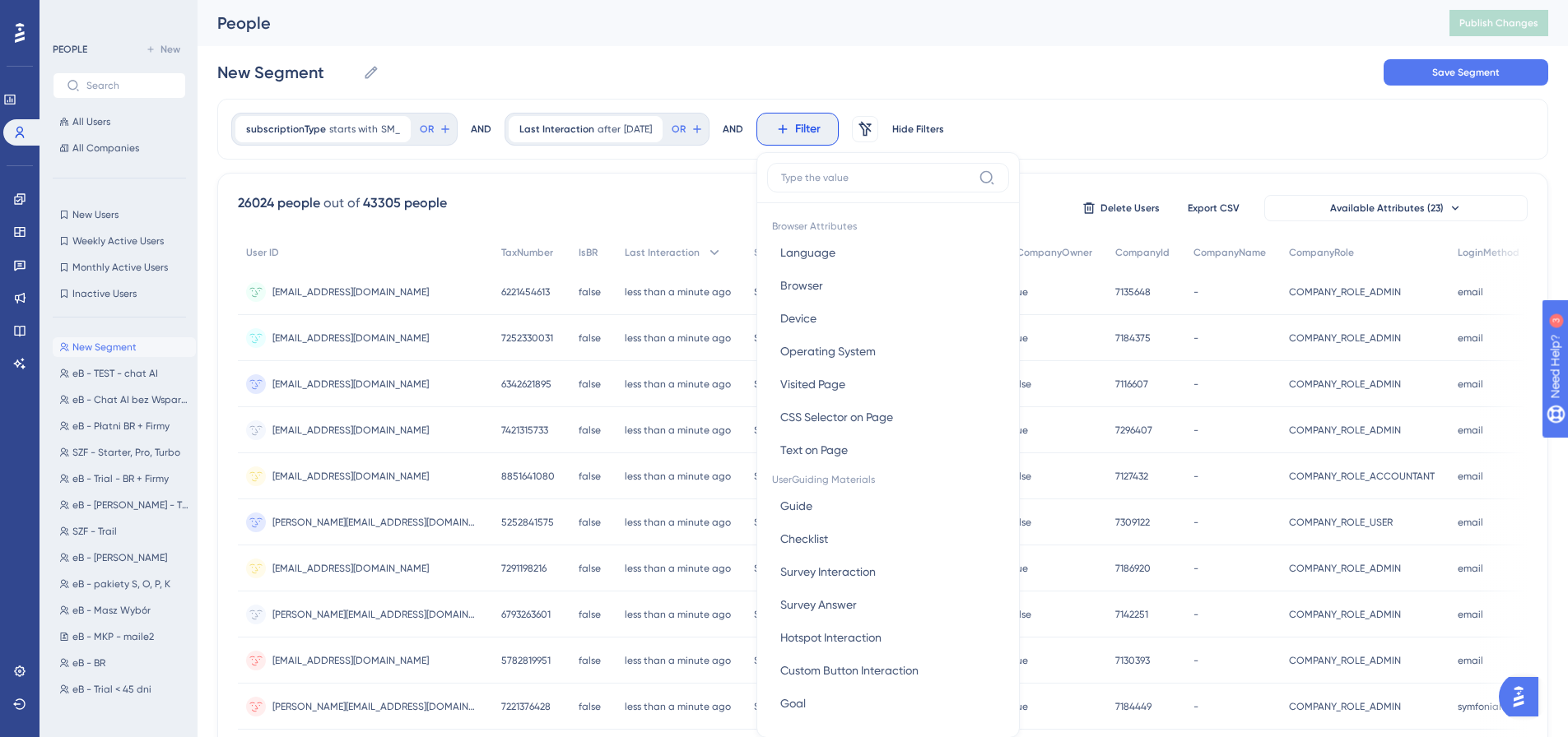
scroll to position [77, 0]
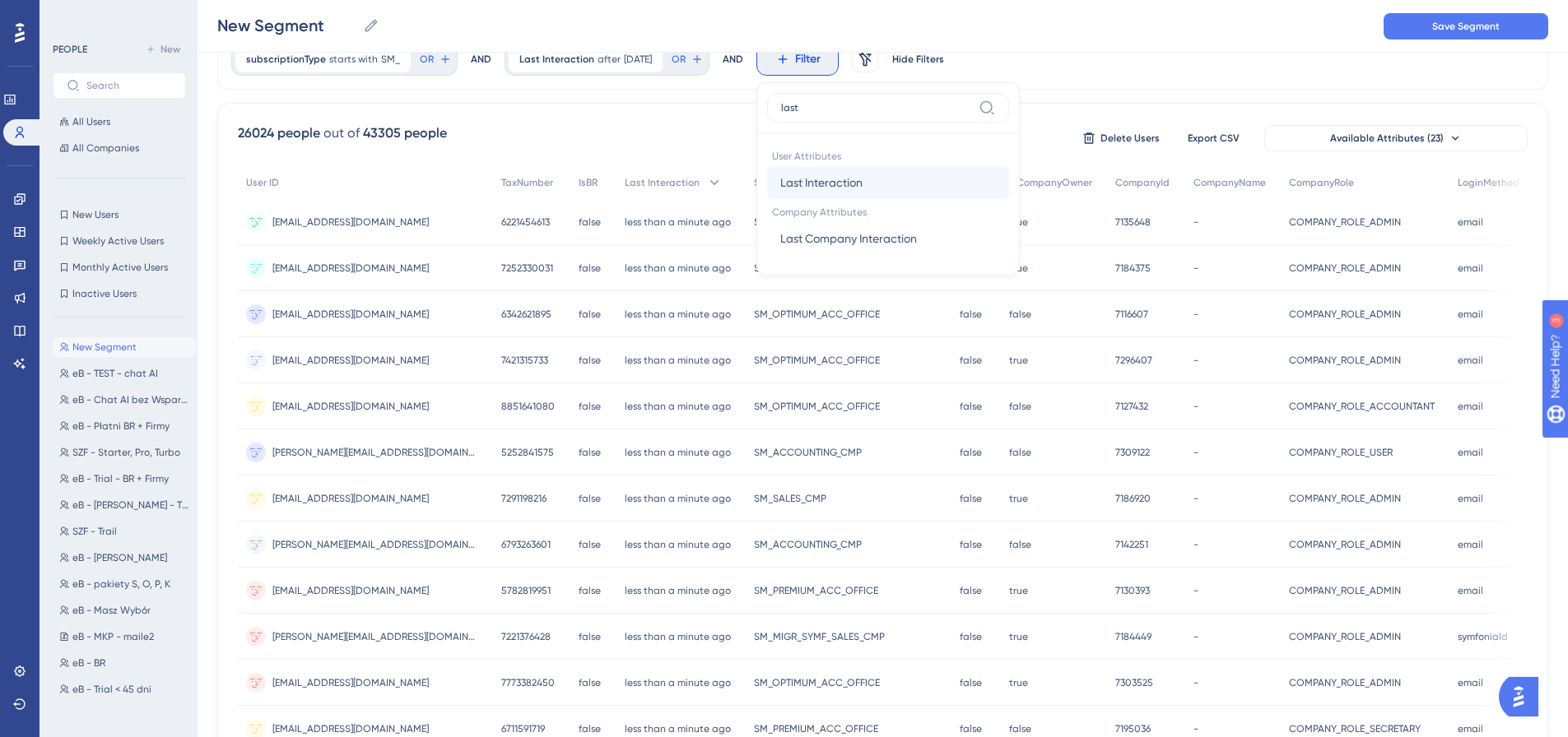
type input "last"
click at [881, 181] on button "Last Interaction Last Interaction" at bounding box center [887, 183] width 242 height 33
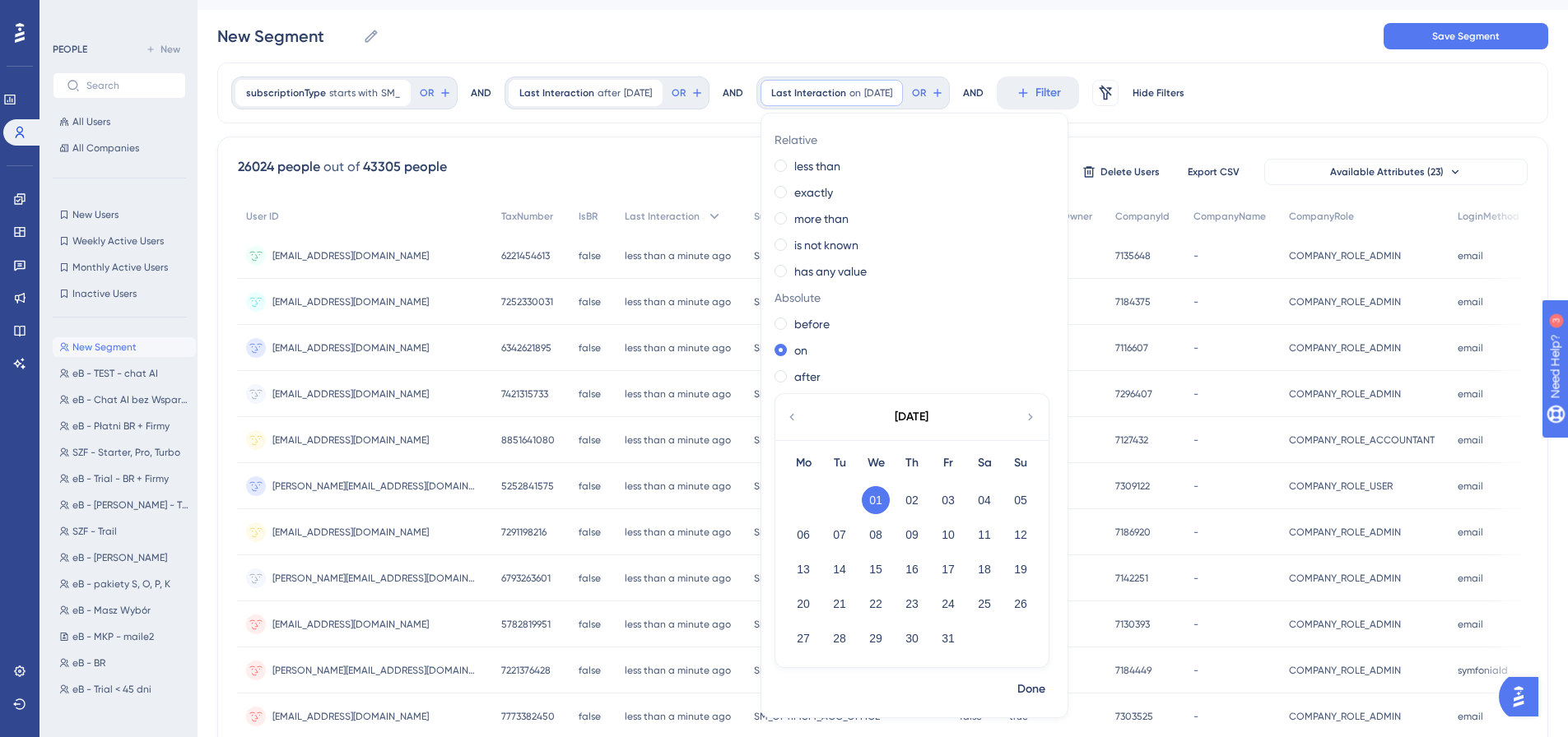
scroll to position [0, 0]
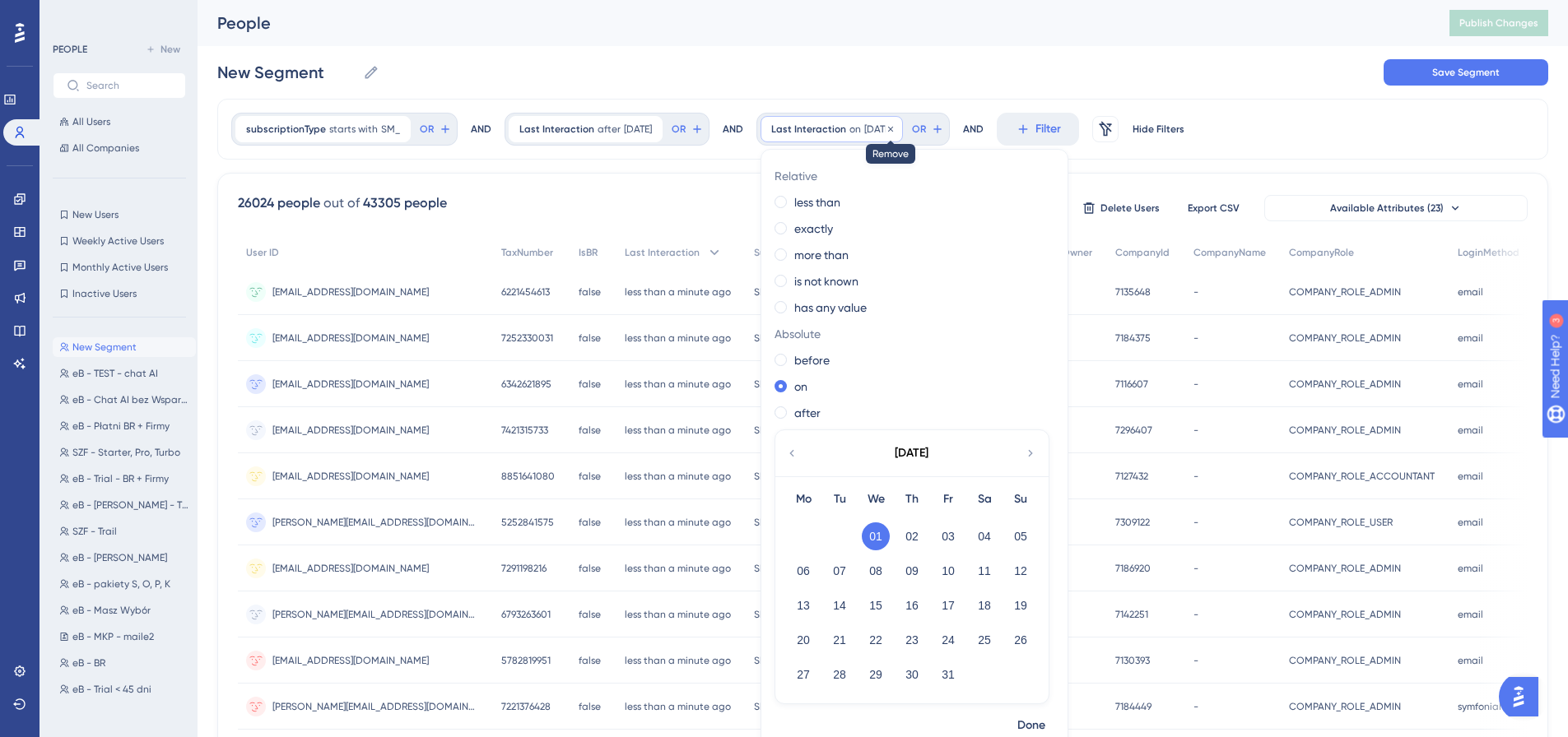
click at [895, 132] on icon at bounding box center [891, 130] width 10 height 10
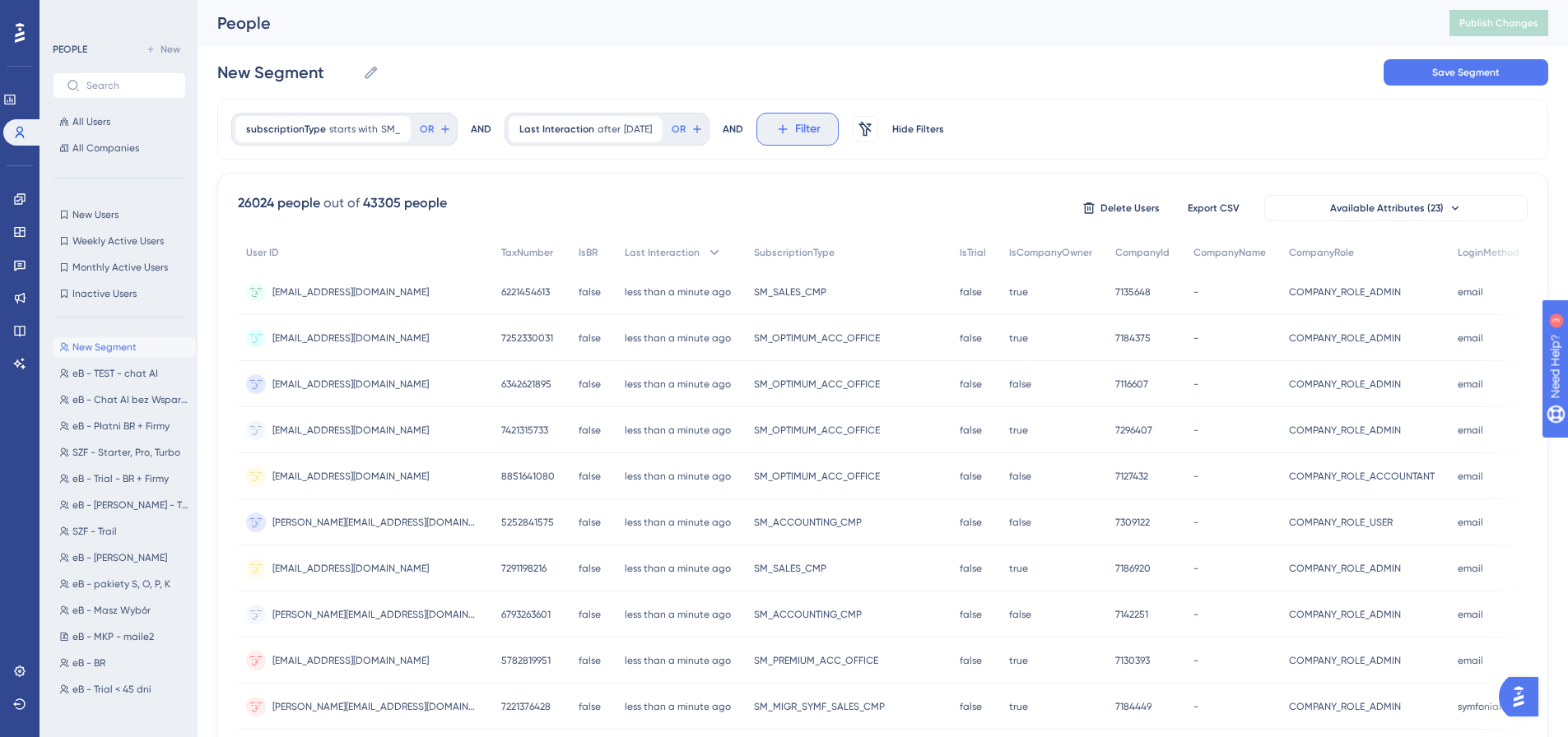
click at [811, 129] on span "Filter" at bounding box center [808, 129] width 26 height 20
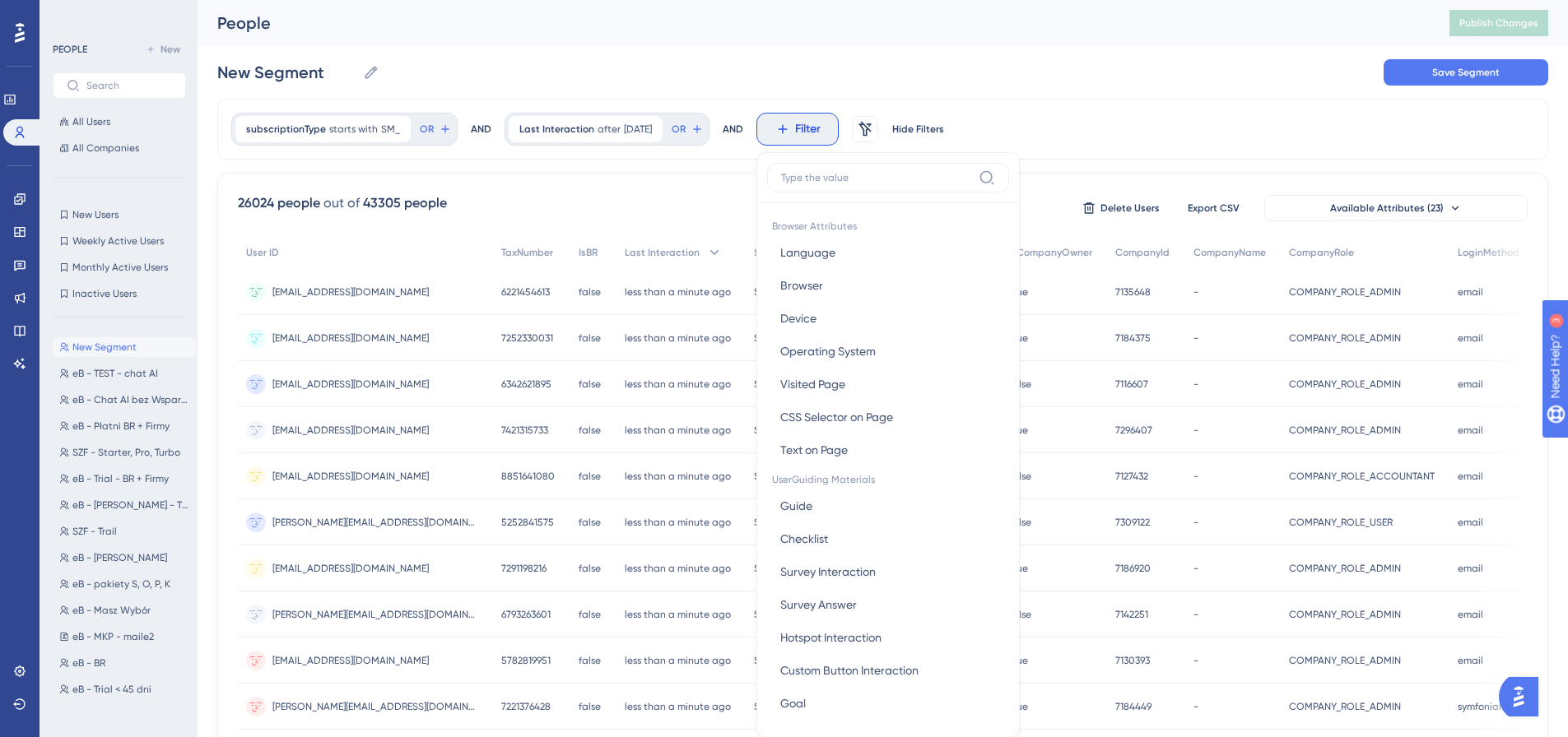
scroll to position [77, 0]
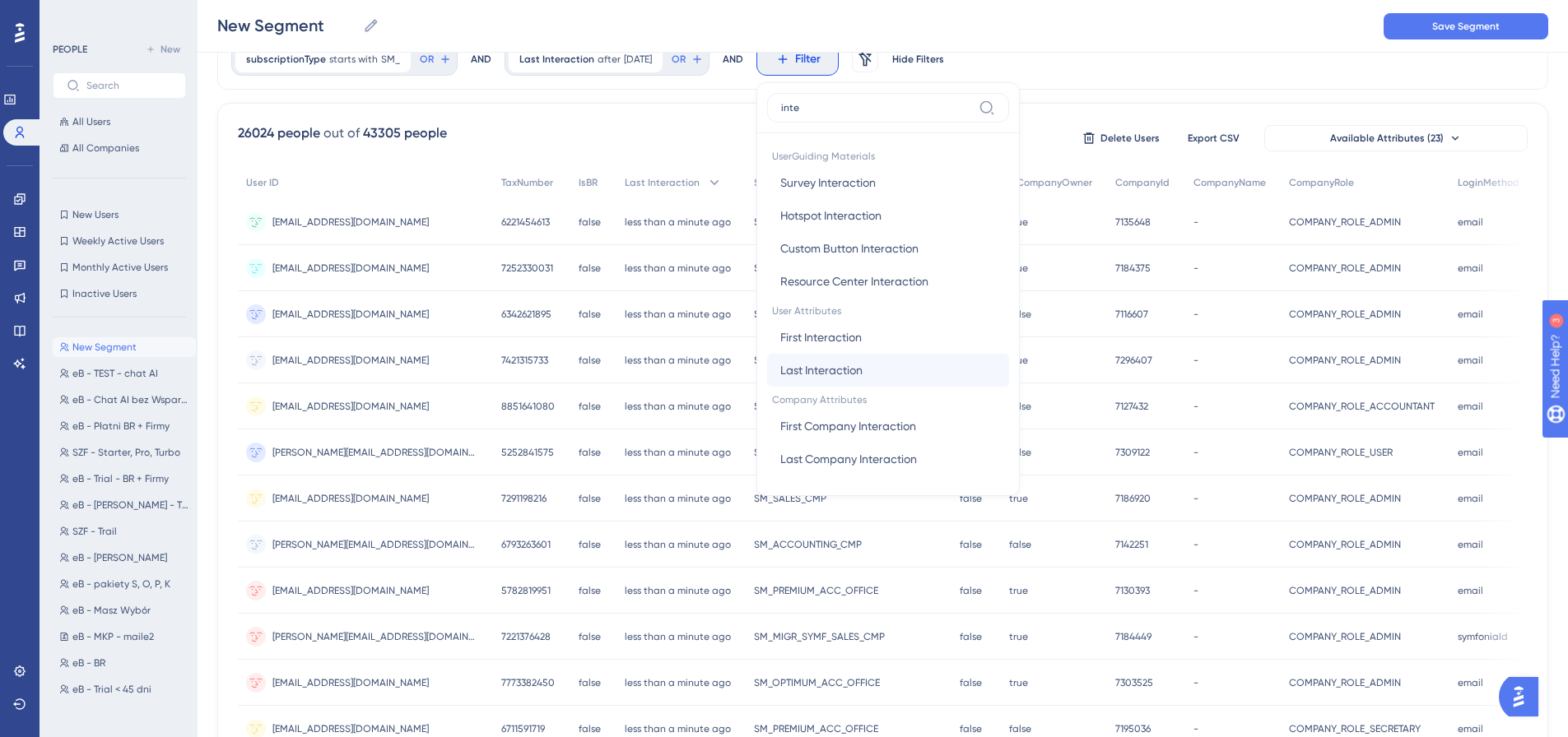
type input "inte"
click at [880, 368] on button "Last Interaction Last Interaction" at bounding box center [887, 370] width 242 height 33
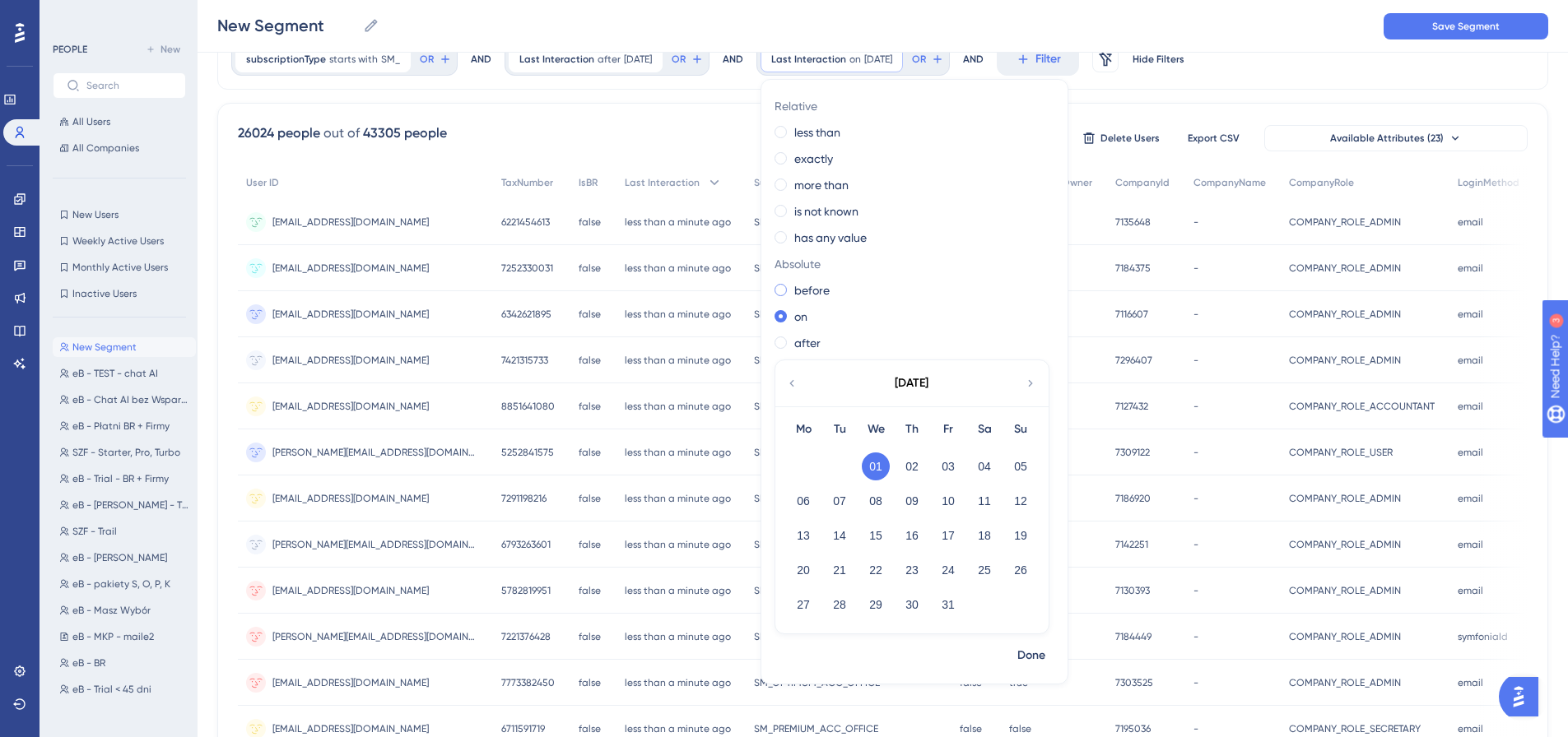
click at [827, 295] on label "before" at bounding box center [811, 290] width 35 height 20
click at [803, 382] on div "[DATE]" at bounding box center [911, 383] width 272 height 46
click at [791, 383] on icon at bounding box center [791, 383] width 13 height 15
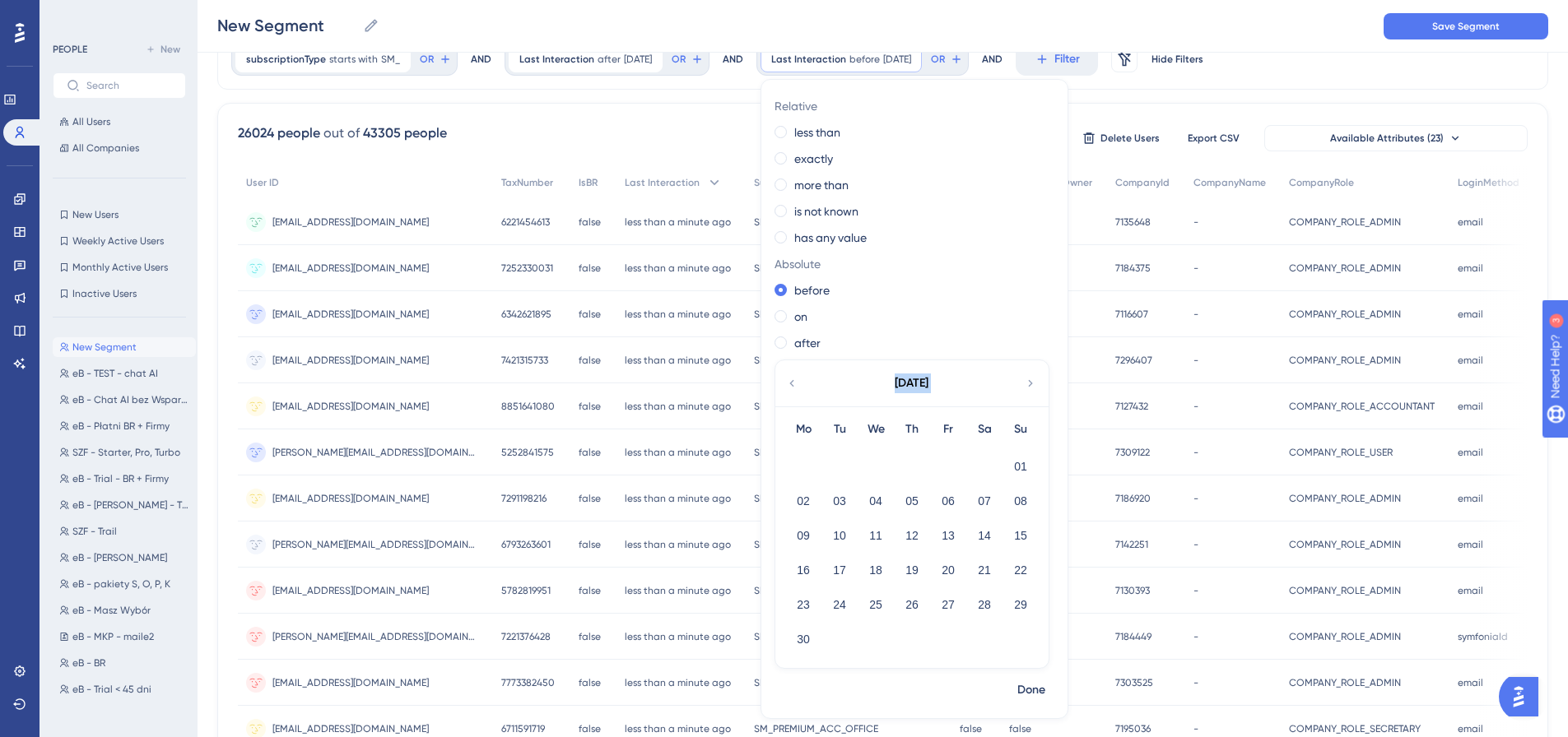
click at [791, 383] on icon at bounding box center [791, 383] width 13 height 15
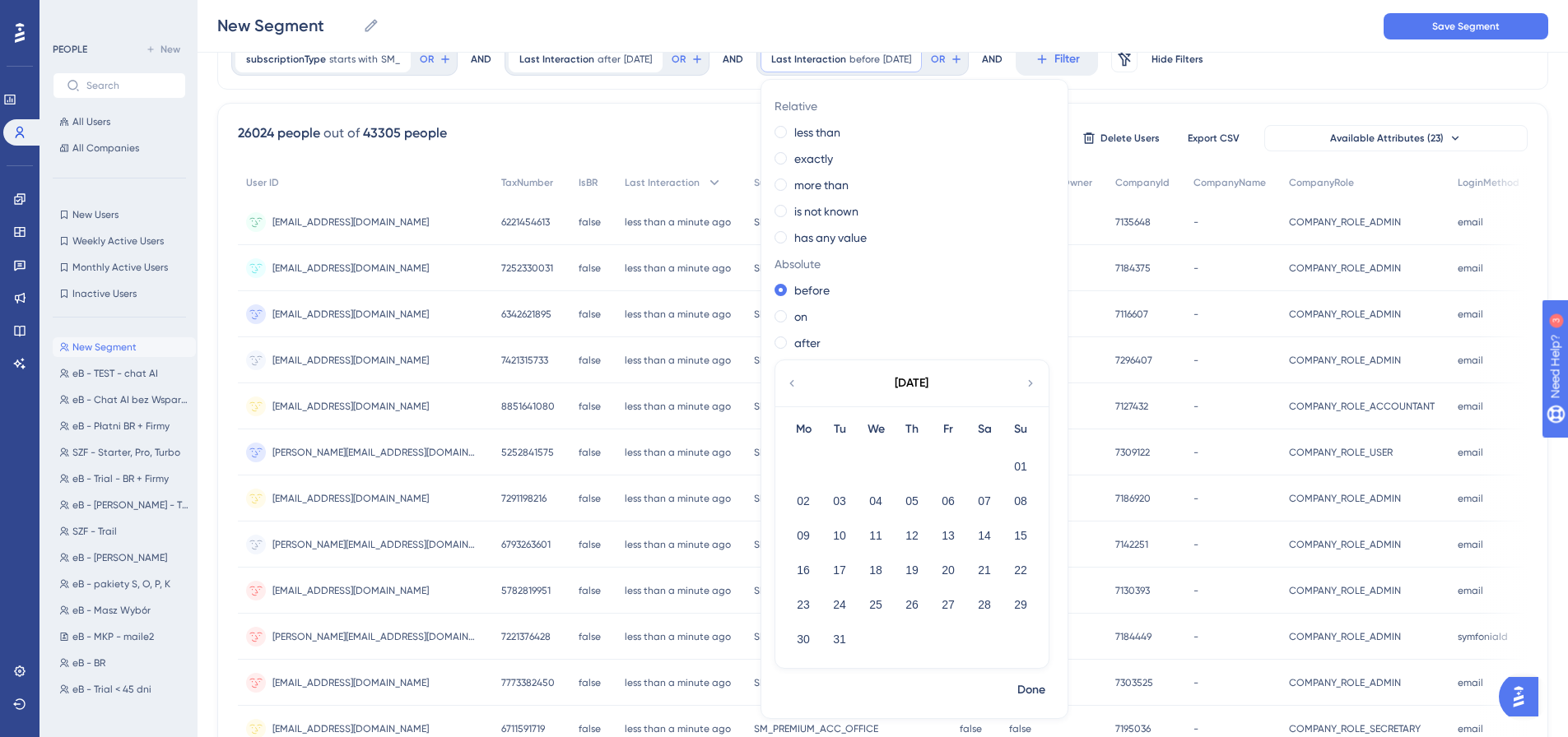
click at [791, 383] on icon at bounding box center [791, 383] width 13 height 15
click at [846, 465] on button "01" at bounding box center [840, 466] width 28 height 28
click at [1042, 660] on span "Done" at bounding box center [1031, 655] width 28 height 20
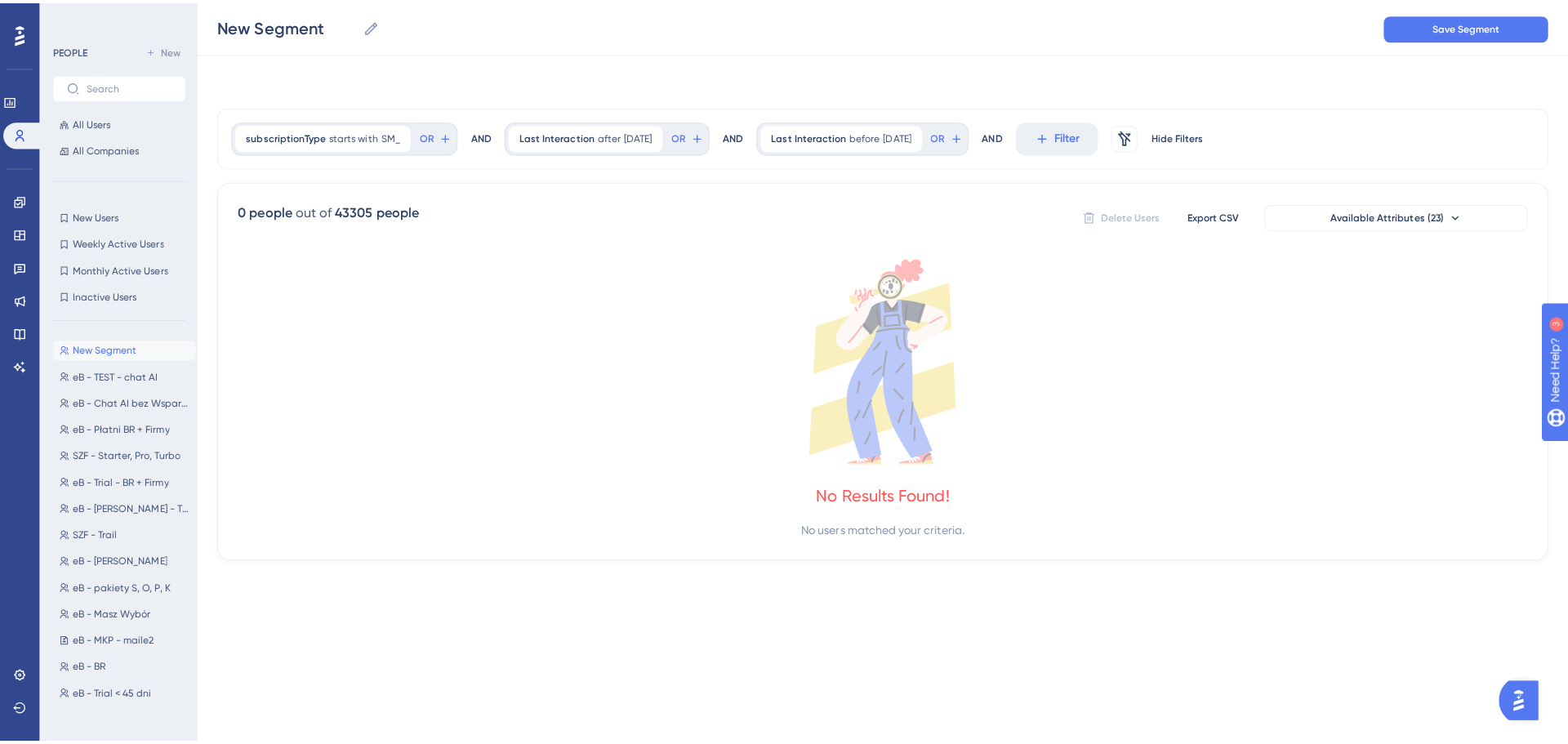
scroll to position [0, 0]
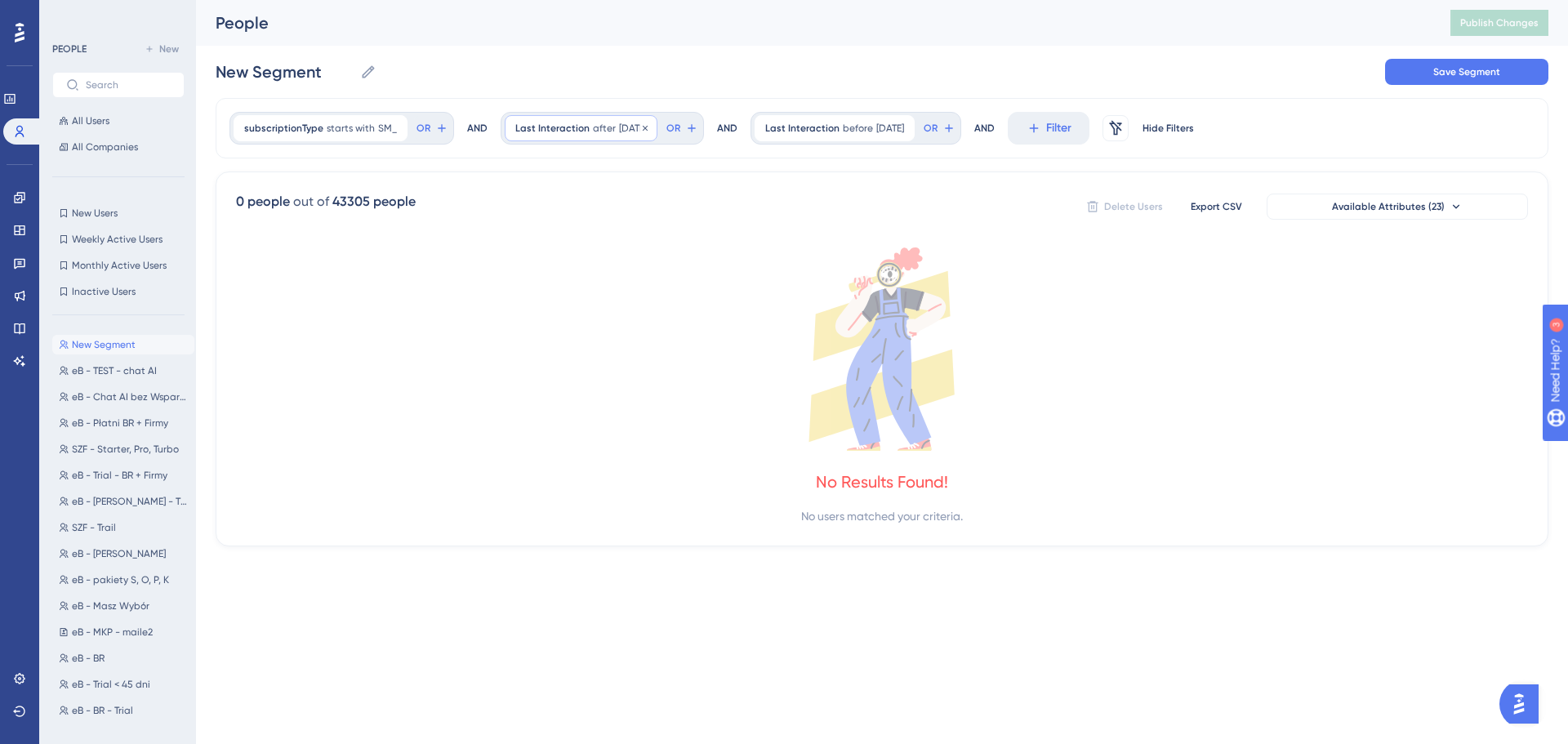
click at [598, 130] on span "after" at bounding box center [604, 128] width 23 height 13
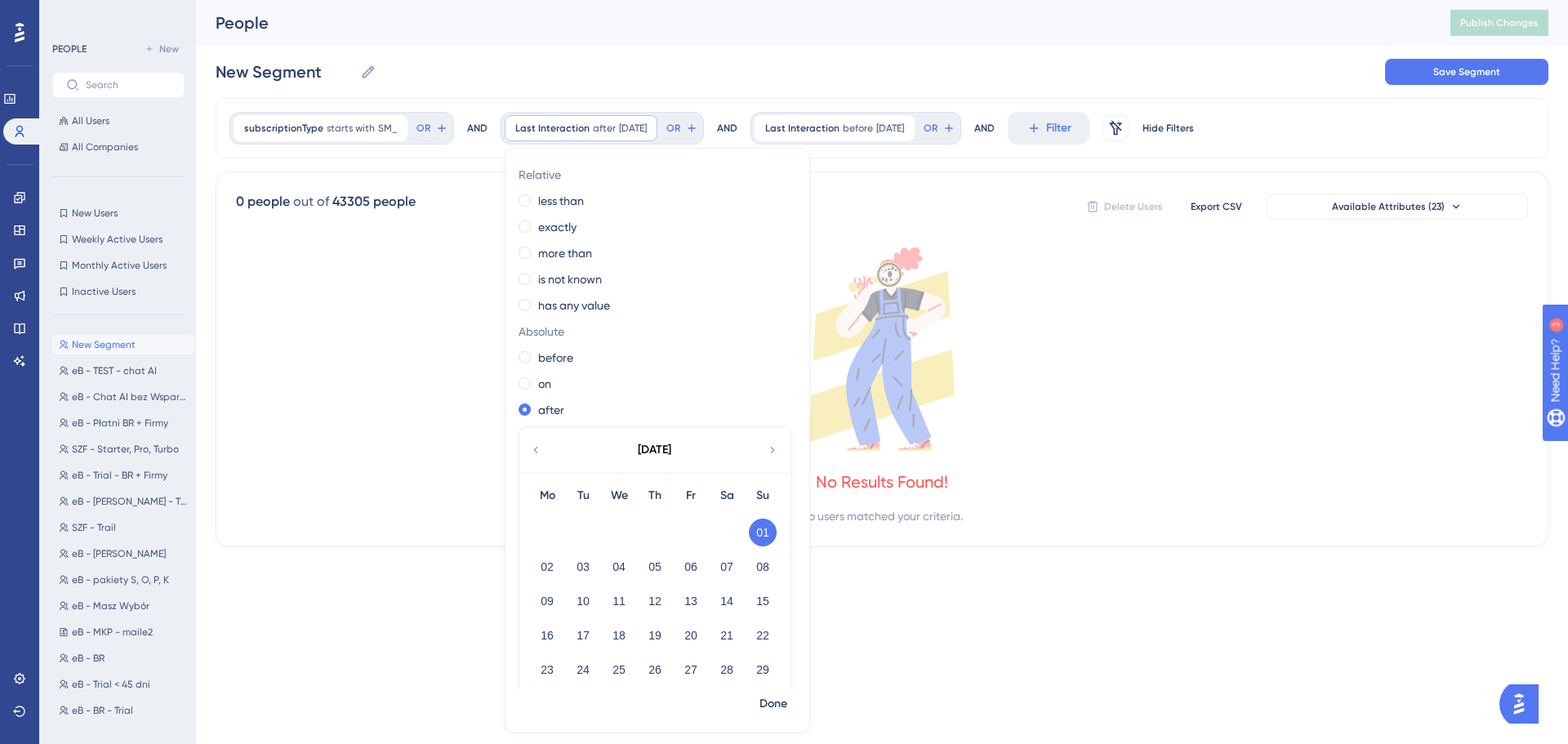
click at [762, 531] on button "01" at bounding box center [763, 532] width 28 height 28
click at [753, 682] on button "29" at bounding box center [763, 669] width 28 height 28
drag, startPoint x: 747, startPoint y: 526, endPoint x: 758, endPoint y: 535, distance: 14.2
click at [749, 527] on button "01" at bounding box center [763, 532] width 28 height 28
click at [567, 225] on label "exactly" at bounding box center [557, 226] width 38 height 19
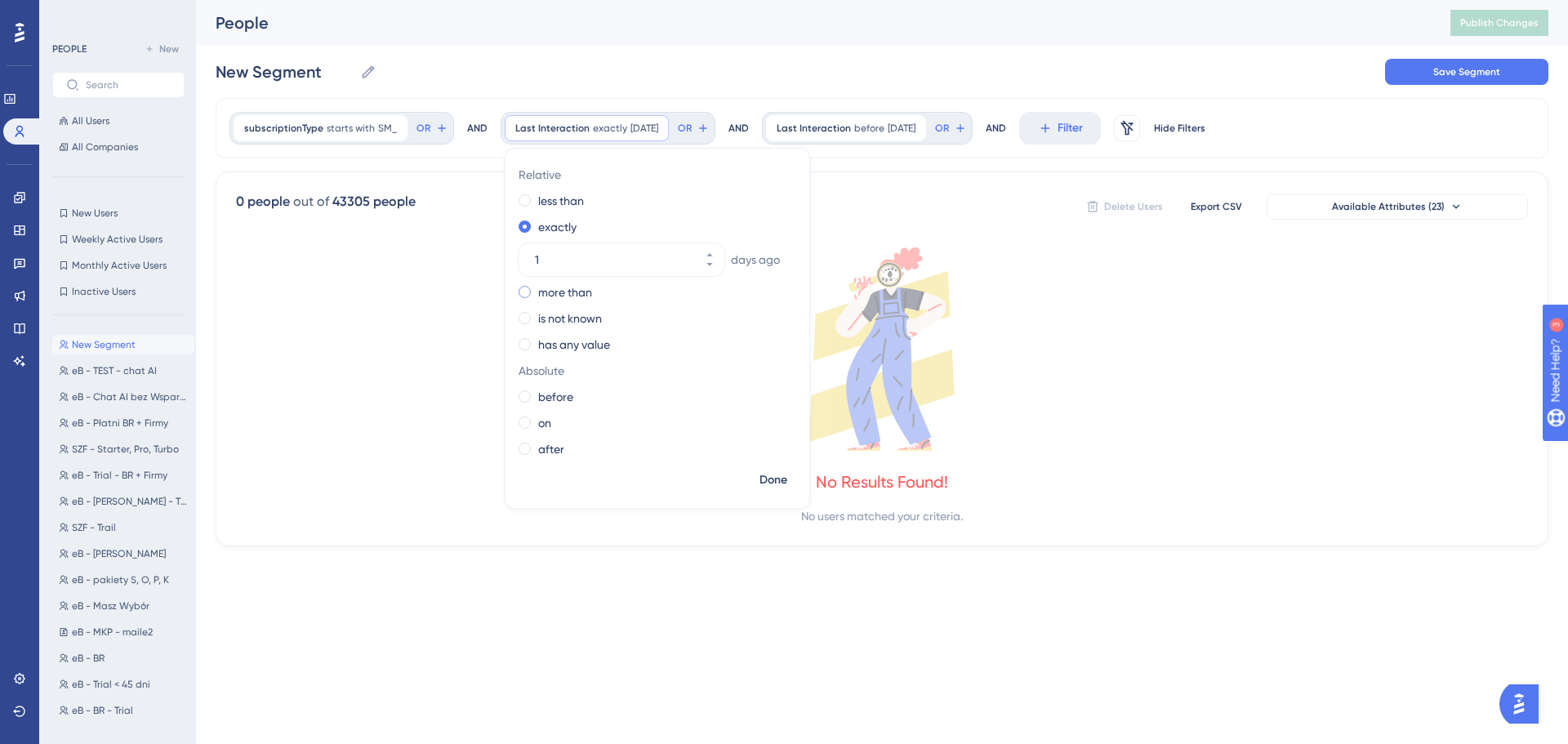
click at [556, 290] on label "more than" at bounding box center [565, 291] width 54 height 19
click at [574, 317] on label "is not known" at bounding box center [570, 318] width 64 height 19
click at [578, 310] on label "has any value" at bounding box center [574, 305] width 72 height 19
click at [556, 358] on label "before" at bounding box center [555, 358] width 35 height 19
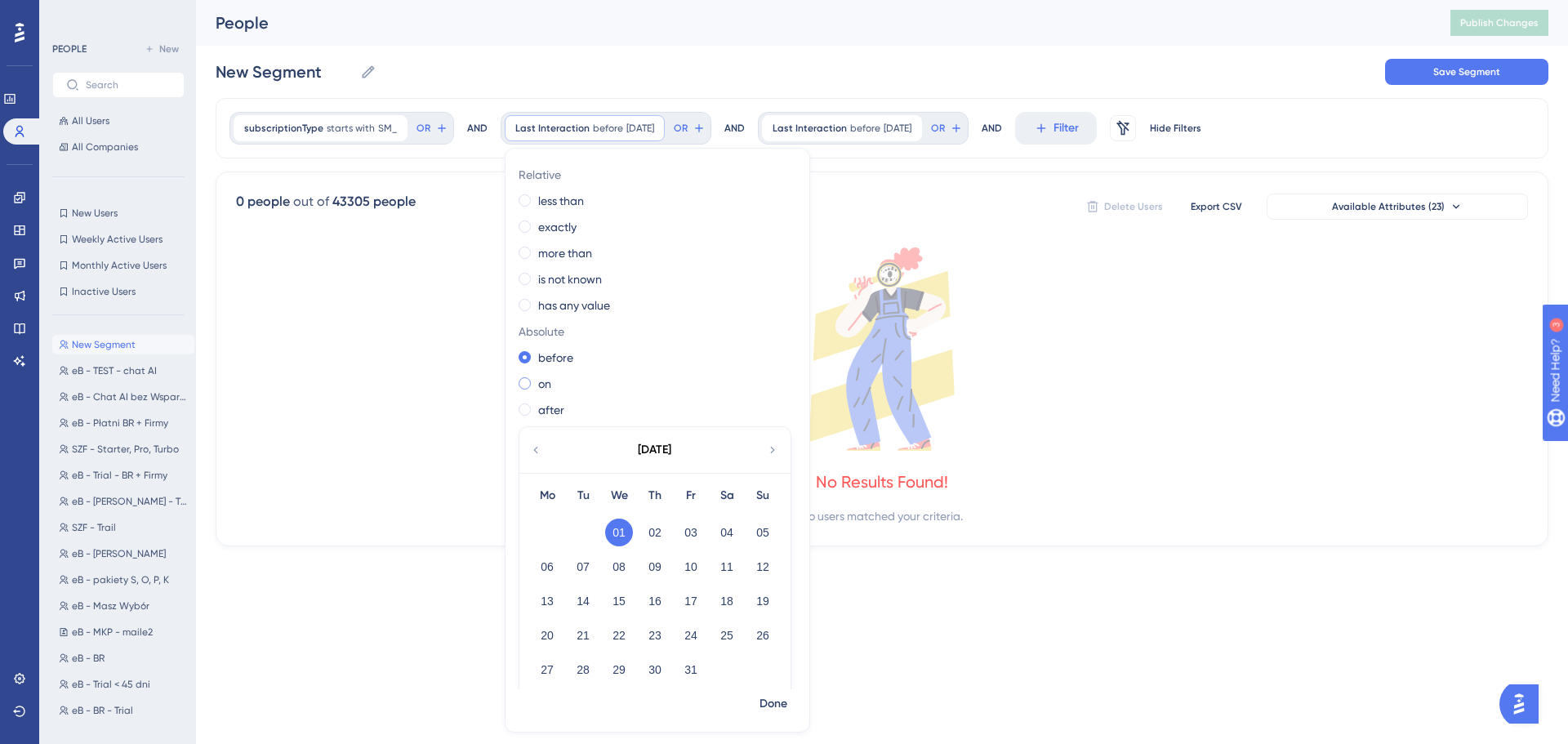
click at [538, 391] on label "on" at bounding box center [544, 383] width 13 height 19
click at [610, 535] on button "01" at bounding box center [619, 532] width 28 height 28
click at [681, 672] on button "31" at bounding box center [691, 669] width 28 height 28
click at [617, 538] on button "01" at bounding box center [619, 532] width 28 height 28
click at [681, 676] on button "31" at bounding box center [691, 669] width 28 height 28
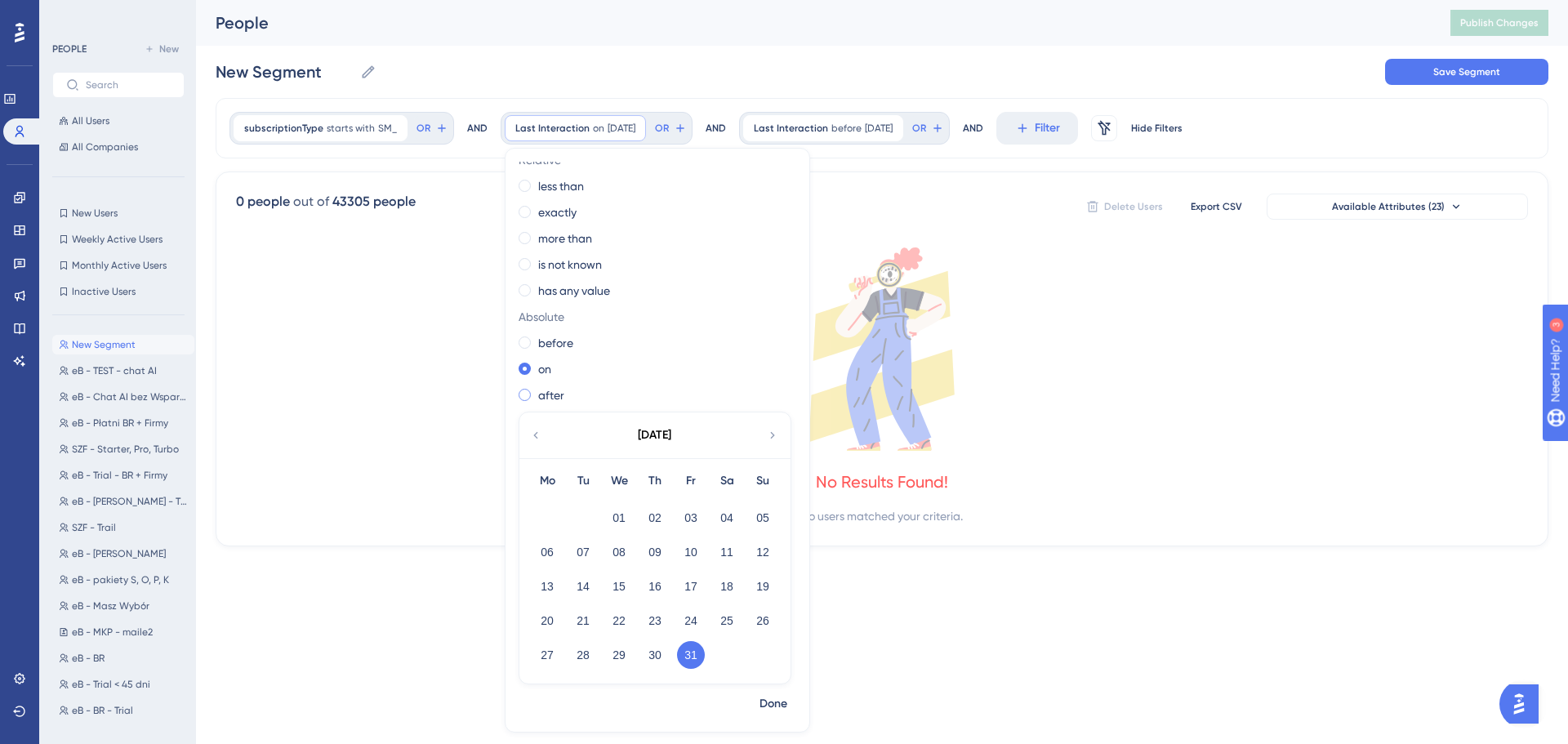
scroll to position [16, 0]
click at [1526, 710] on img "Open AI Assistant Launcher" at bounding box center [1519, 703] width 30 height 30
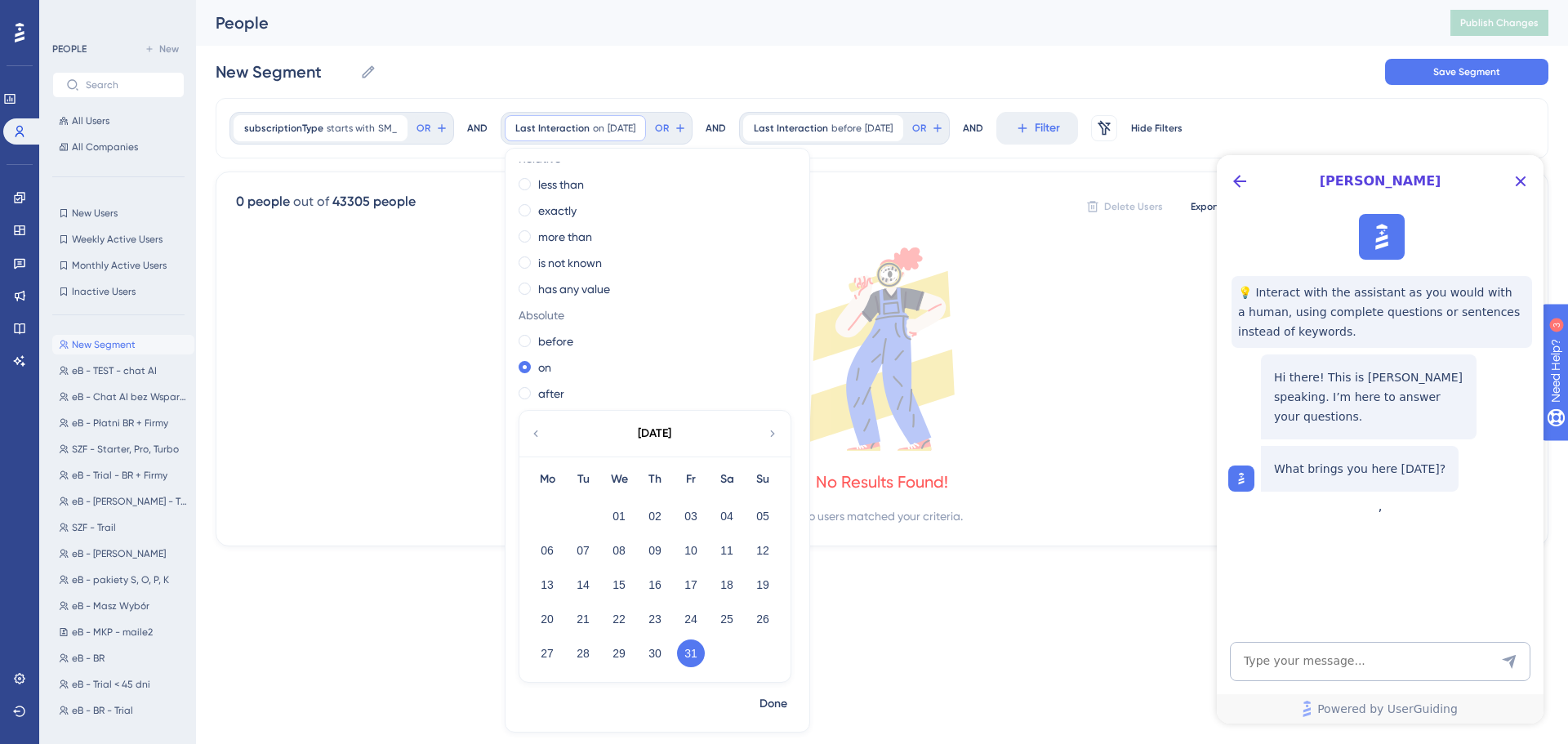
scroll to position [0, 0]
click at [1340, 663] on textarea "AI Assistant Text Input" at bounding box center [1380, 661] width 301 height 39
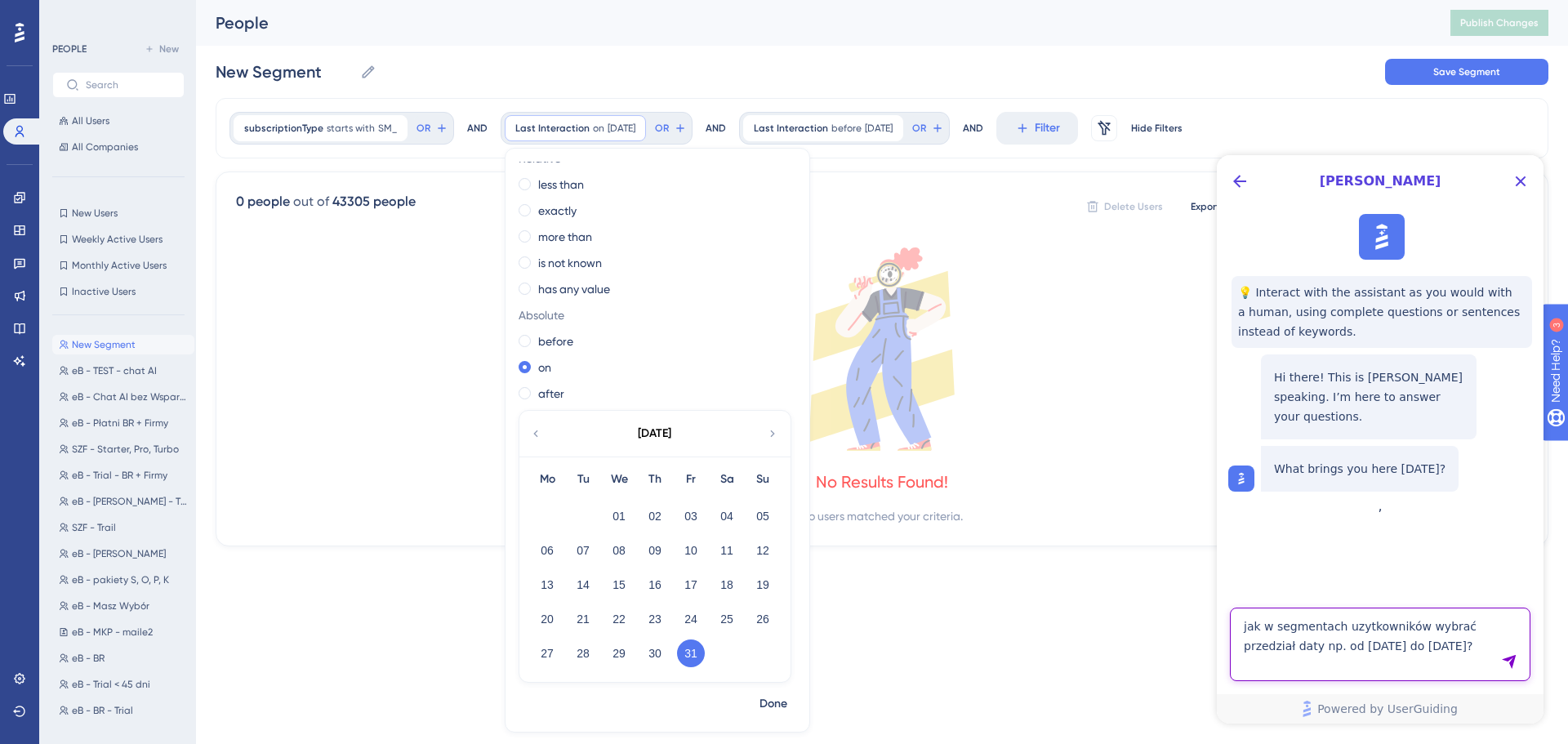
type textarea "jak w segmentach uzytkowników wybrać przedział daty np. od [DATE] do [DATE]?"
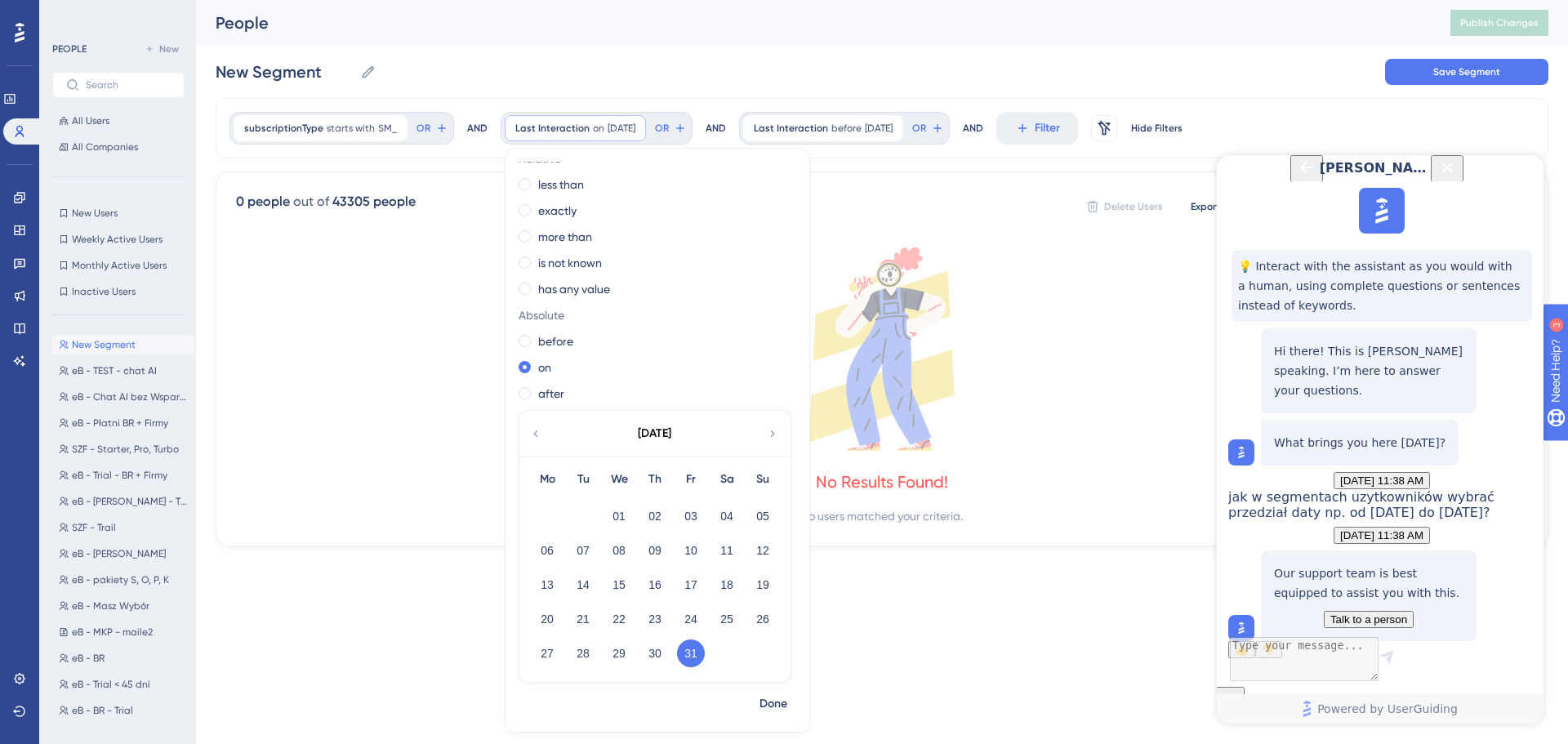
scroll to position [185, 0]
click at [1330, 651] on textarea "AI Assistant Text Input" at bounding box center [1380, 661] width 301 height 39
type textarea "Jak ustawić przedział daty przy tworzeniu segmentu użytkowników?"
click at [1457, 177] on icon "Close Button" at bounding box center [1447, 167] width 19 height 19
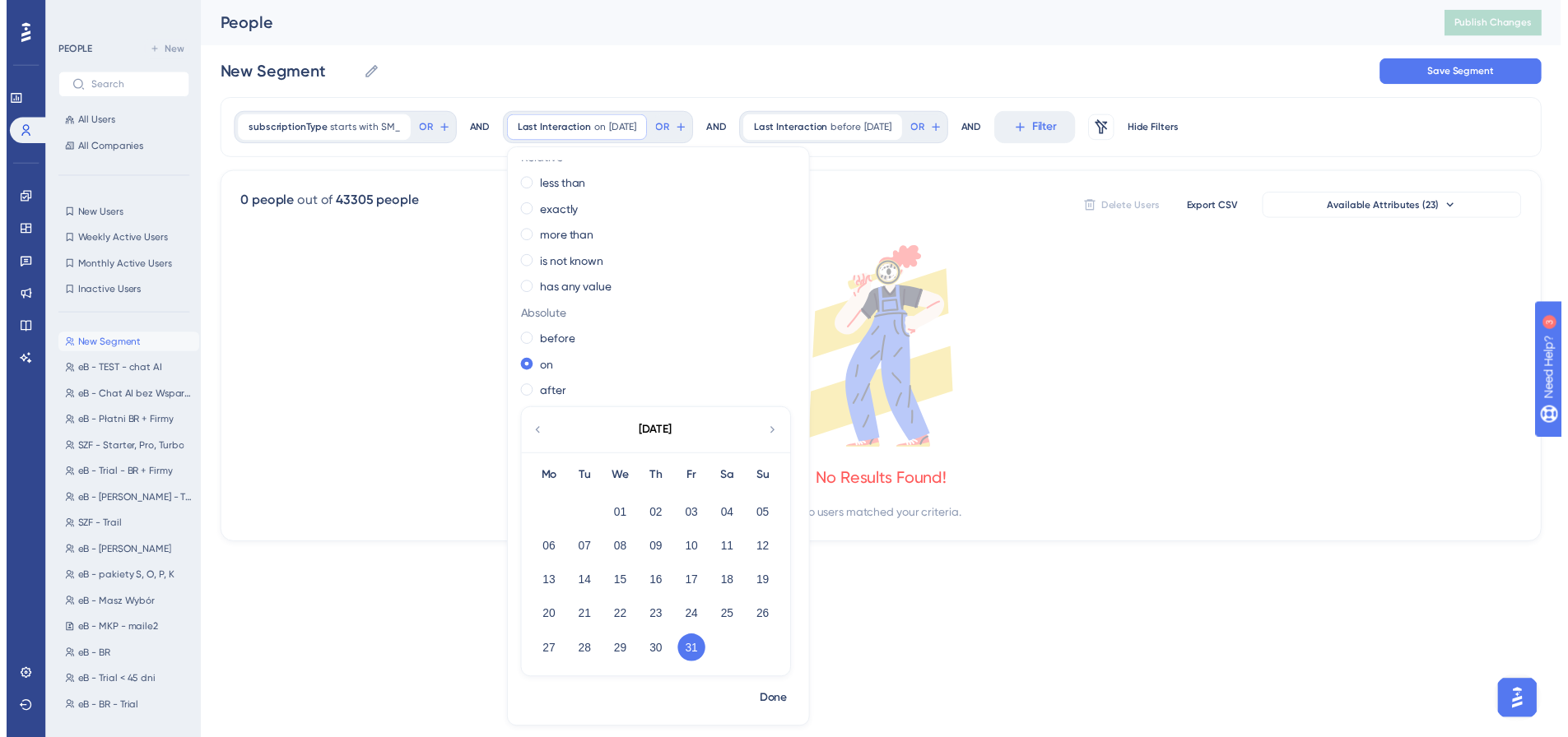
scroll to position [0, 0]
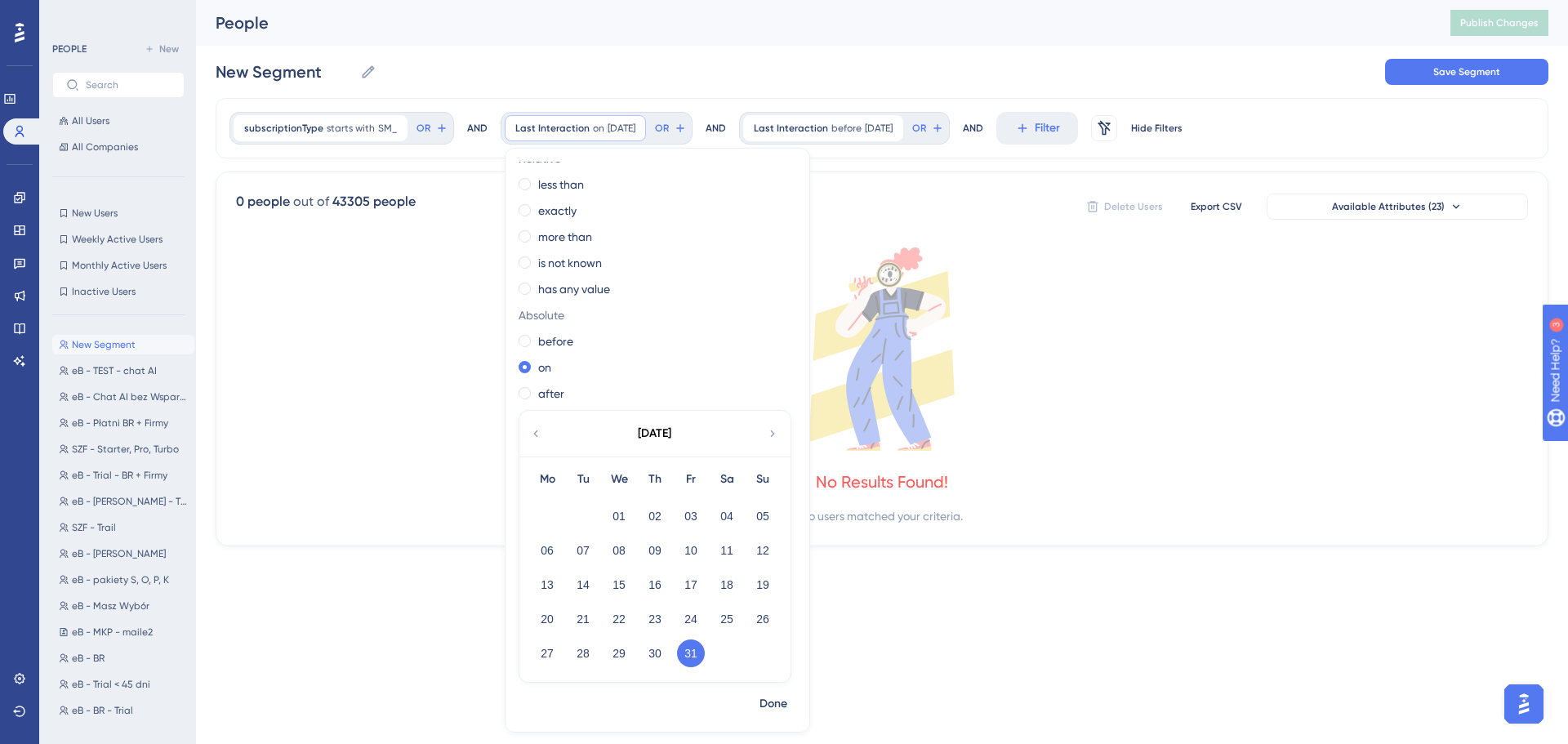
click at [1274, 0] on html "Performance Users Engagement Widgets Feedback Product Updates Knowledge Base AI…" at bounding box center [784, 0] width 1568 height 0
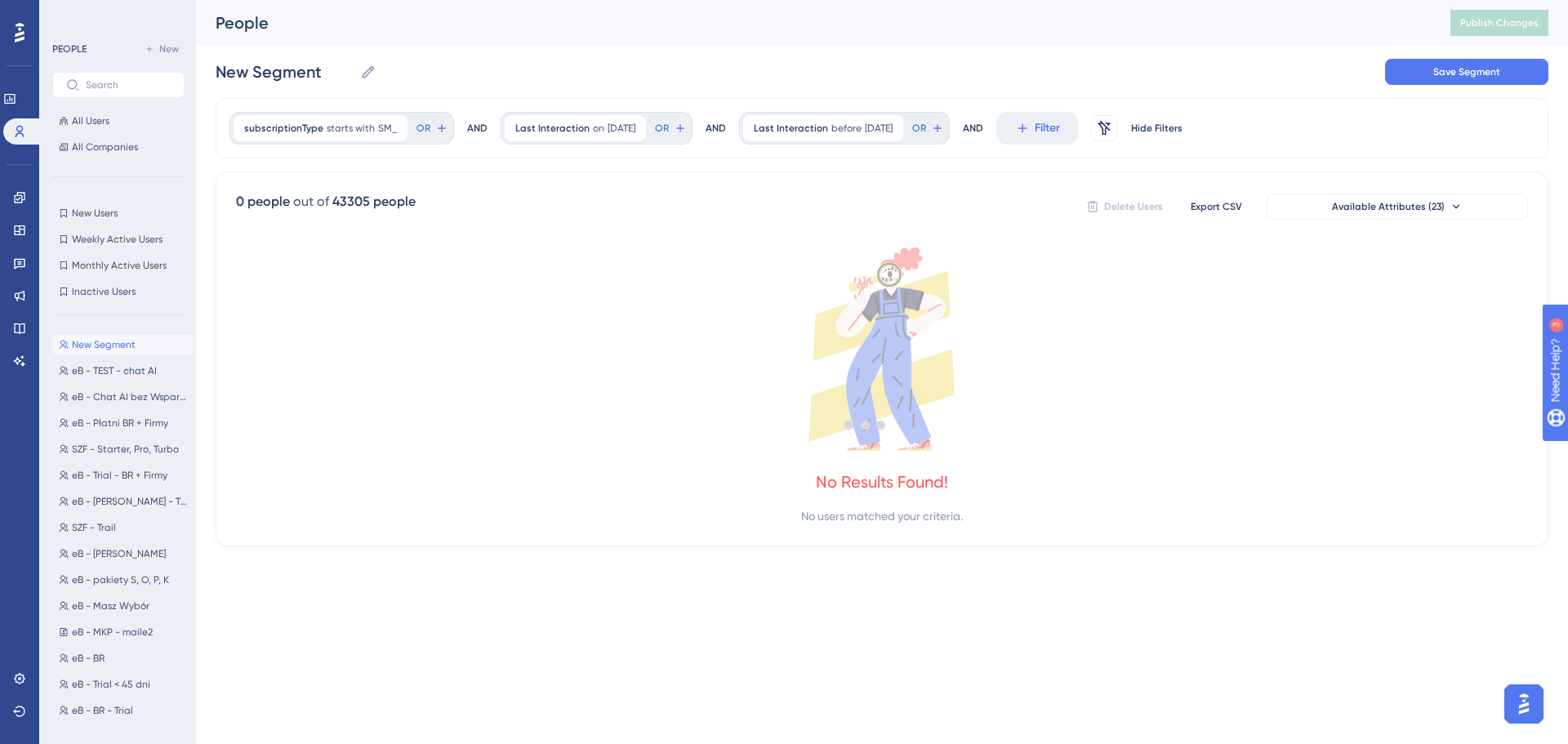
click at [1255, 663] on div at bounding box center [866, 424] width 1405 height 626
click at [637, 126] on icon at bounding box center [634, 127] width 5 height 5
click at [658, 126] on icon at bounding box center [653, 129] width 10 height 10
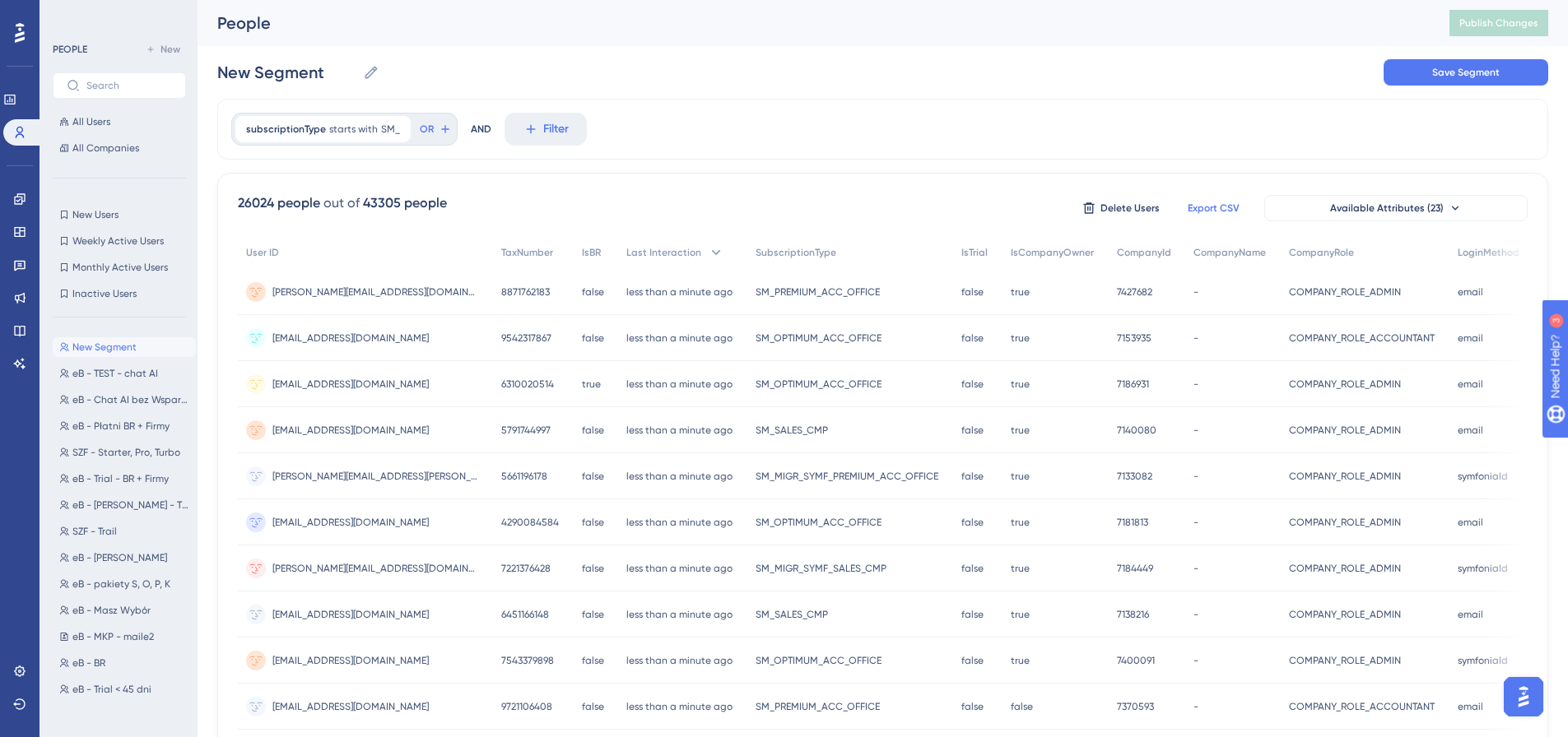
click at [1215, 206] on span "Export CSV" at bounding box center [1214, 208] width 52 height 13
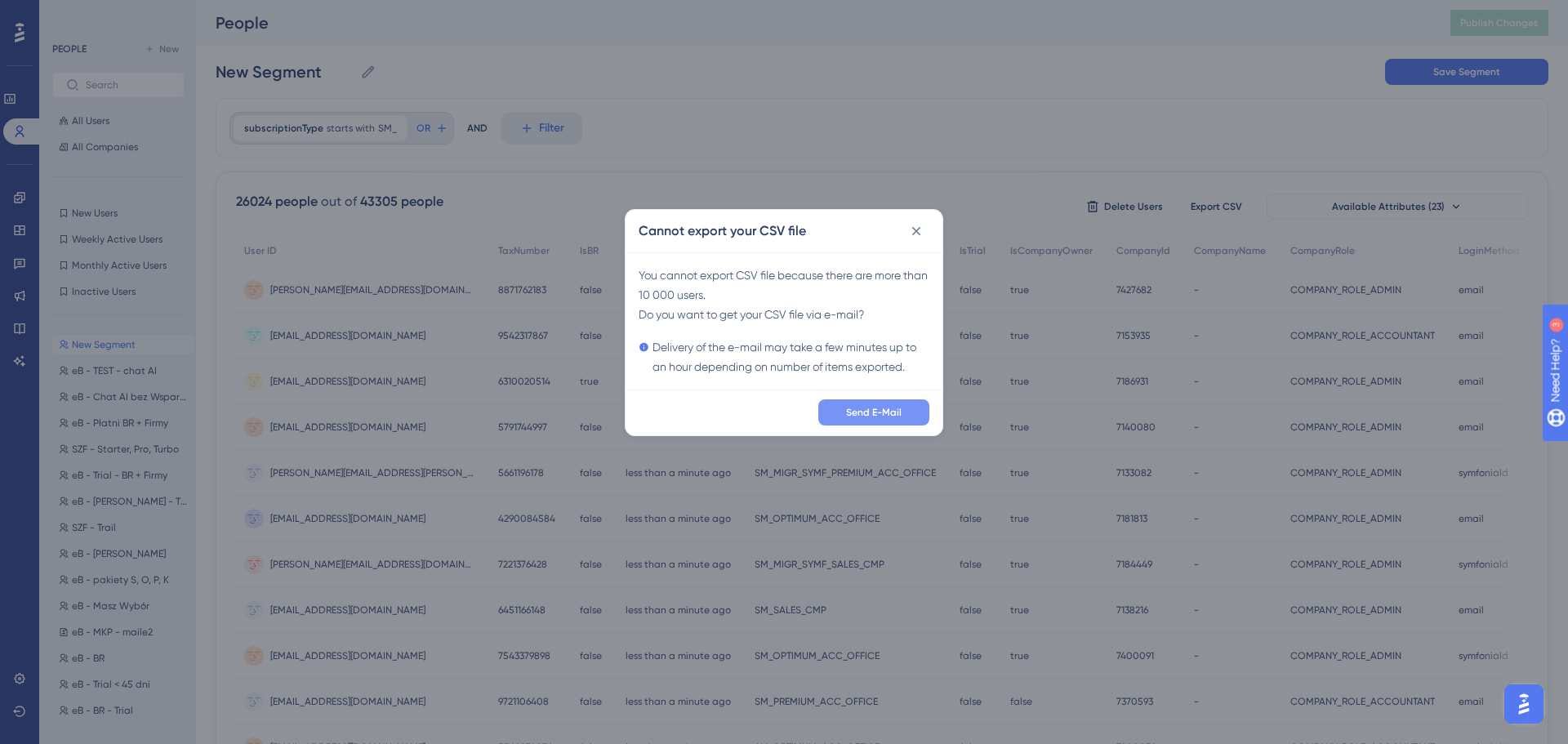
click at [857, 414] on span "Send E-Mail" at bounding box center [874, 412] width 56 height 13
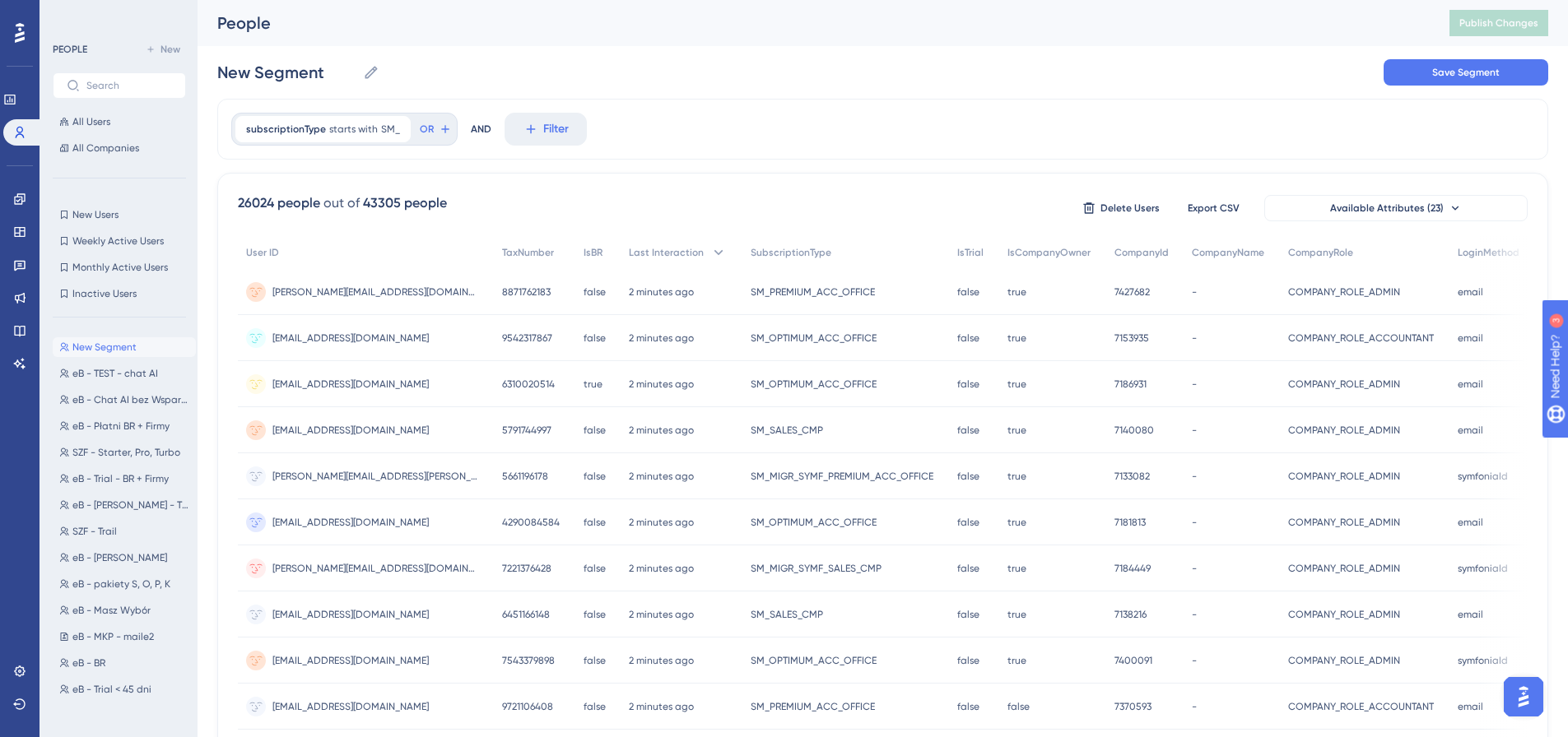
click at [951, 68] on div "New Segment New Segment Save Segment" at bounding box center [882, 73] width 1331 height 53
